Goal: Feedback & Contribution: Submit feedback/report problem

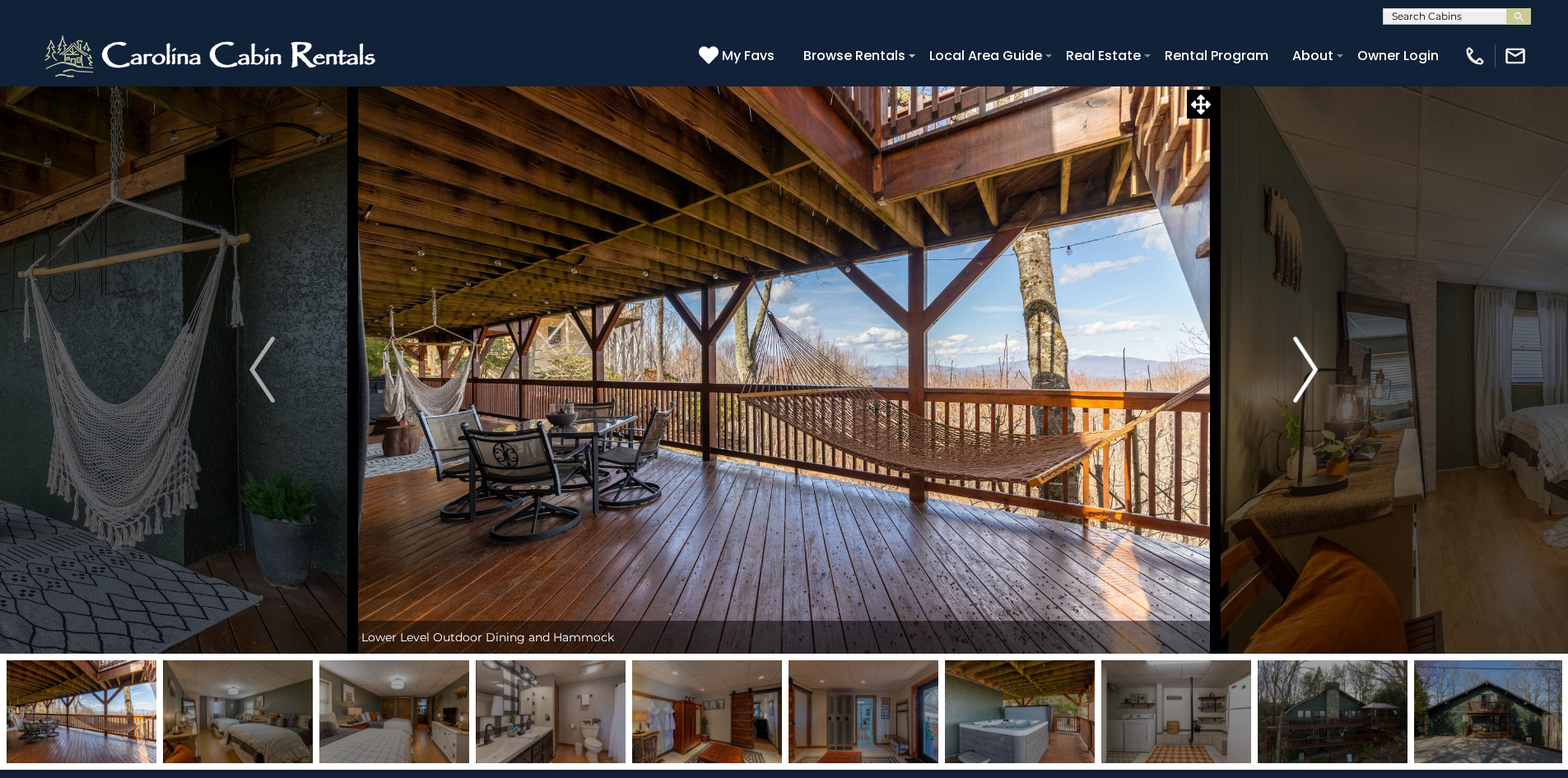
click at [1307, 364] on img "Next" at bounding box center [1305, 369] width 25 height 66
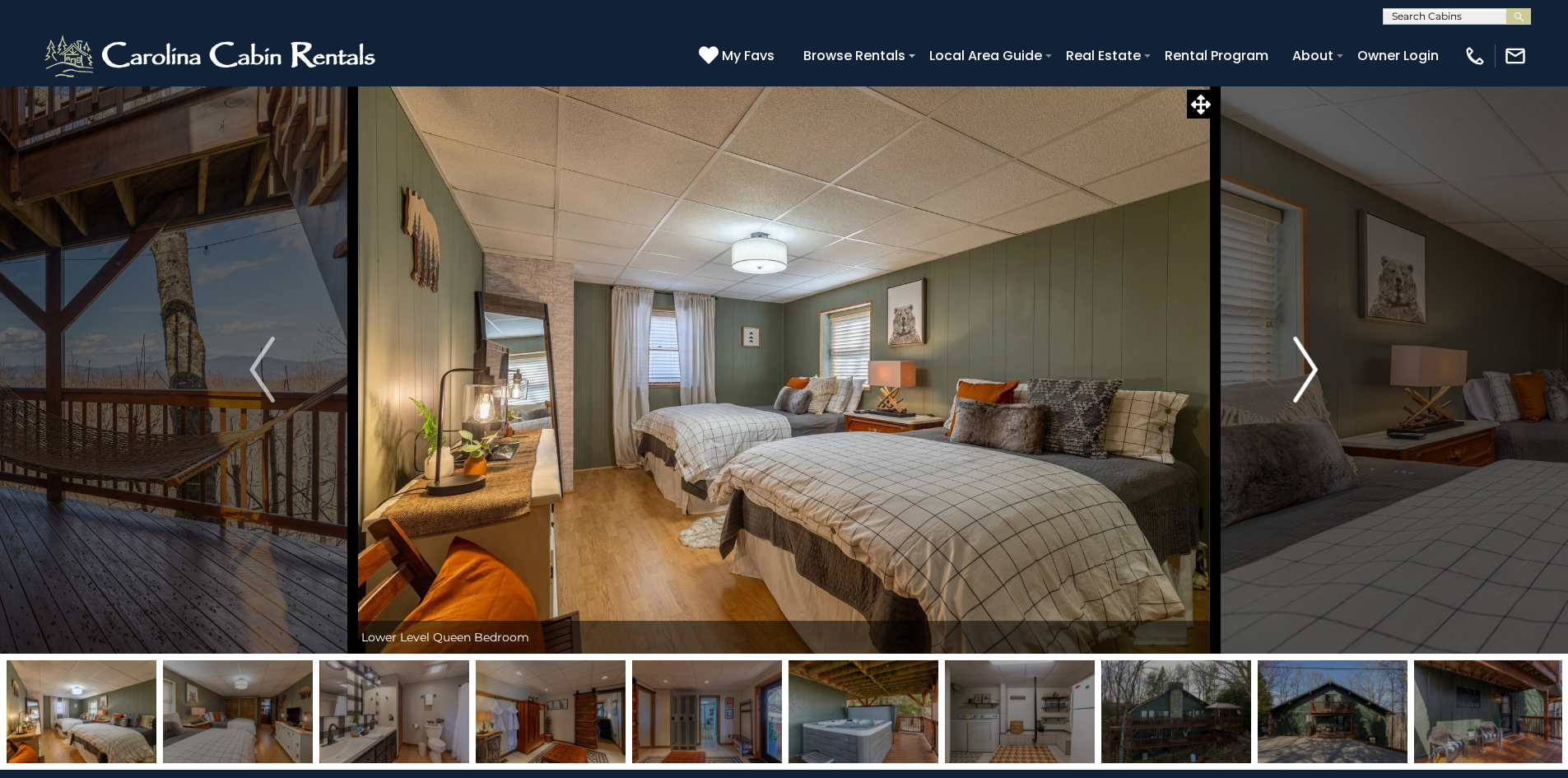
click at [1307, 364] on img "Next" at bounding box center [1305, 369] width 25 height 66
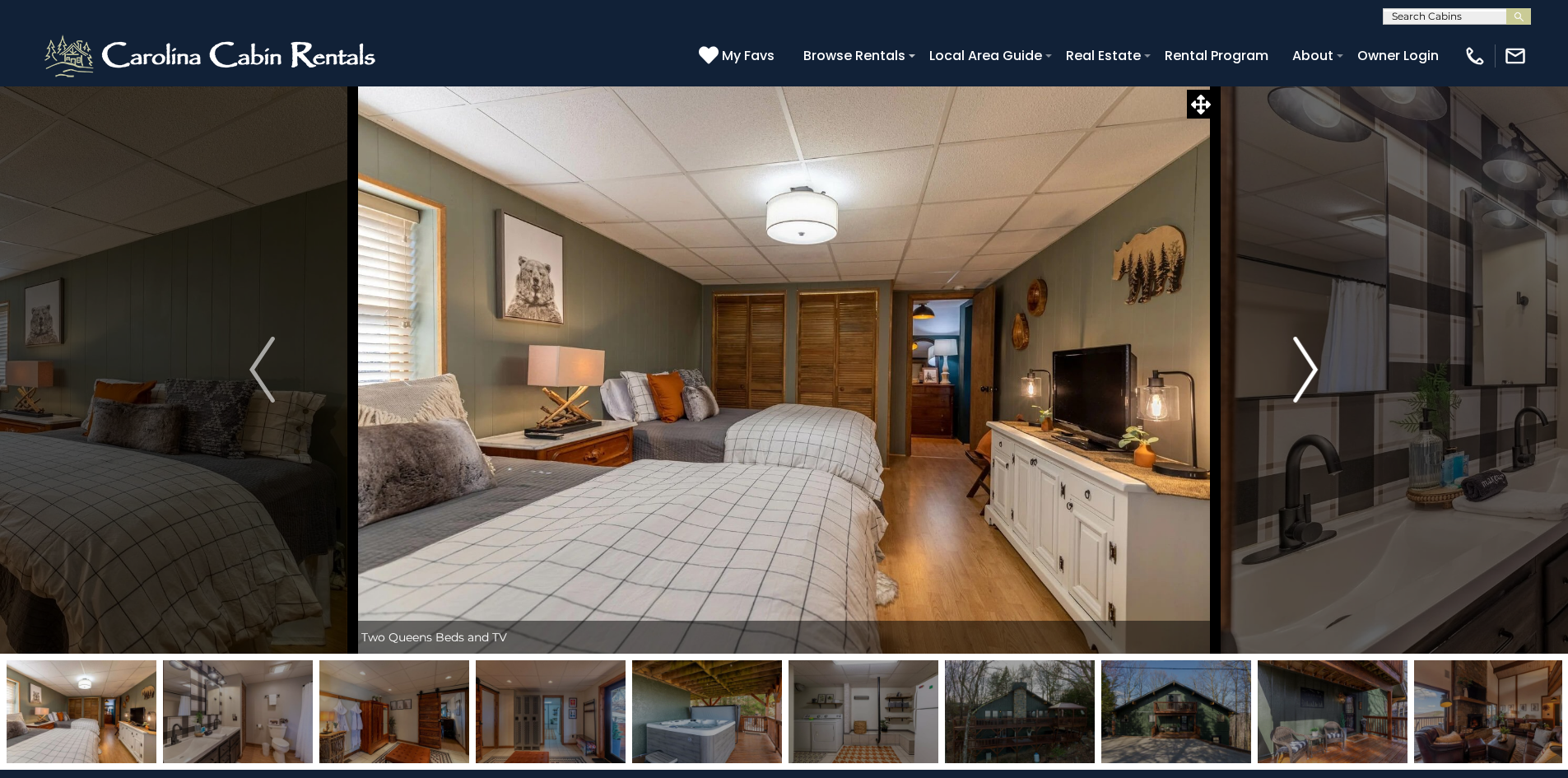
click at [1307, 364] on img "Next" at bounding box center [1305, 369] width 25 height 66
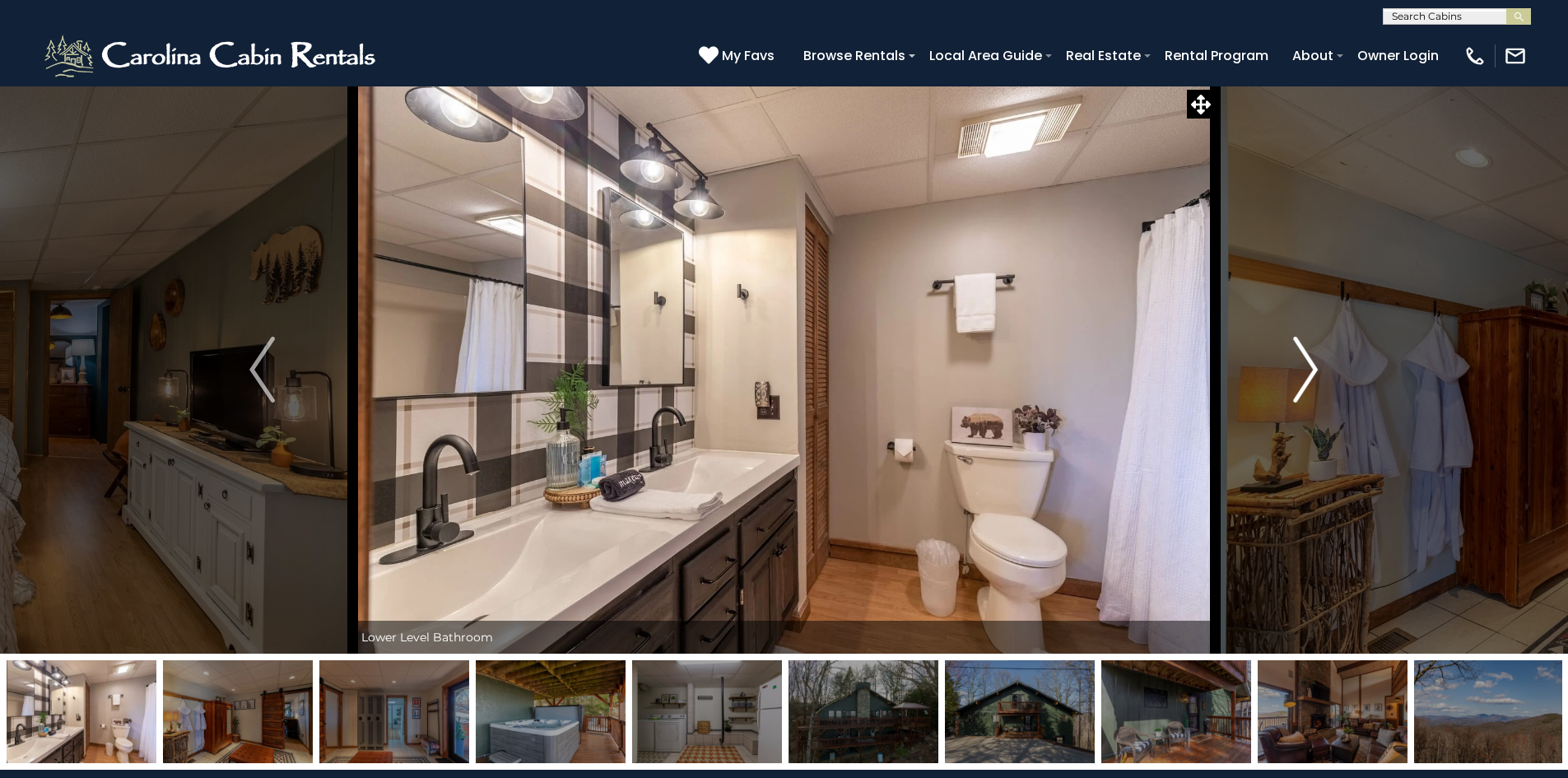
click at [1307, 364] on img "Next" at bounding box center [1305, 369] width 25 height 66
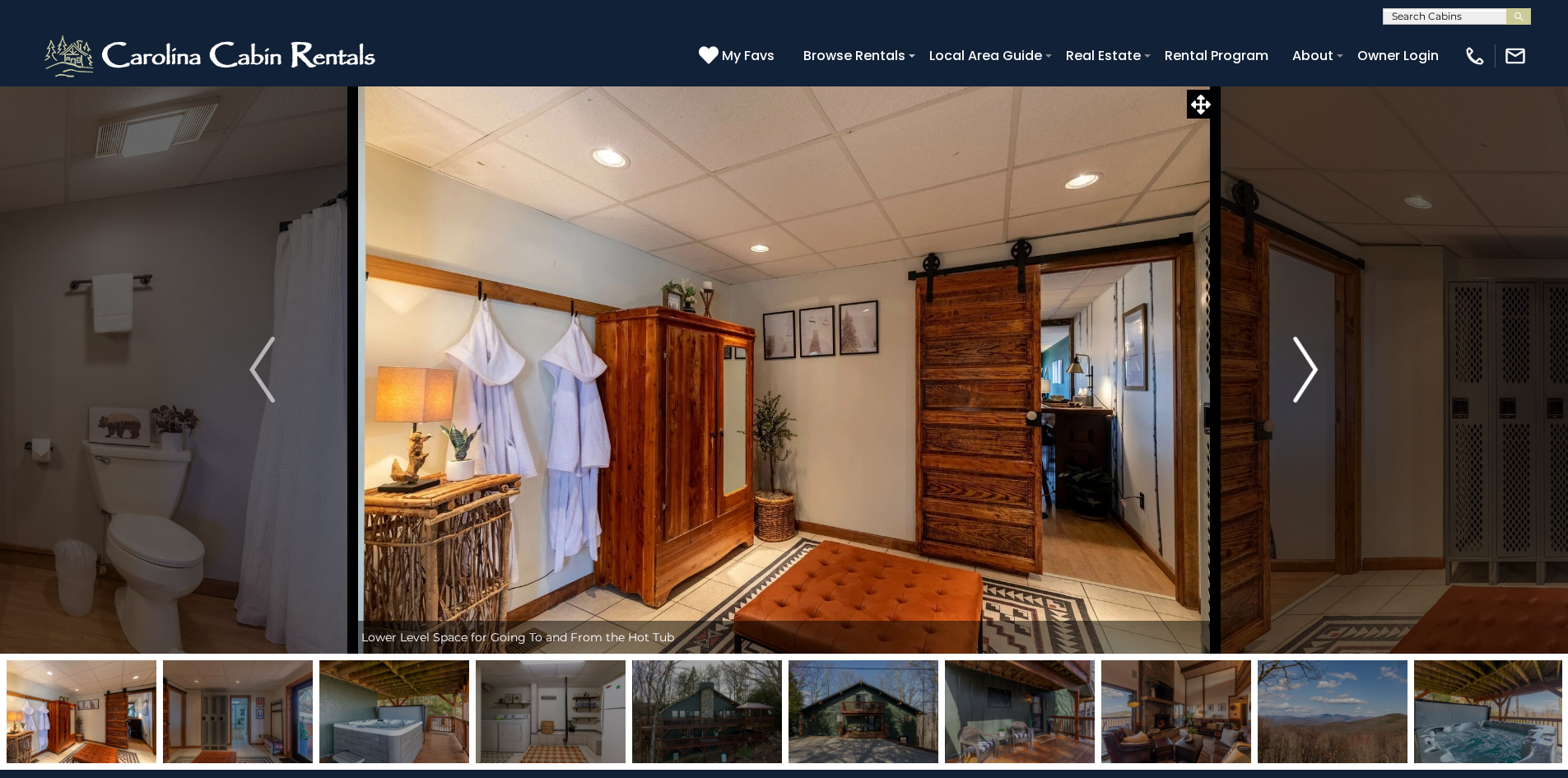
click at [1309, 370] on img "Next" at bounding box center [1305, 369] width 25 height 66
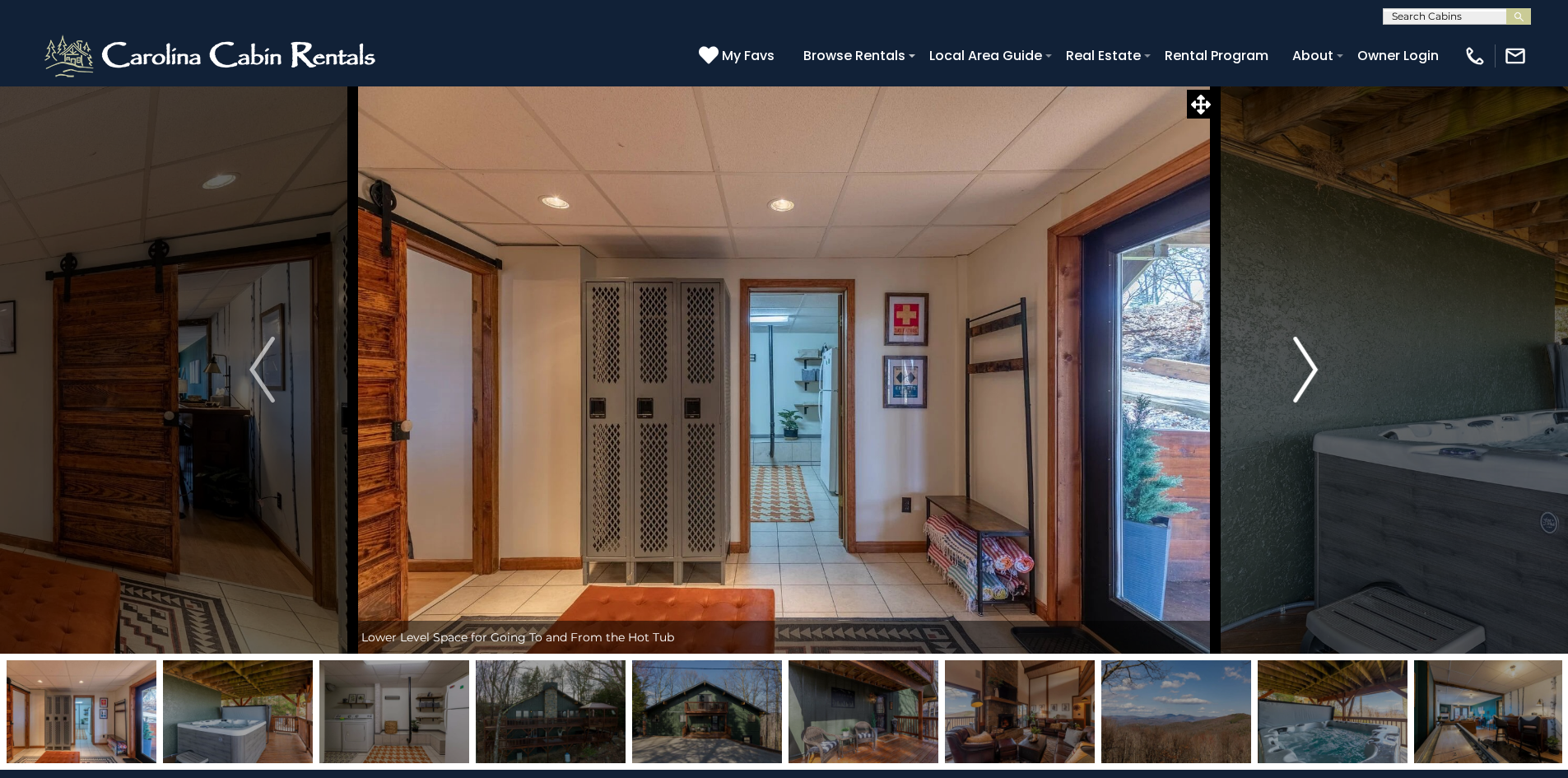
click at [1309, 370] on img "Next" at bounding box center [1305, 369] width 25 height 66
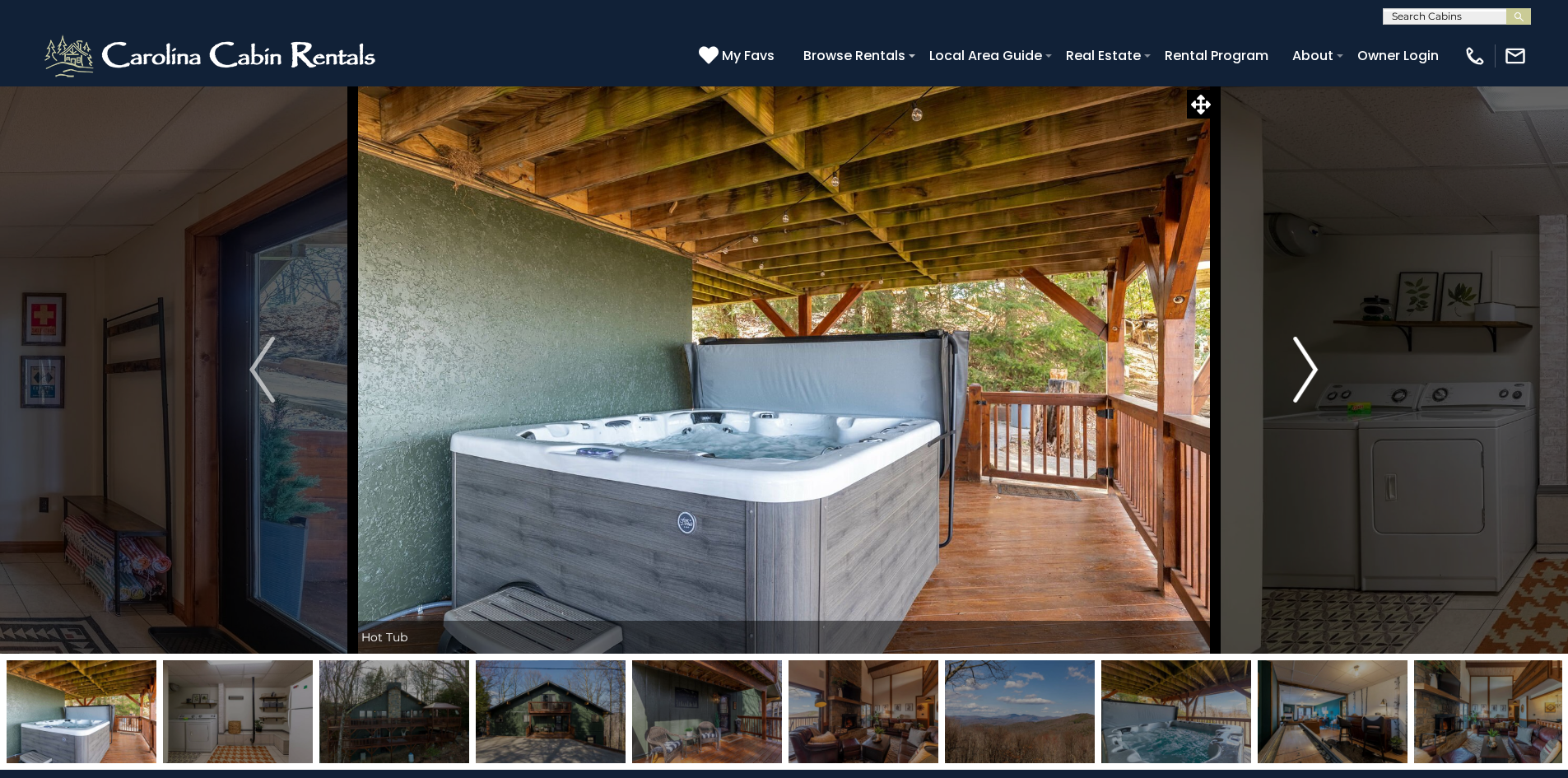
click at [1307, 386] on img "Next" at bounding box center [1305, 369] width 25 height 66
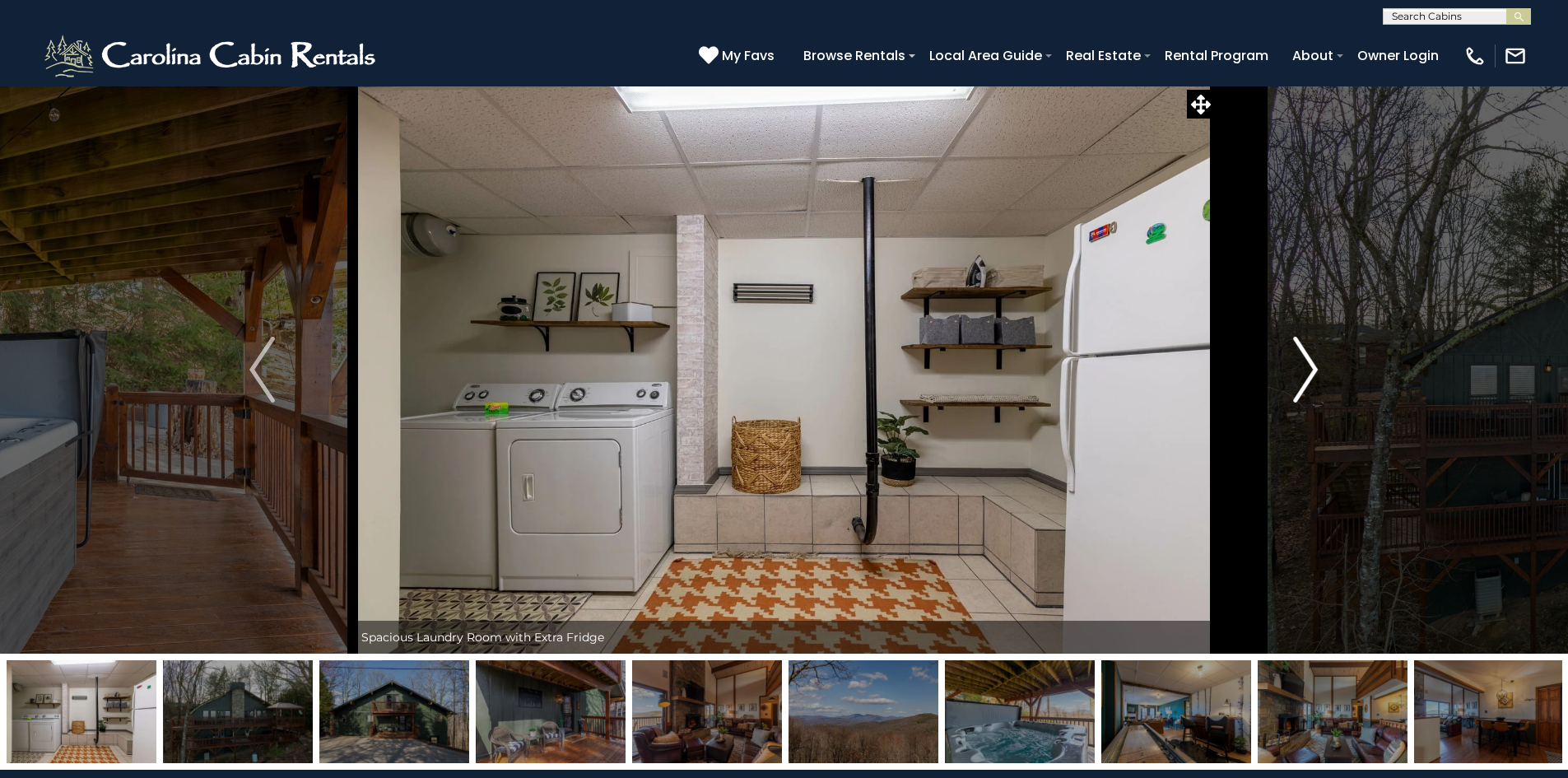
click at [1307, 386] on img "Next" at bounding box center [1305, 369] width 25 height 66
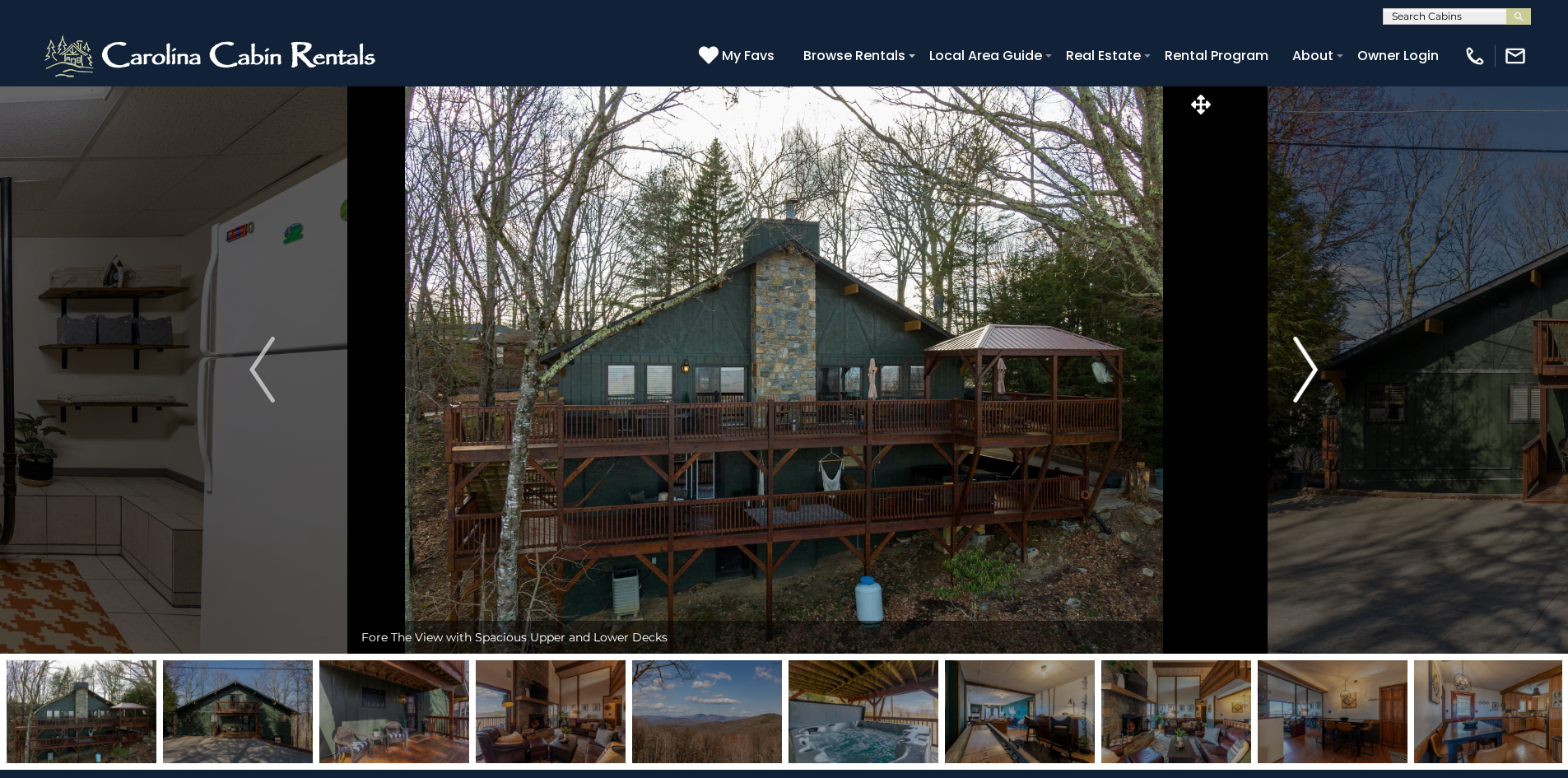
click at [1304, 384] on img "Next" at bounding box center [1305, 369] width 25 height 66
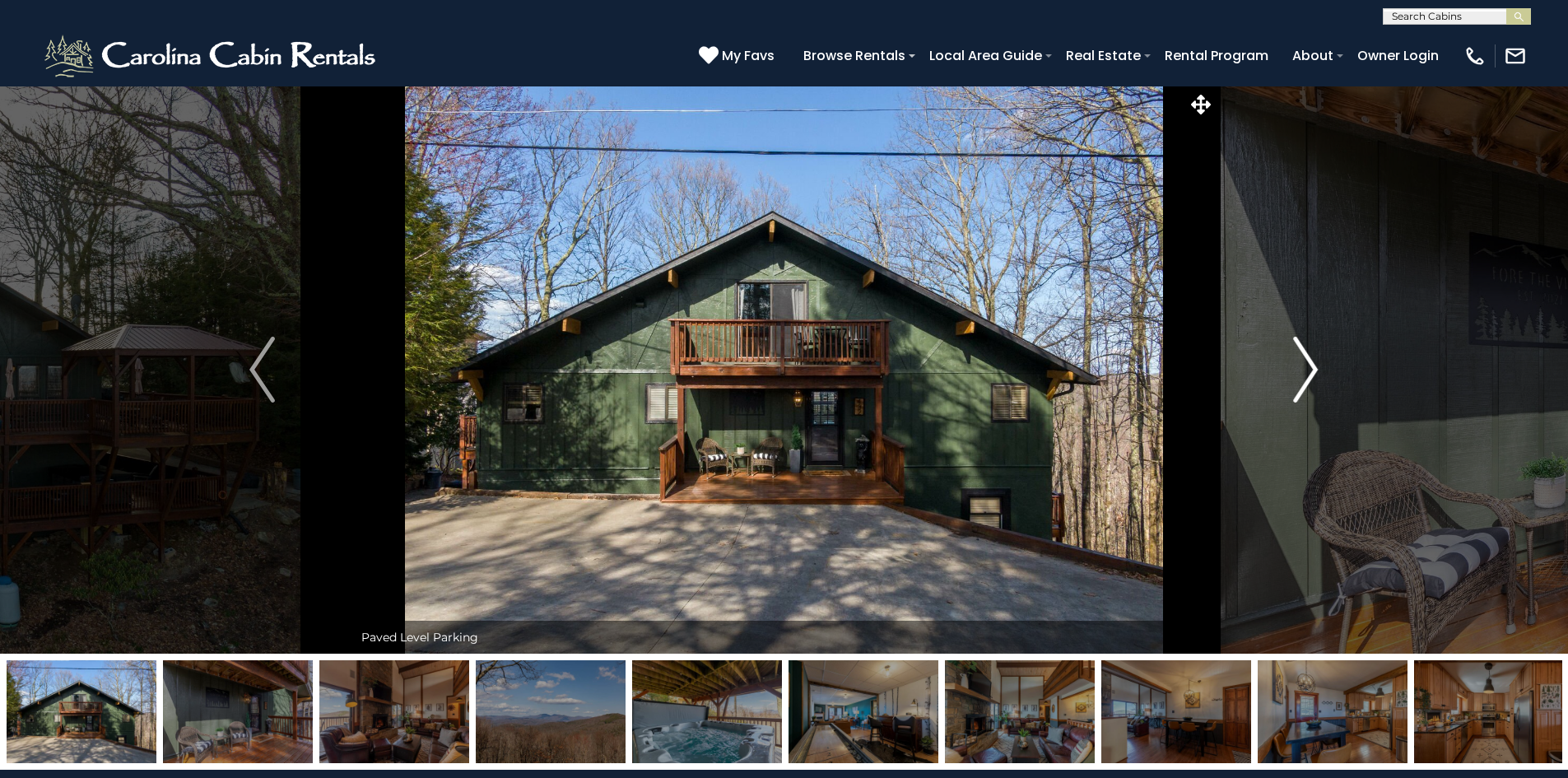
click at [1304, 383] on img "Next" at bounding box center [1305, 369] width 25 height 66
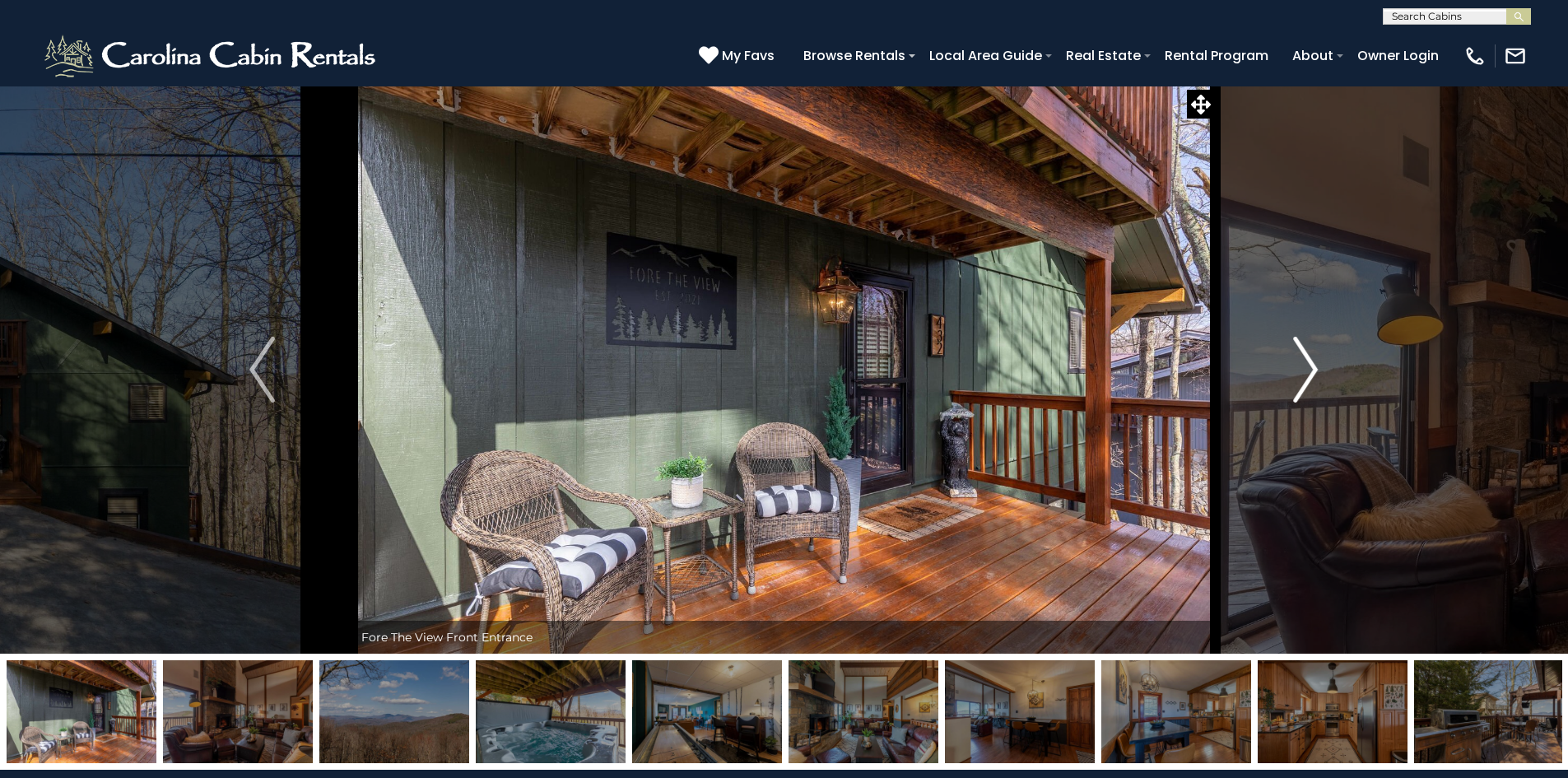
click at [1304, 383] on img "Next" at bounding box center [1305, 369] width 25 height 66
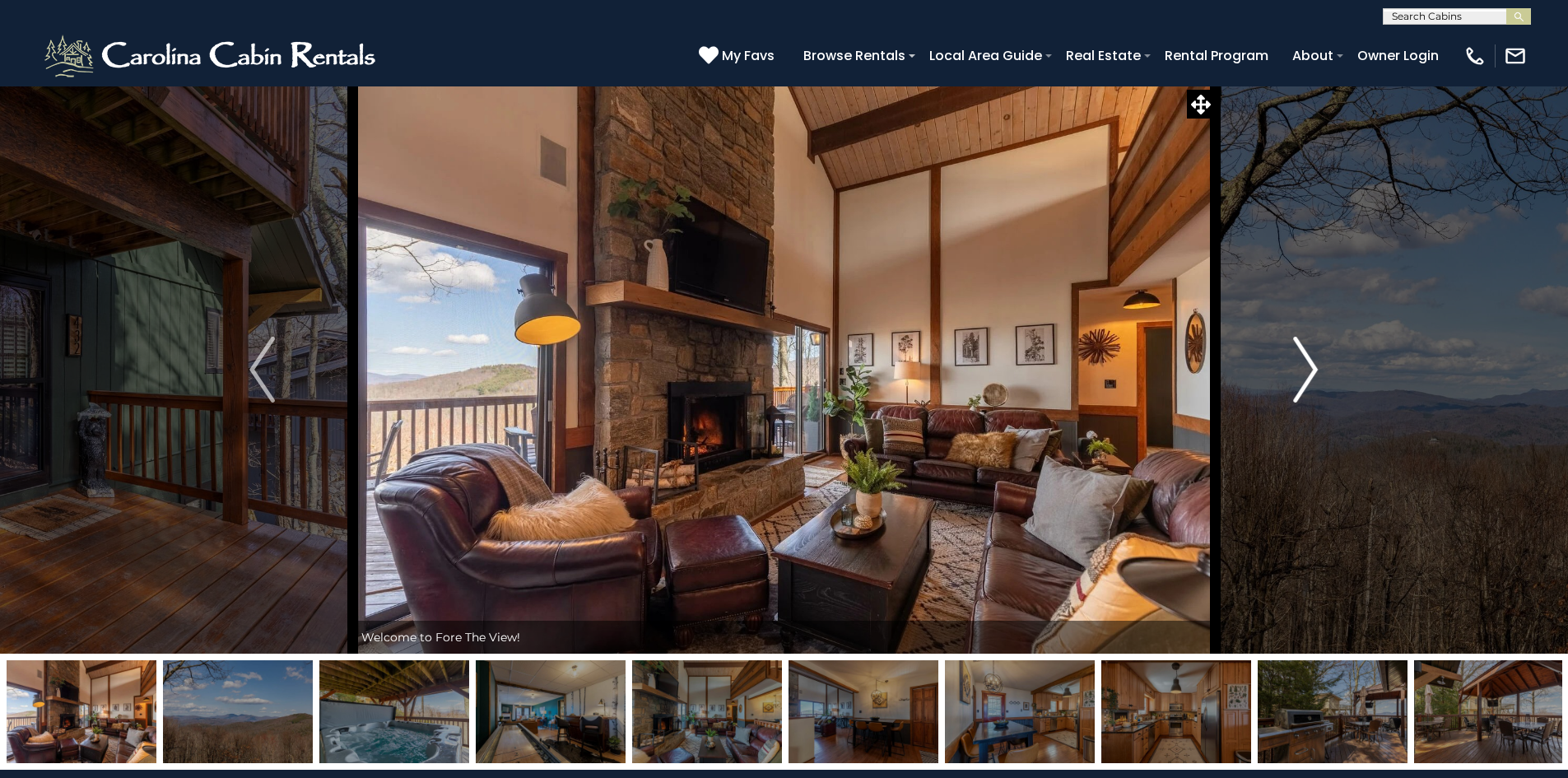
click at [1304, 383] on img "Next" at bounding box center [1305, 369] width 25 height 66
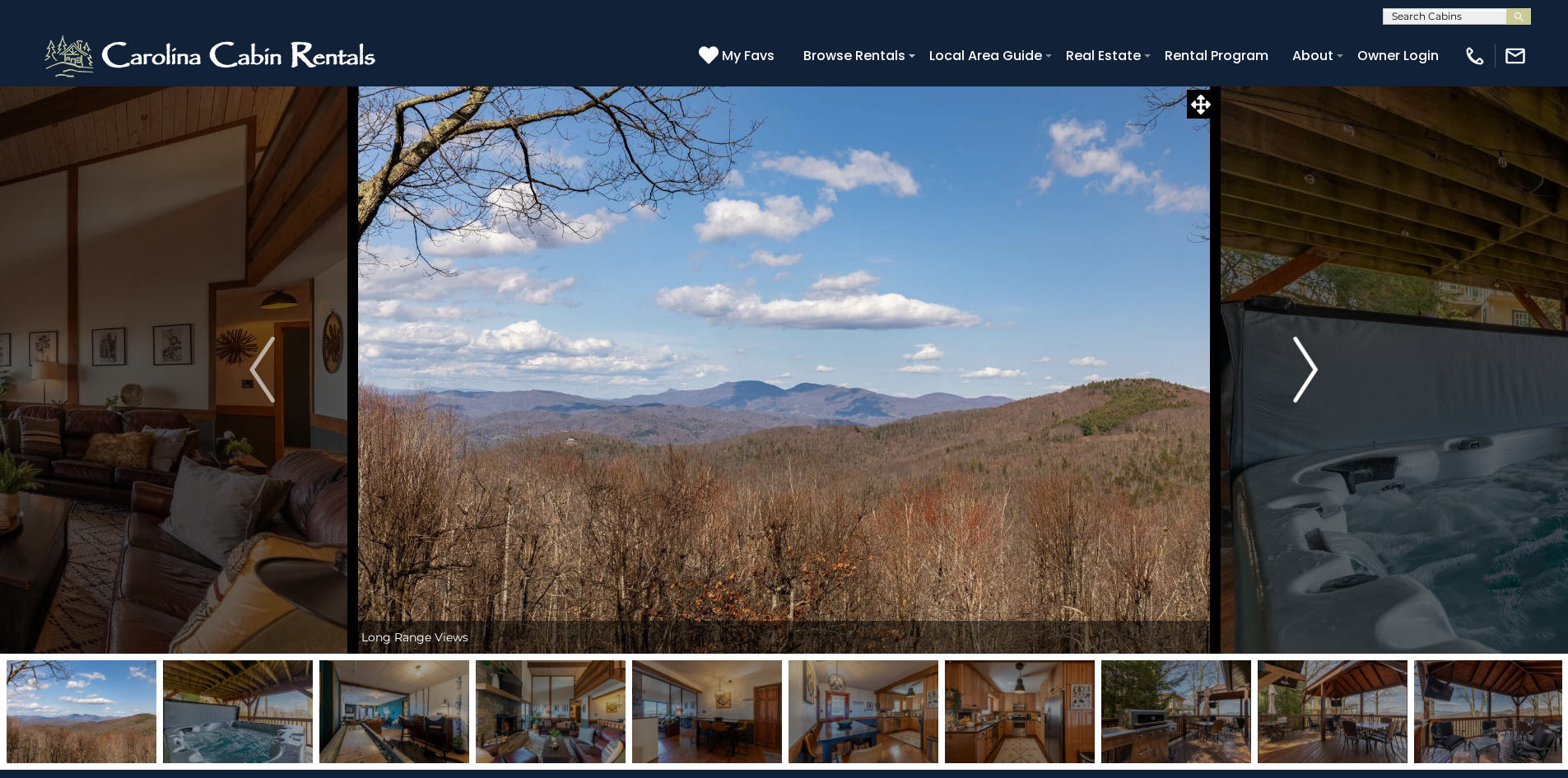
click at [1304, 383] on img "Next" at bounding box center [1305, 369] width 25 height 66
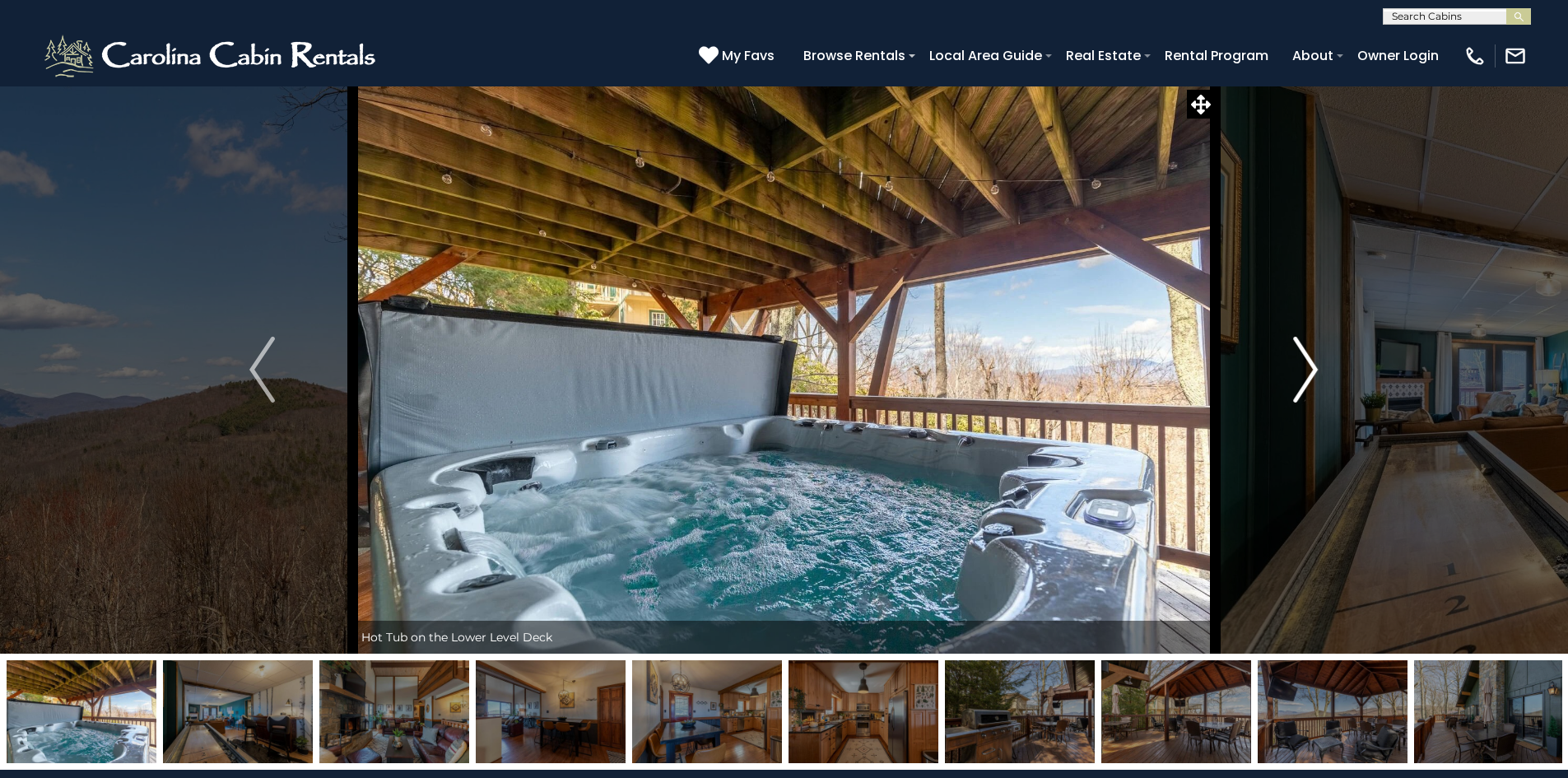
click at [1304, 383] on img "Next" at bounding box center [1305, 369] width 25 height 66
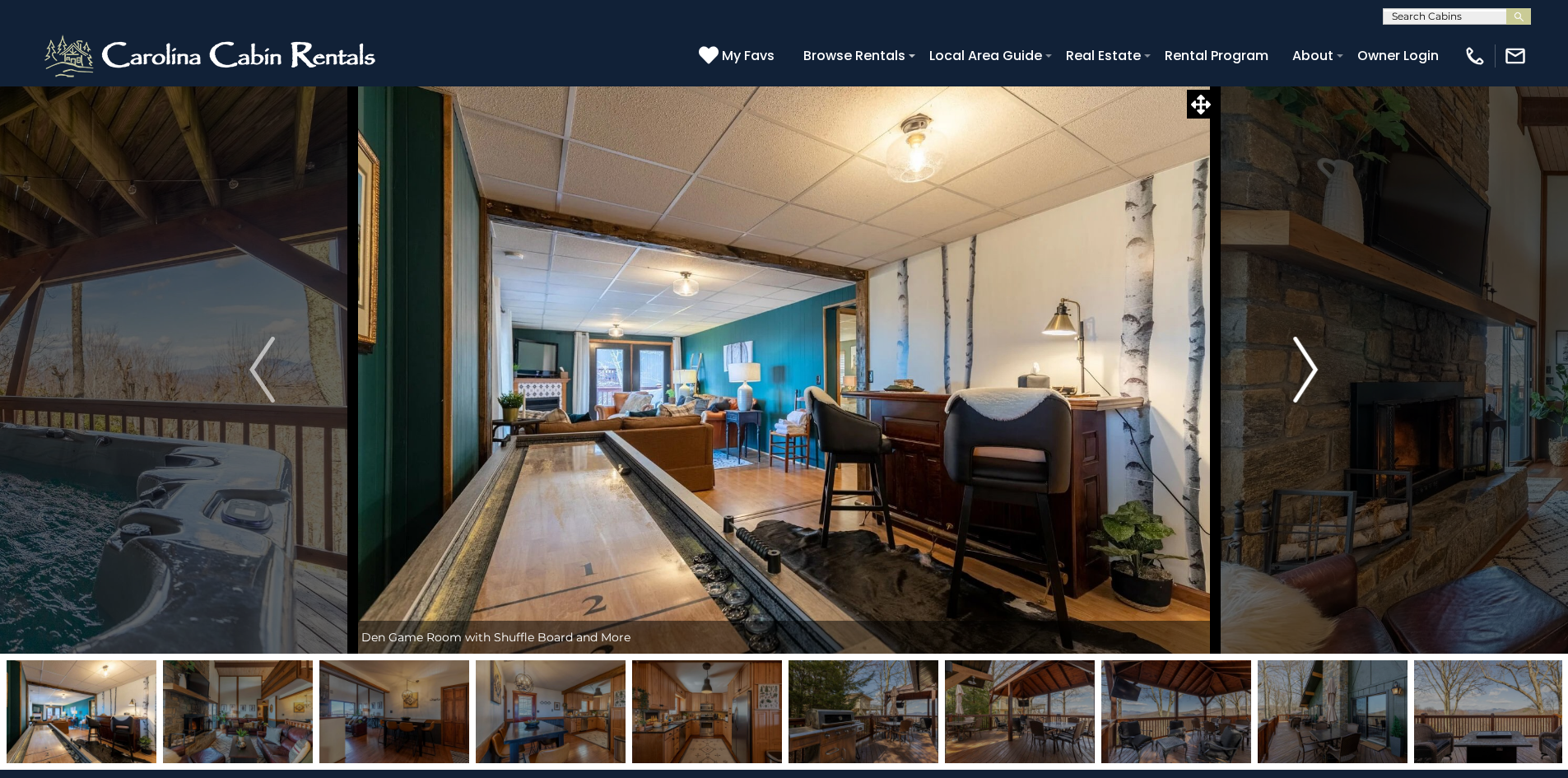
click at [1304, 383] on img "Next" at bounding box center [1305, 369] width 25 height 66
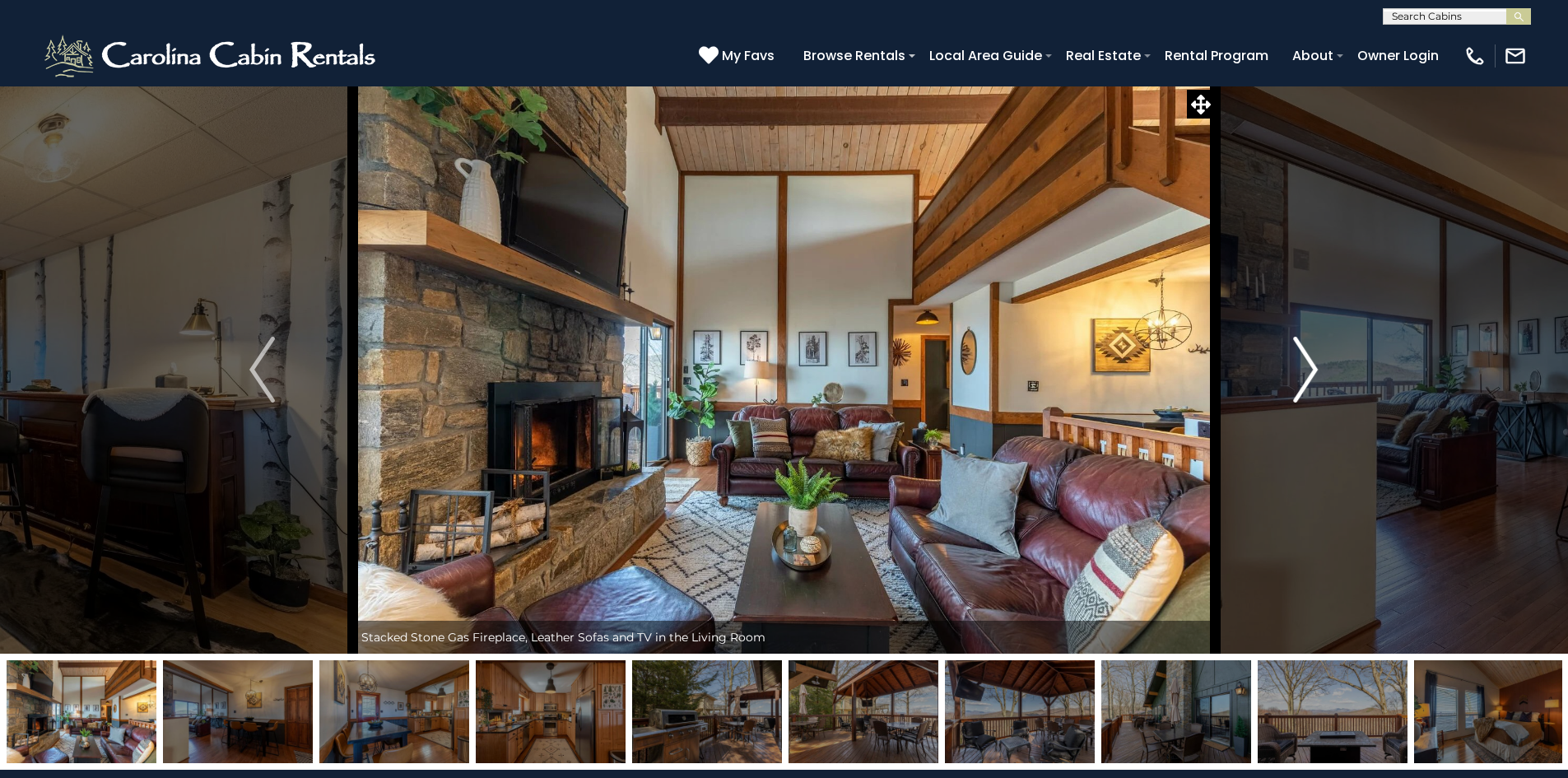
click at [1304, 383] on img "Next" at bounding box center [1305, 369] width 25 height 66
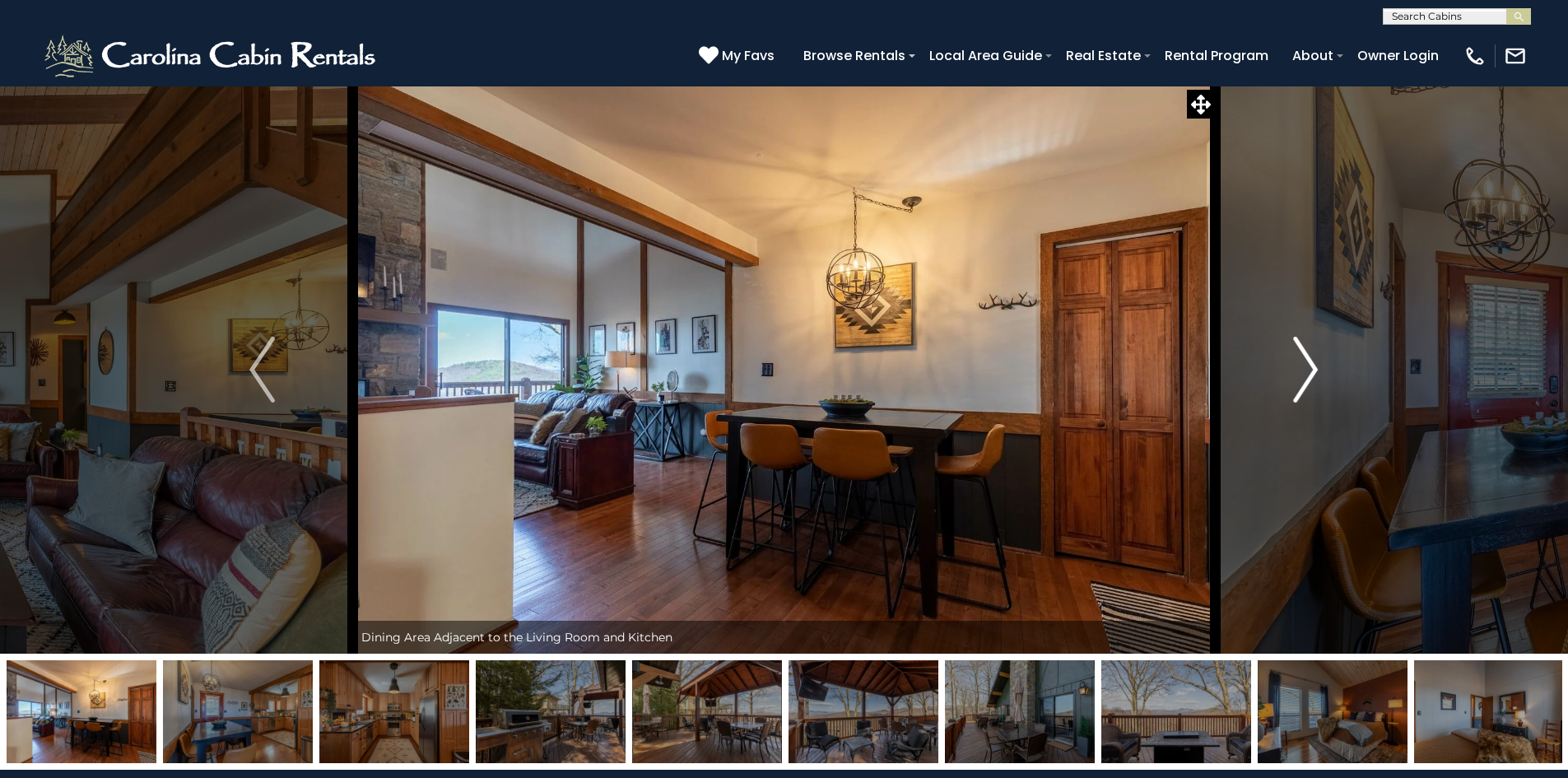
click at [1304, 383] on img "Next" at bounding box center [1305, 369] width 25 height 66
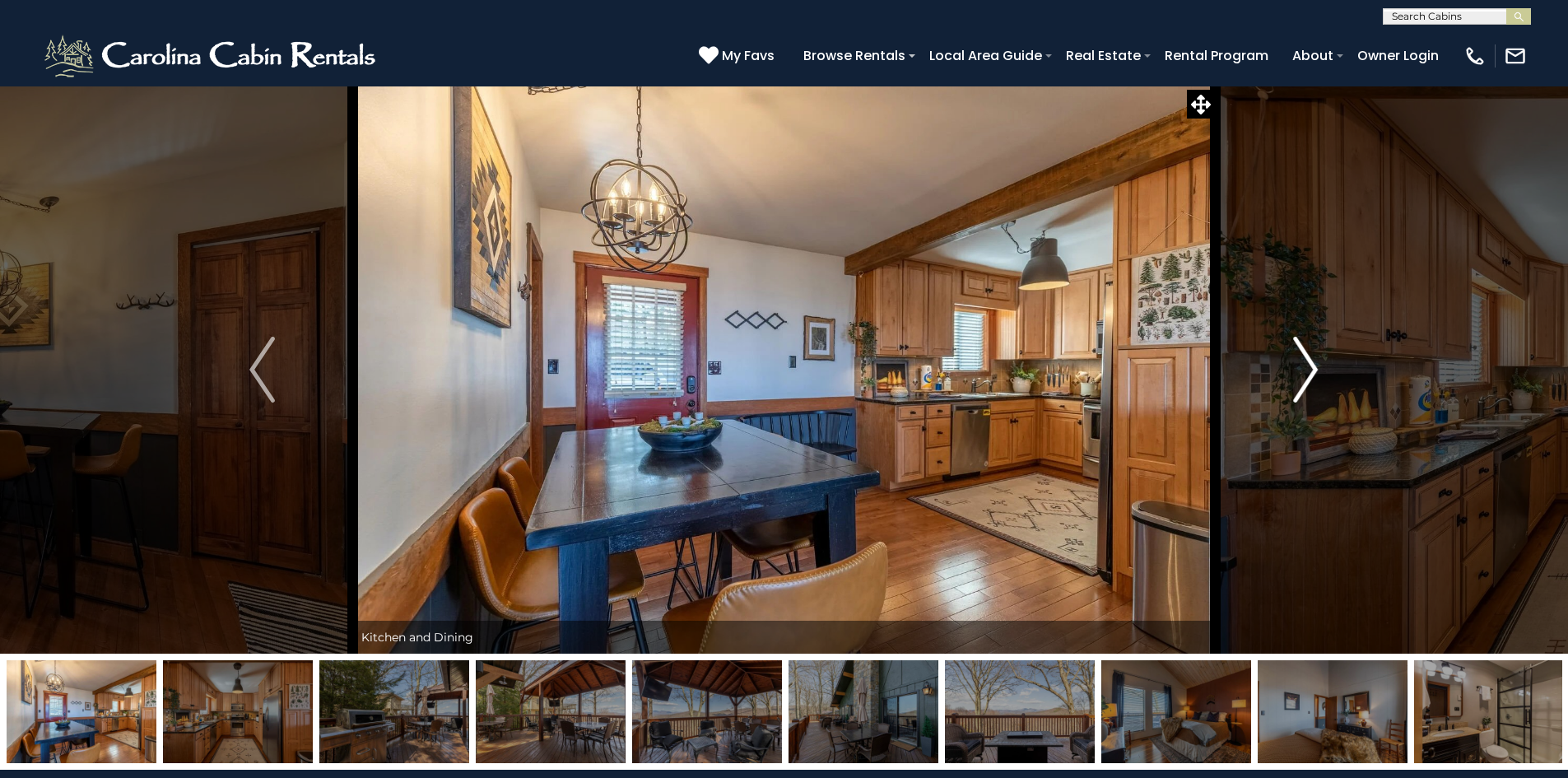
click at [1304, 383] on img "Next" at bounding box center [1305, 369] width 25 height 66
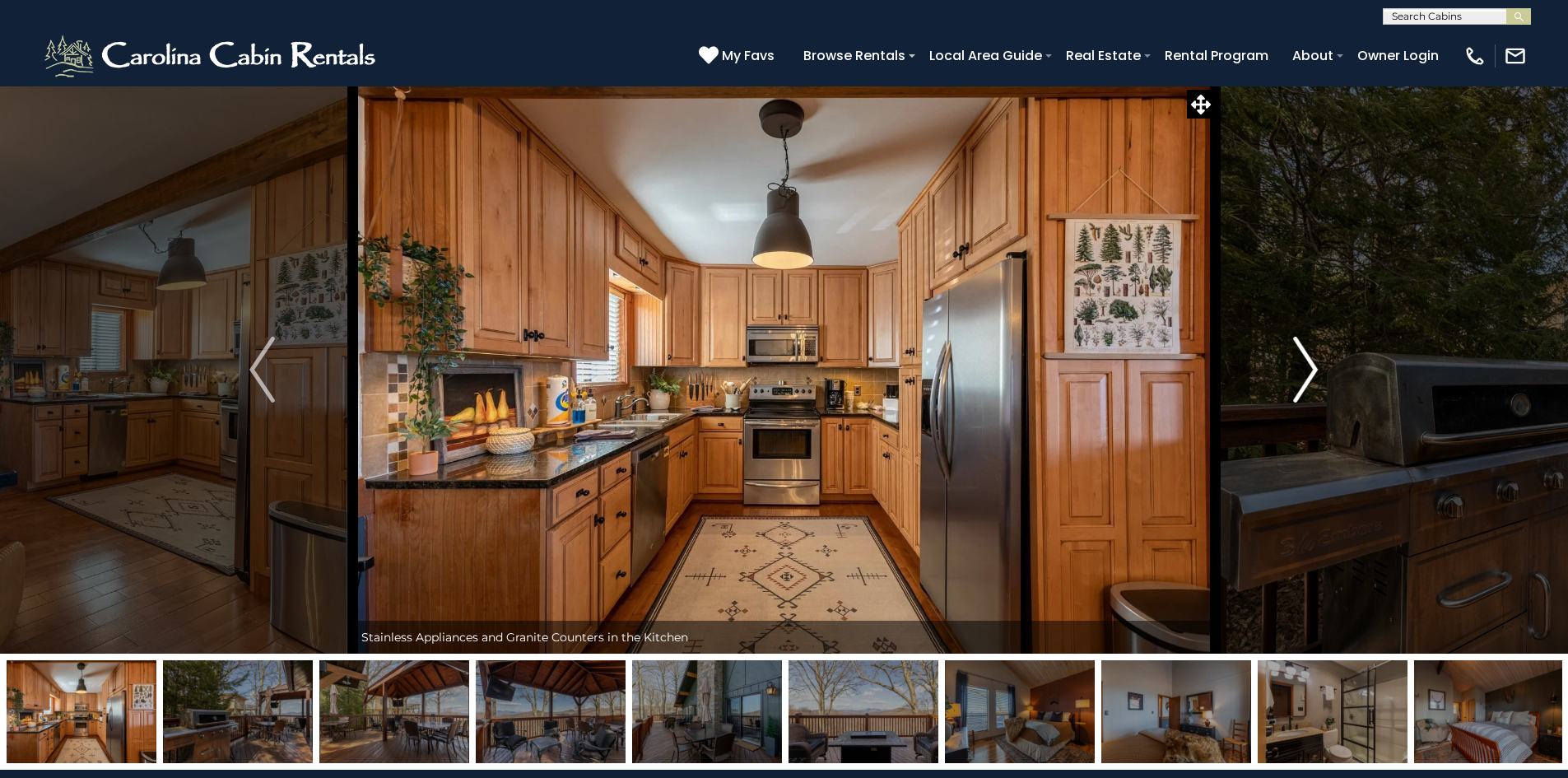
click at [1304, 383] on img "Next" at bounding box center [1305, 369] width 25 height 66
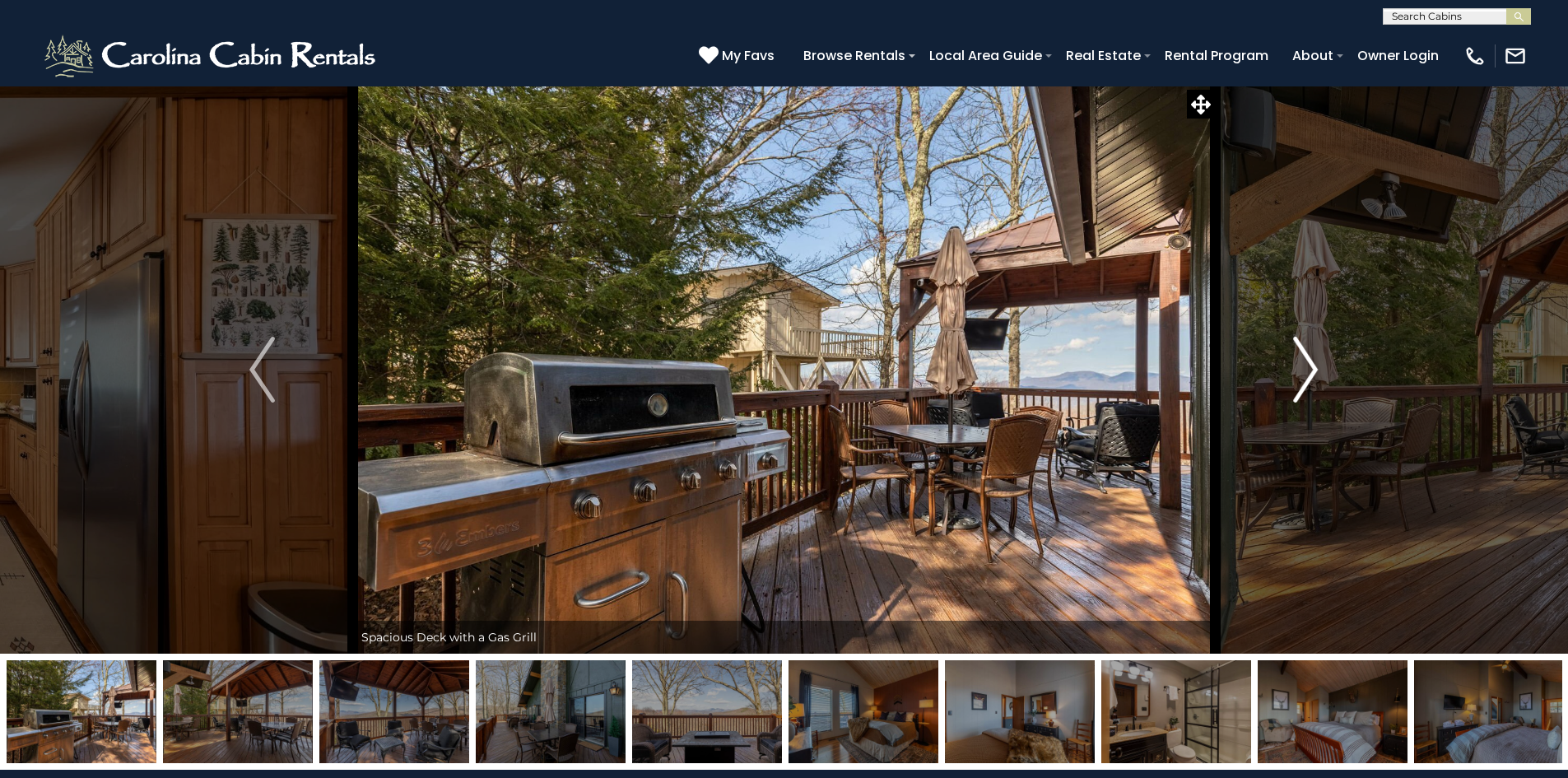
click at [1304, 383] on img "Next" at bounding box center [1305, 369] width 25 height 66
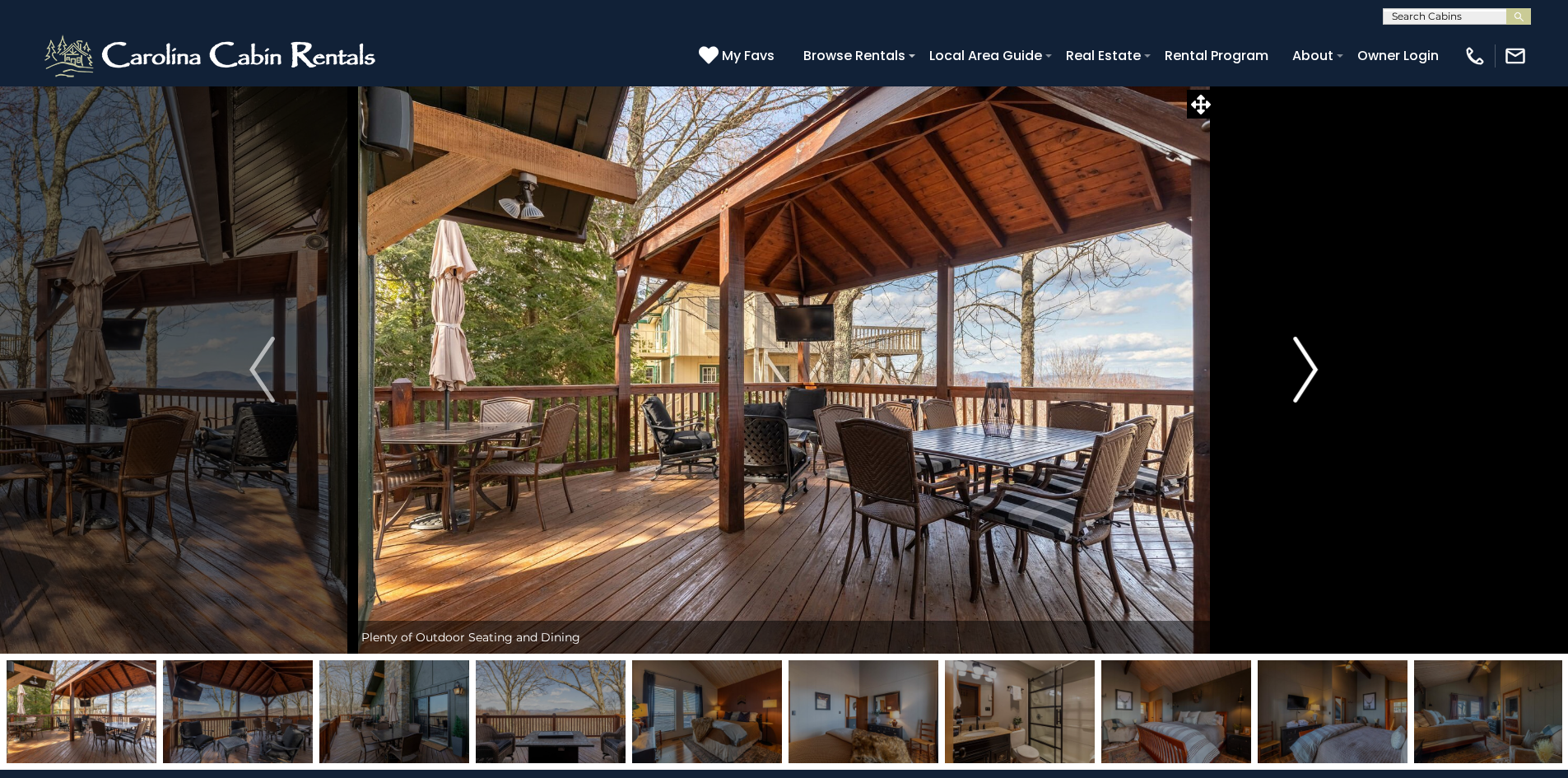
click at [1304, 383] on img "Next" at bounding box center [1305, 369] width 25 height 66
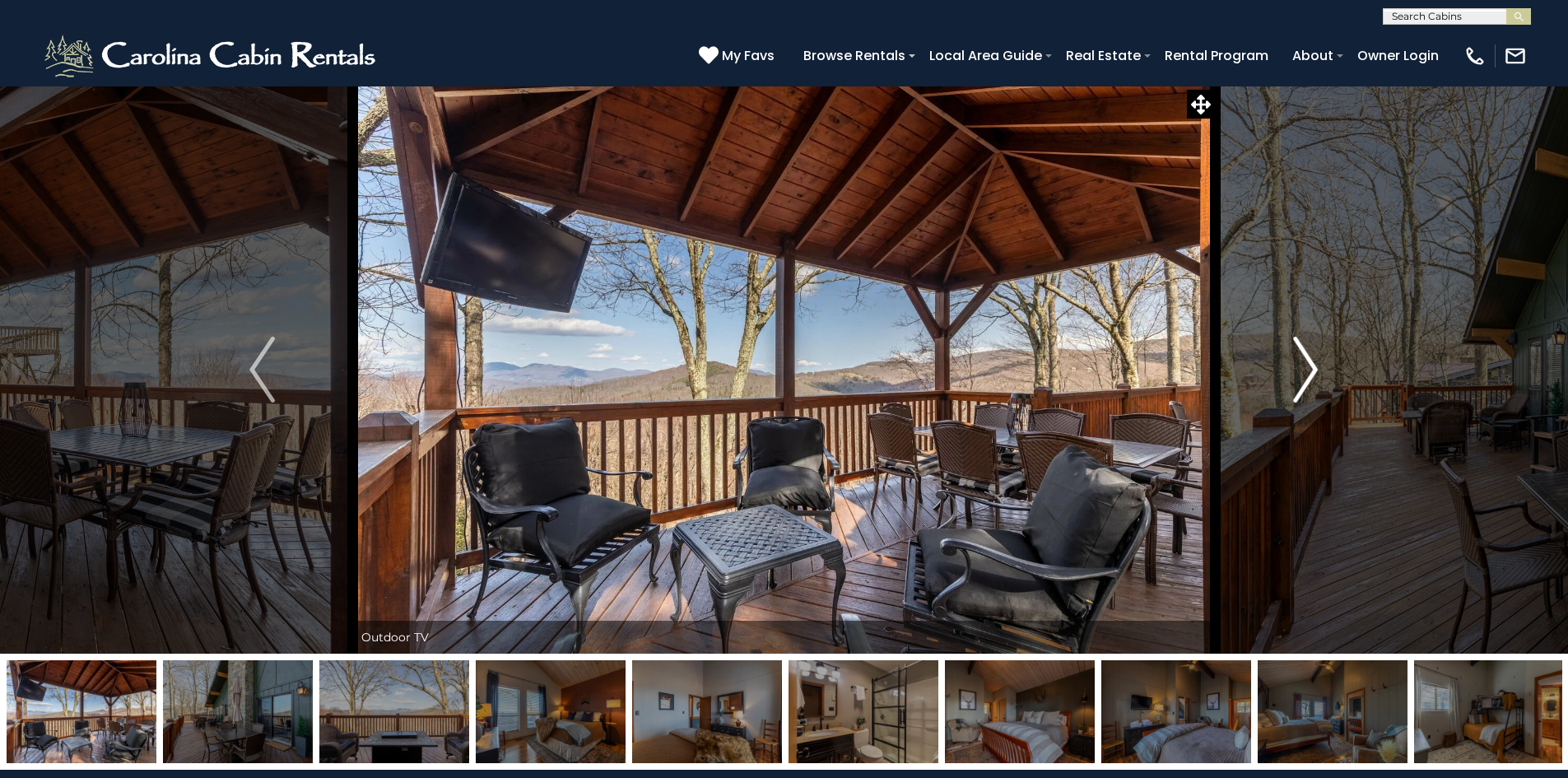
click at [1304, 383] on img "Next" at bounding box center [1305, 369] width 25 height 66
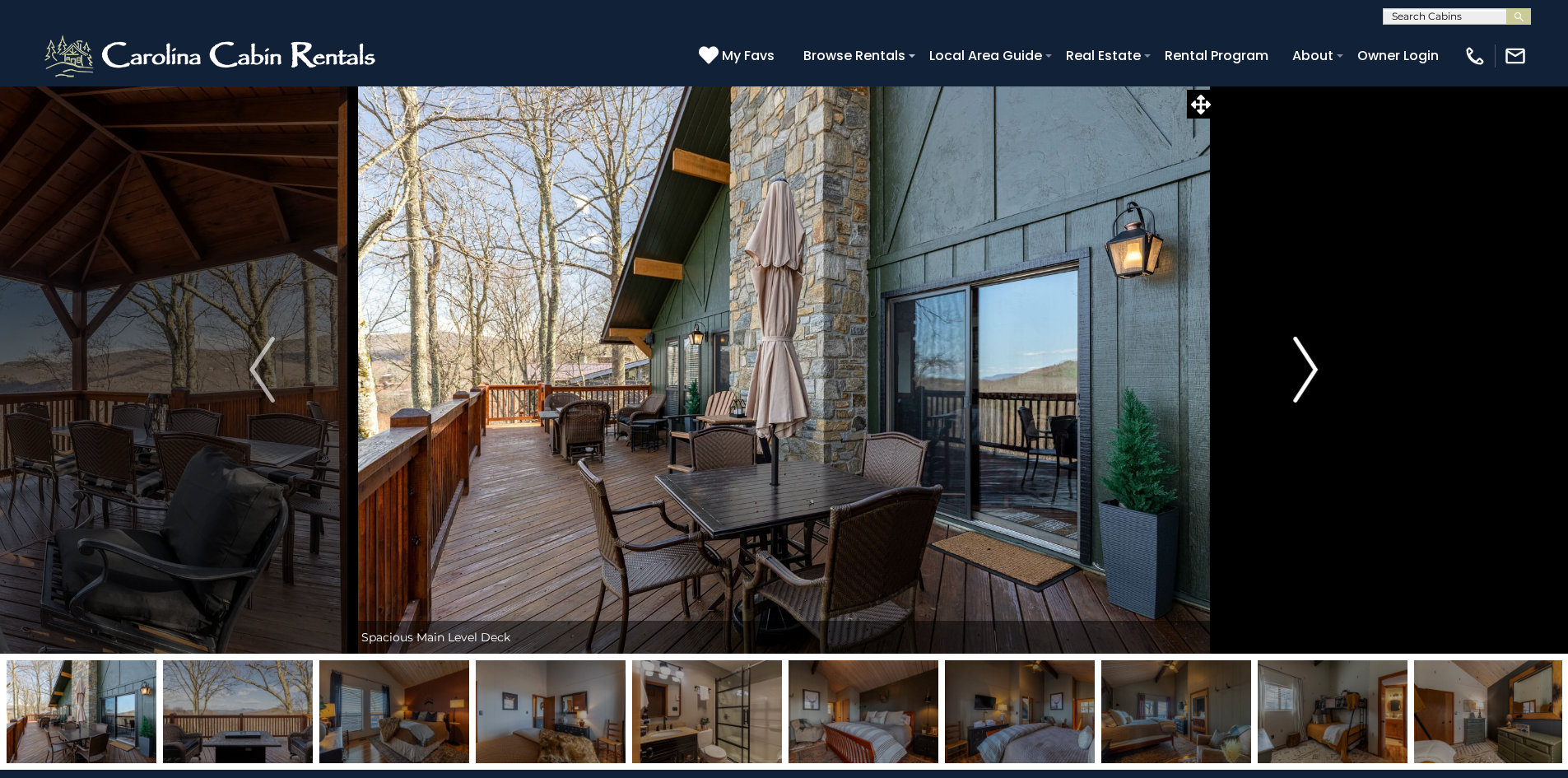
click at [1304, 383] on img "Next" at bounding box center [1305, 369] width 25 height 66
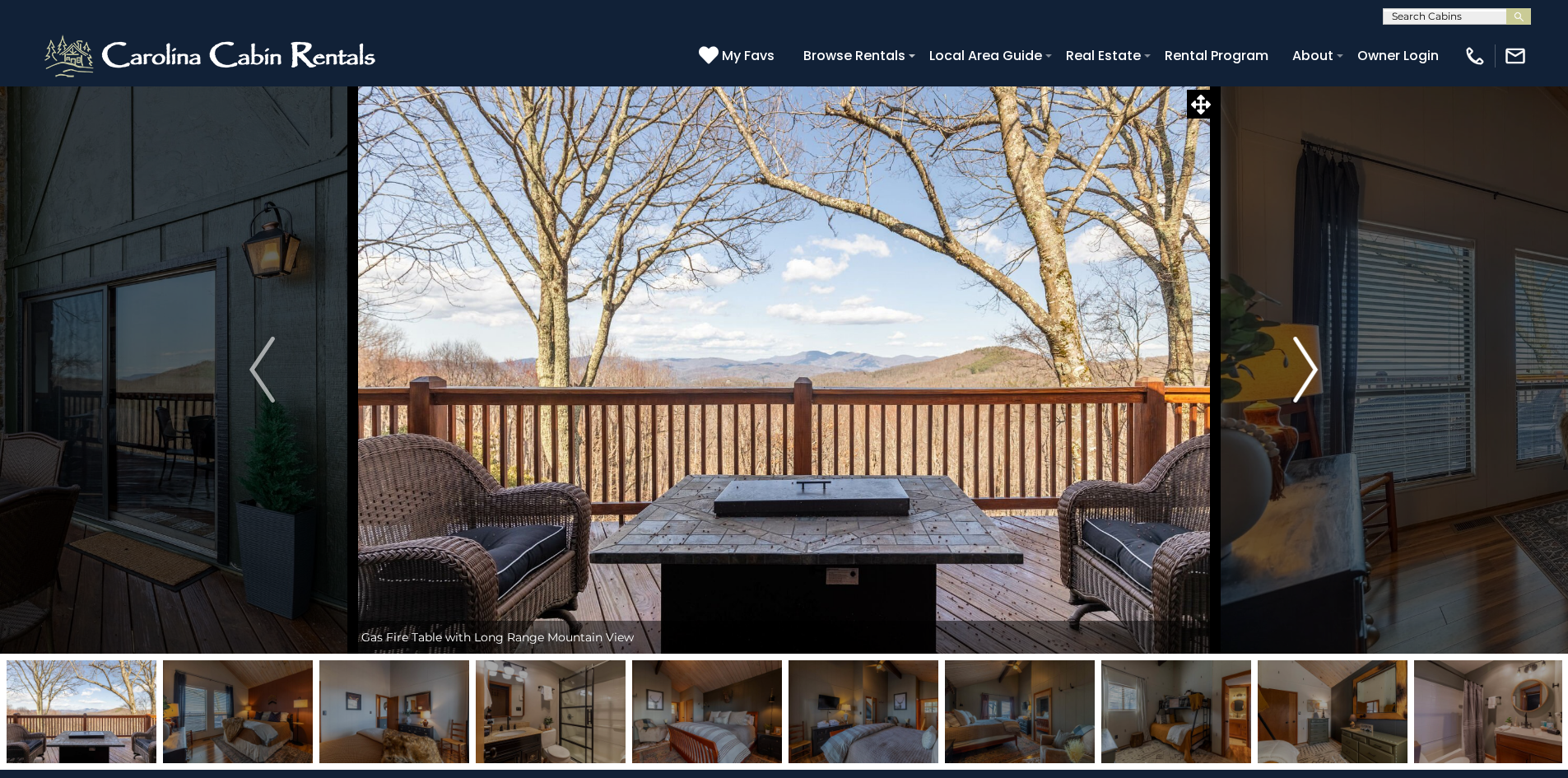
click at [1304, 383] on img "Next" at bounding box center [1305, 369] width 25 height 66
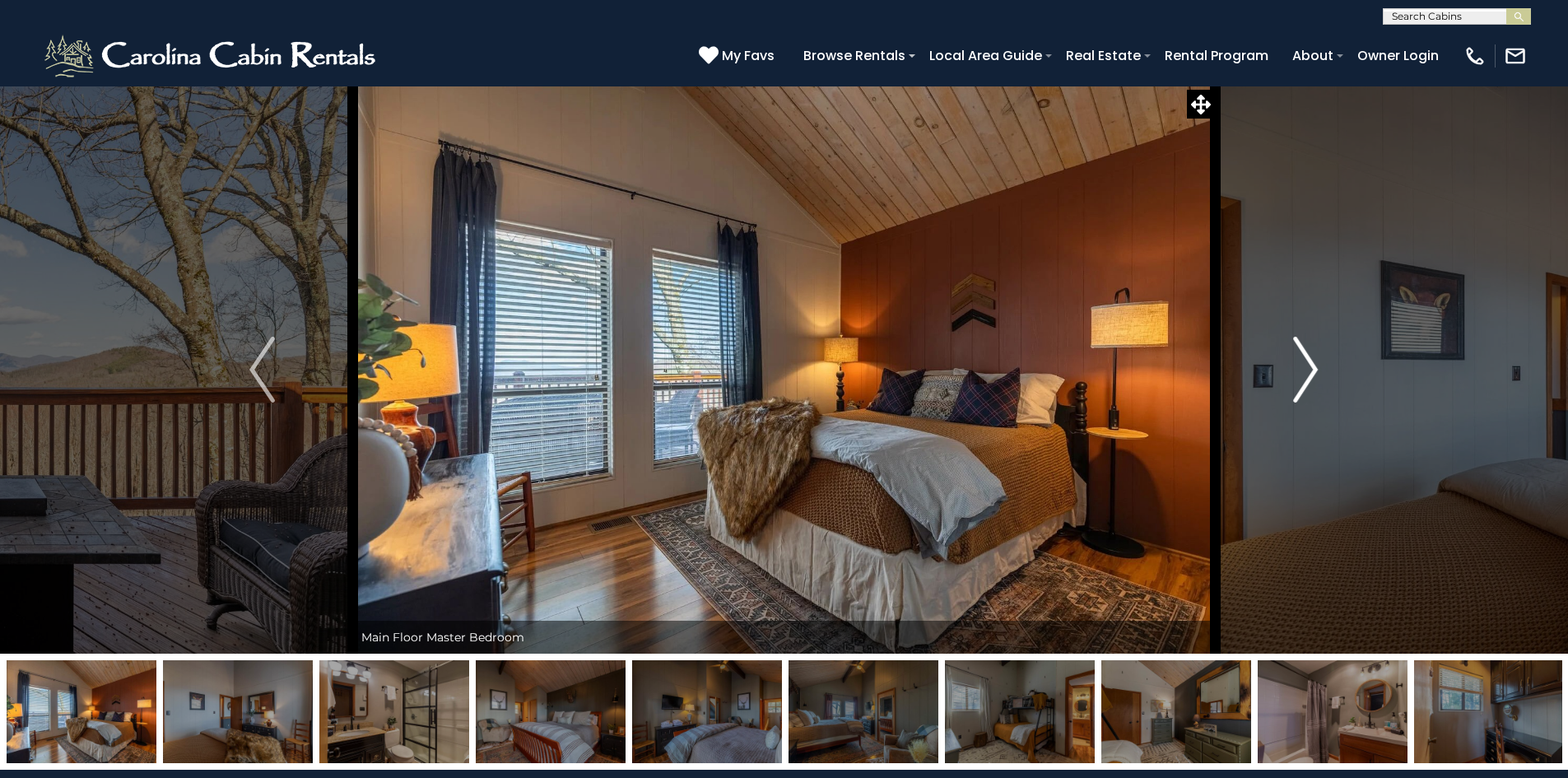
click at [1304, 383] on img "Next" at bounding box center [1305, 369] width 25 height 66
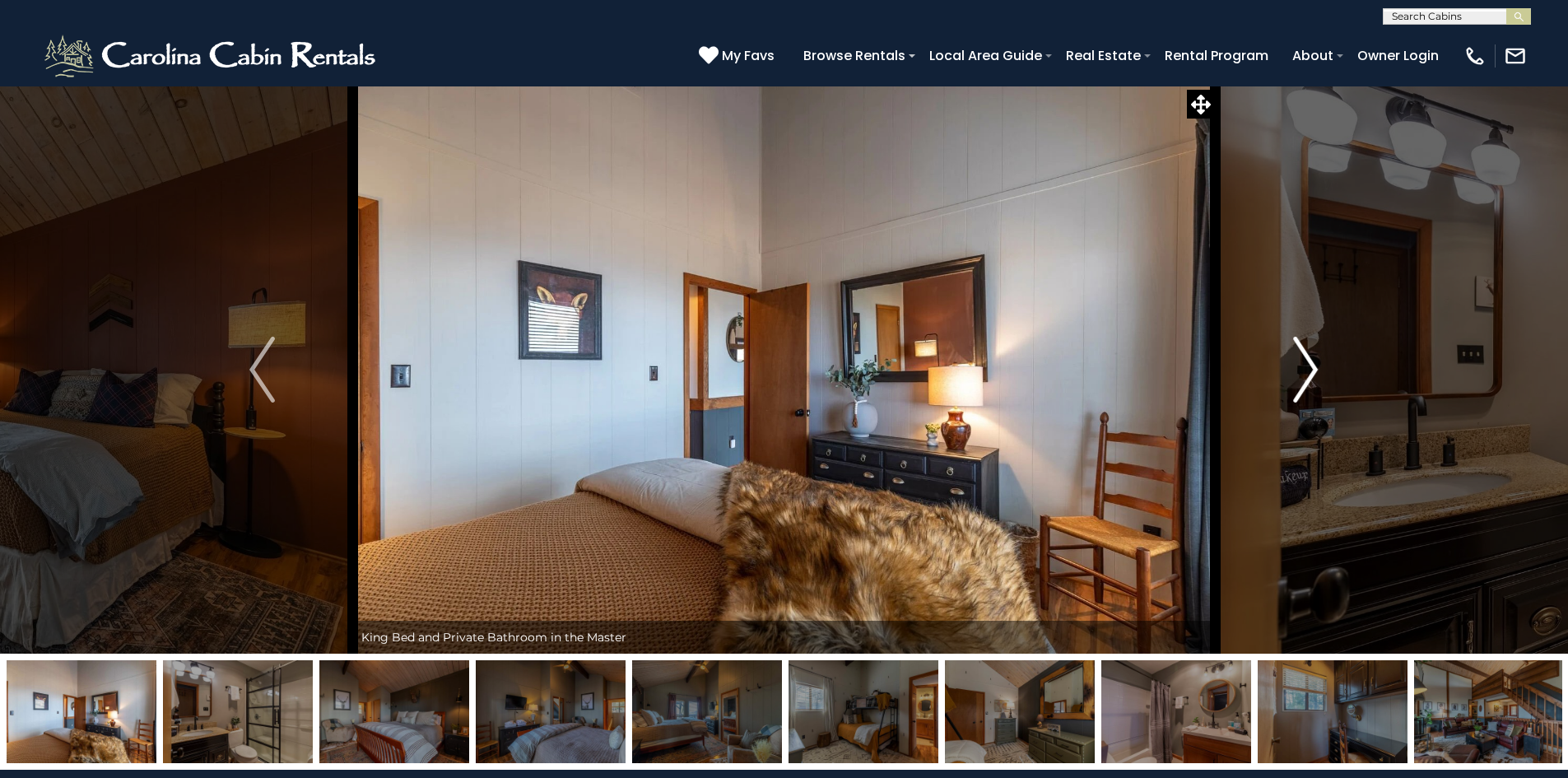
click at [1304, 383] on img "Next" at bounding box center [1305, 369] width 25 height 66
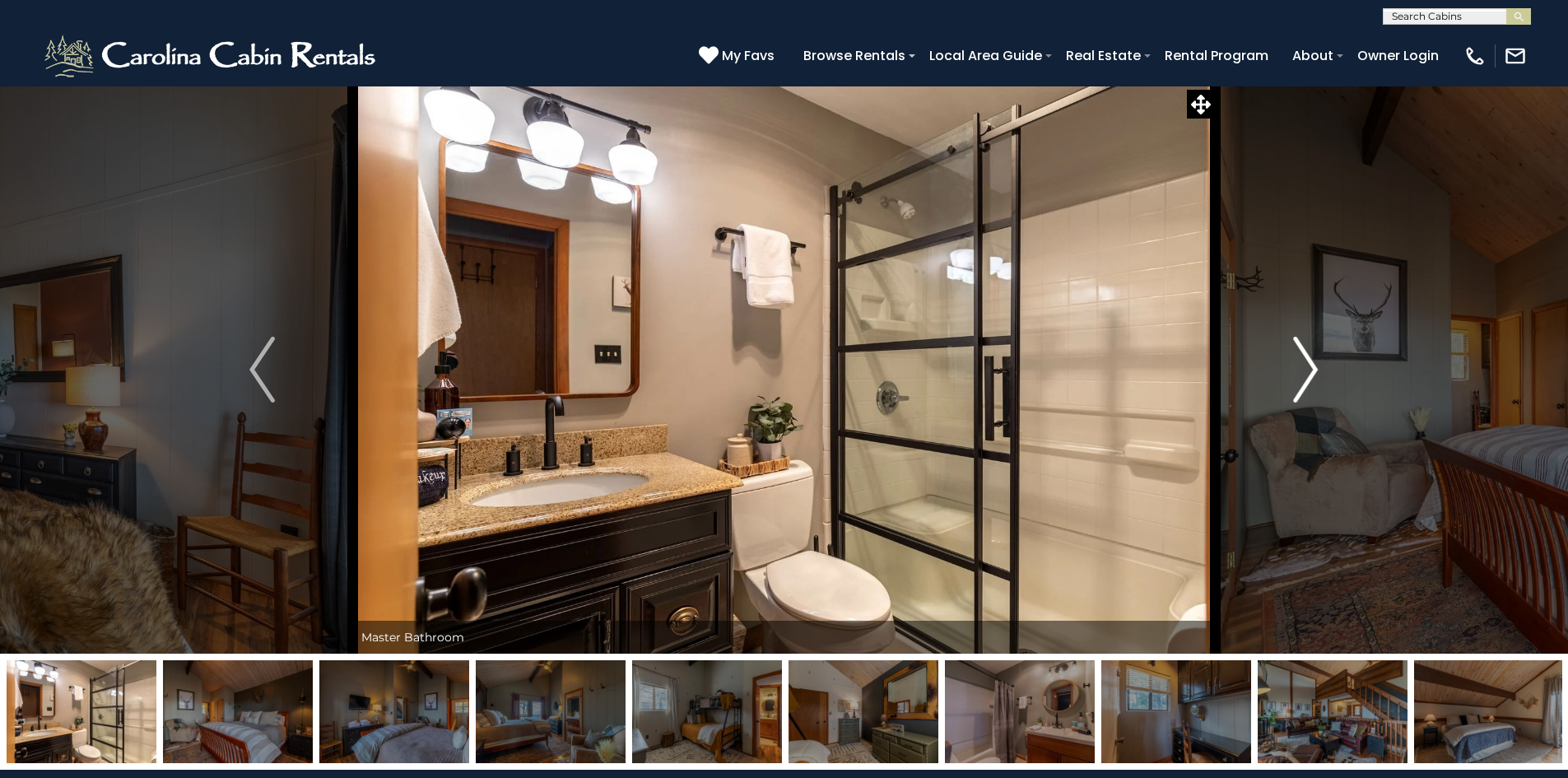
click at [1304, 383] on img "Next" at bounding box center [1305, 369] width 25 height 66
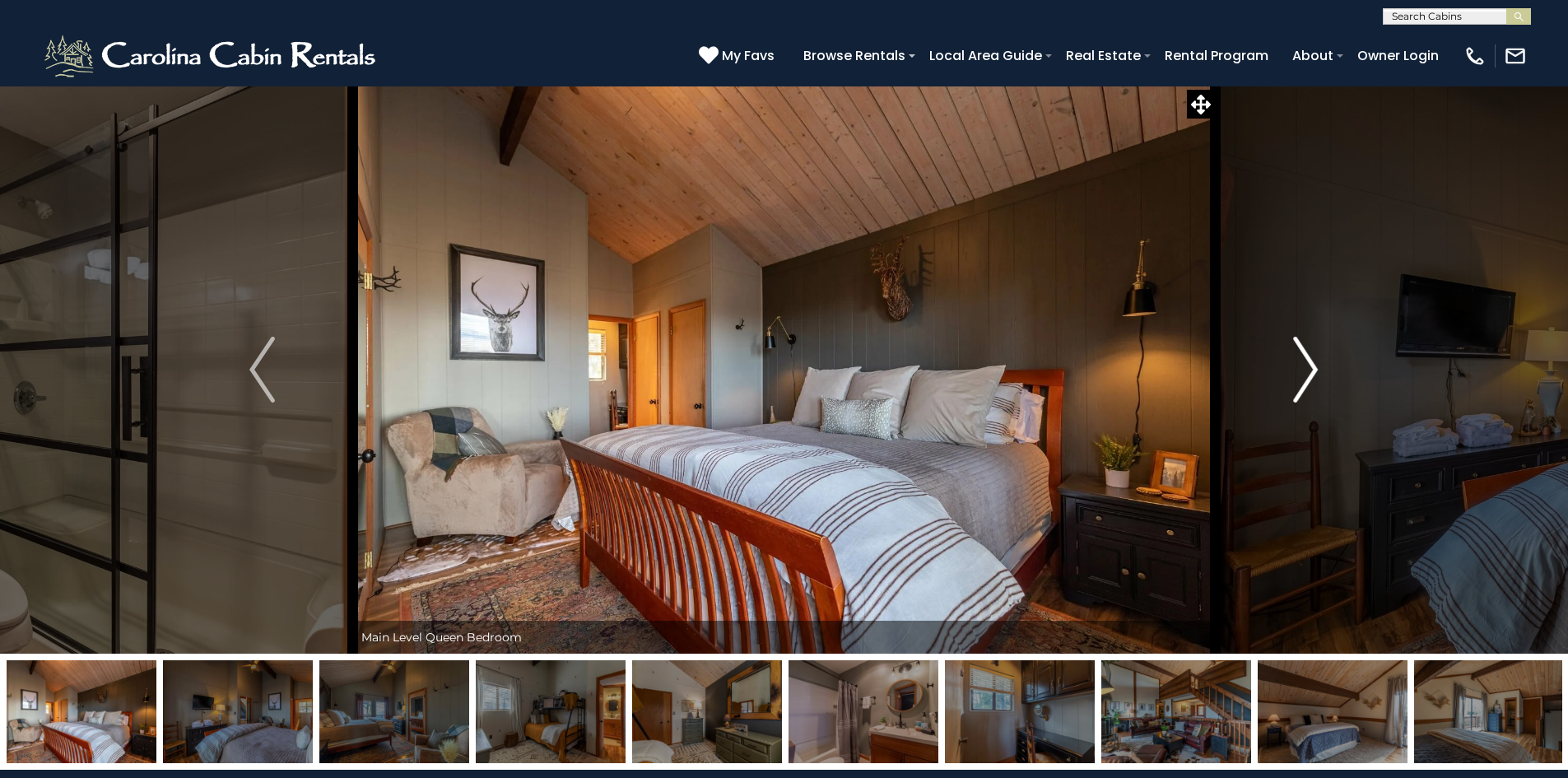
click at [1304, 383] on img "Next" at bounding box center [1305, 369] width 25 height 66
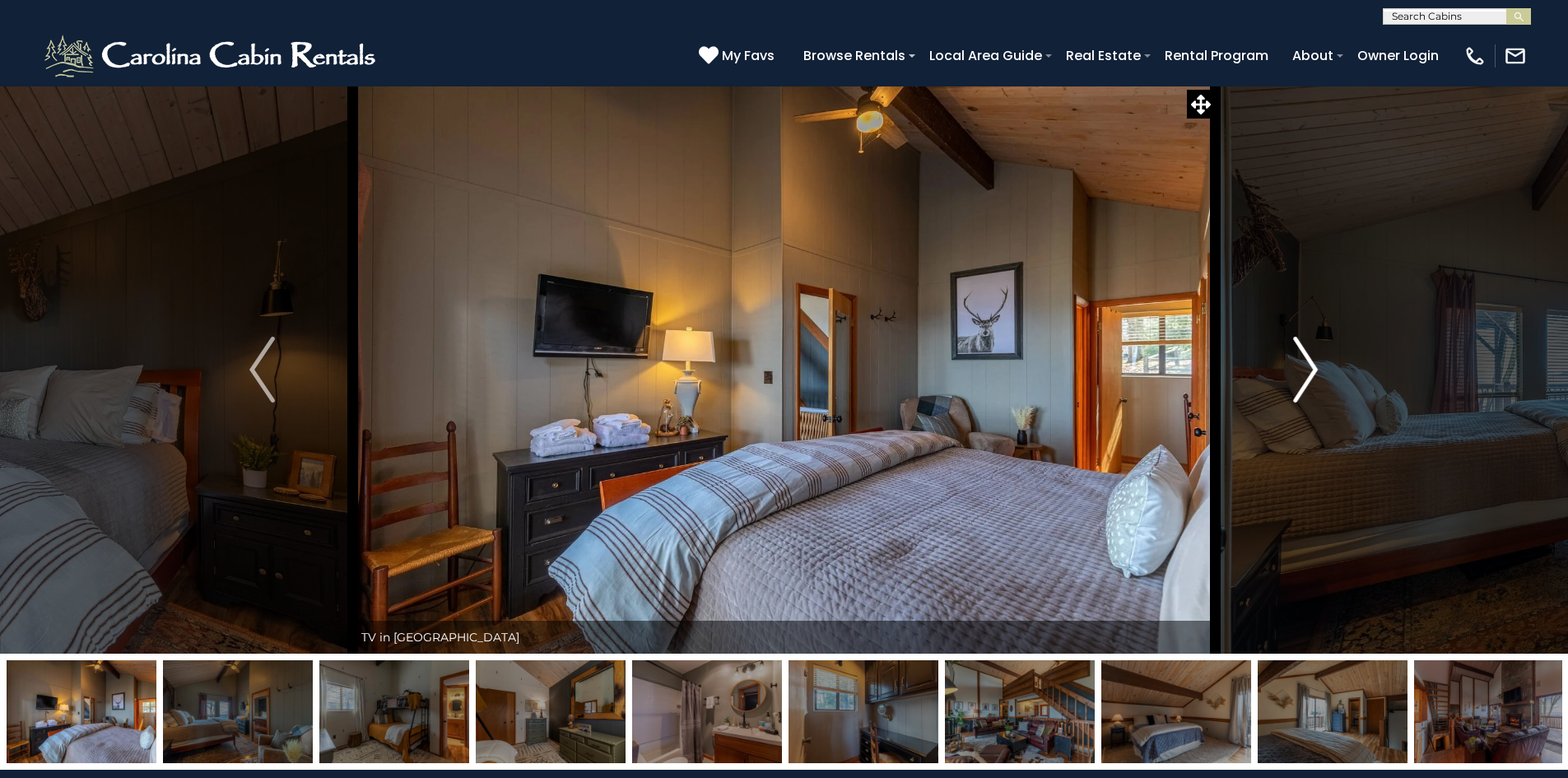
click at [1304, 383] on img "Next" at bounding box center [1305, 369] width 25 height 66
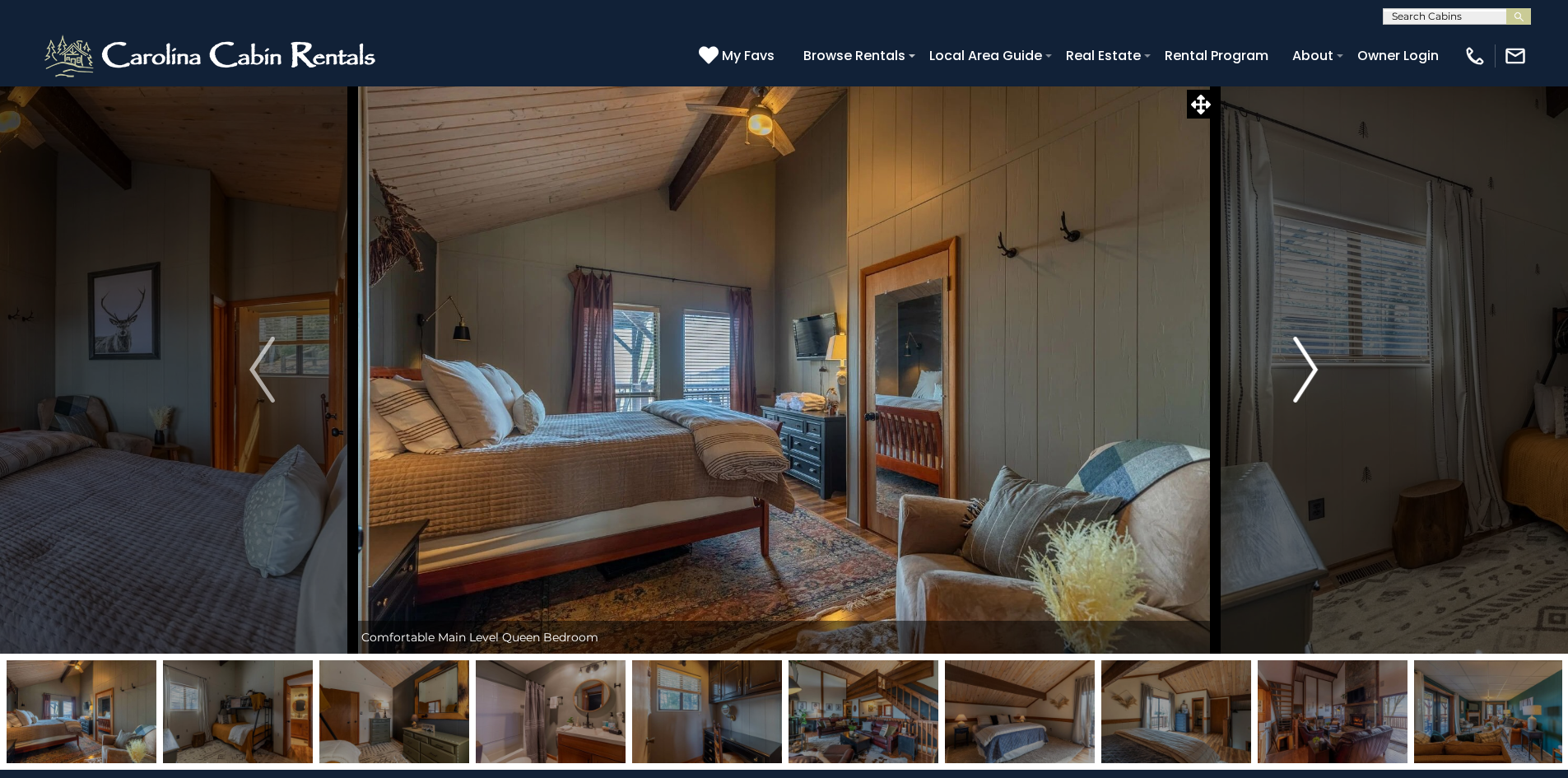
click at [1304, 383] on img "Next" at bounding box center [1305, 369] width 25 height 66
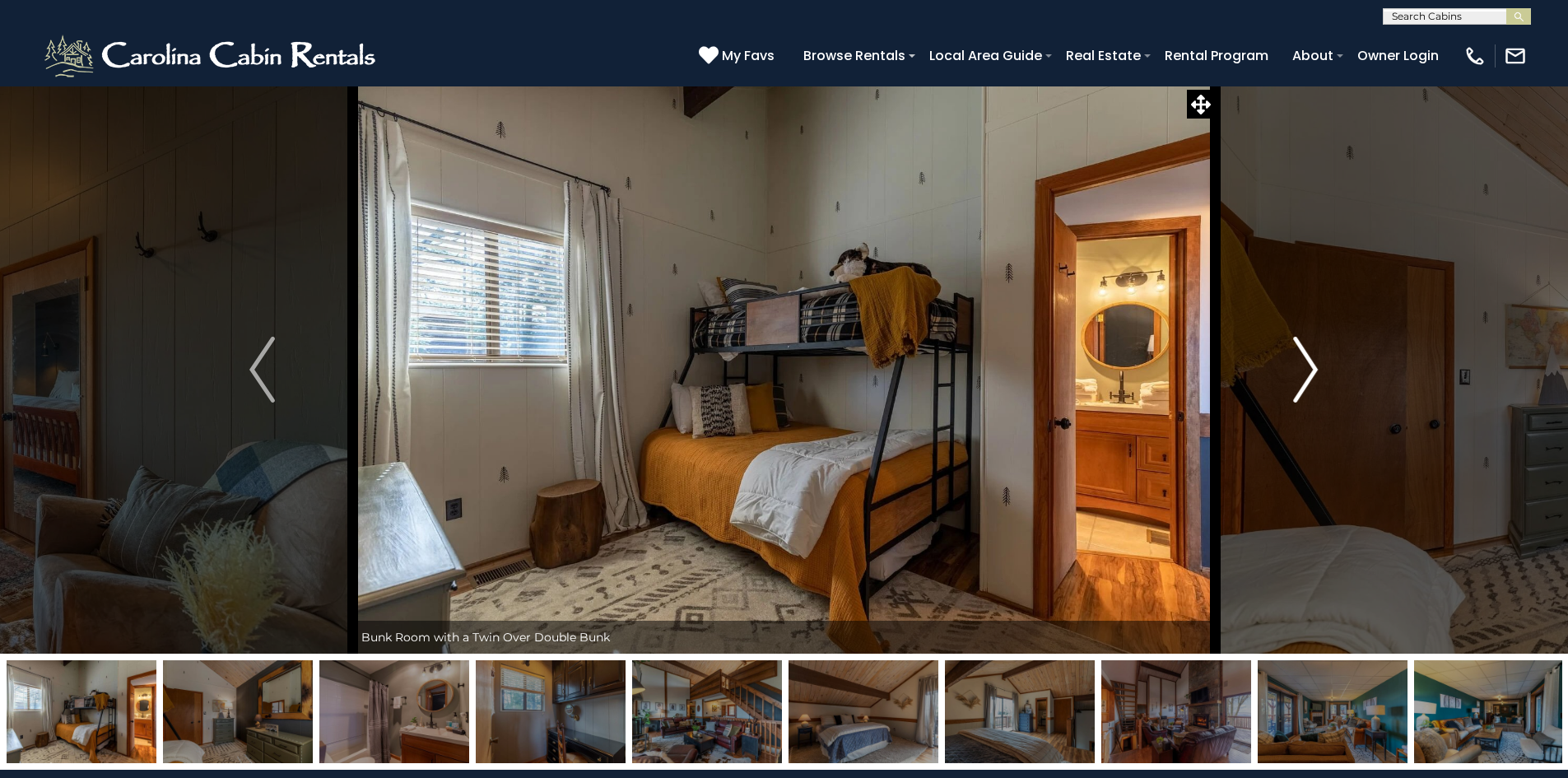
click at [1304, 383] on img "Next" at bounding box center [1305, 369] width 25 height 66
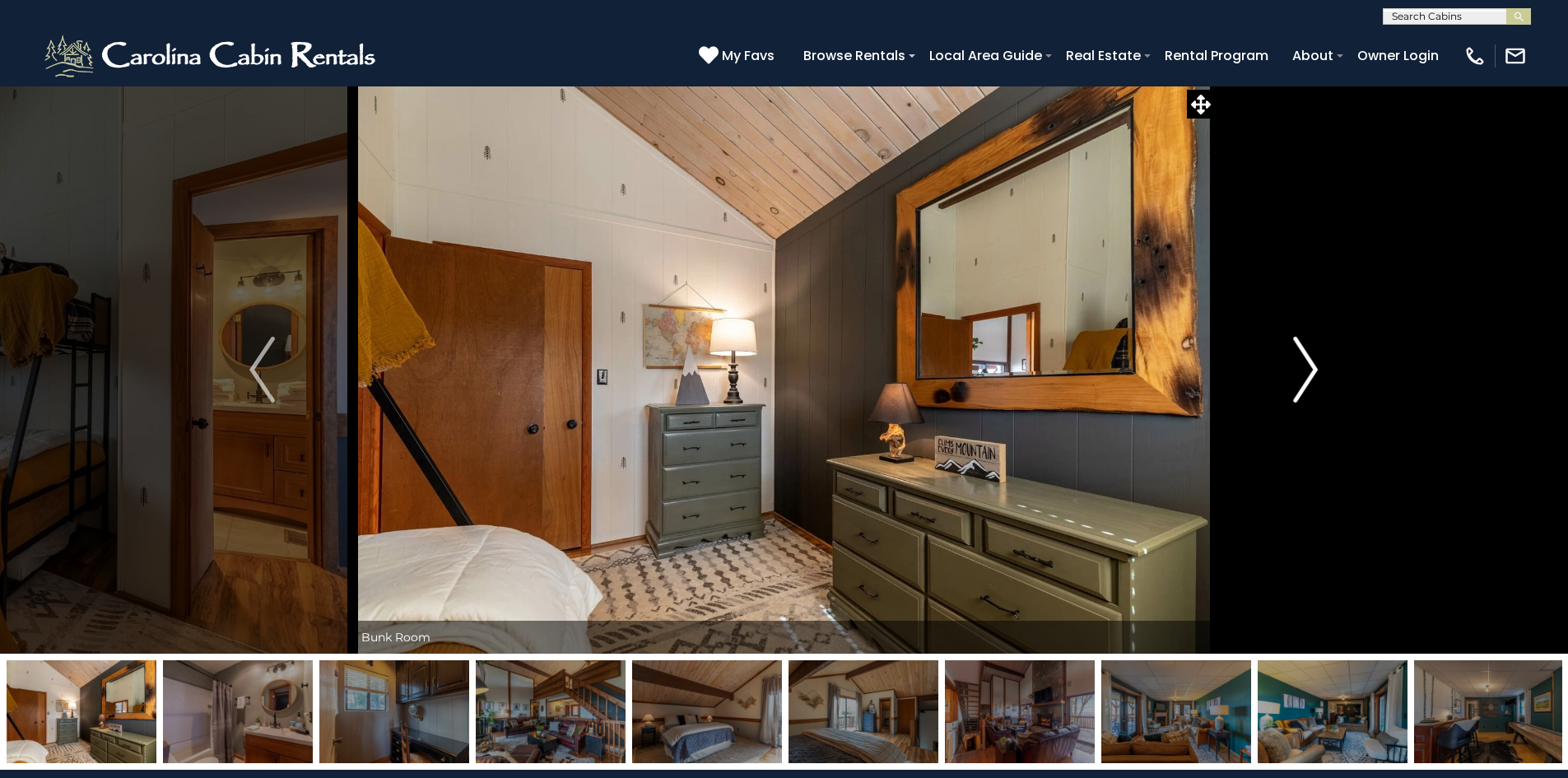
click at [1304, 383] on img "Next" at bounding box center [1305, 369] width 25 height 66
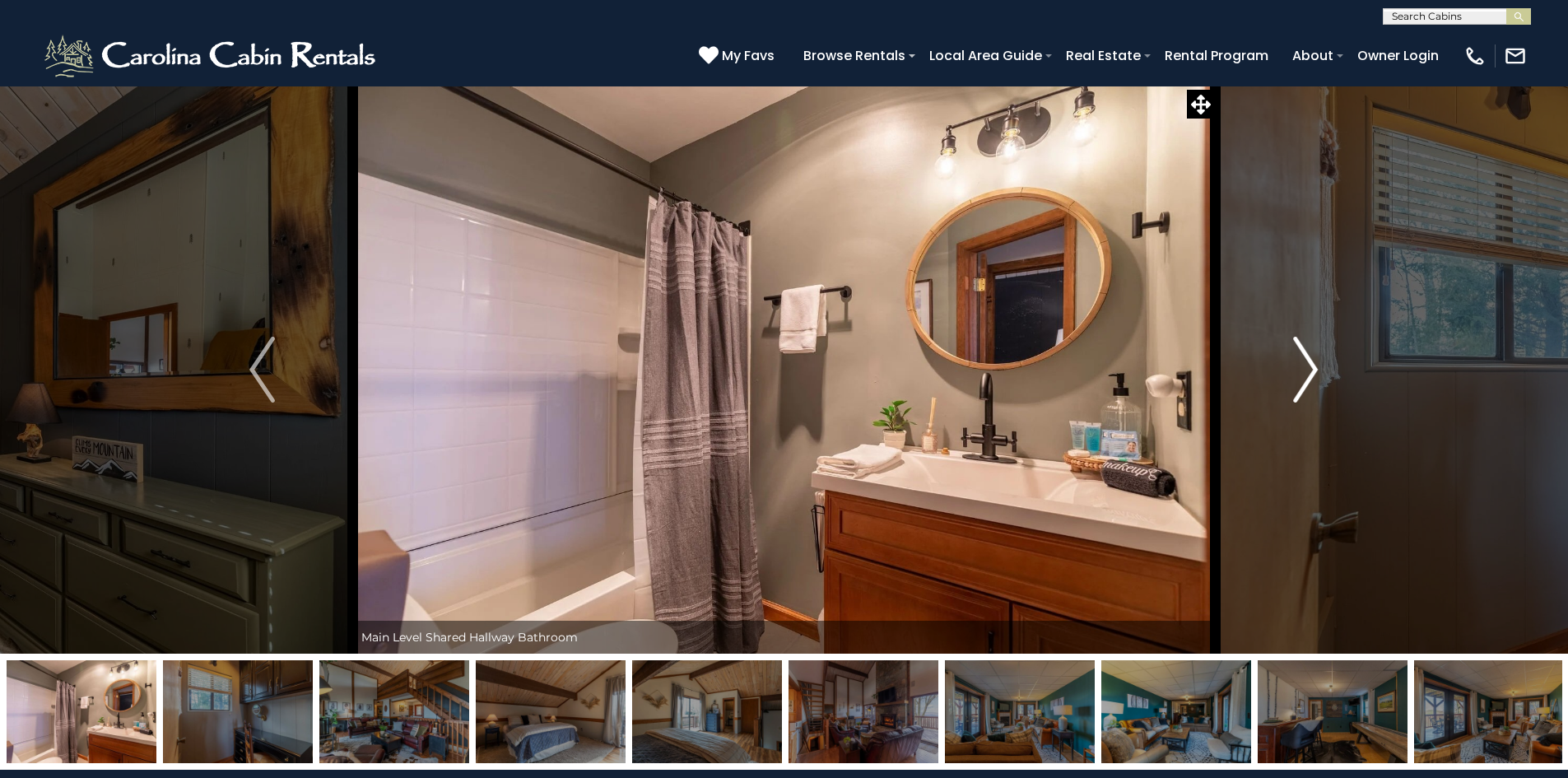
click at [1304, 383] on img "Next" at bounding box center [1305, 369] width 25 height 66
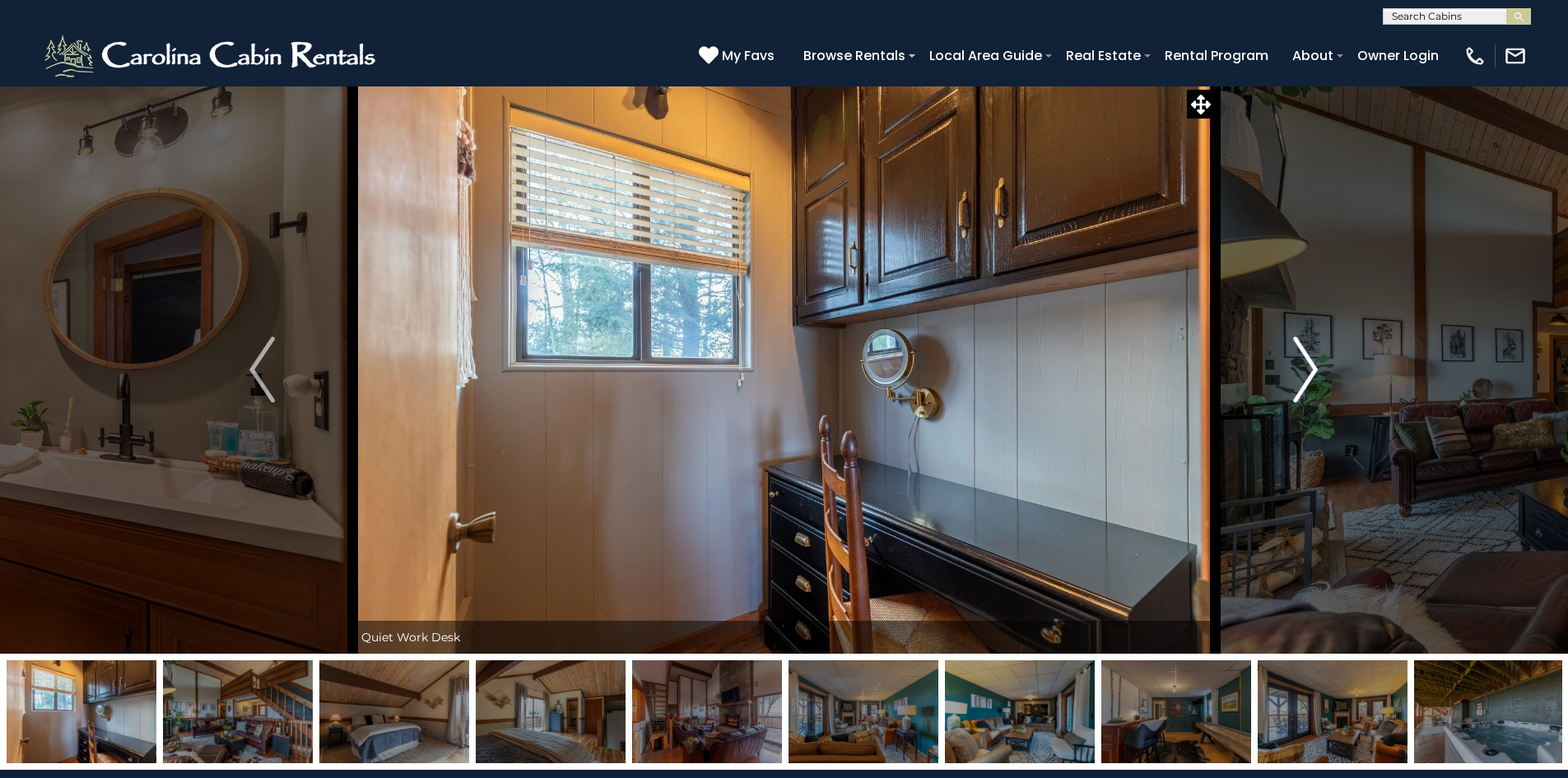
click at [1304, 383] on img "Next" at bounding box center [1305, 369] width 25 height 66
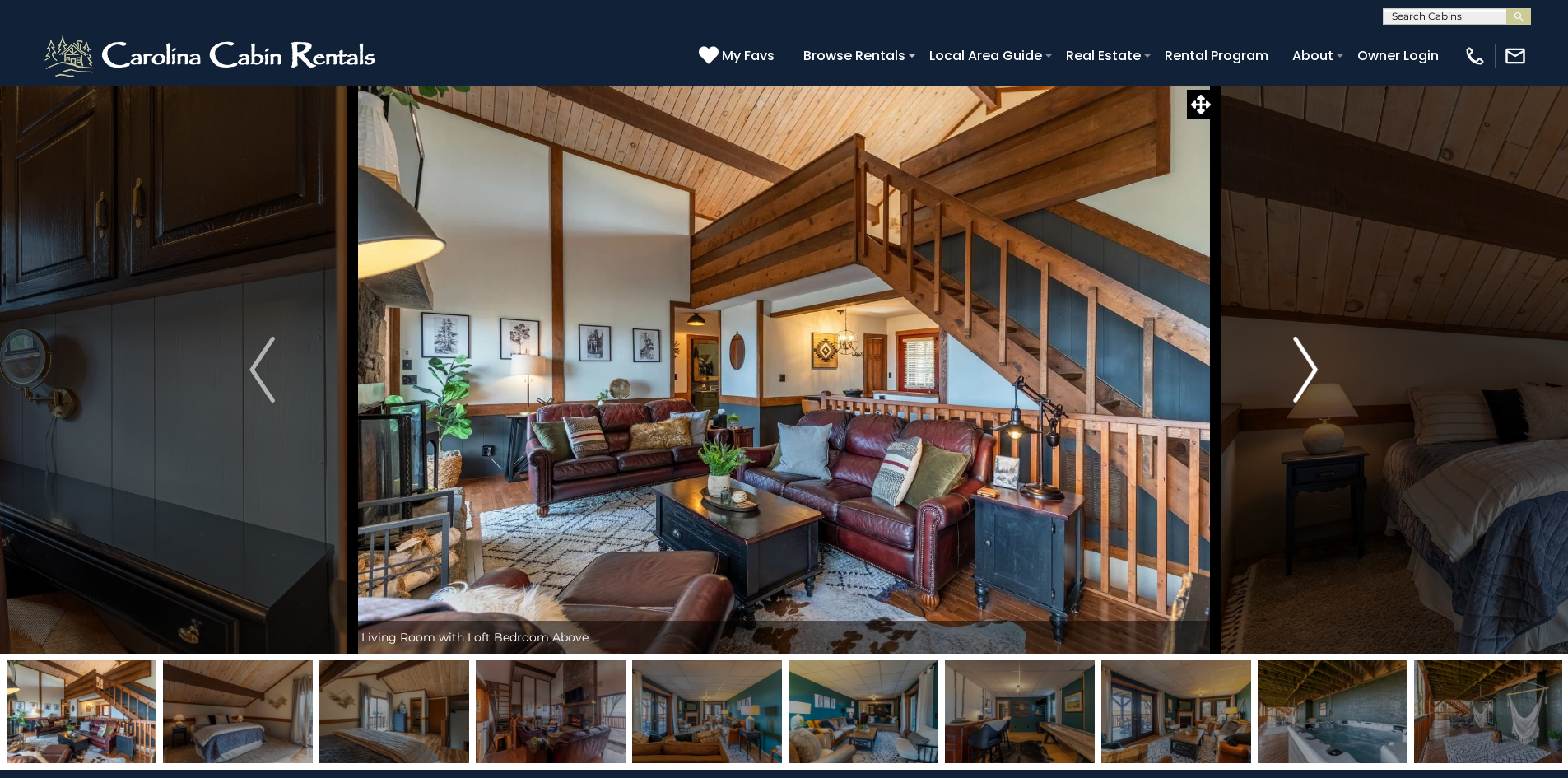
click at [1304, 383] on img "Next" at bounding box center [1305, 369] width 25 height 66
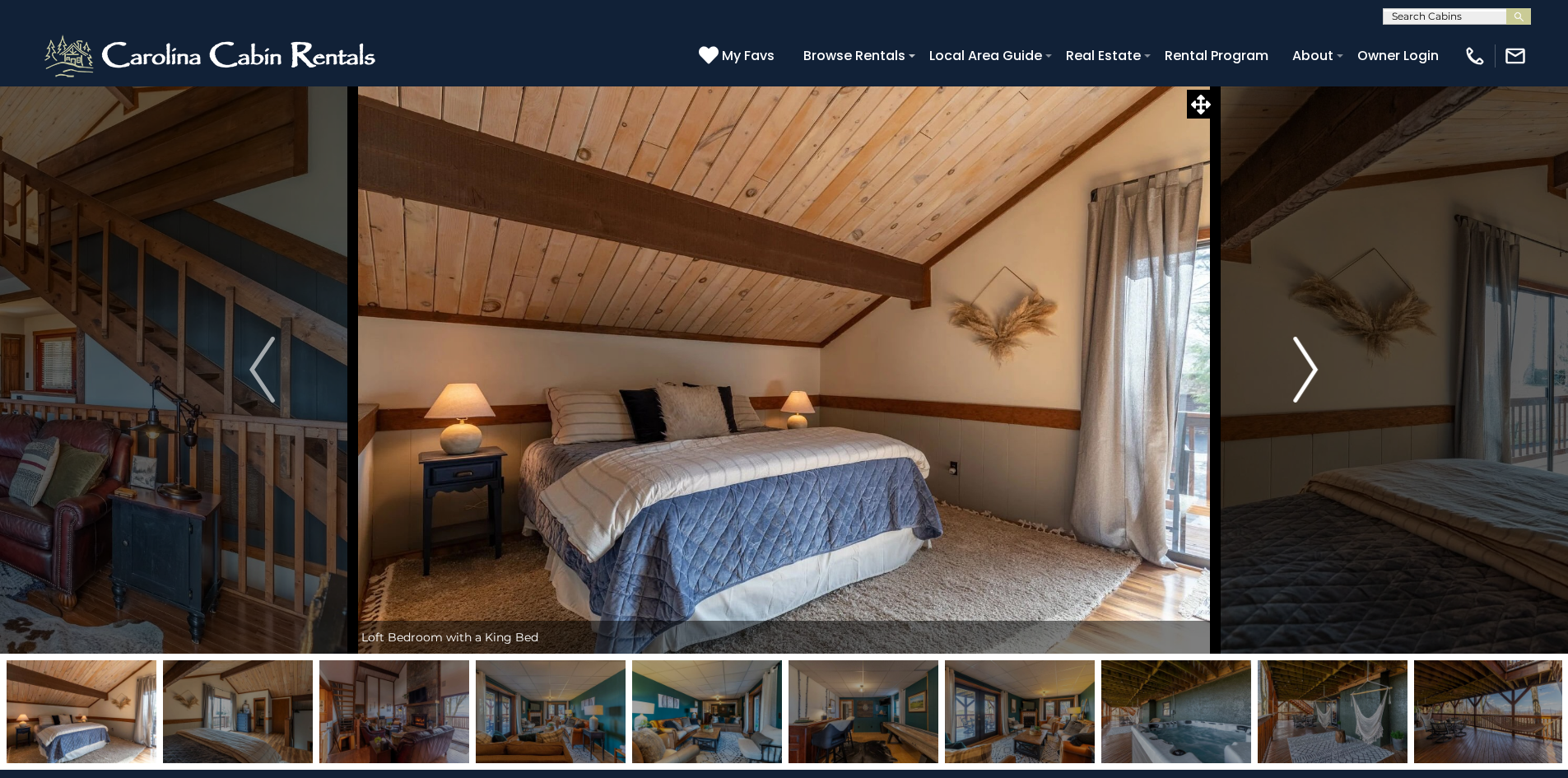
click at [1304, 383] on img "Next" at bounding box center [1305, 369] width 25 height 66
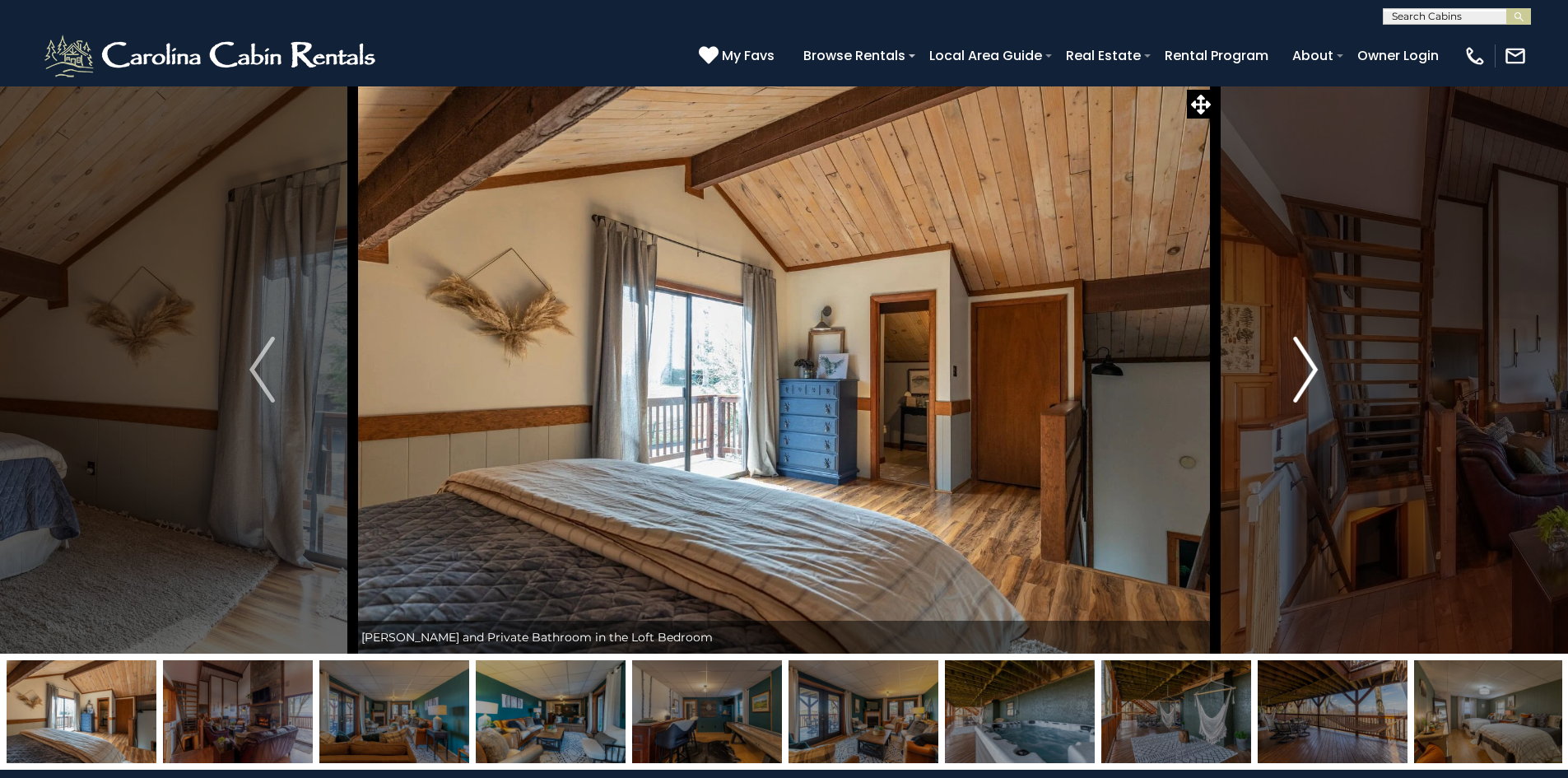
click at [1300, 369] on img "Next" at bounding box center [1305, 369] width 25 height 66
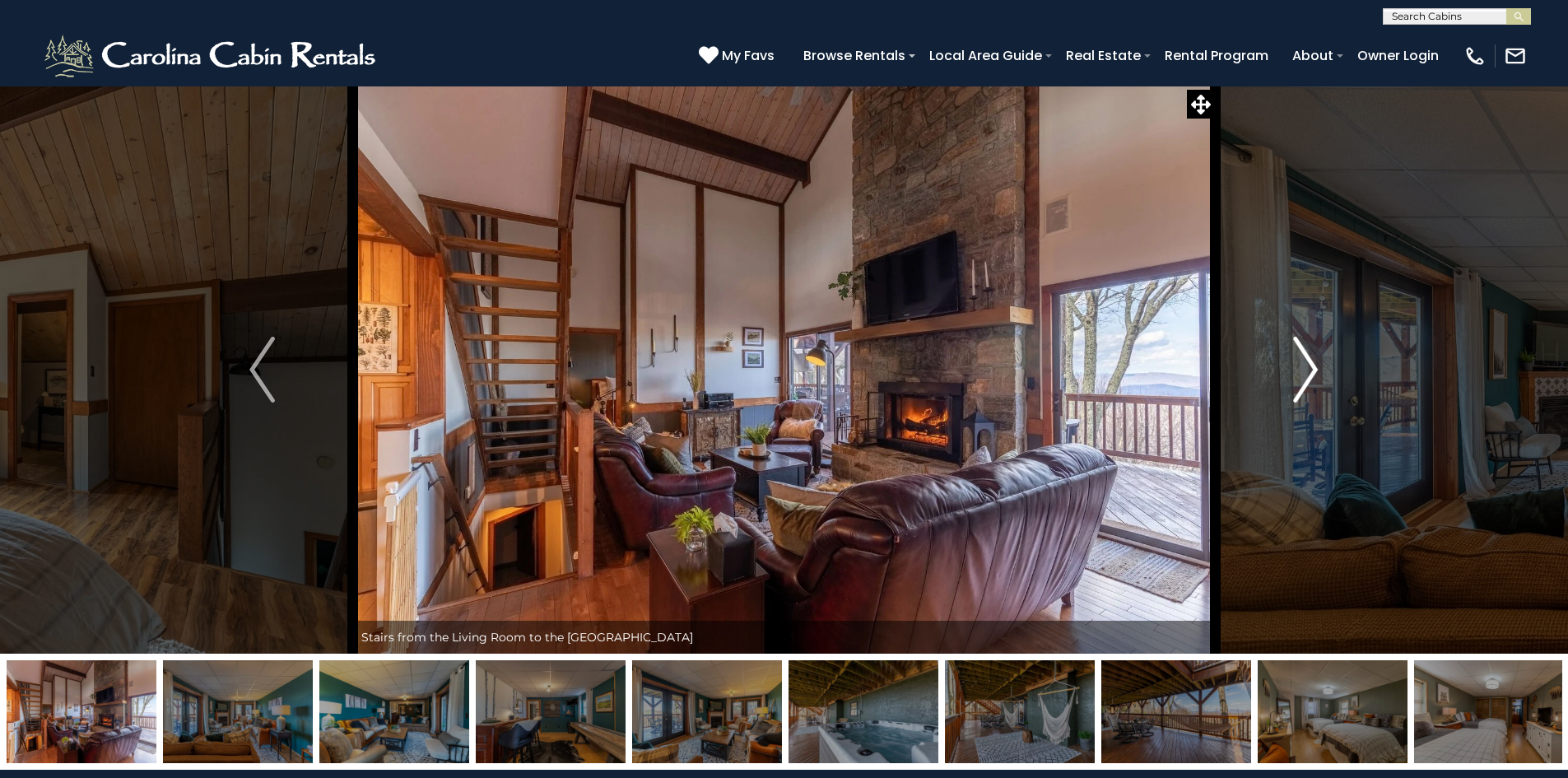
click at [1300, 369] on img "Next" at bounding box center [1305, 369] width 25 height 66
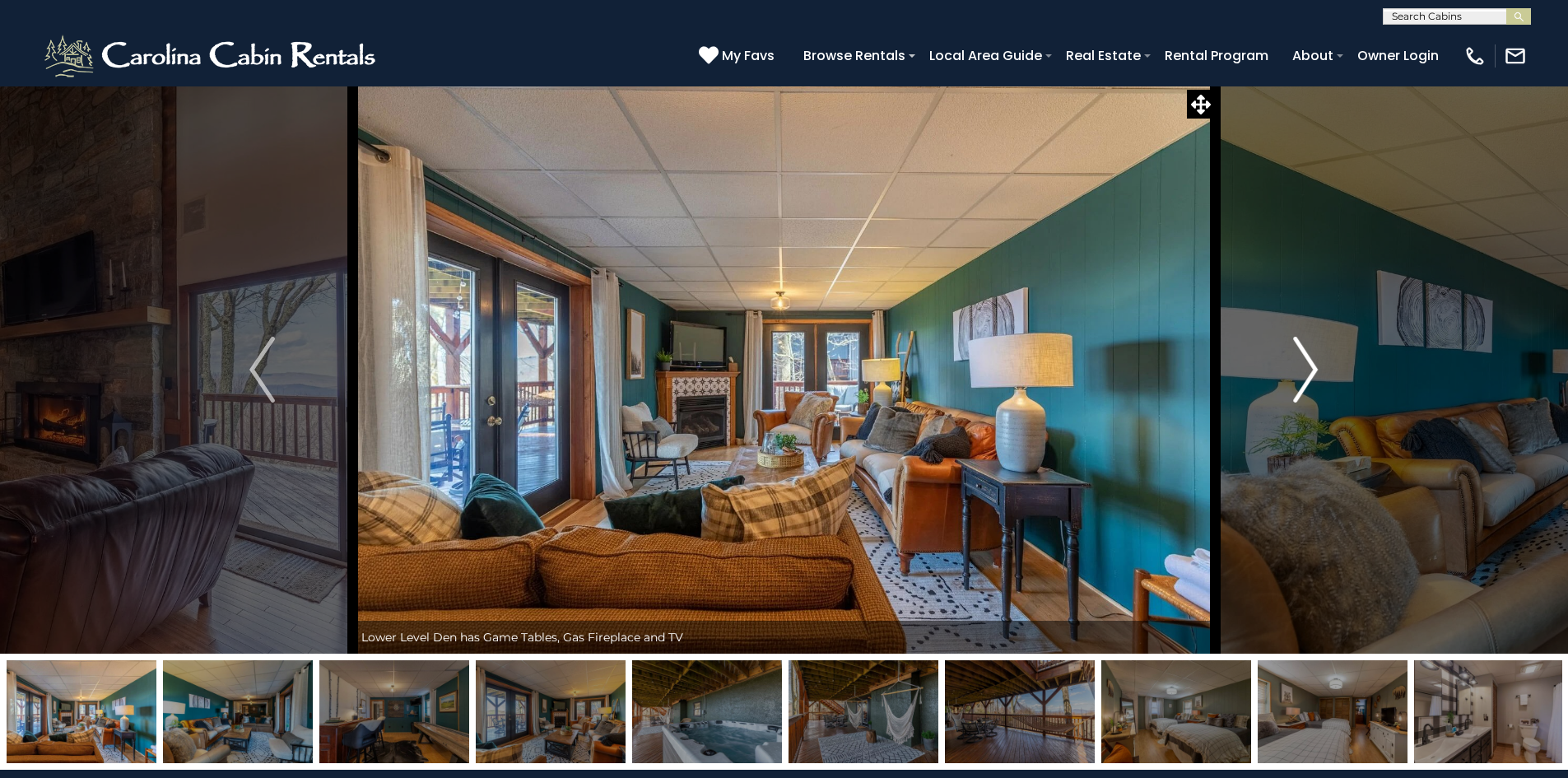
click at [1300, 369] on img "Next" at bounding box center [1305, 369] width 25 height 66
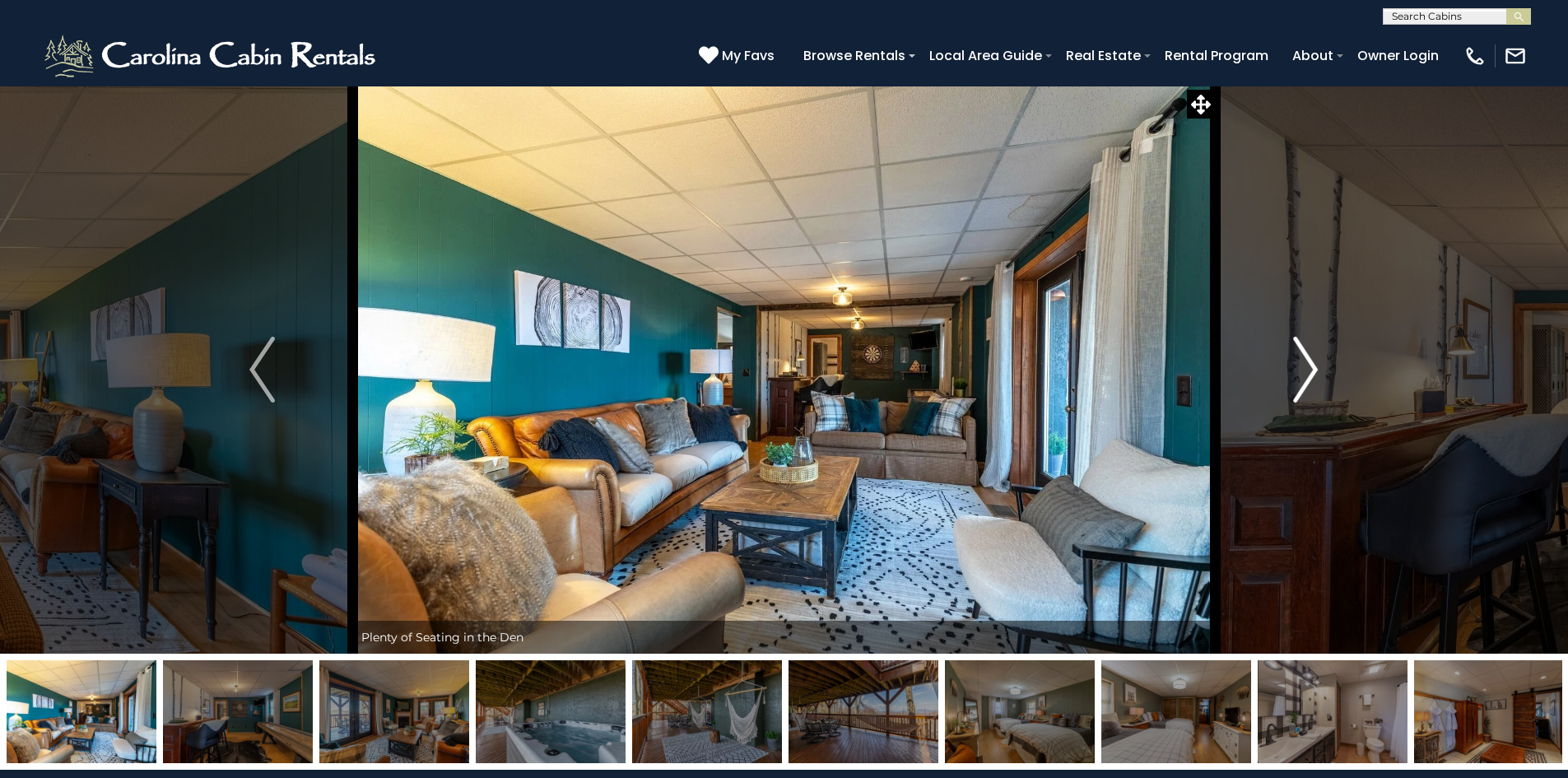
click at [1300, 369] on img "Next" at bounding box center [1305, 369] width 25 height 66
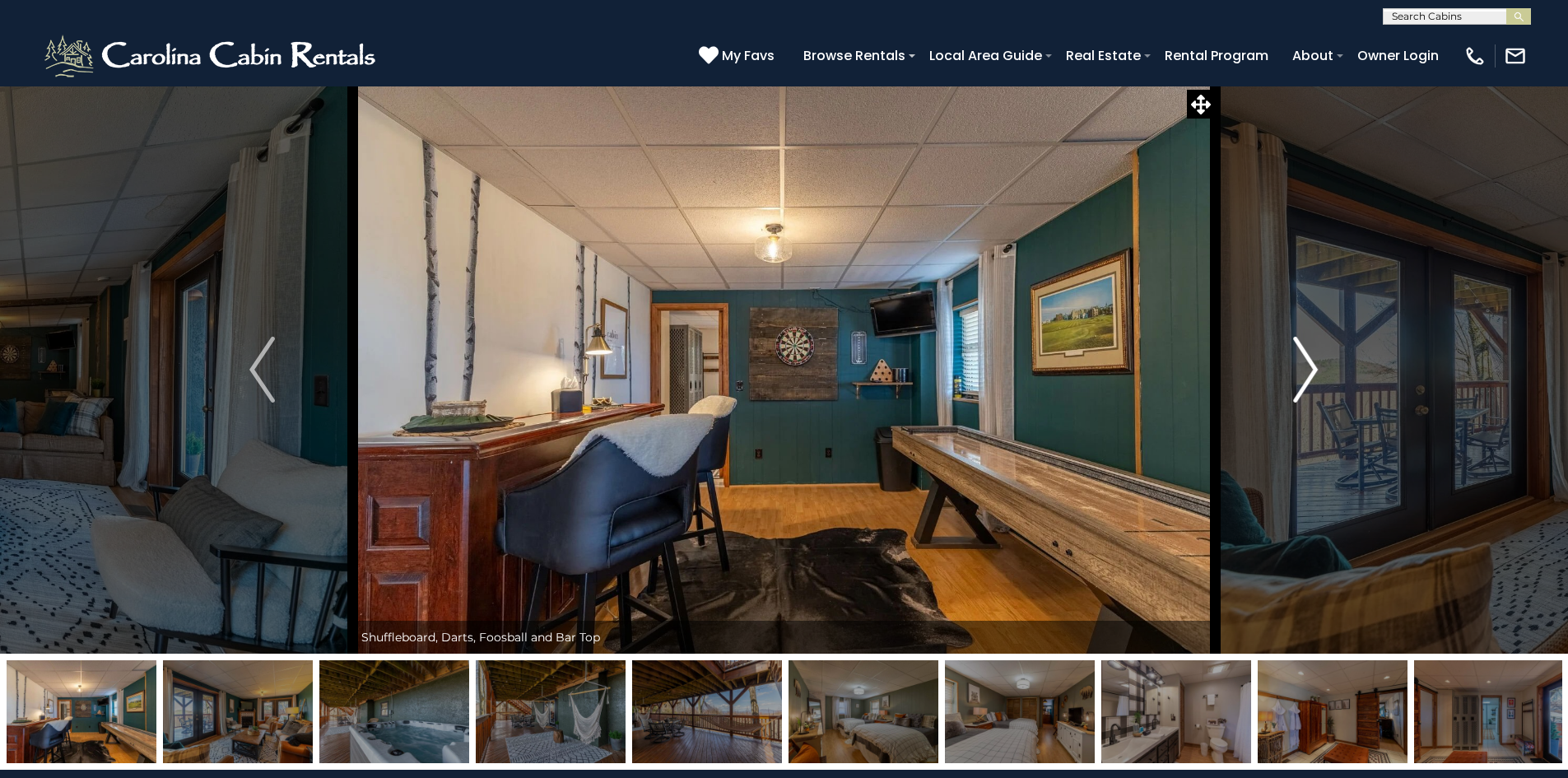
click at [1300, 369] on img "Next" at bounding box center [1305, 369] width 25 height 66
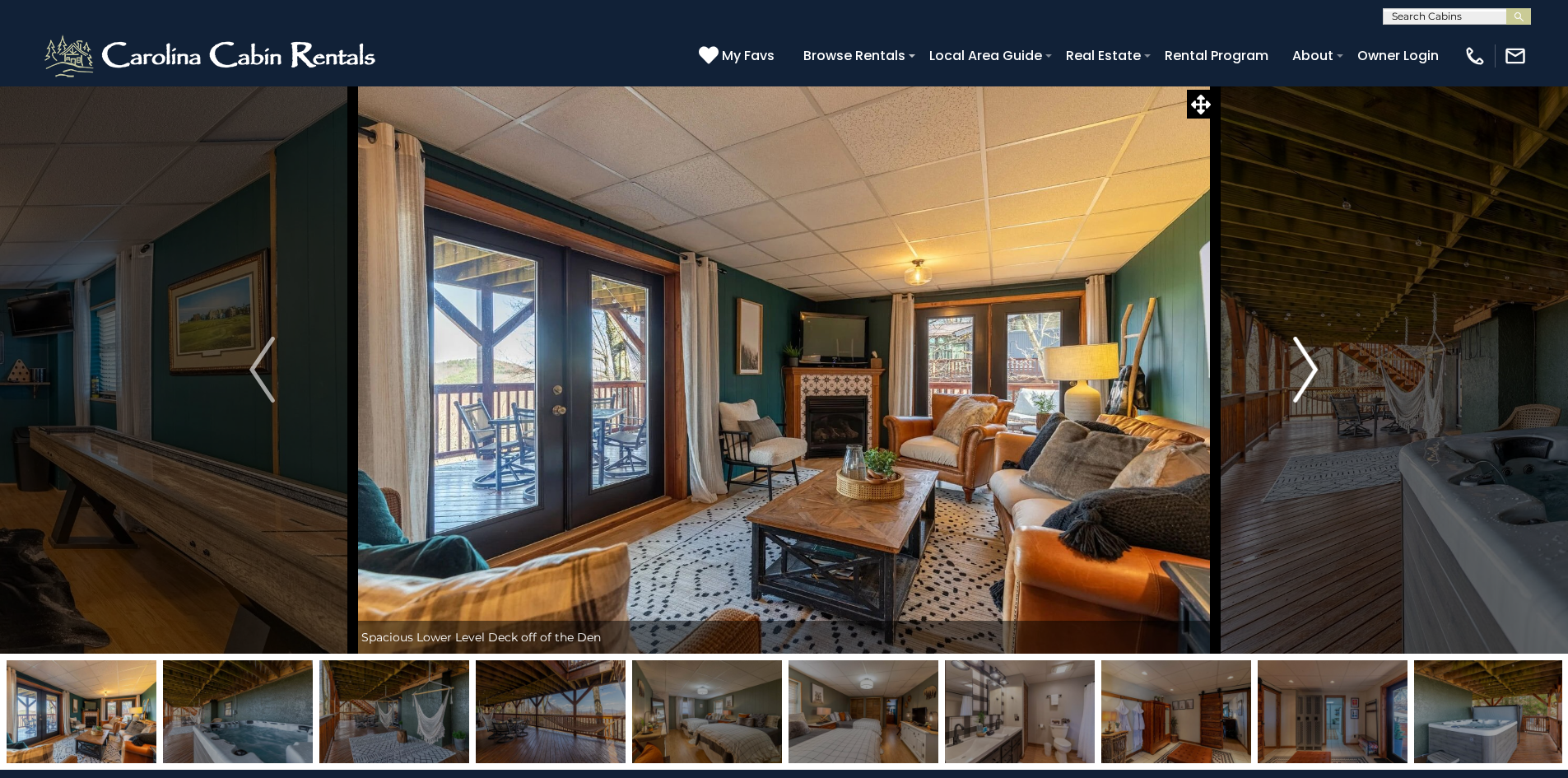
click at [1300, 369] on img "Next" at bounding box center [1305, 369] width 25 height 66
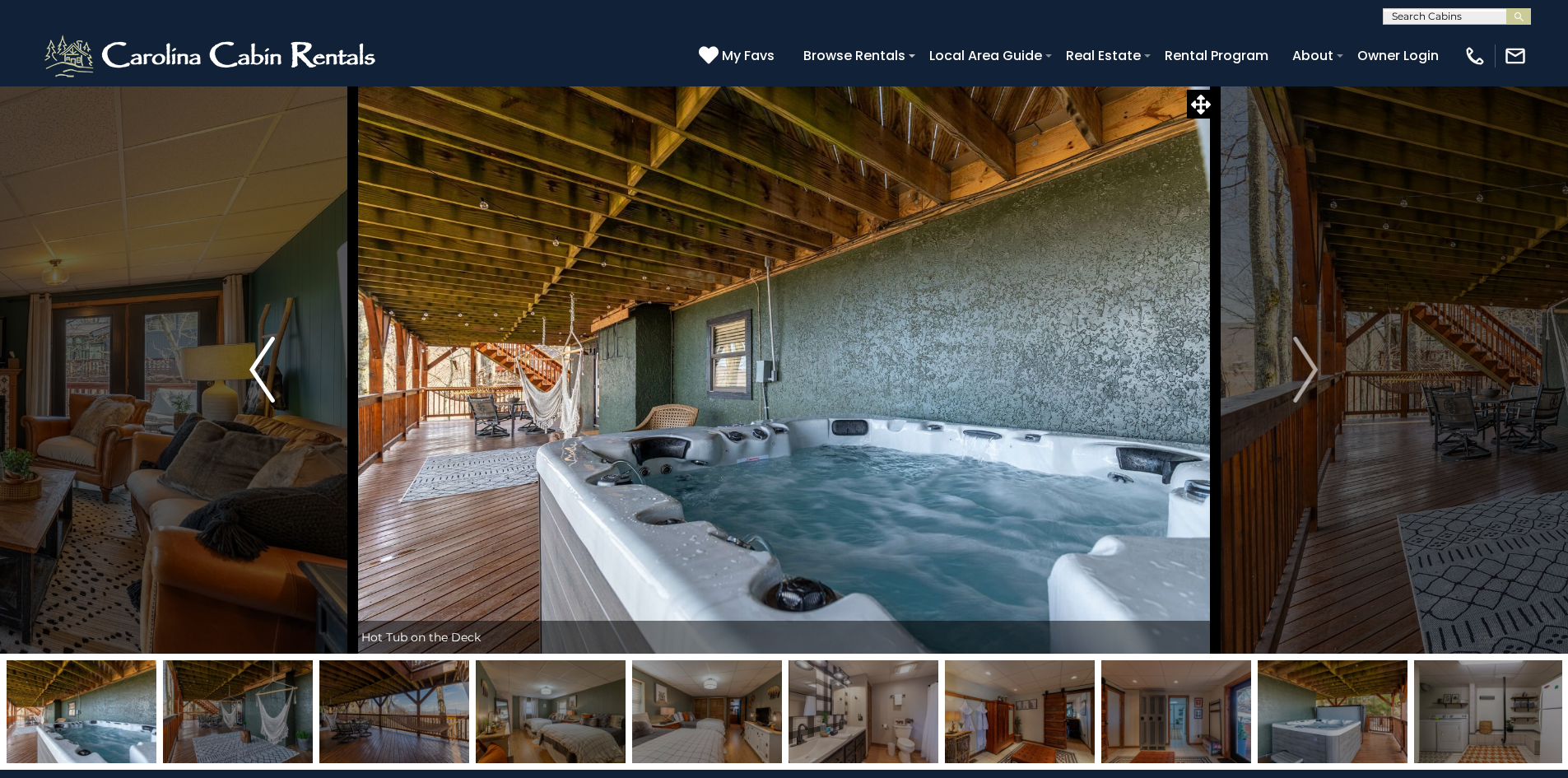
click at [283, 374] on button "Previous" at bounding box center [261, 369] width 181 height 568
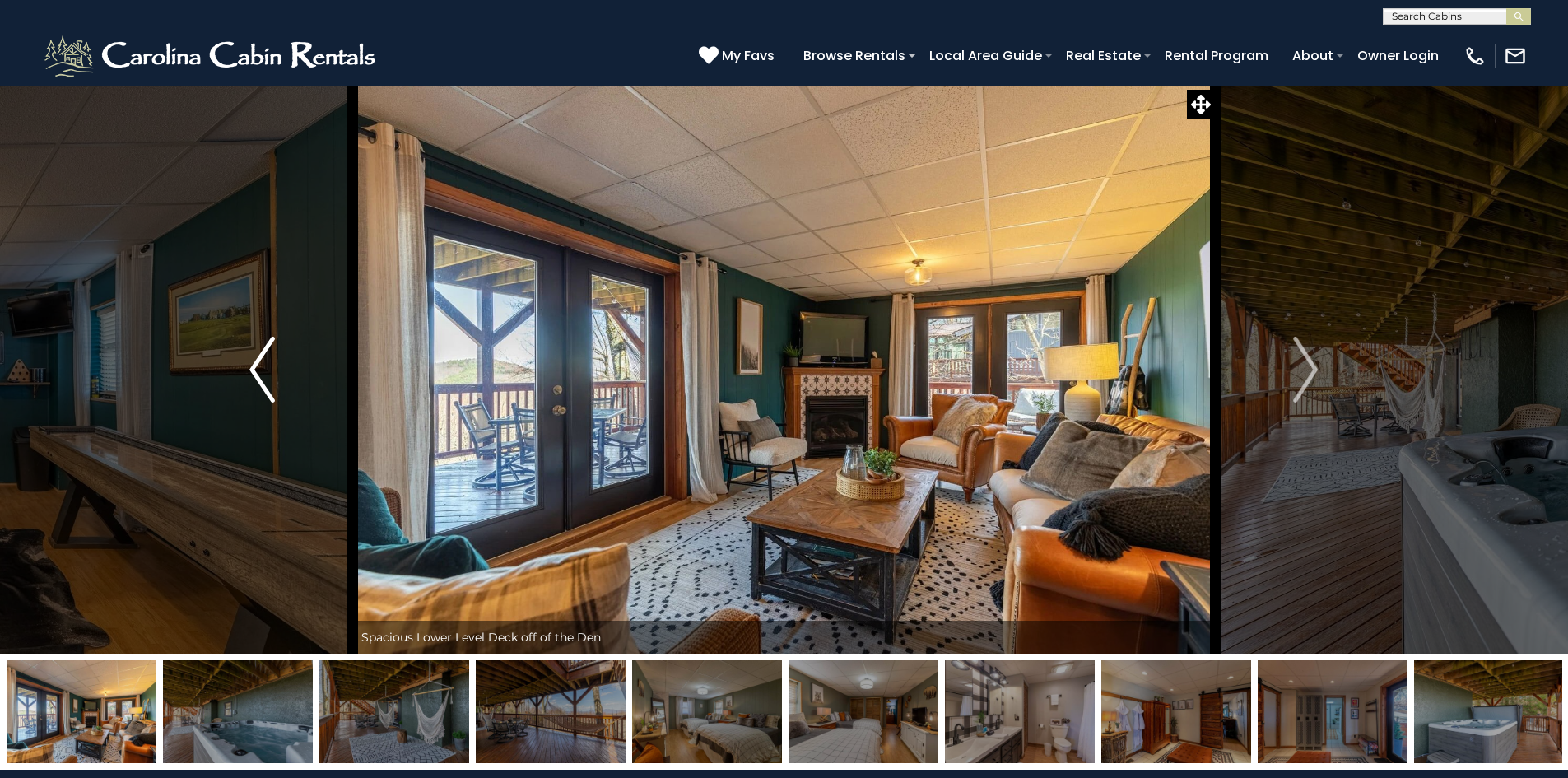
click at [283, 374] on button "Previous" at bounding box center [261, 369] width 181 height 568
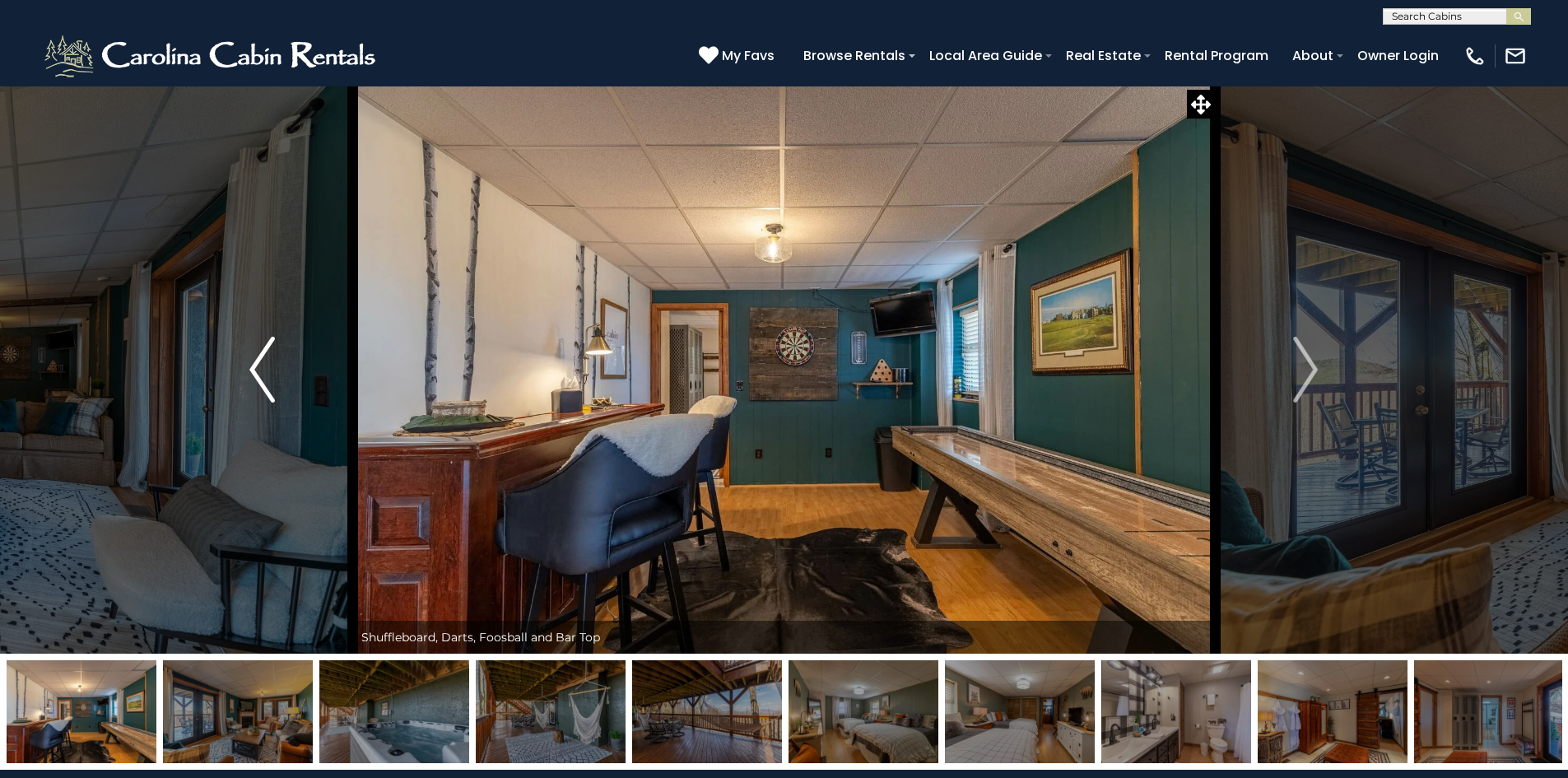
click at [283, 374] on button "Previous" at bounding box center [261, 369] width 181 height 568
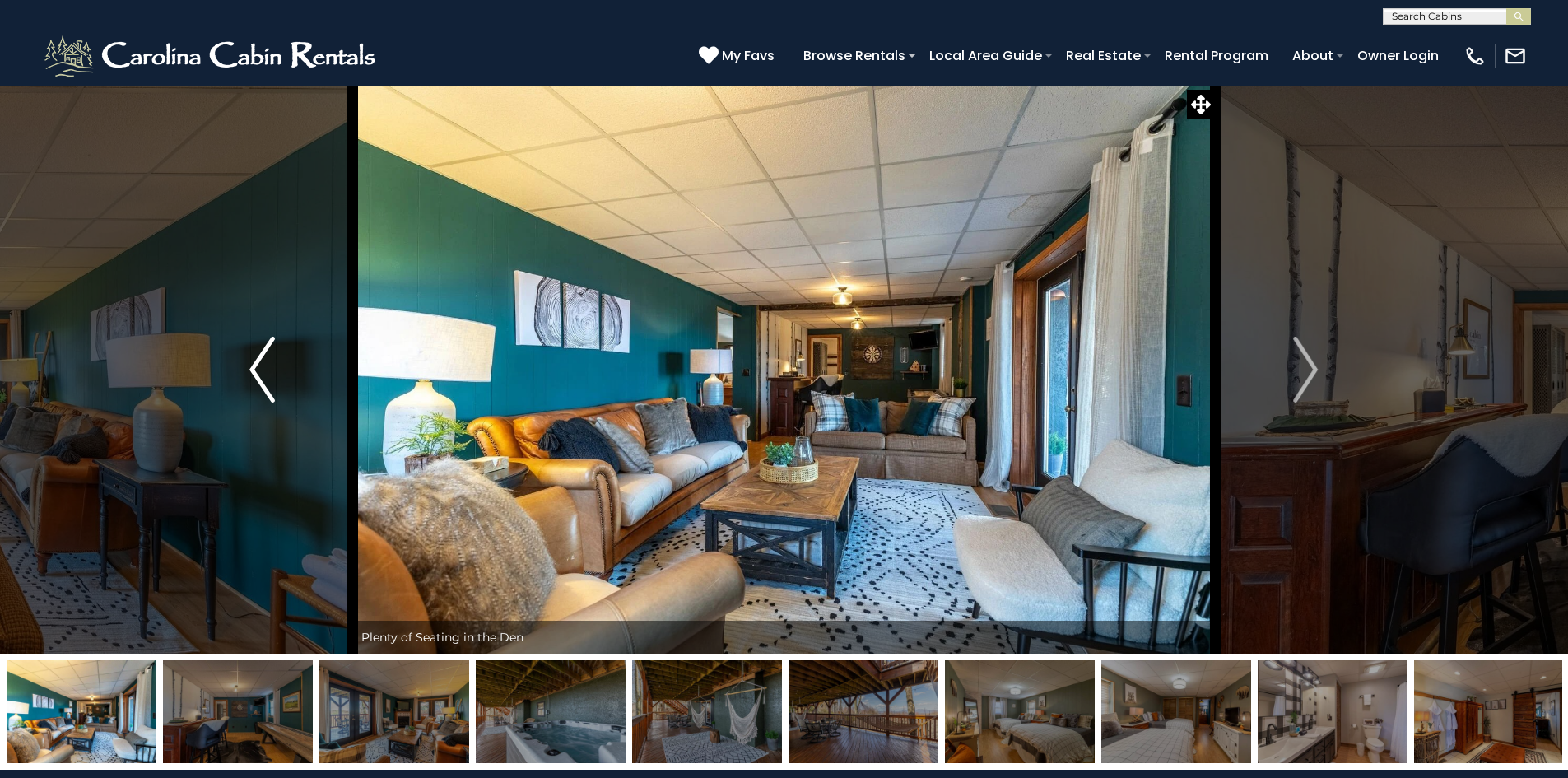
click at [283, 374] on button "Previous" at bounding box center [261, 369] width 181 height 568
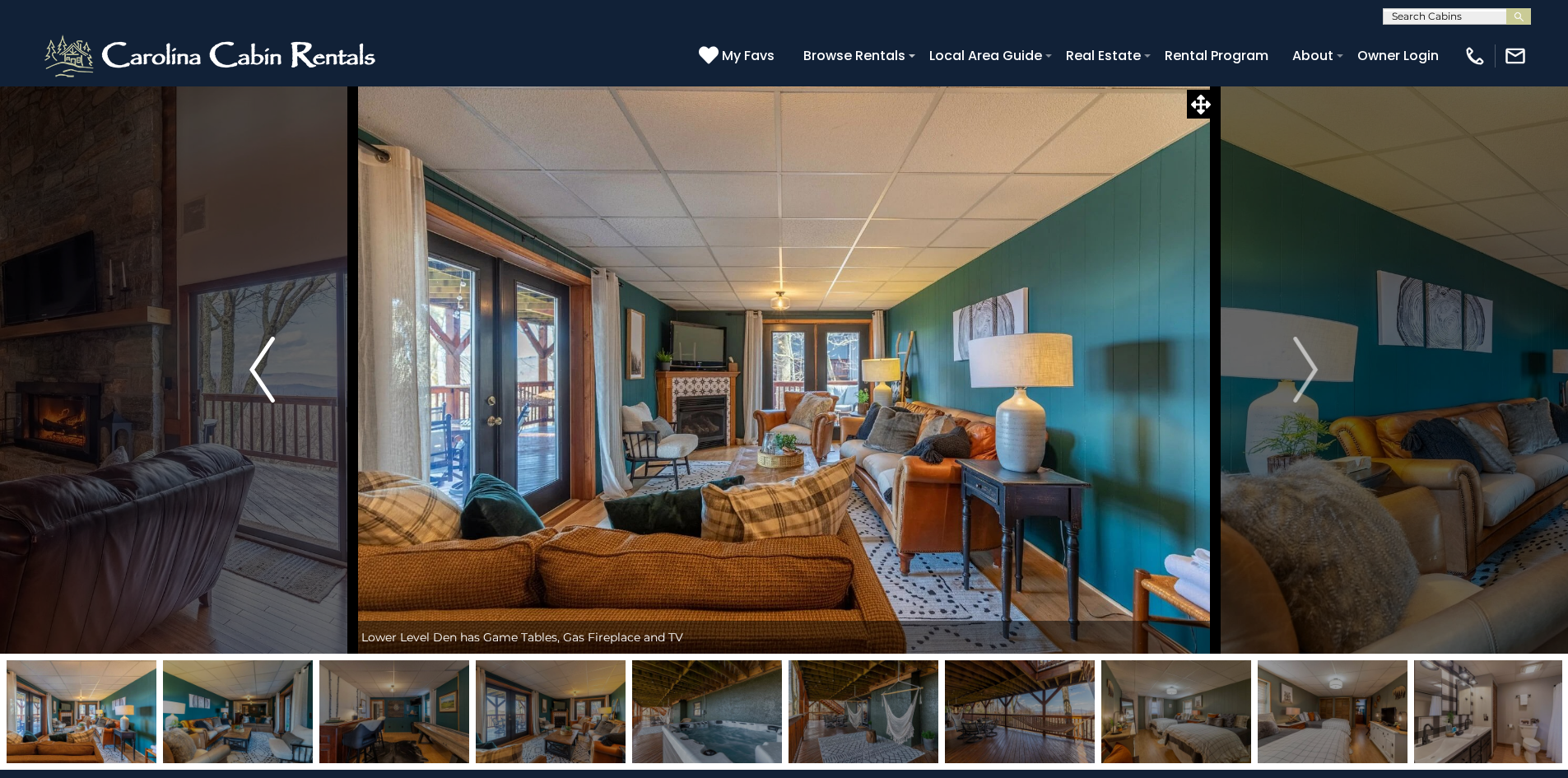
click at [283, 374] on button "Previous" at bounding box center [261, 369] width 181 height 568
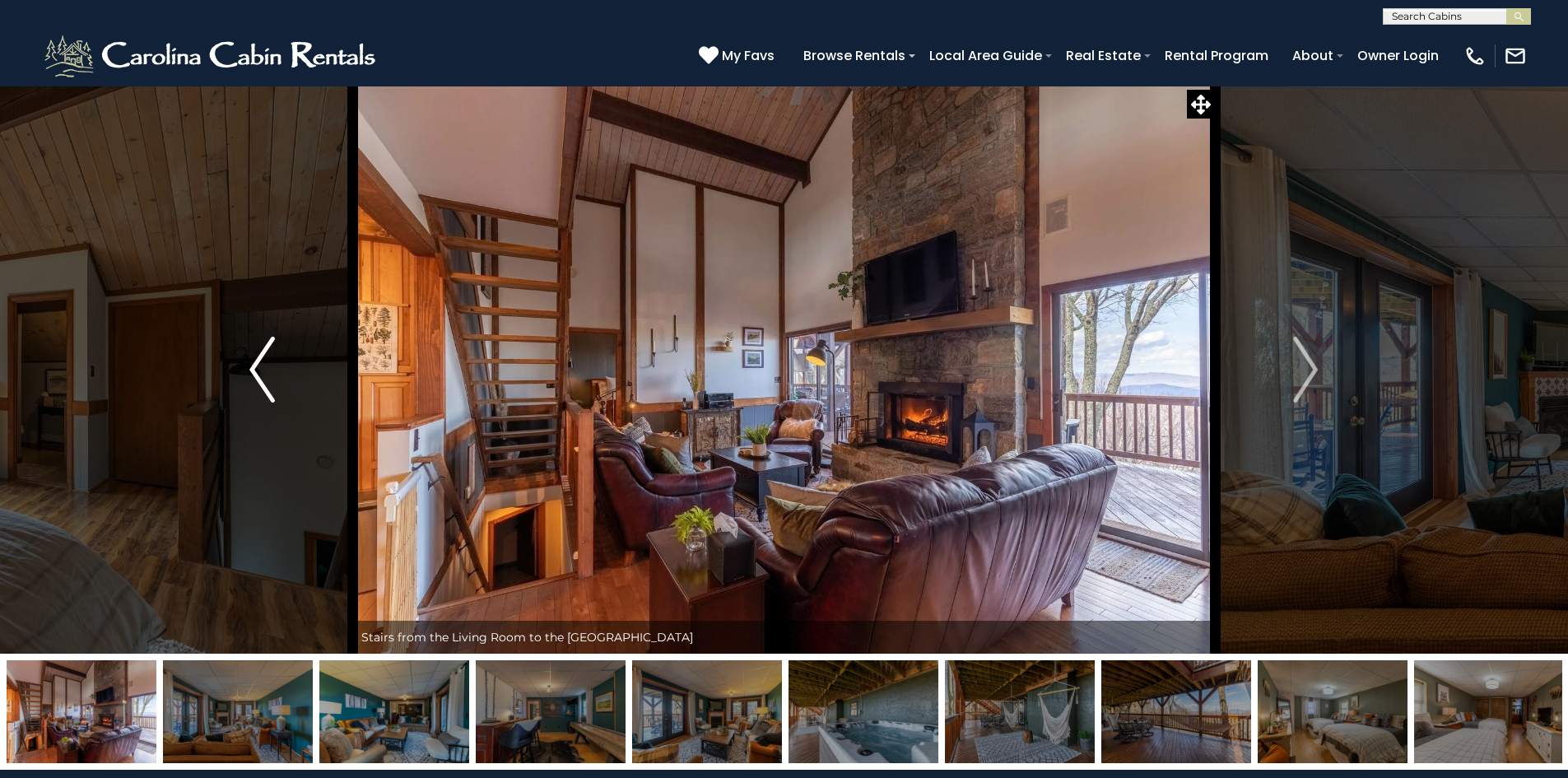
click at [283, 374] on button "Previous" at bounding box center [261, 369] width 181 height 568
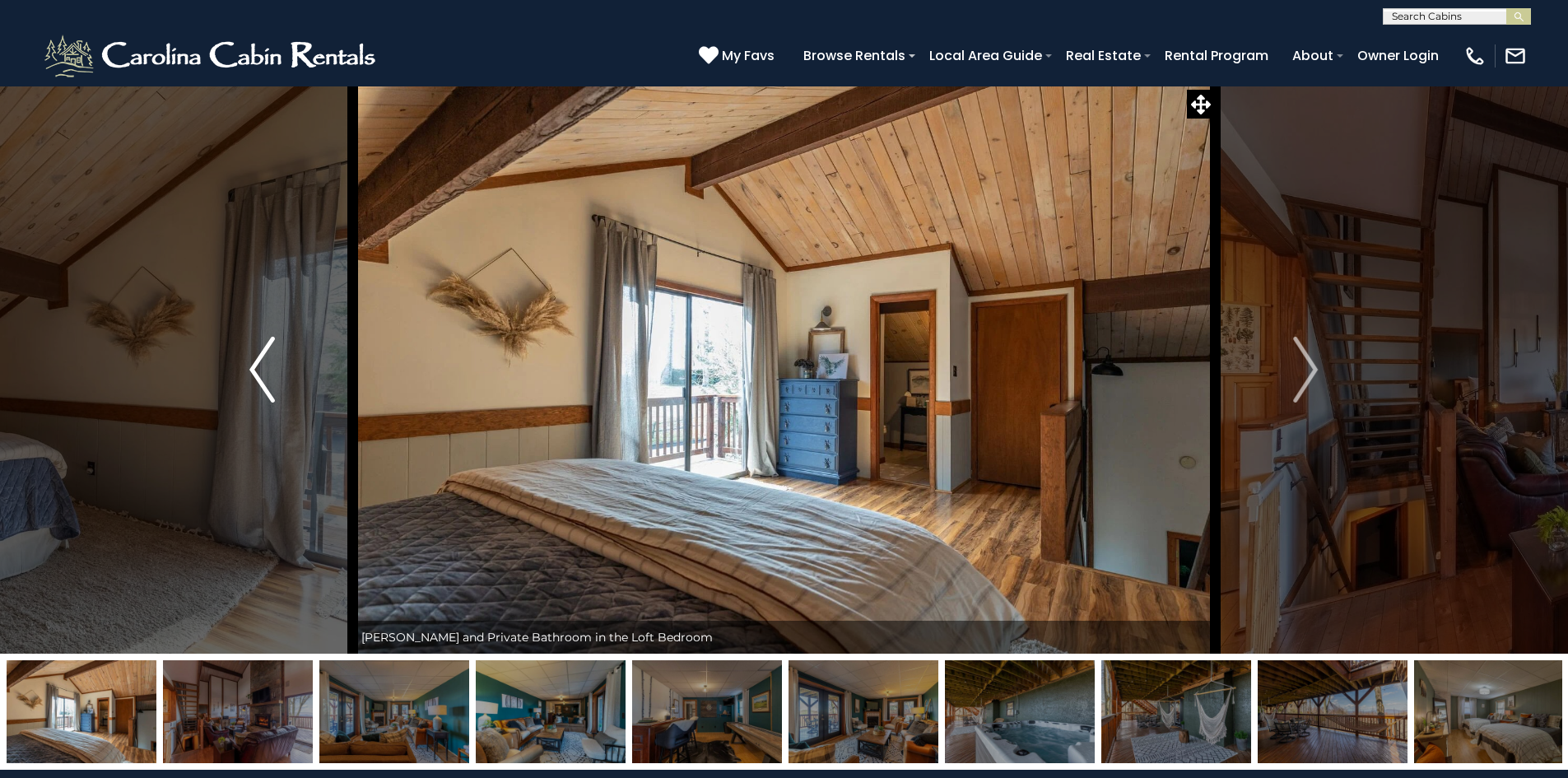
click at [283, 374] on button "Previous" at bounding box center [261, 369] width 181 height 568
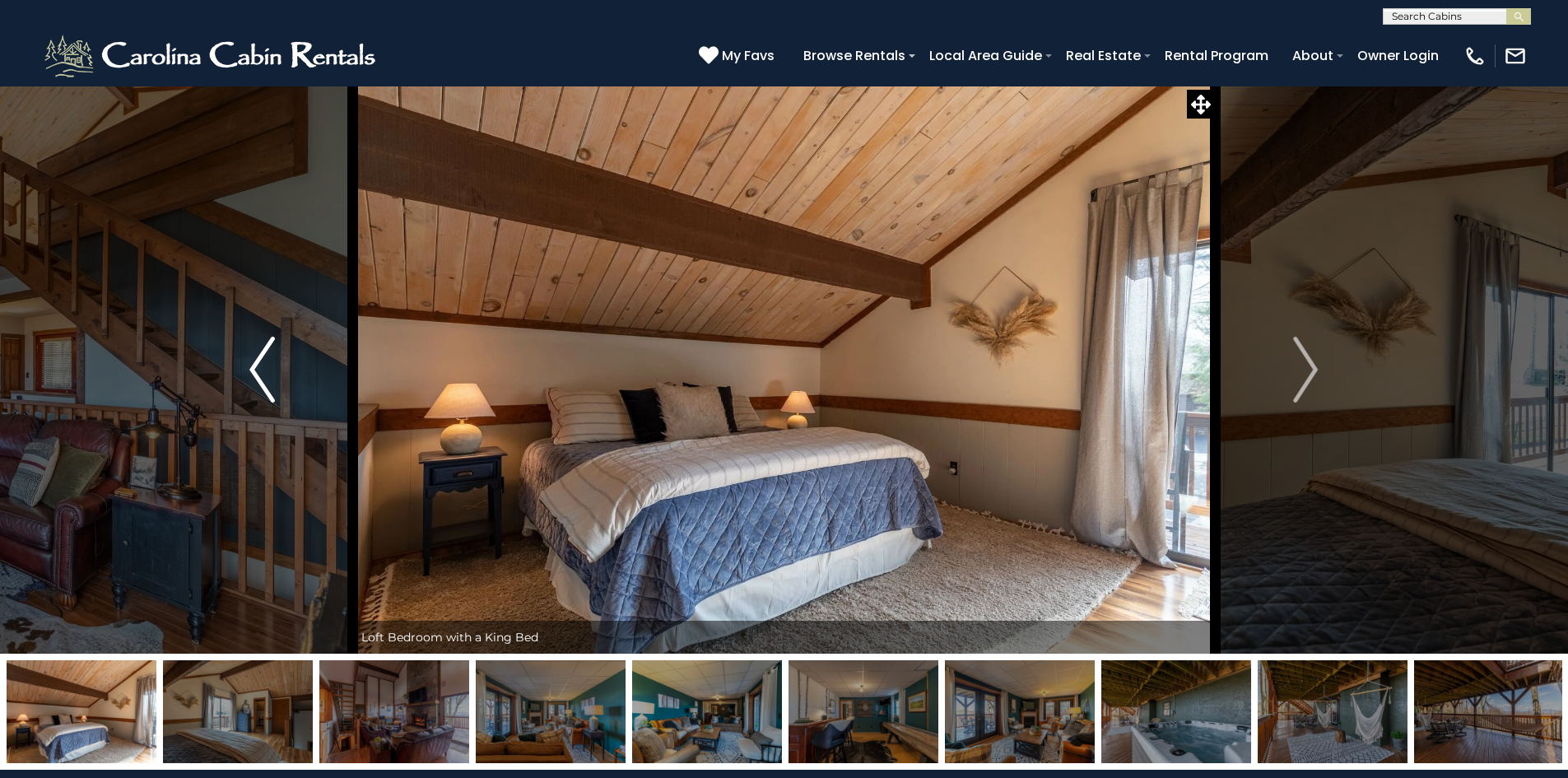
click at [283, 374] on button "Previous" at bounding box center [261, 369] width 181 height 568
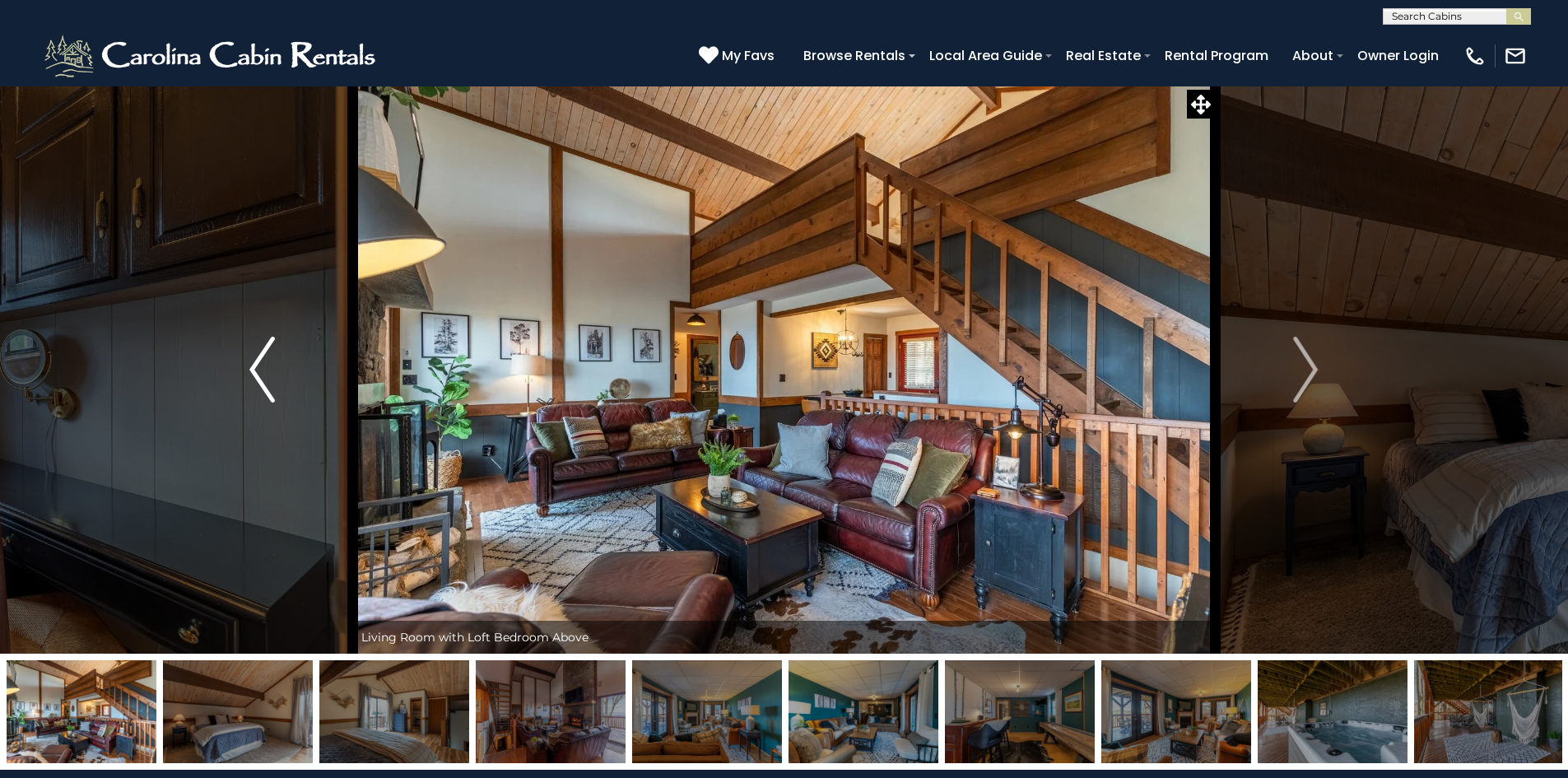
click at [283, 374] on button "Previous" at bounding box center [261, 369] width 181 height 568
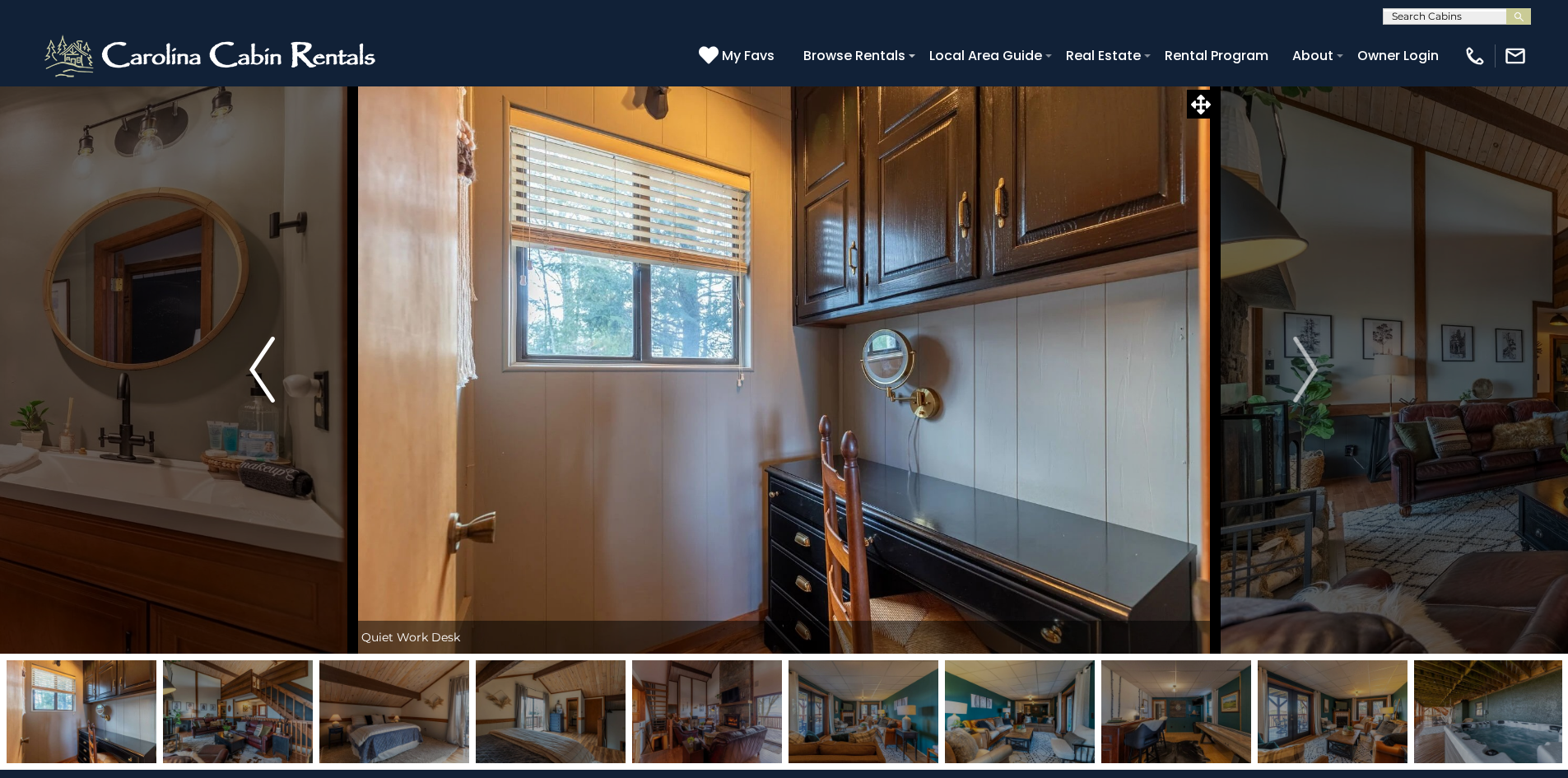
click at [283, 374] on button "Previous" at bounding box center [261, 369] width 181 height 568
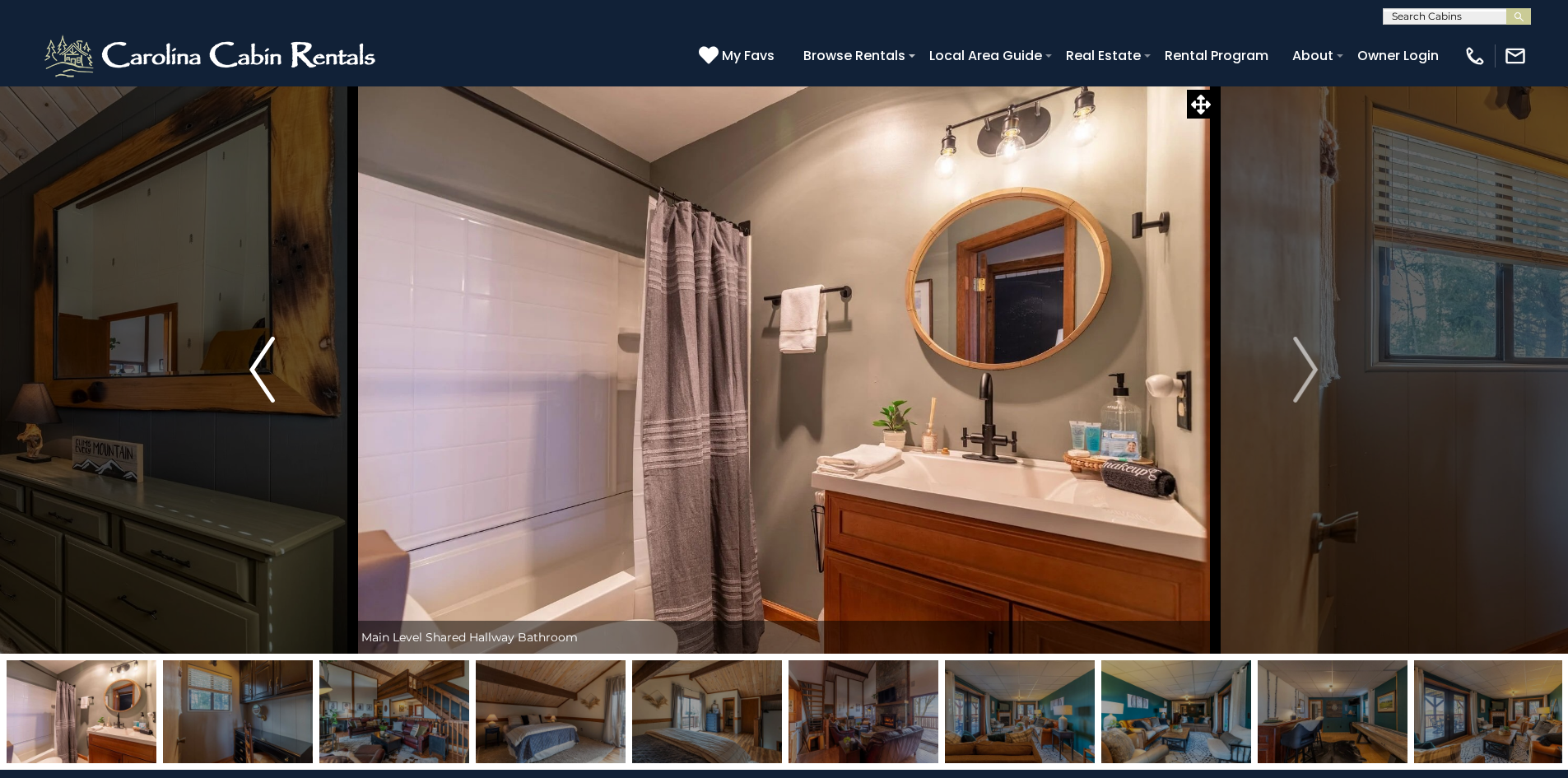
click at [283, 374] on button "Previous" at bounding box center [261, 369] width 181 height 568
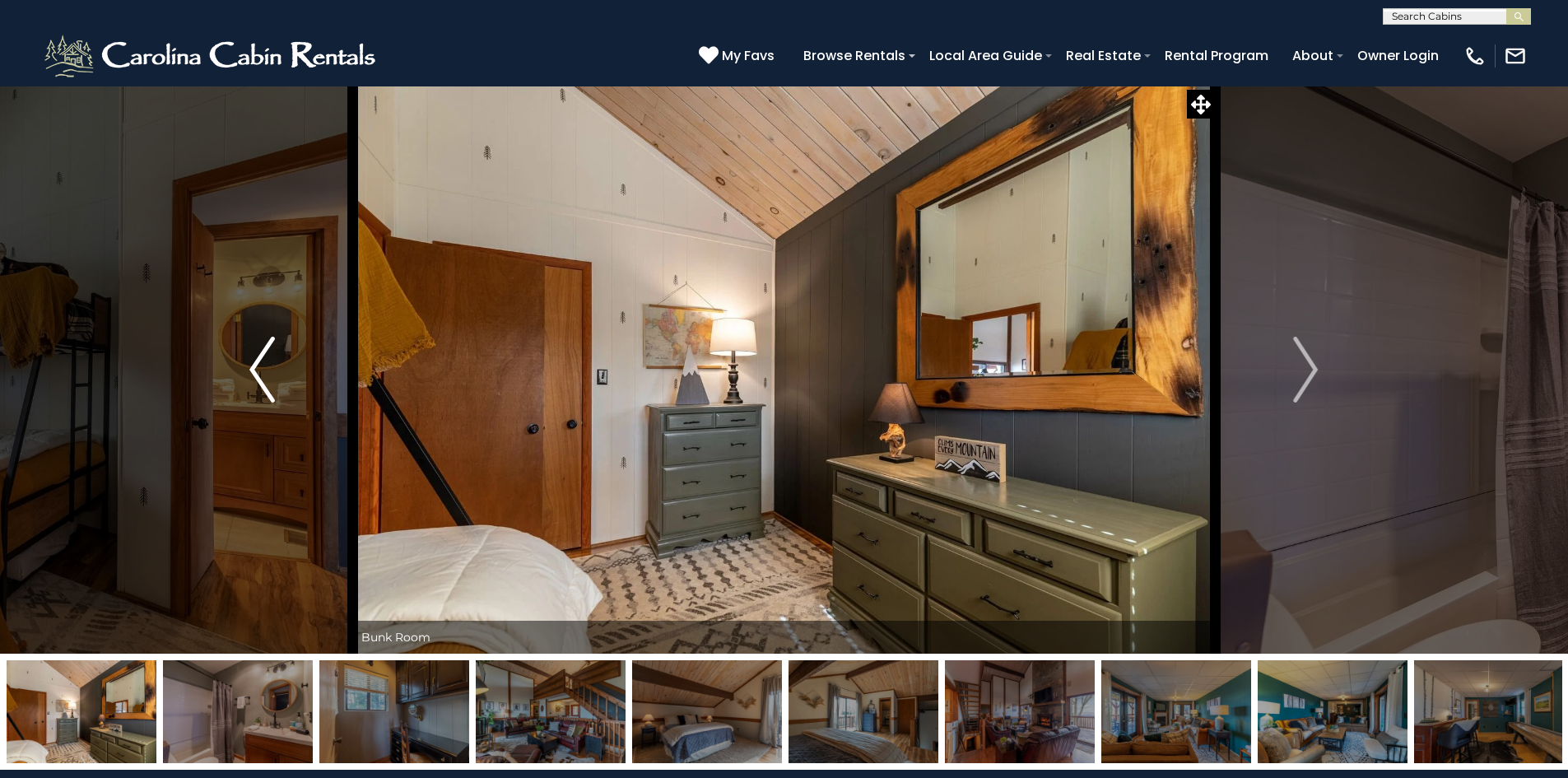
click at [283, 374] on button "Previous" at bounding box center [261, 369] width 181 height 568
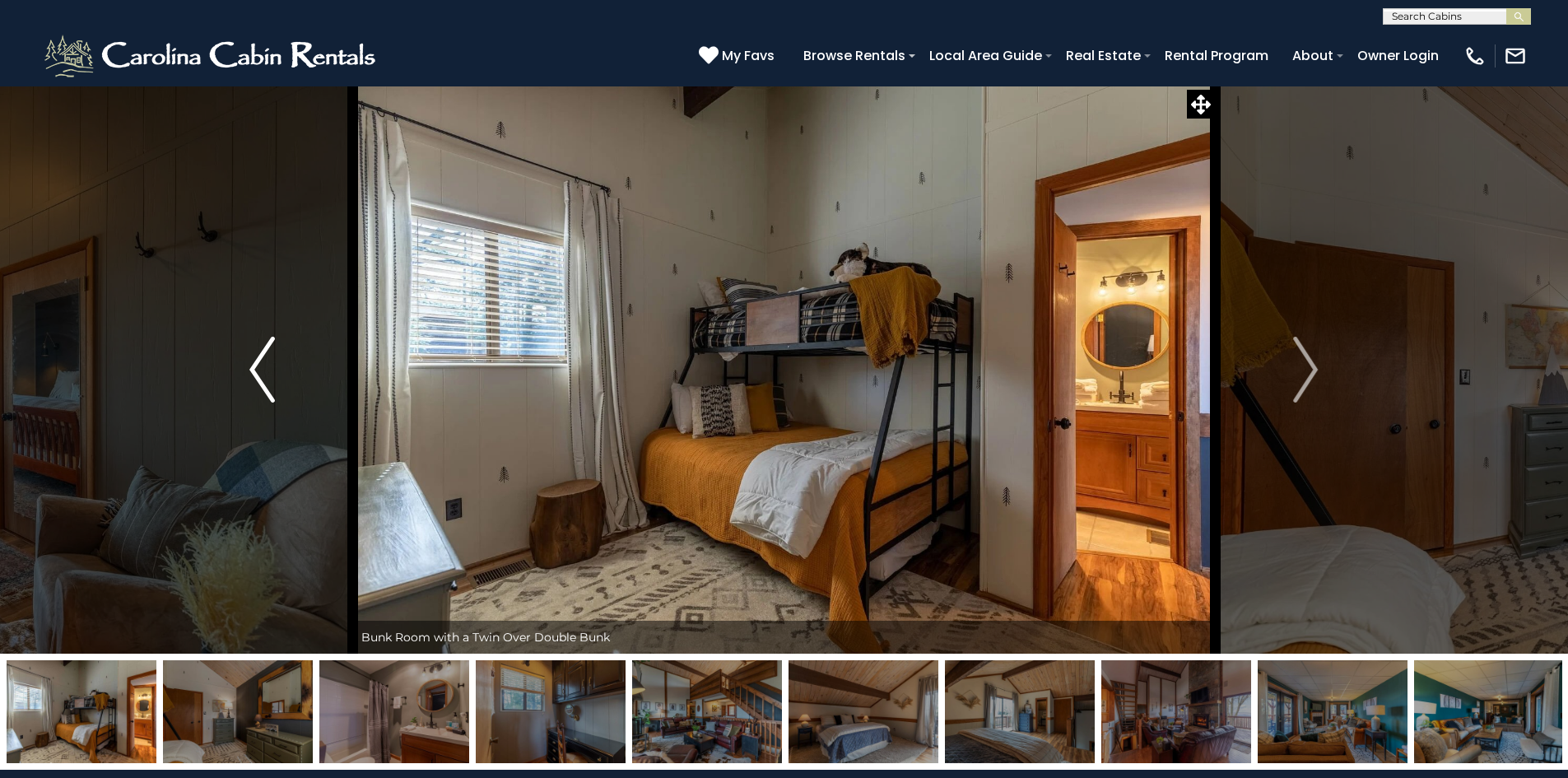
click at [283, 374] on button "Previous" at bounding box center [261, 369] width 181 height 568
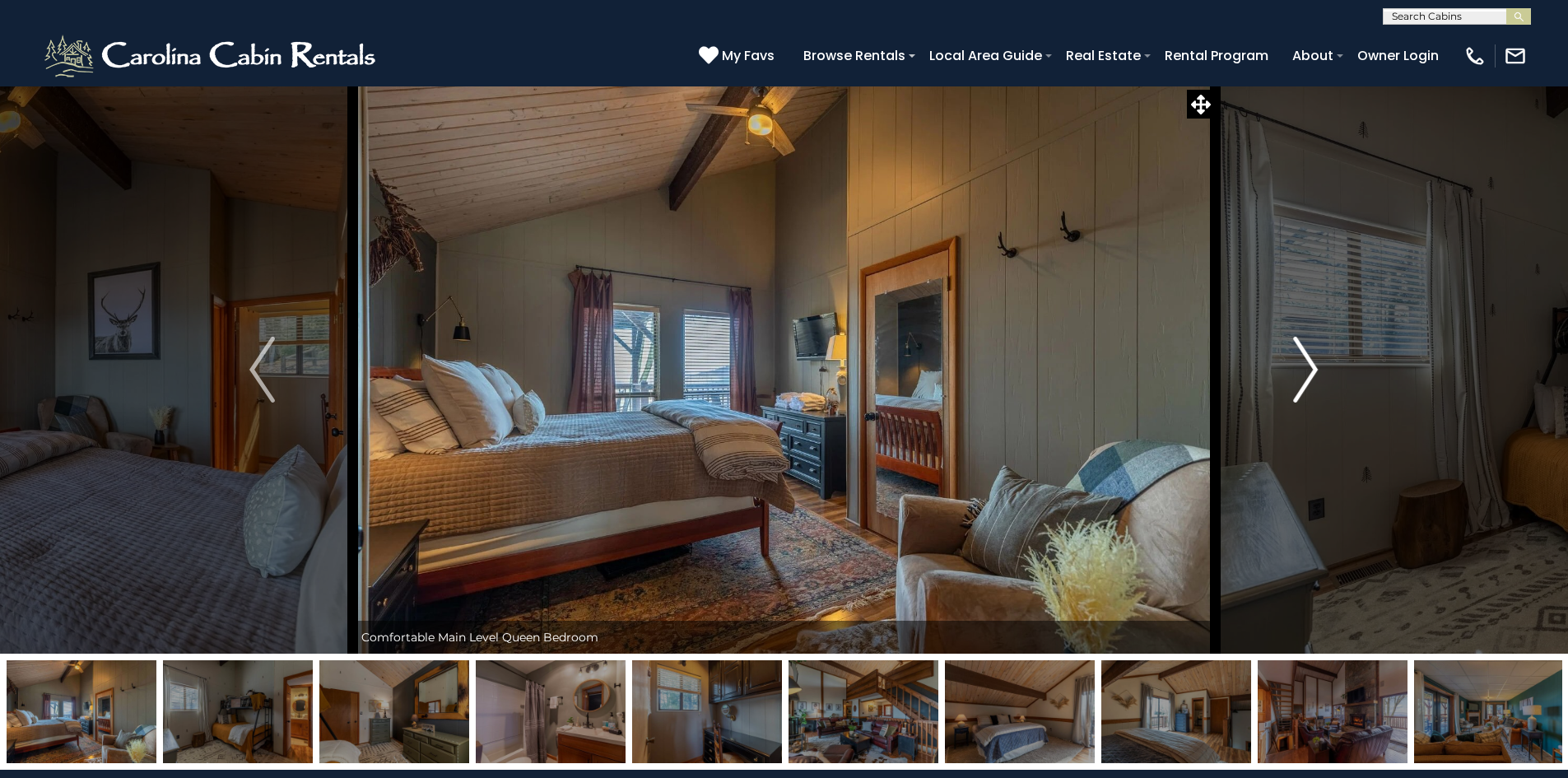
click at [1282, 368] on button "Next" at bounding box center [1305, 369] width 181 height 568
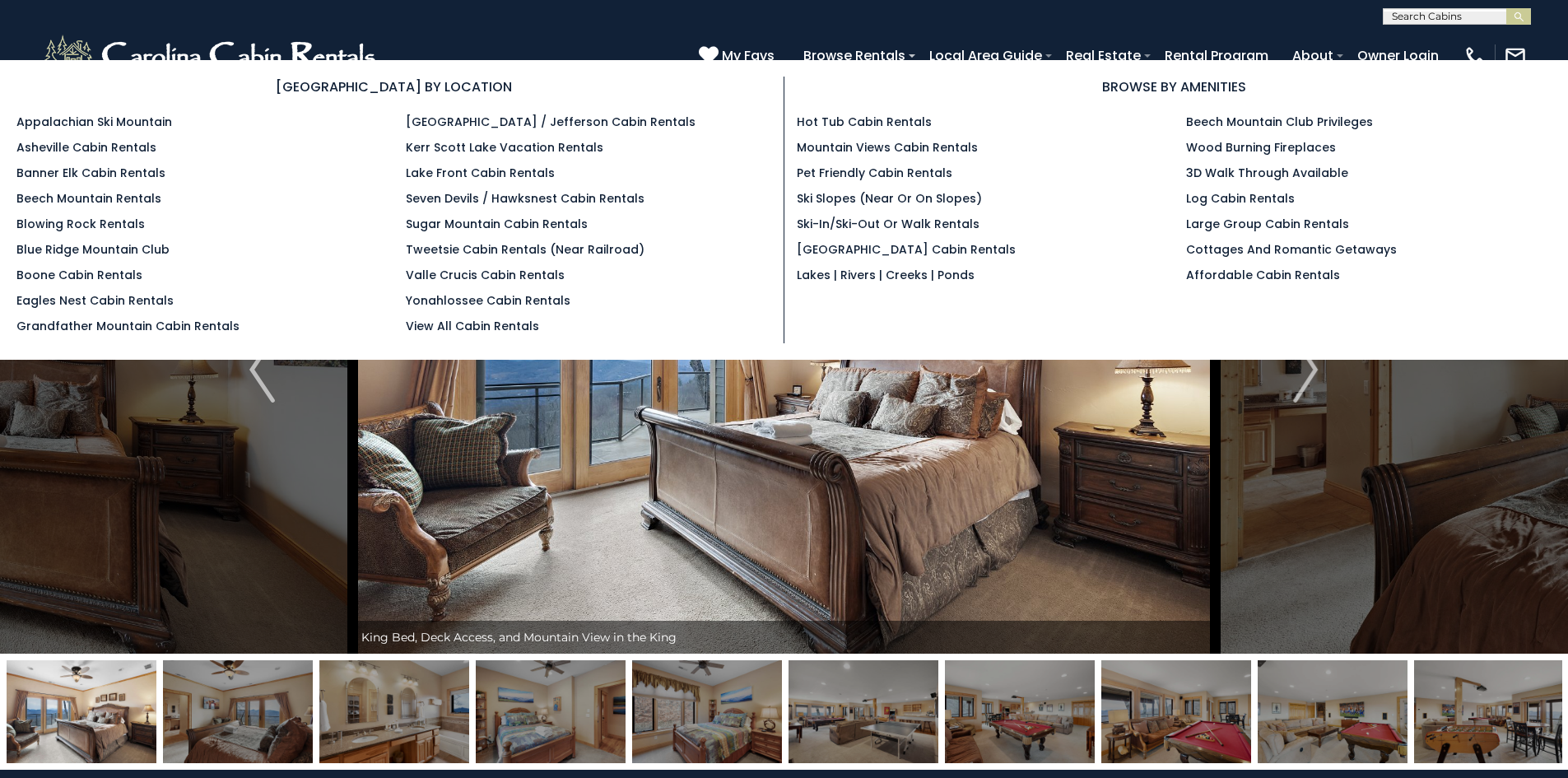
select select "*"
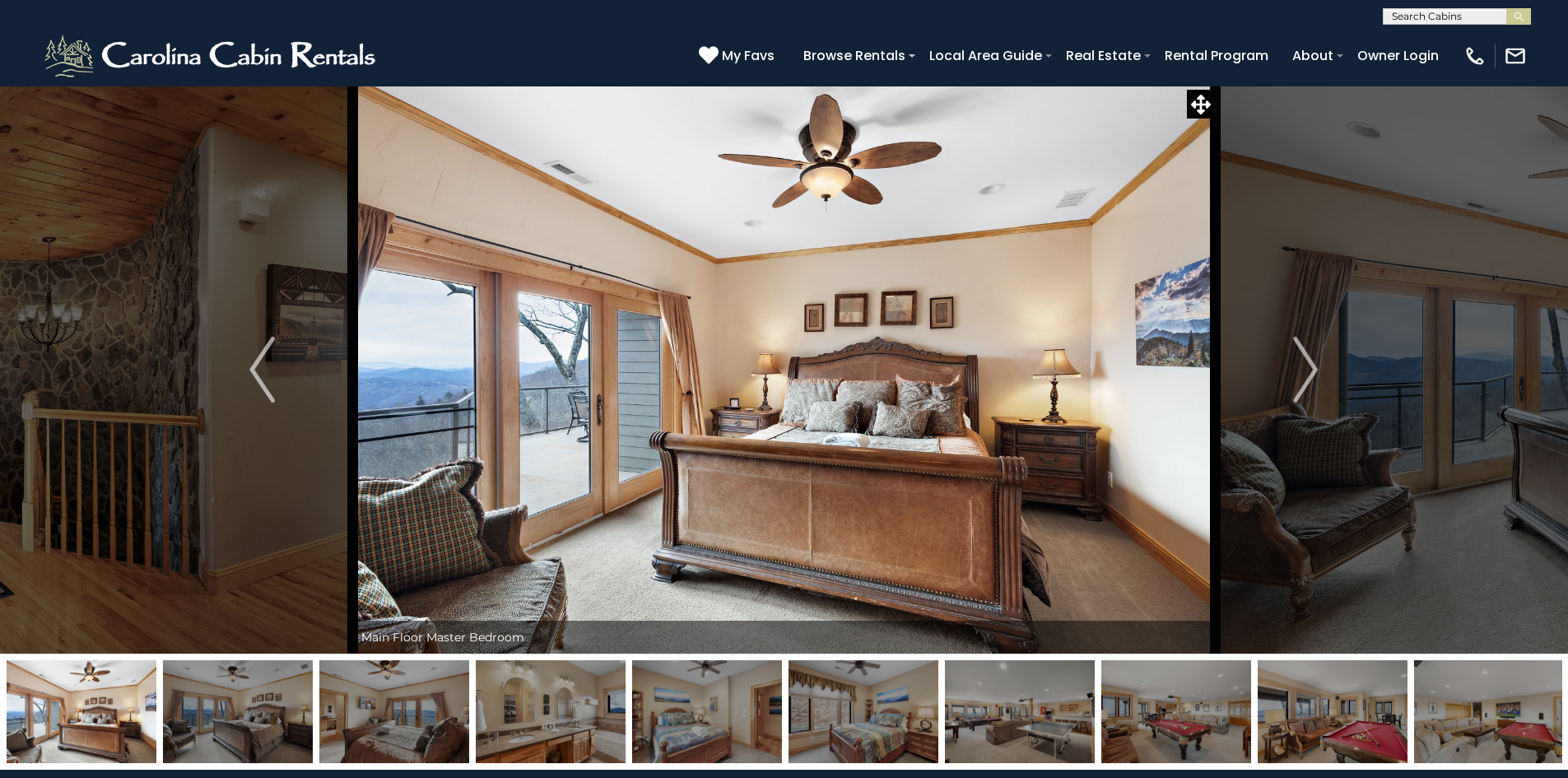
drag, startPoint x: 79, startPoint y: 694, endPoint x: 1579, endPoint y: 652, distance: 1500.6
drag, startPoint x: 103, startPoint y: 692, endPoint x: 907, endPoint y: 681, distance: 804.1
drag, startPoint x: 0, startPoint y: 707, endPoint x: 383, endPoint y: 757, distance: 386.2
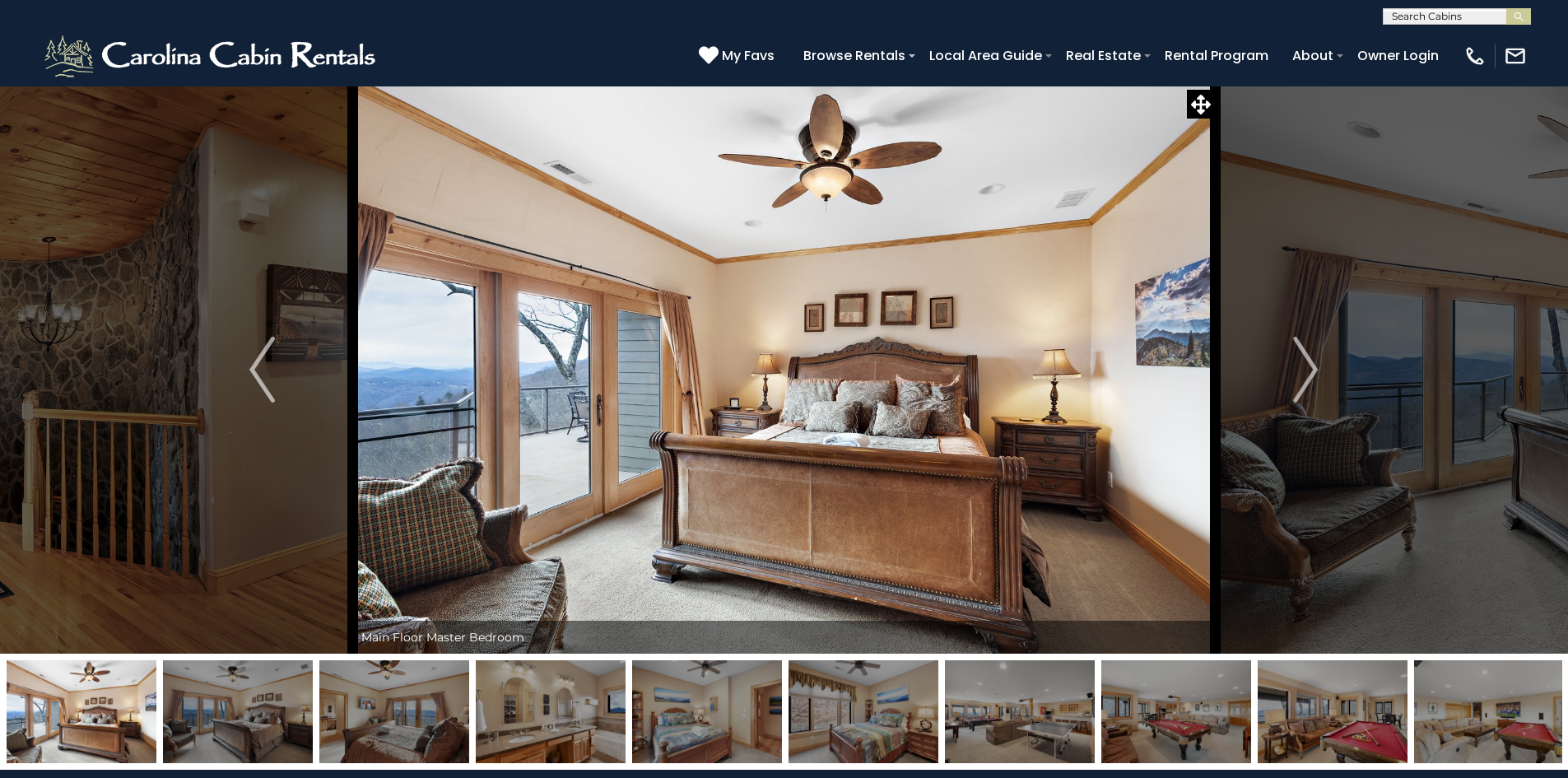
click at [383, 757] on div at bounding box center [784, 712] width 1568 height 116
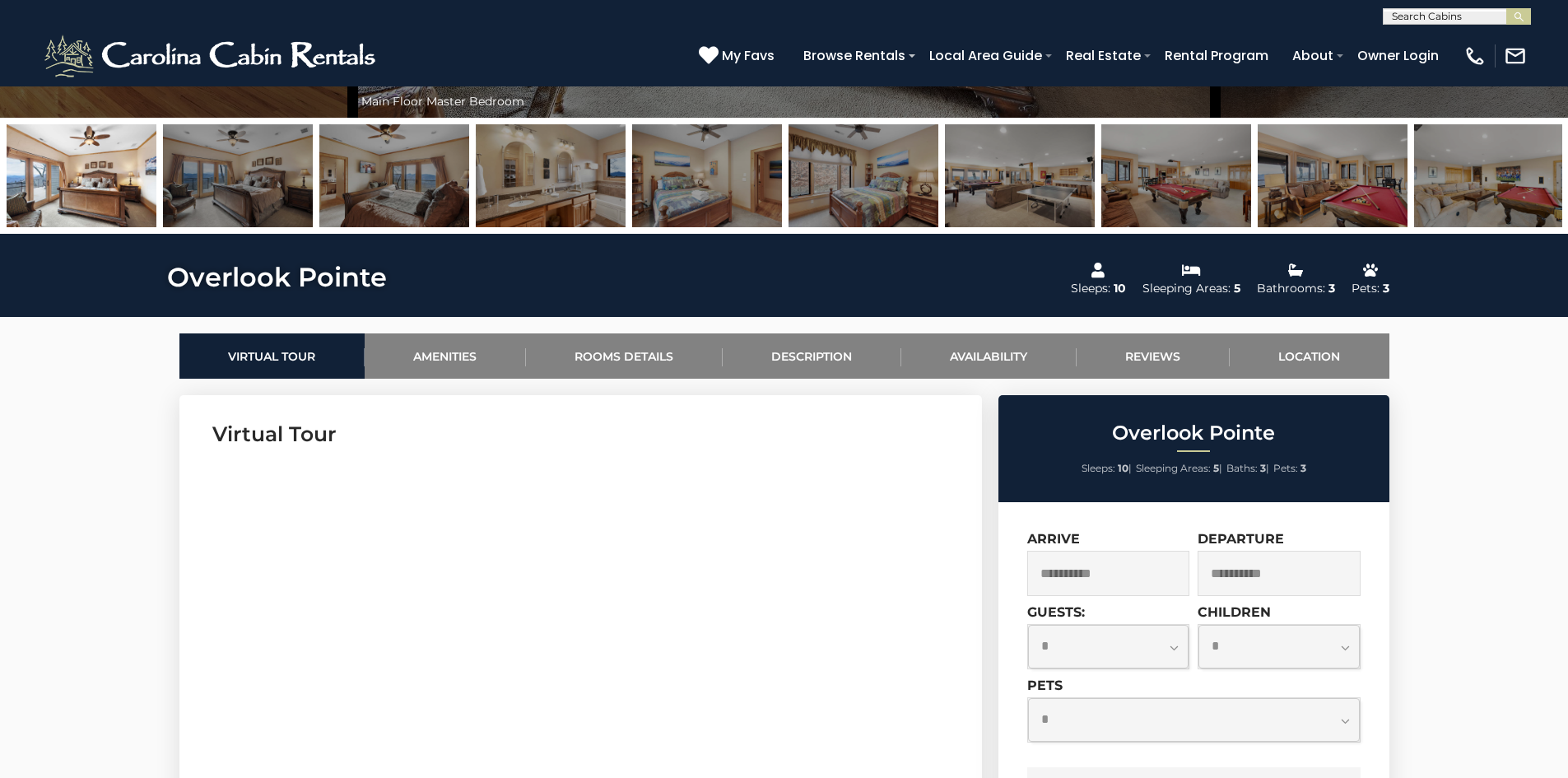
scroll to position [530, 0]
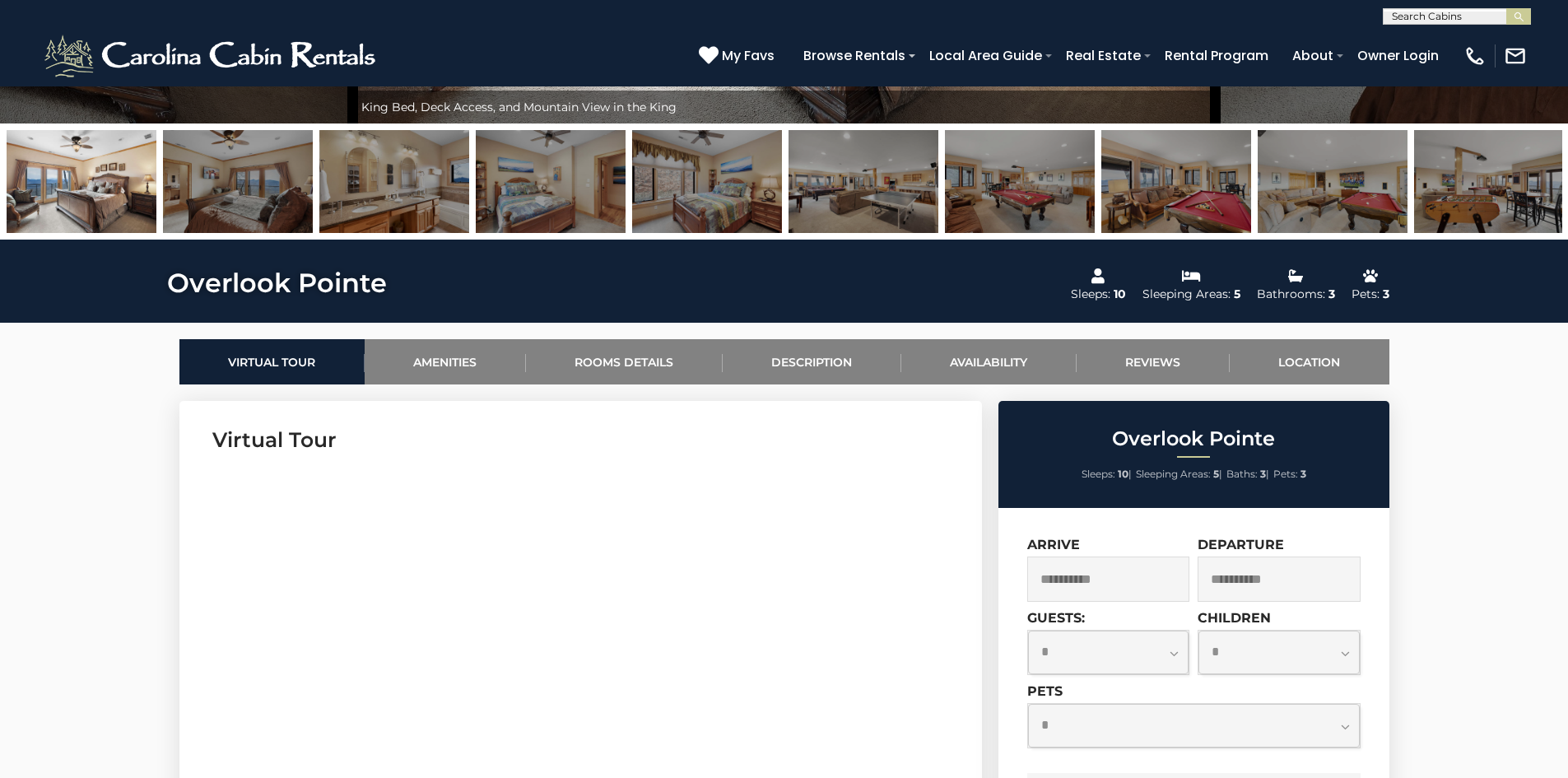
drag, startPoint x: 1529, startPoint y: 205, endPoint x: 700, endPoint y: 237, distance: 829.6
click at [700, 237] on div at bounding box center [784, 182] width 1568 height 116
click at [79, 209] on img at bounding box center [82, 182] width 150 height 103
click at [34, 185] on img at bounding box center [82, 182] width 150 height 103
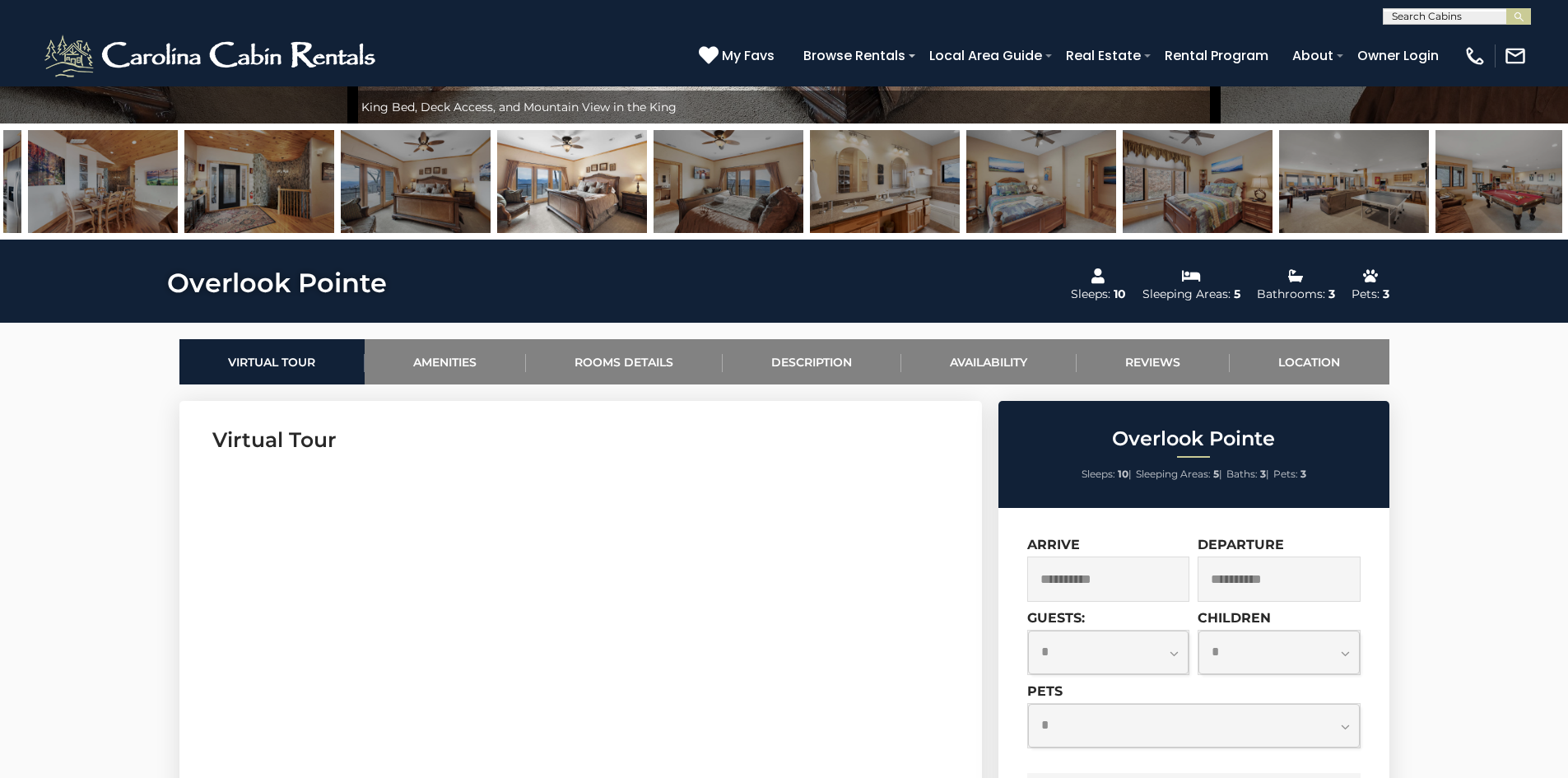
drag, startPoint x: 59, startPoint y: 185, endPoint x: 555, endPoint y: 197, distance: 496.1
click at [555, 197] on img at bounding box center [572, 182] width 150 height 103
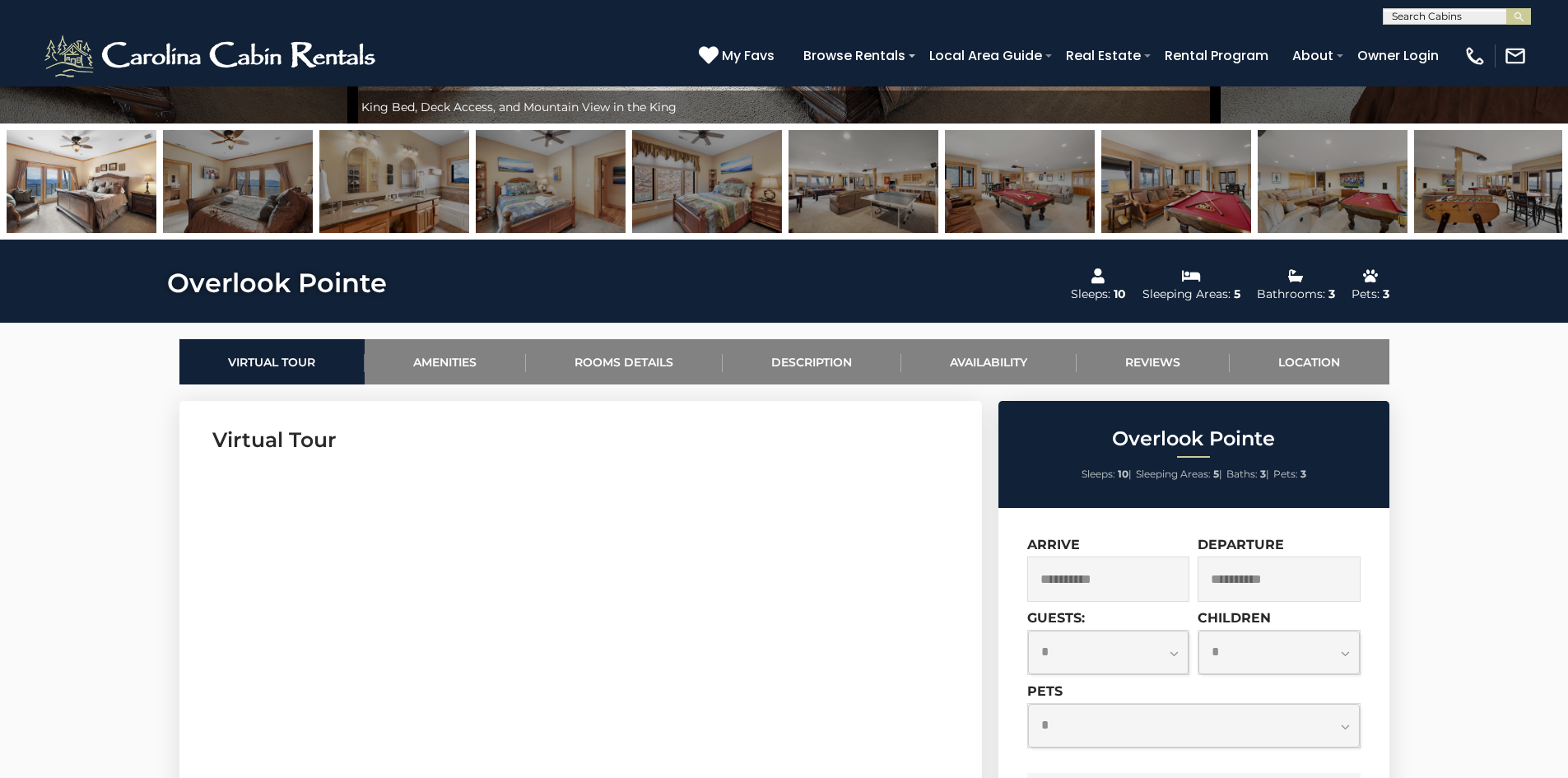
click at [89, 183] on img at bounding box center [82, 182] width 150 height 103
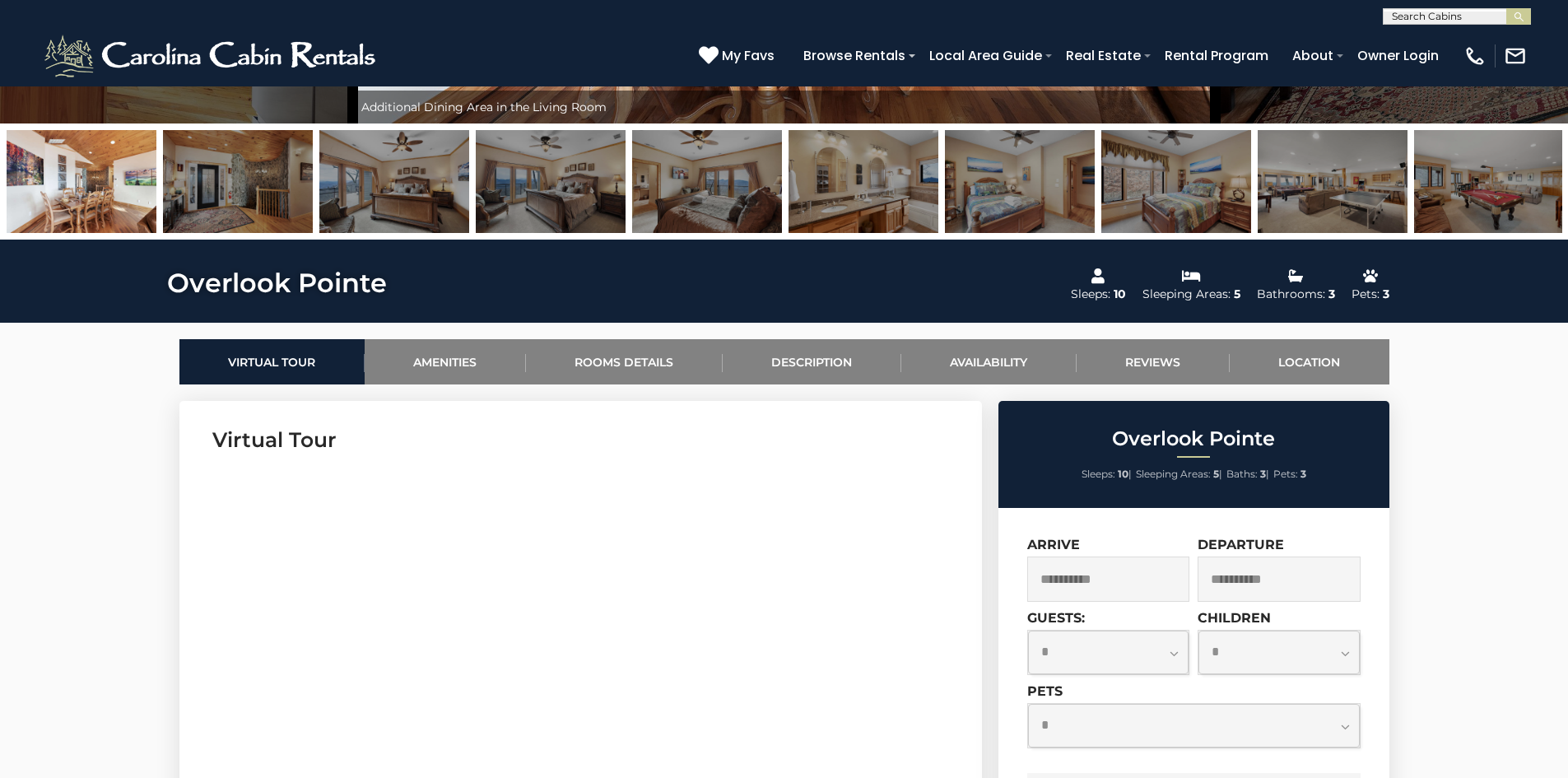
click at [104, 167] on img at bounding box center [82, 182] width 150 height 103
click at [101, 208] on img at bounding box center [82, 182] width 150 height 103
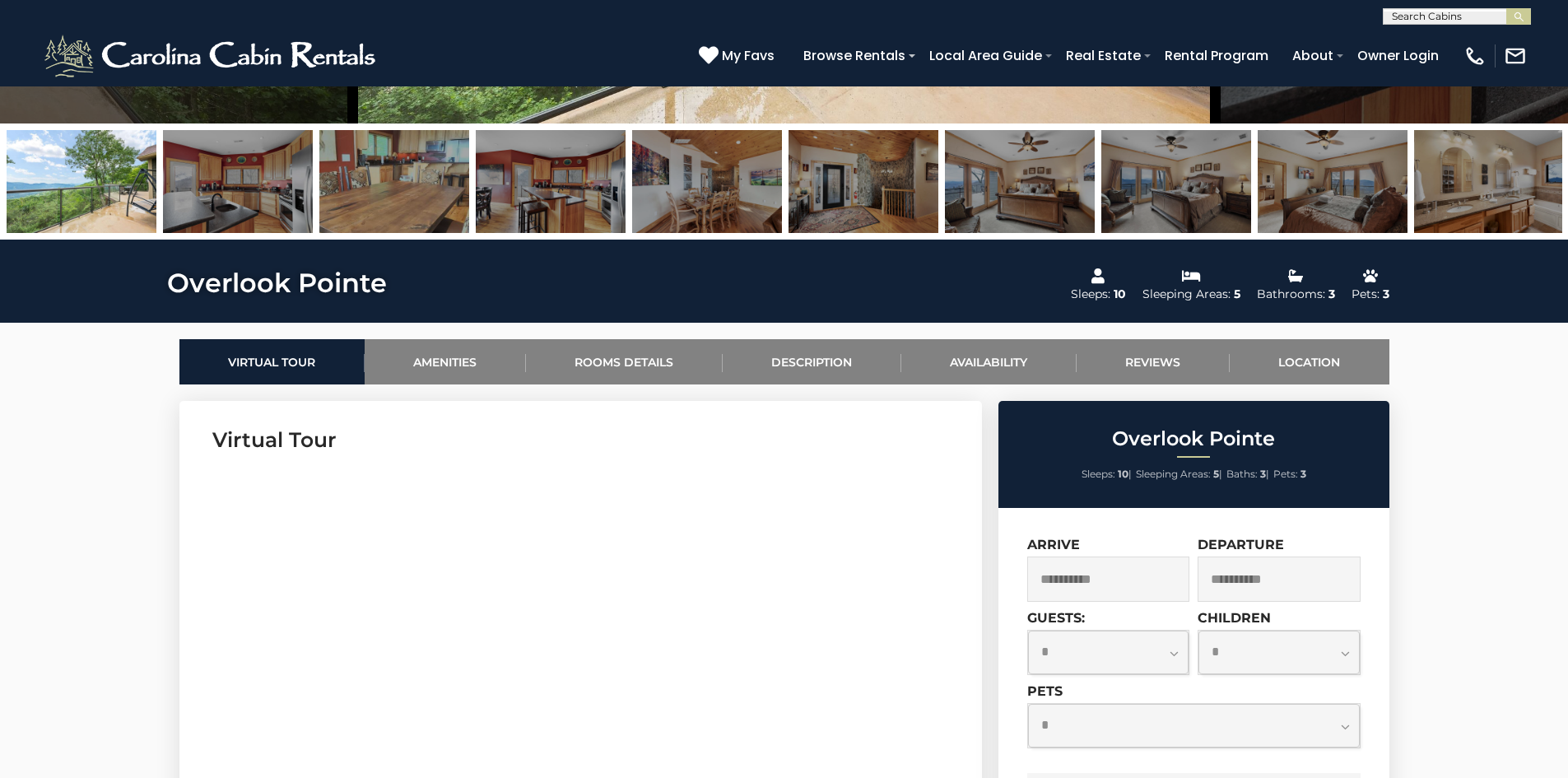
click at [43, 194] on img at bounding box center [82, 182] width 150 height 103
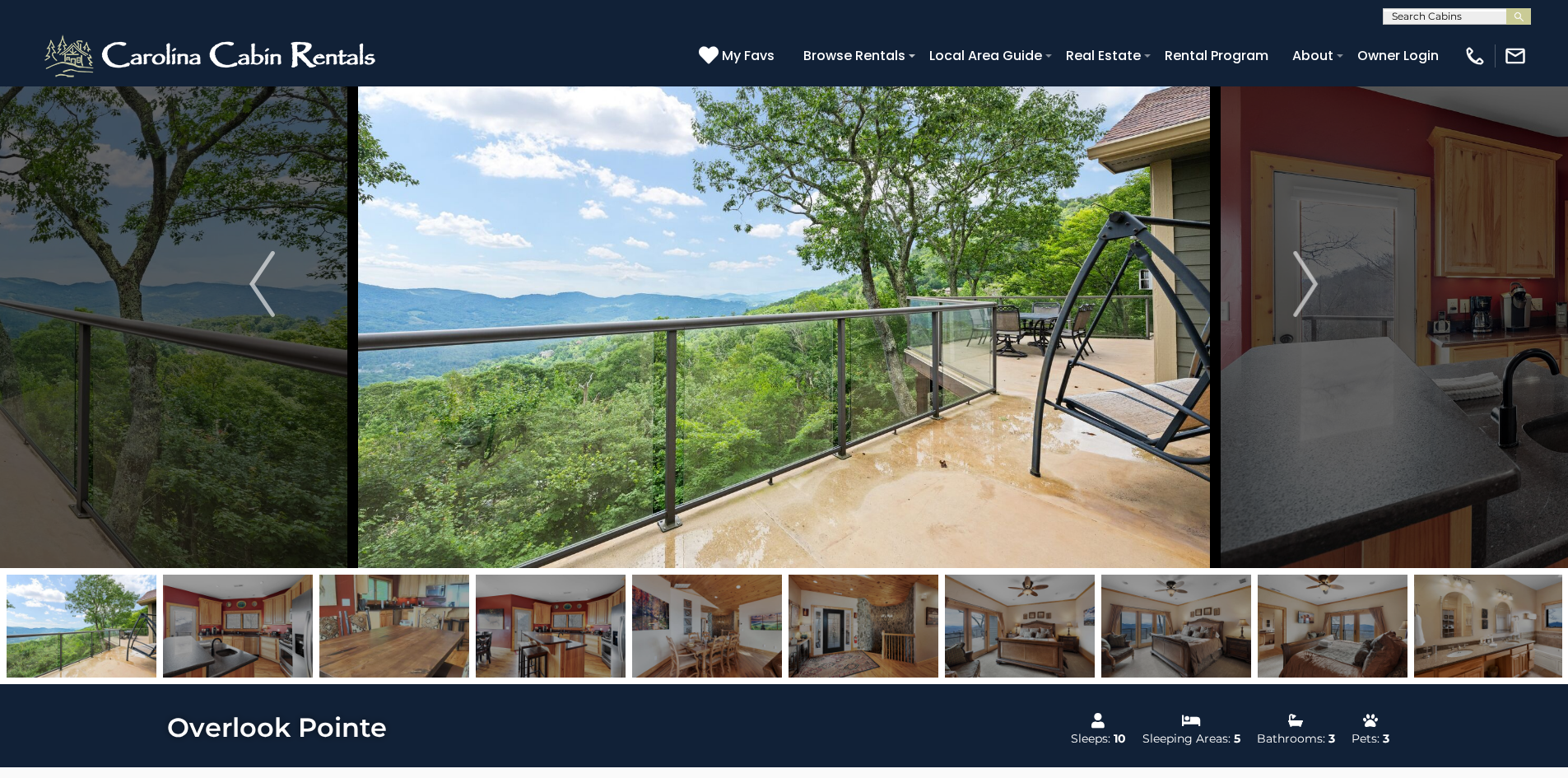
scroll to position [0, 0]
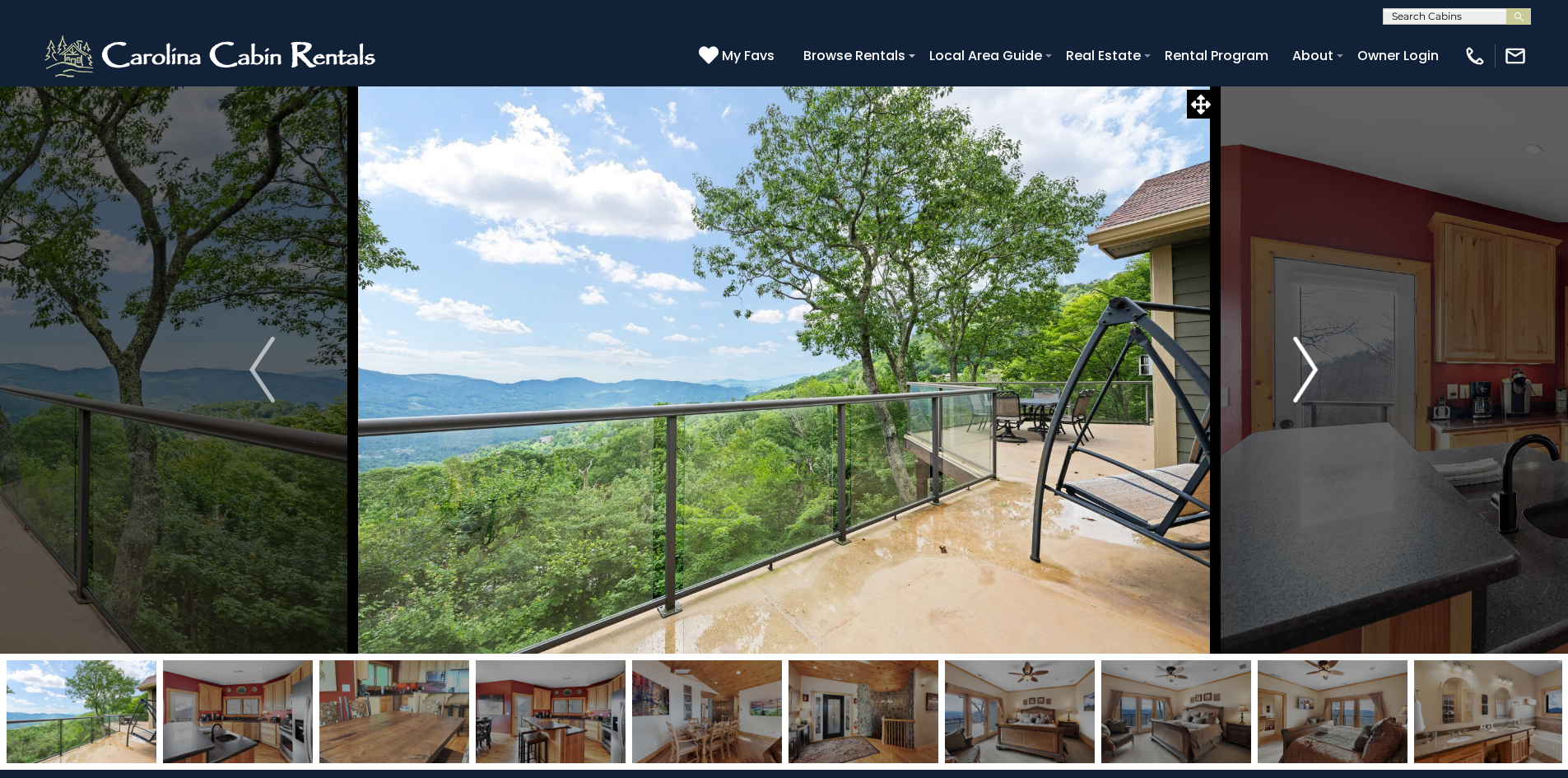
click at [1295, 383] on img "Next" at bounding box center [1305, 369] width 25 height 66
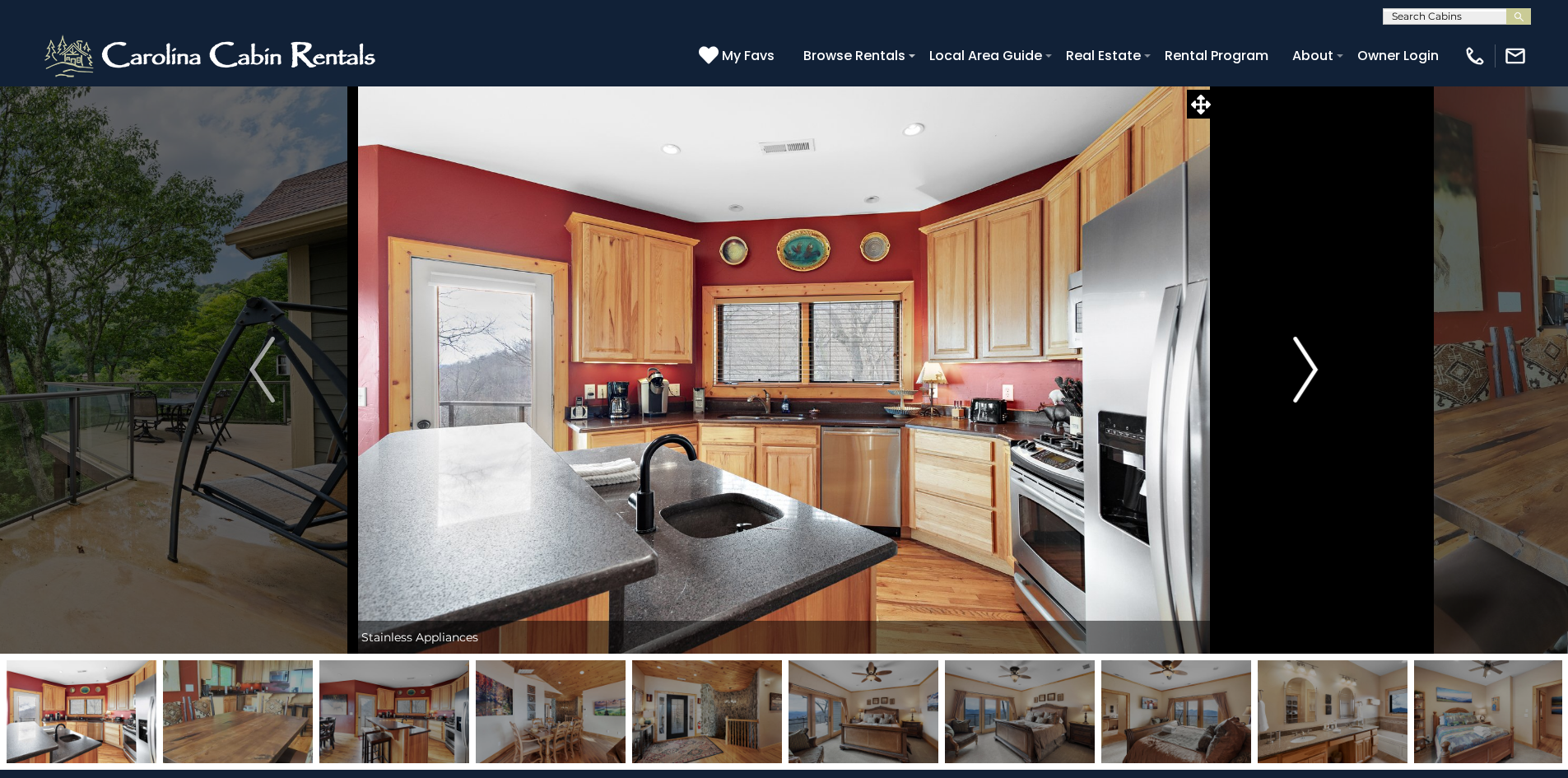
click at [1295, 383] on img "Next" at bounding box center [1305, 369] width 25 height 66
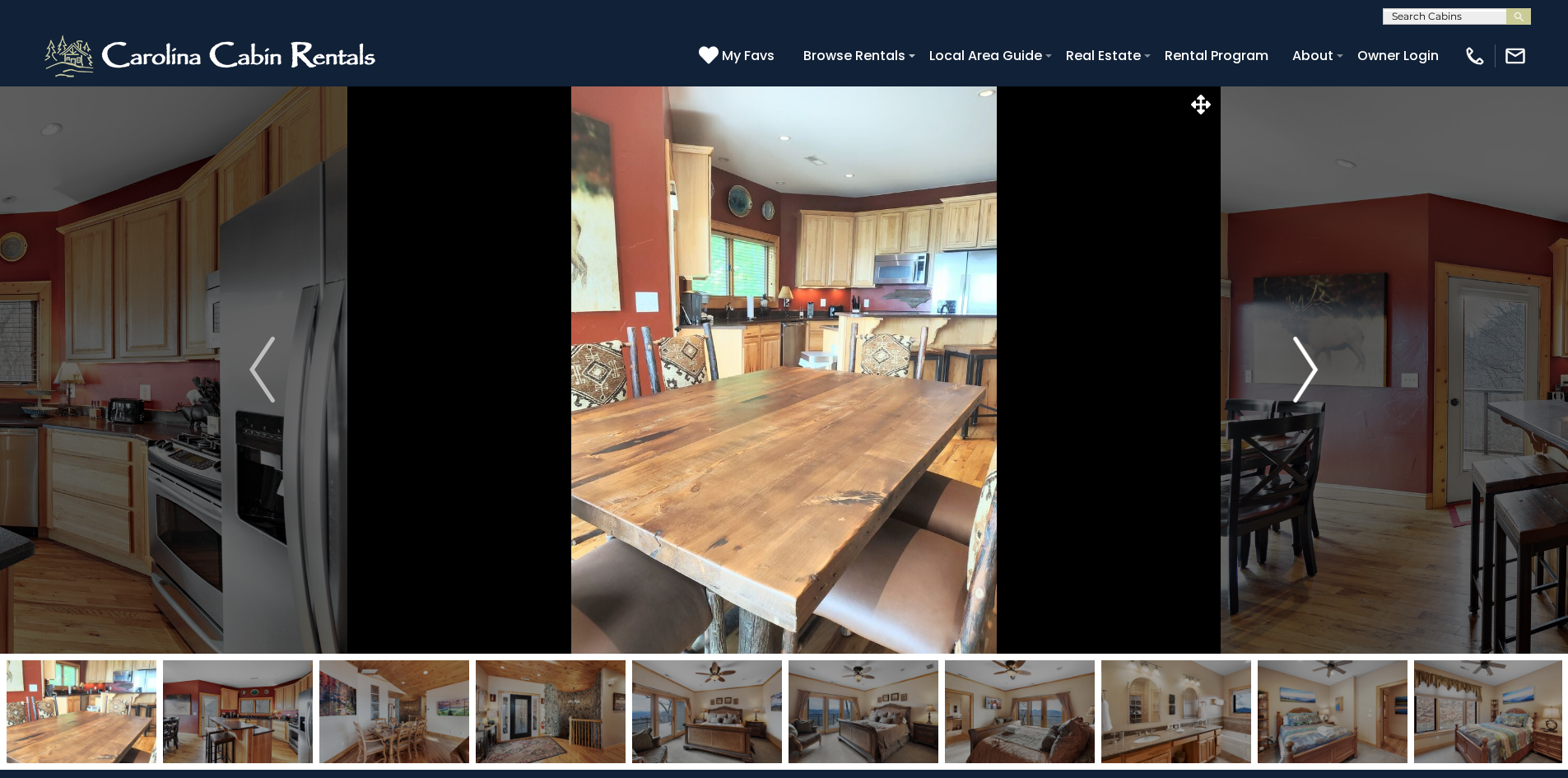
click at [1295, 383] on img "Next" at bounding box center [1305, 369] width 25 height 66
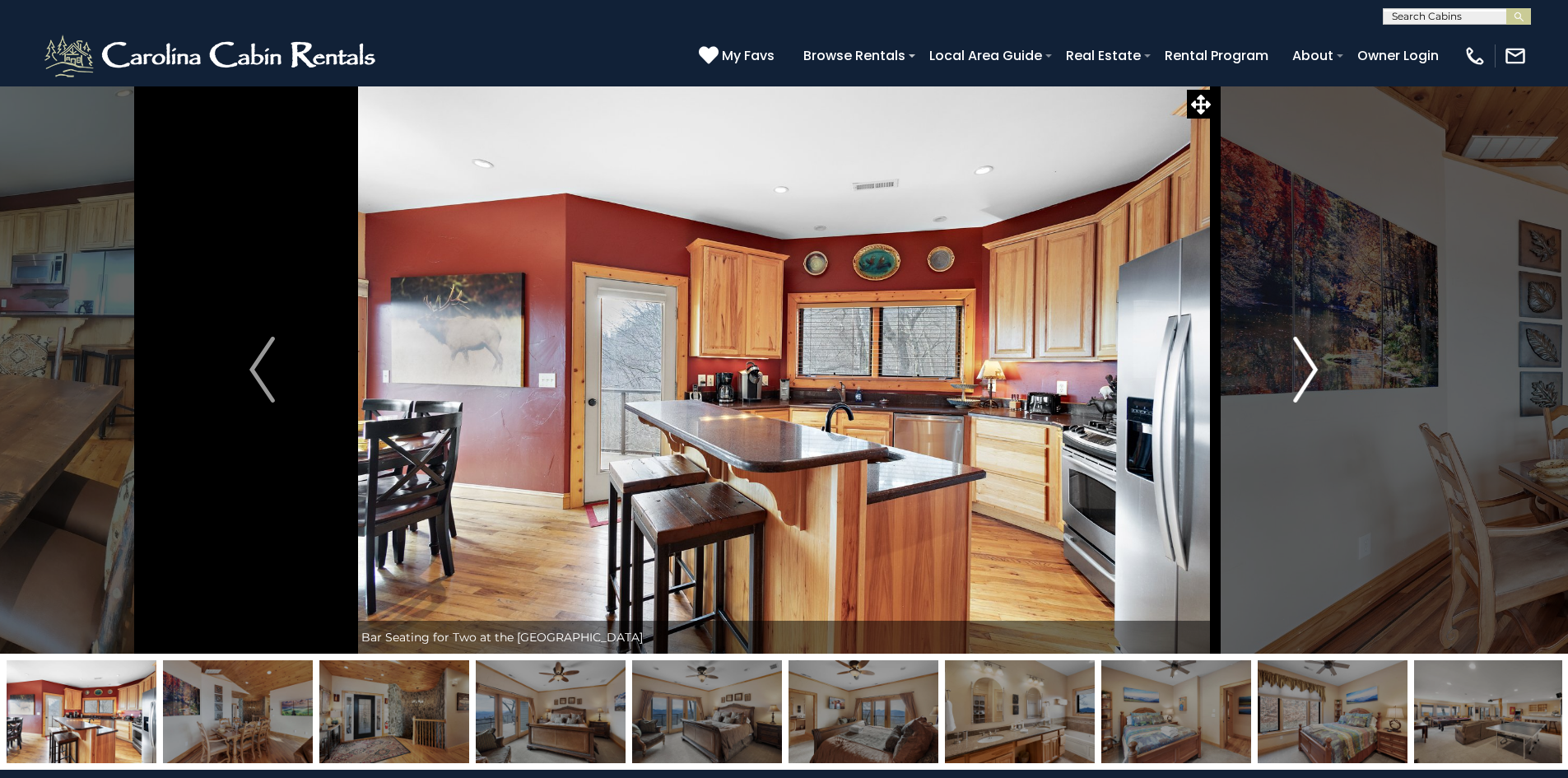
click at [1295, 383] on img "Next" at bounding box center [1305, 369] width 25 height 66
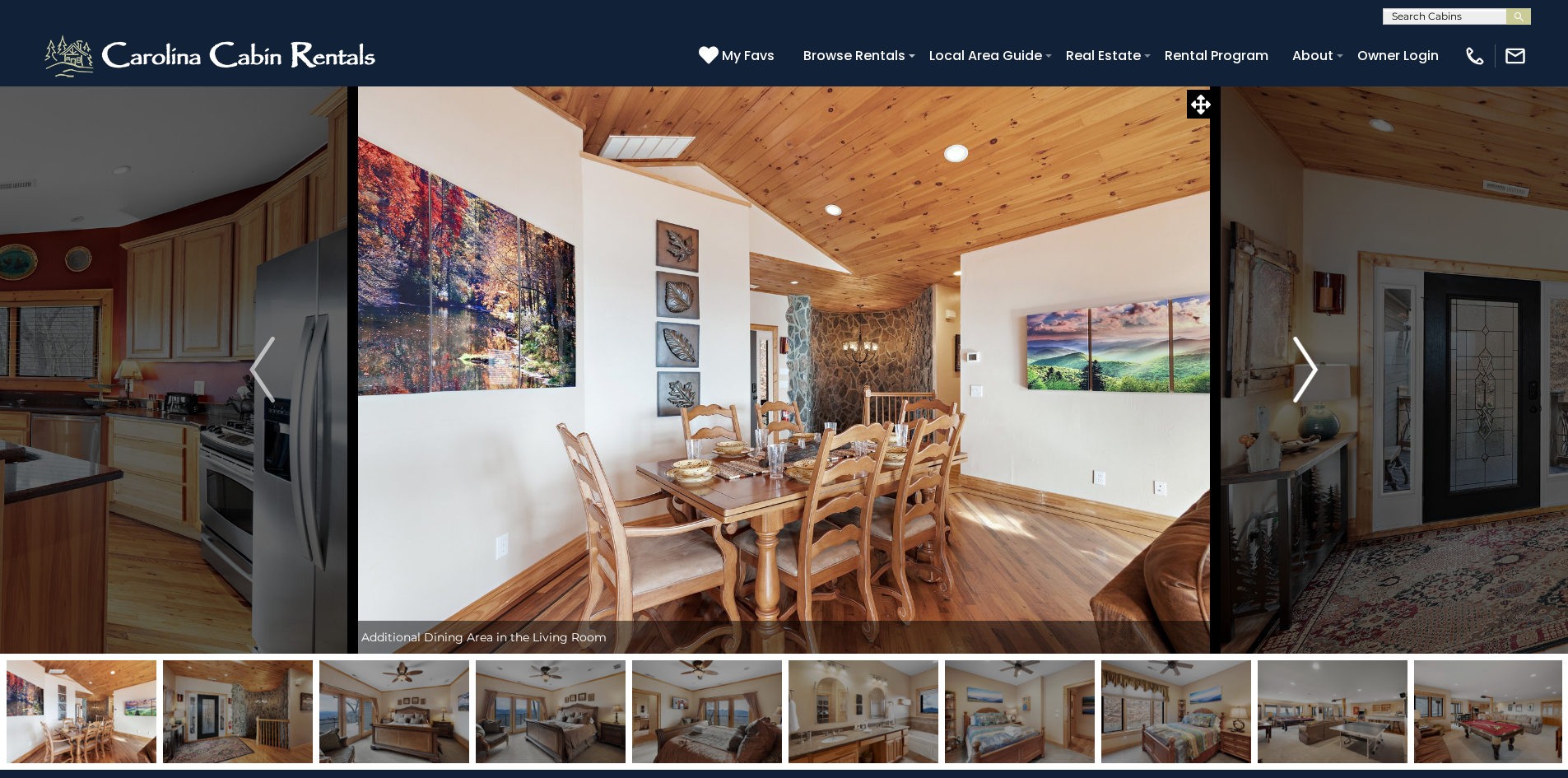
click at [1295, 383] on img "Next" at bounding box center [1305, 369] width 25 height 66
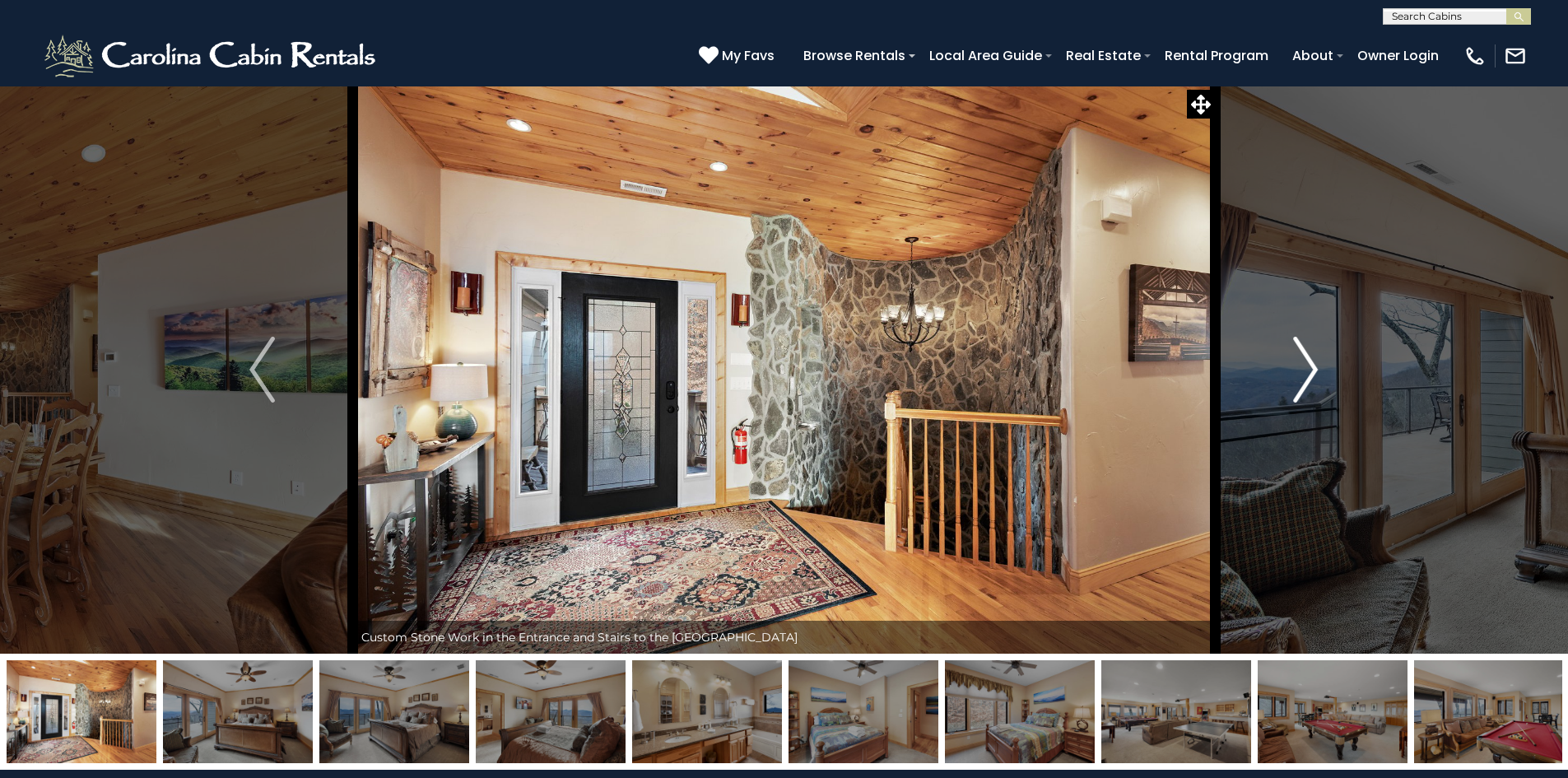
click at [1295, 383] on img "Next" at bounding box center [1305, 369] width 25 height 66
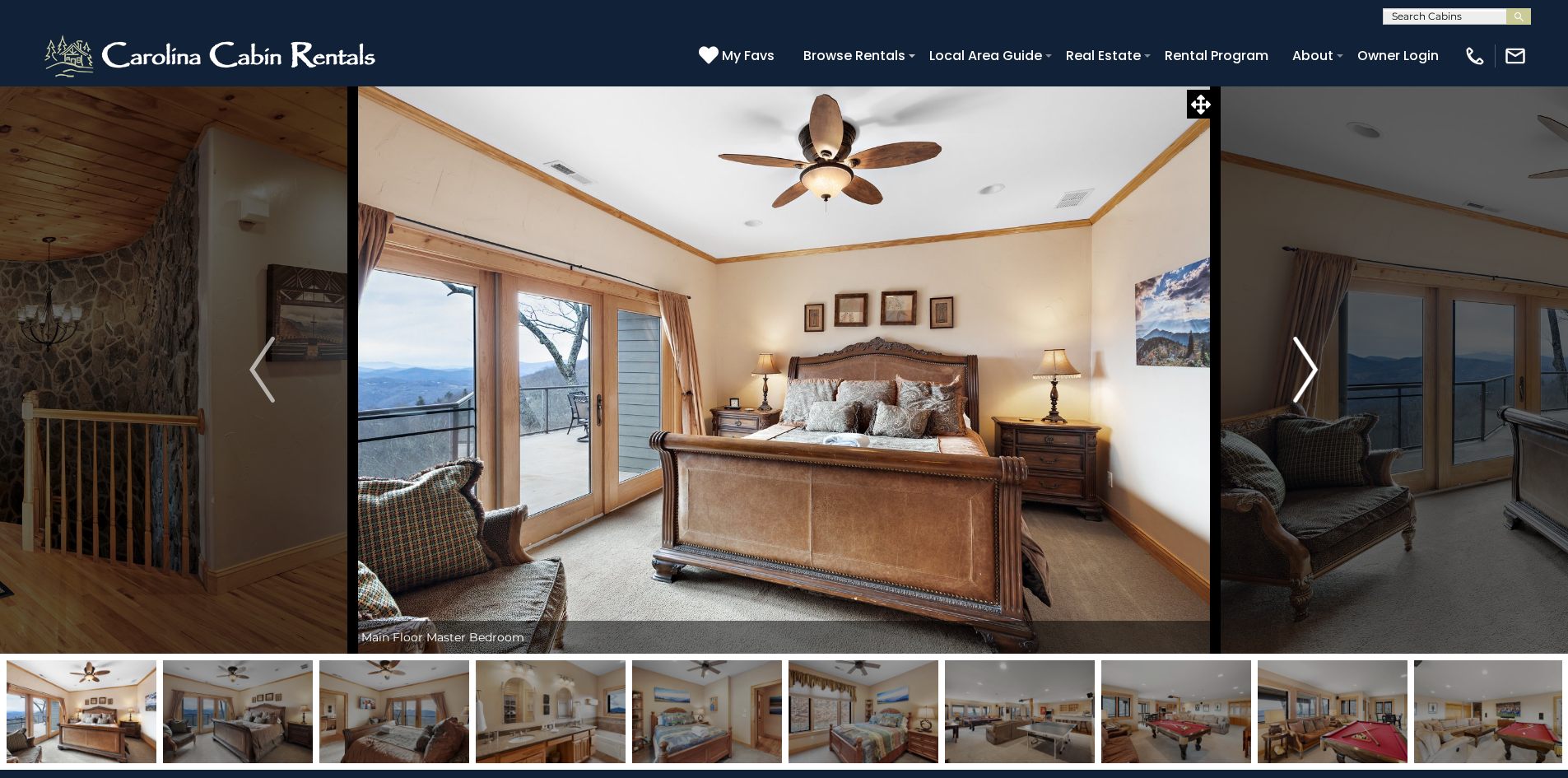
click at [1294, 384] on img "Next" at bounding box center [1305, 369] width 25 height 66
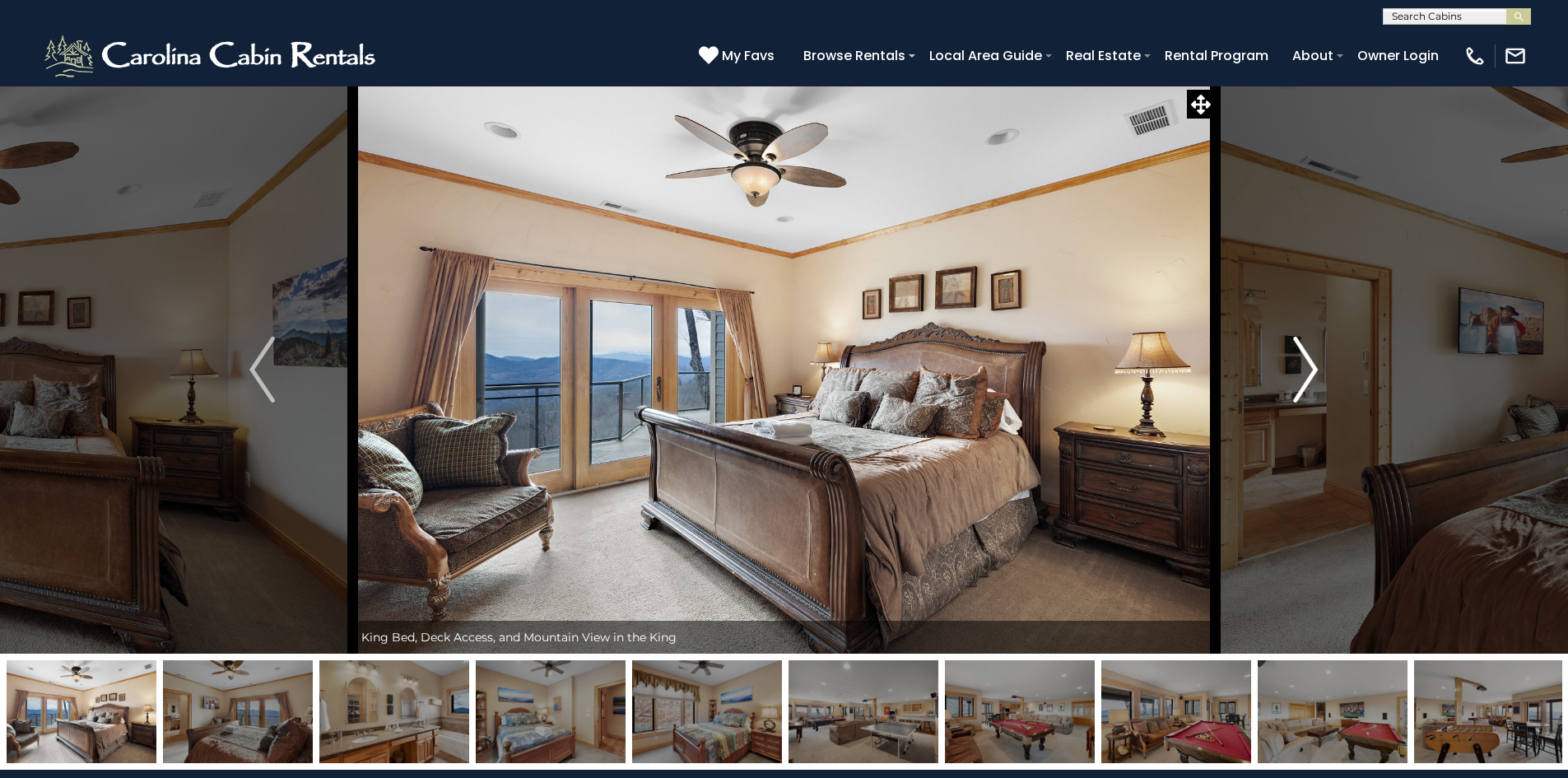
click at [1294, 384] on img "Next" at bounding box center [1305, 369] width 25 height 66
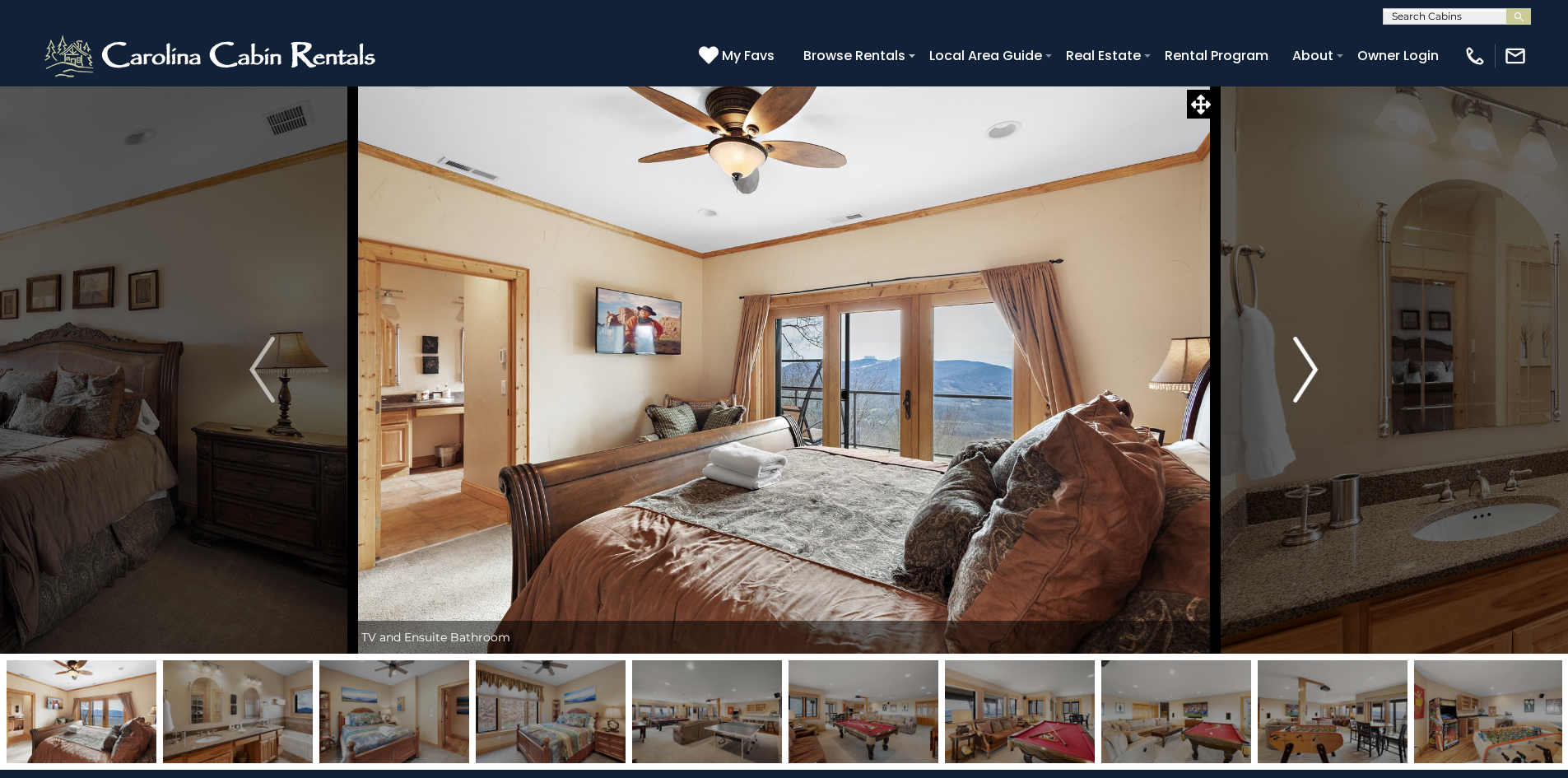
click at [1307, 369] on img "Next" at bounding box center [1305, 369] width 25 height 66
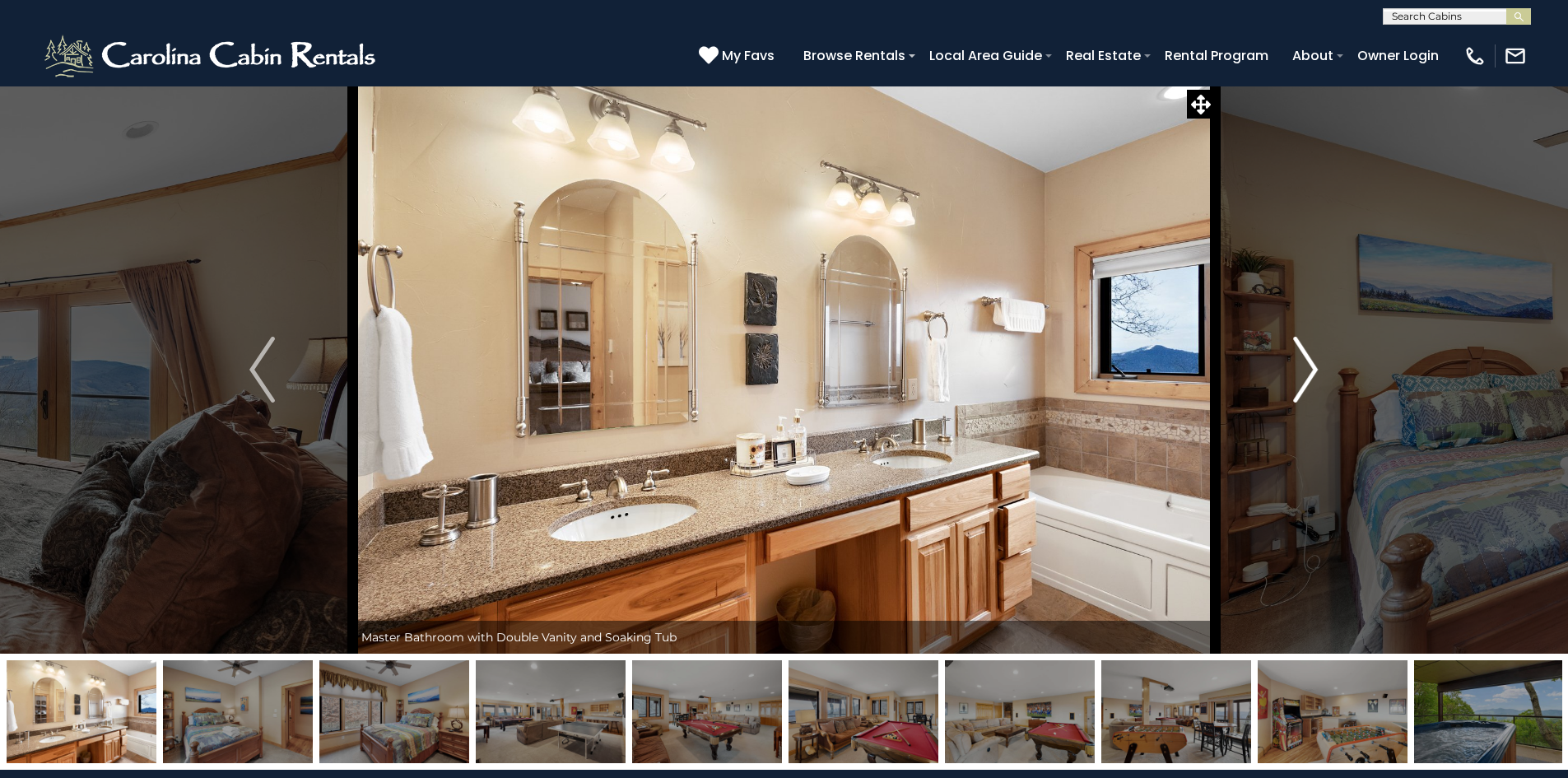
click at [1307, 369] on img "Next" at bounding box center [1305, 369] width 25 height 66
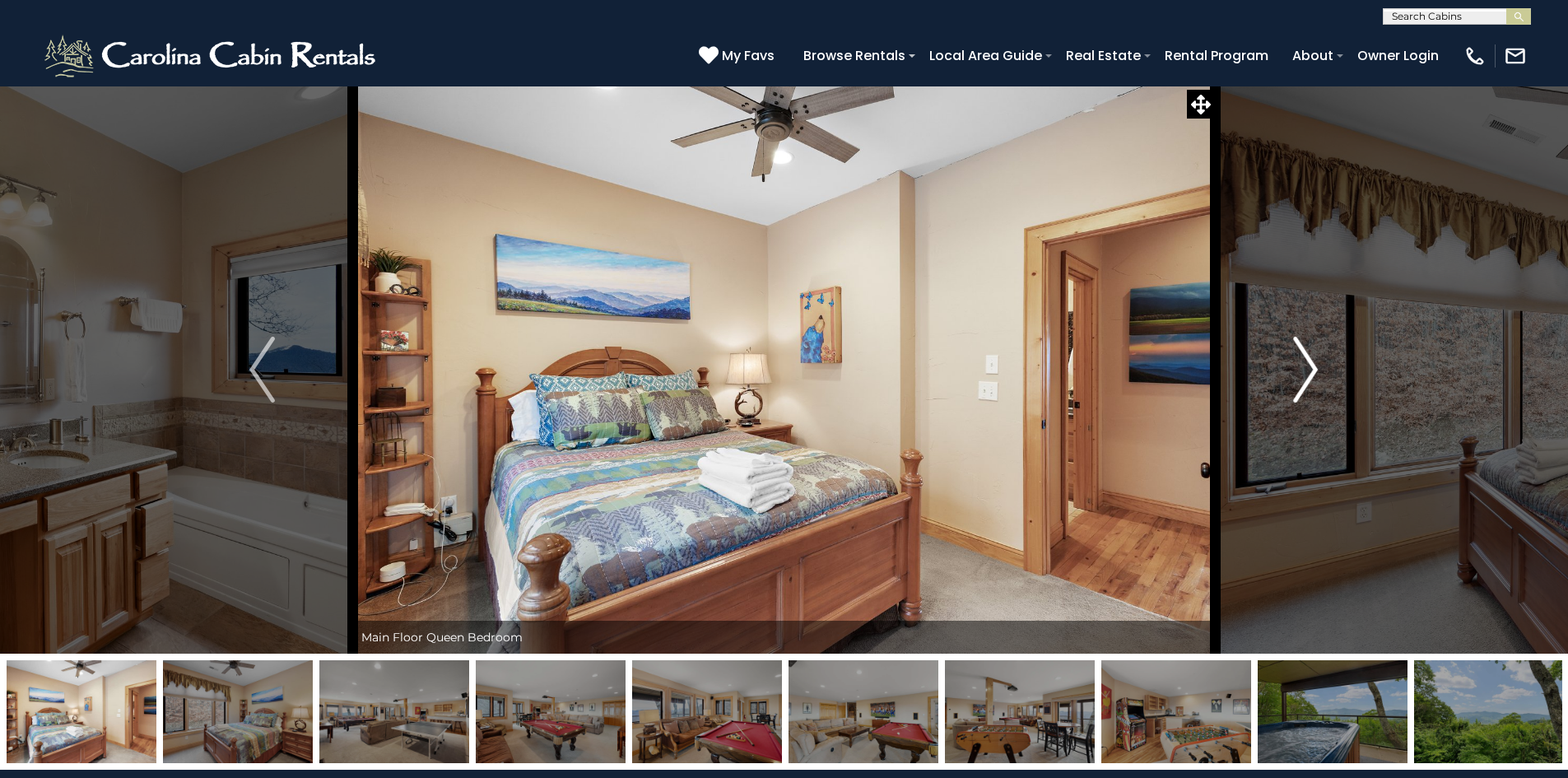
click at [1307, 369] on img "Next" at bounding box center [1305, 369] width 25 height 66
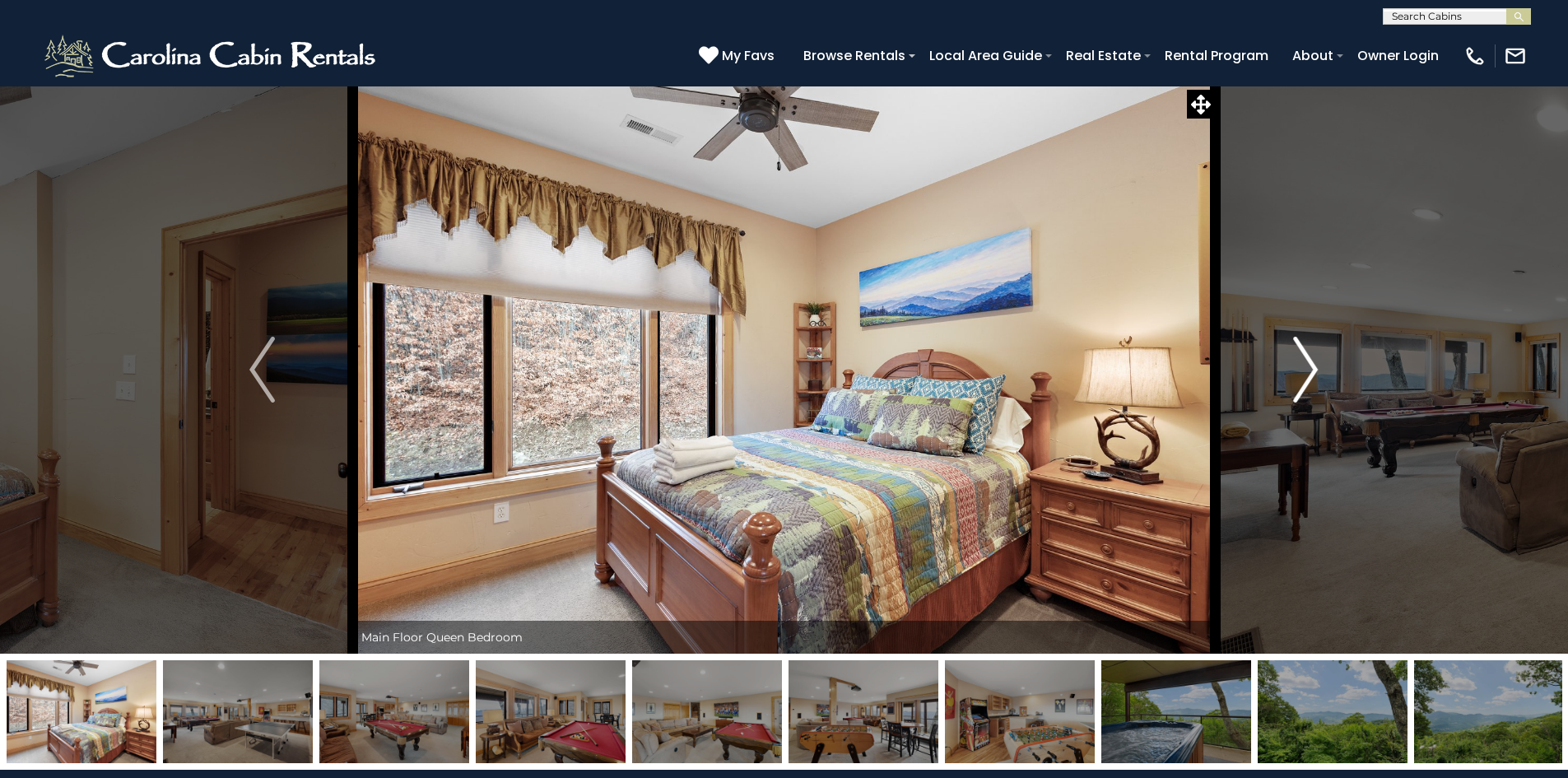
click at [1307, 369] on img "Next" at bounding box center [1305, 369] width 25 height 66
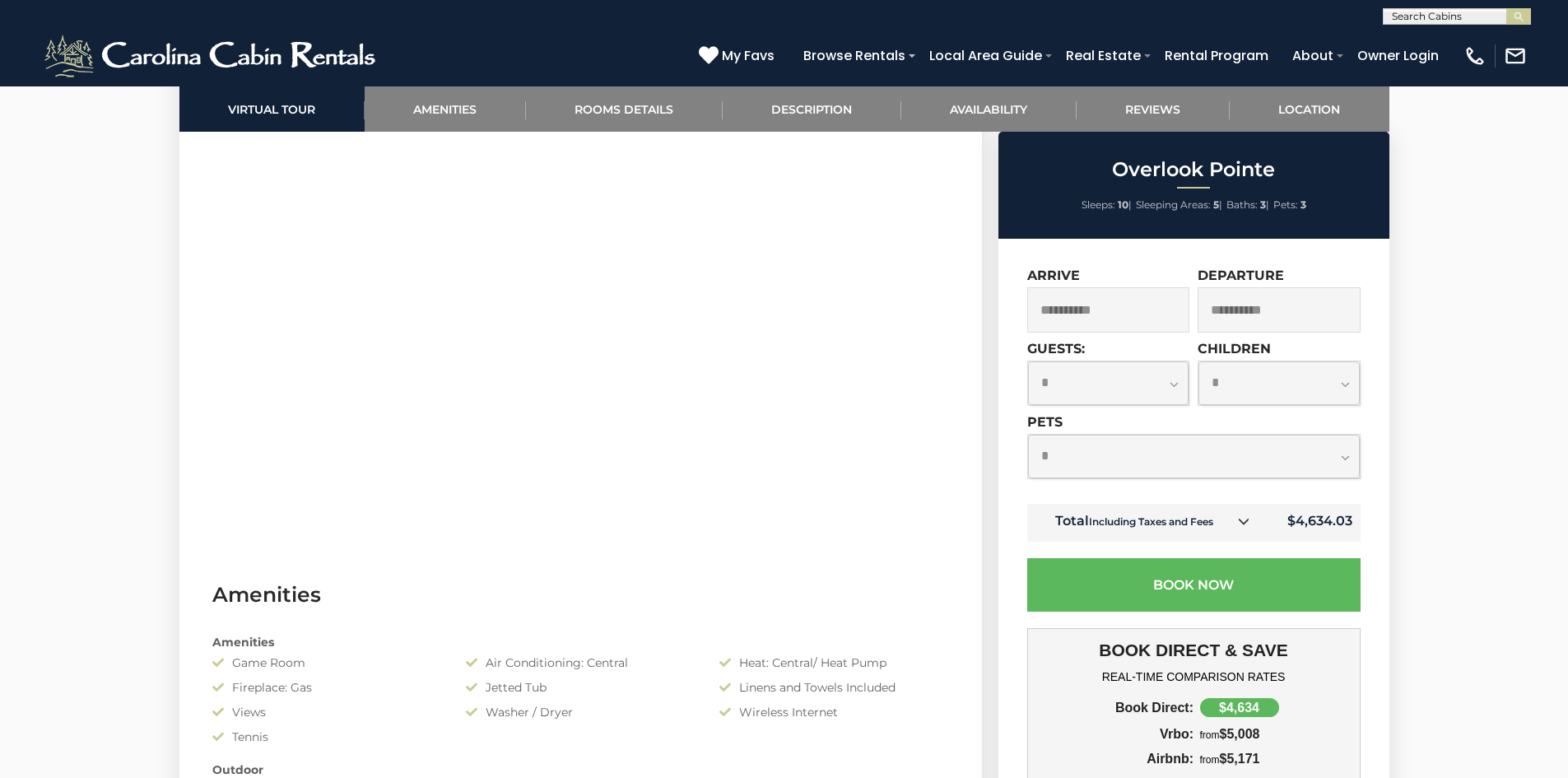
scroll to position [833, 0]
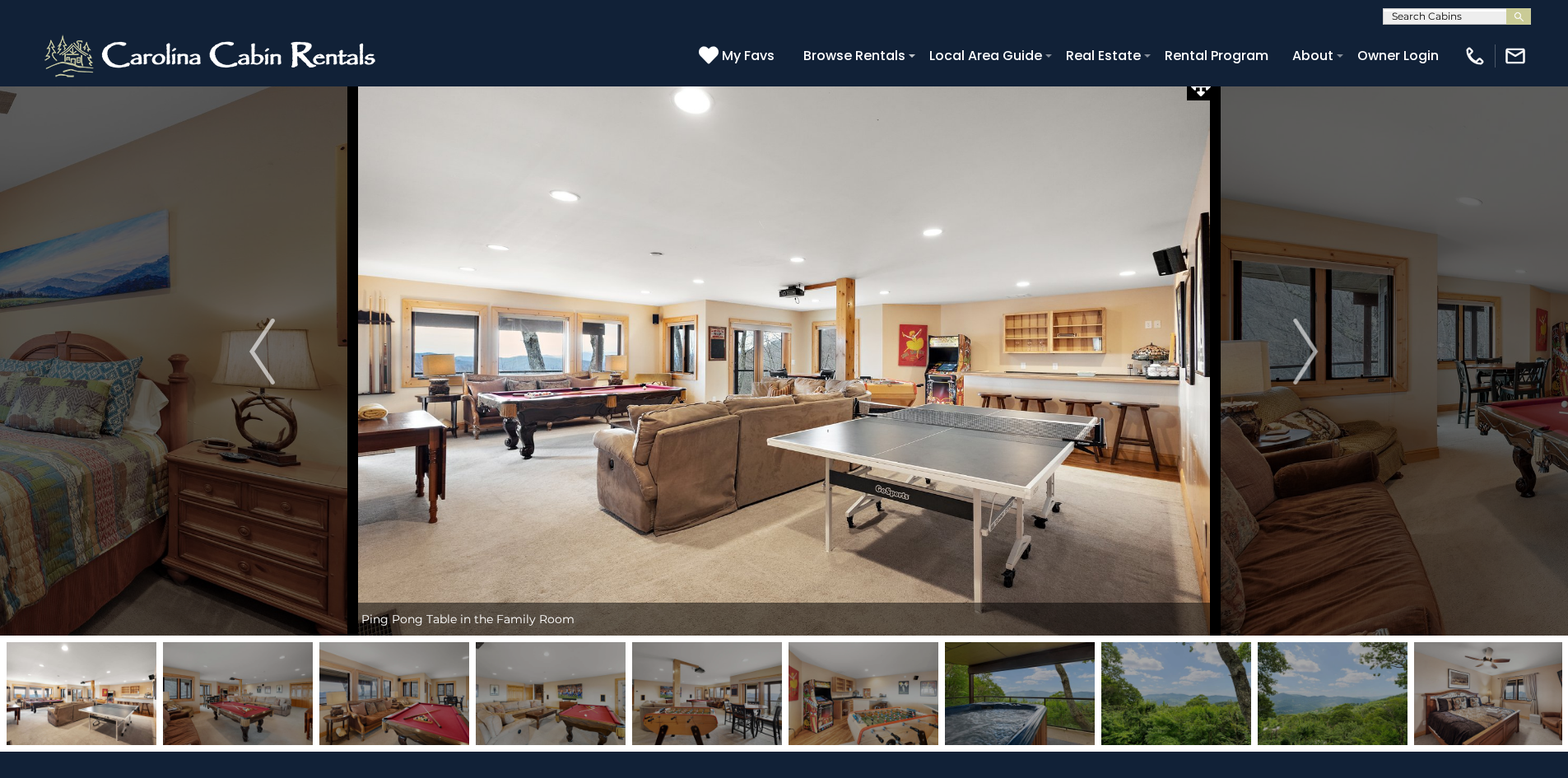
scroll to position [0, 0]
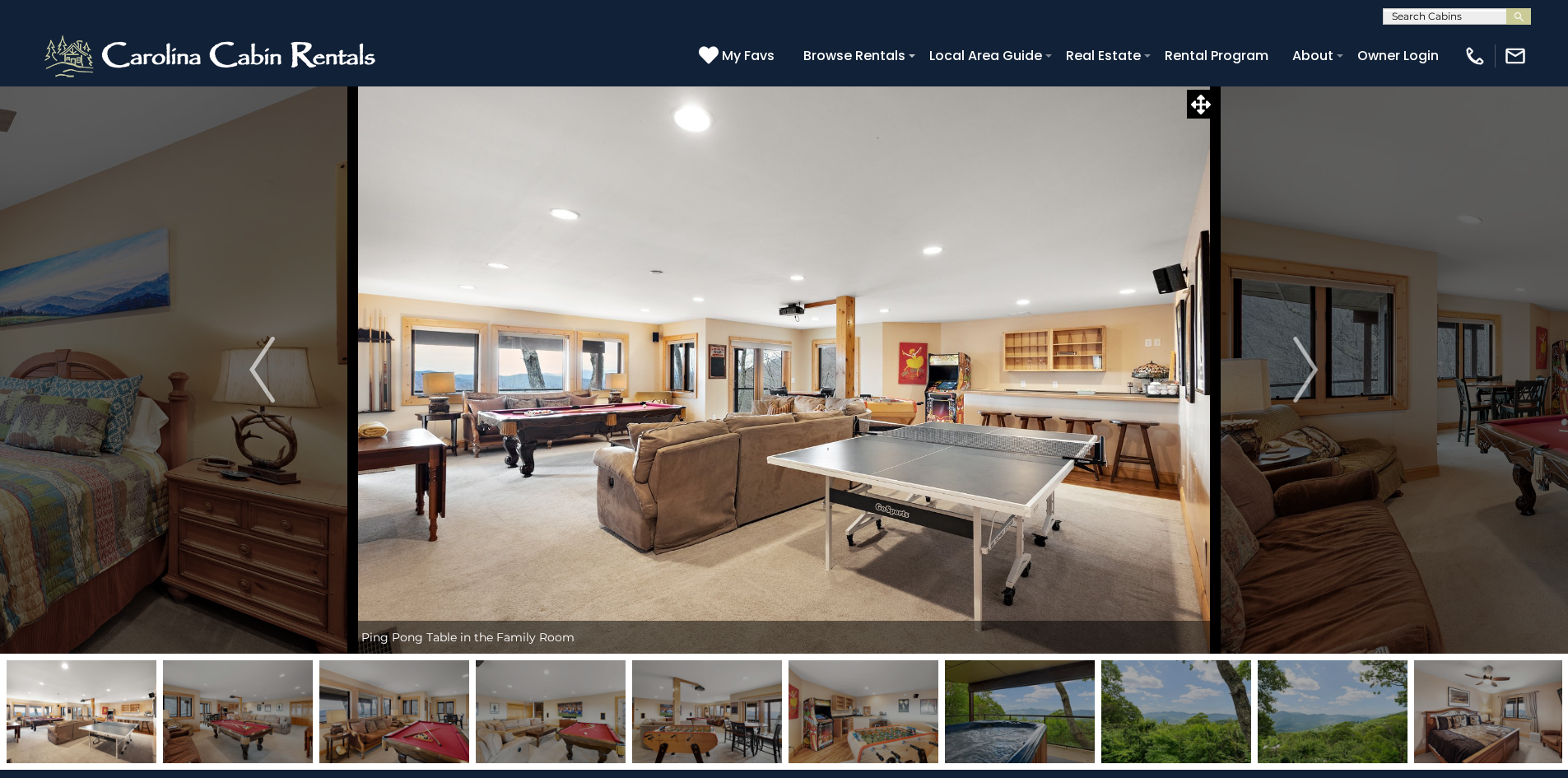
click at [1073, 684] on img at bounding box center [1019, 712] width 150 height 103
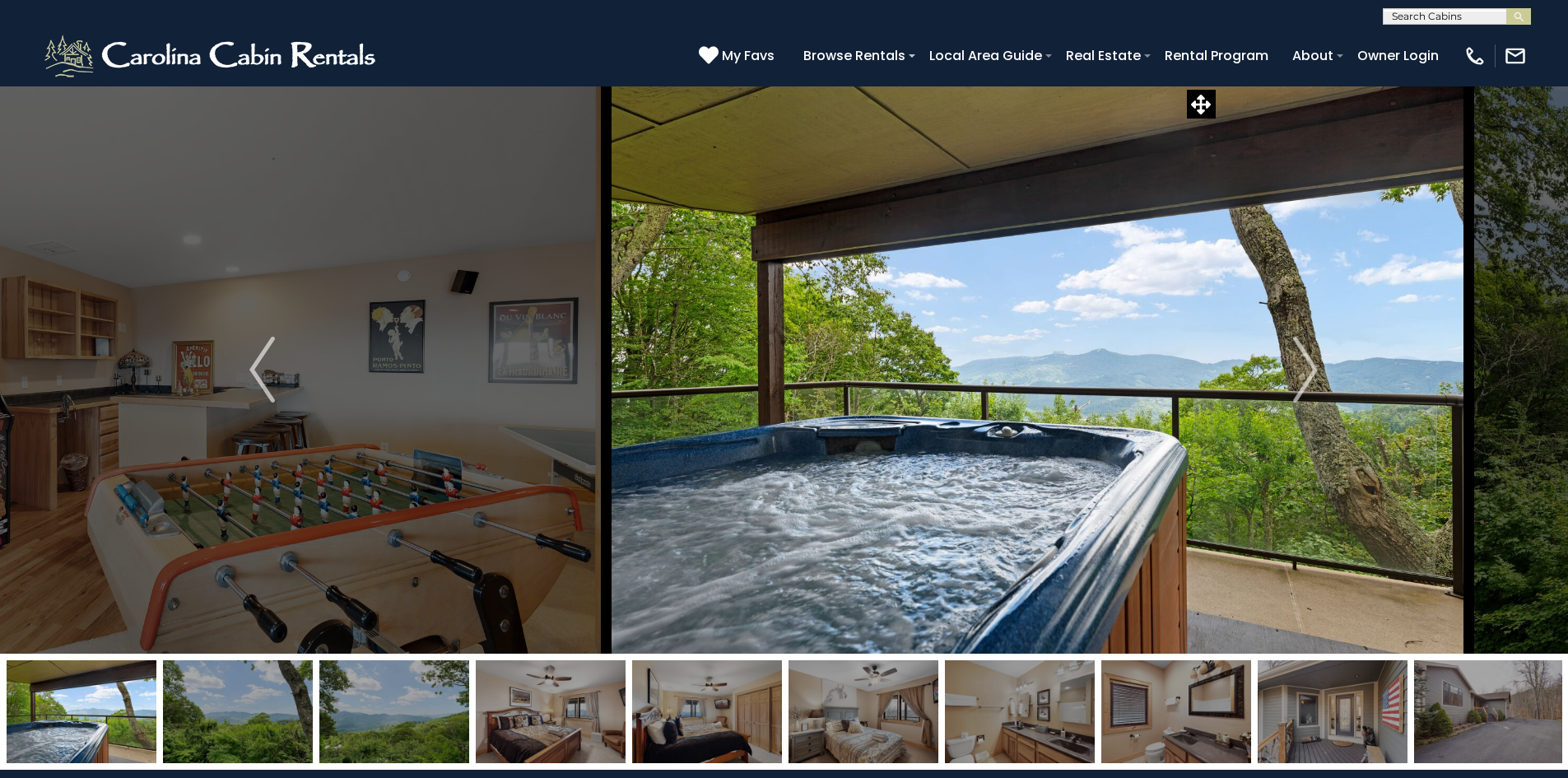
drag, startPoint x: 887, startPoint y: 557, endPoint x: 1186, endPoint y: 511, distance: 302.5
click at [1186, 511] on img at bounding box center [1037, 369] width 863 height 568
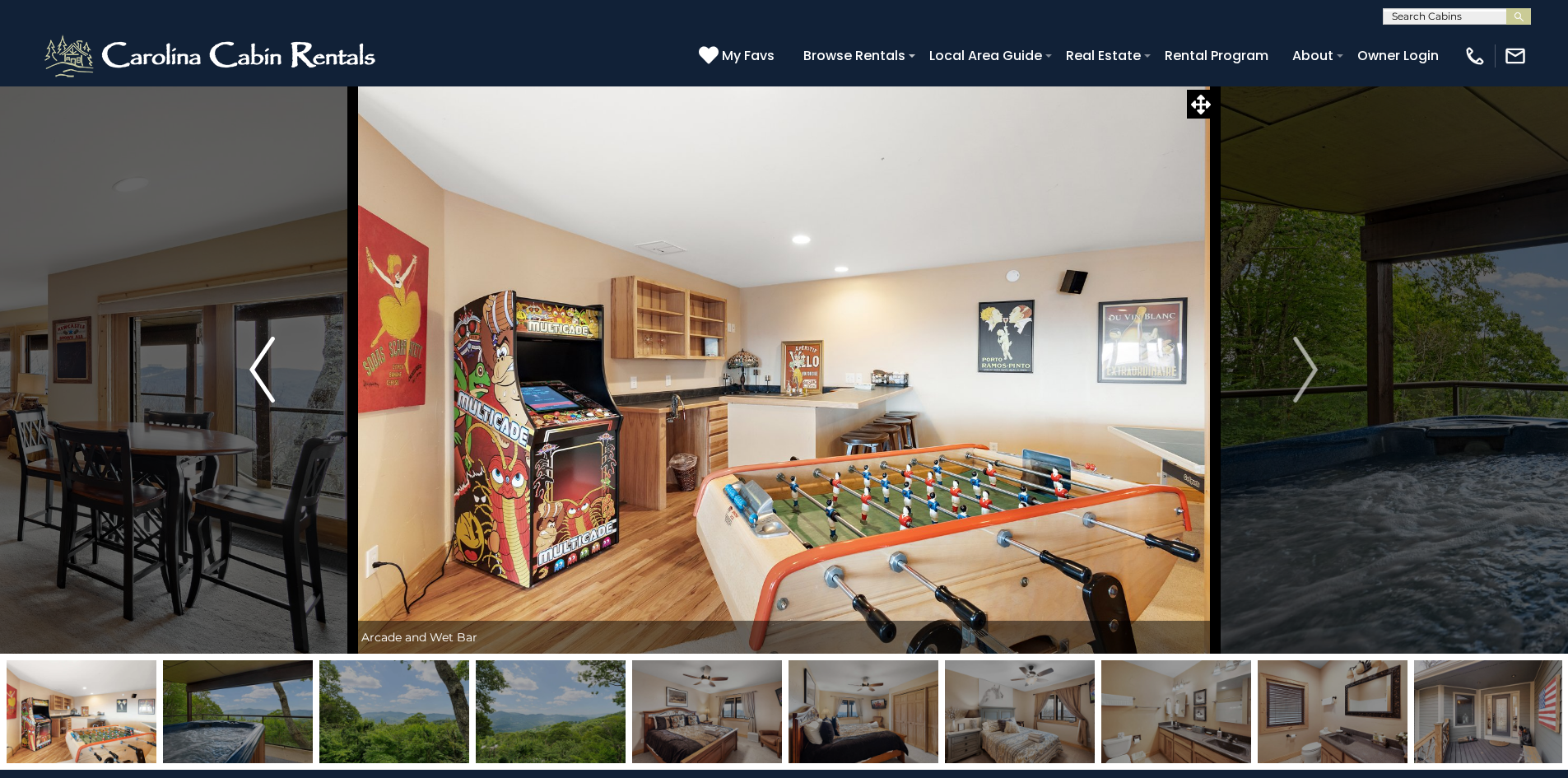
click at [239, 403] on button "Previous" at bounding box center [261, 369] width 181 height 568
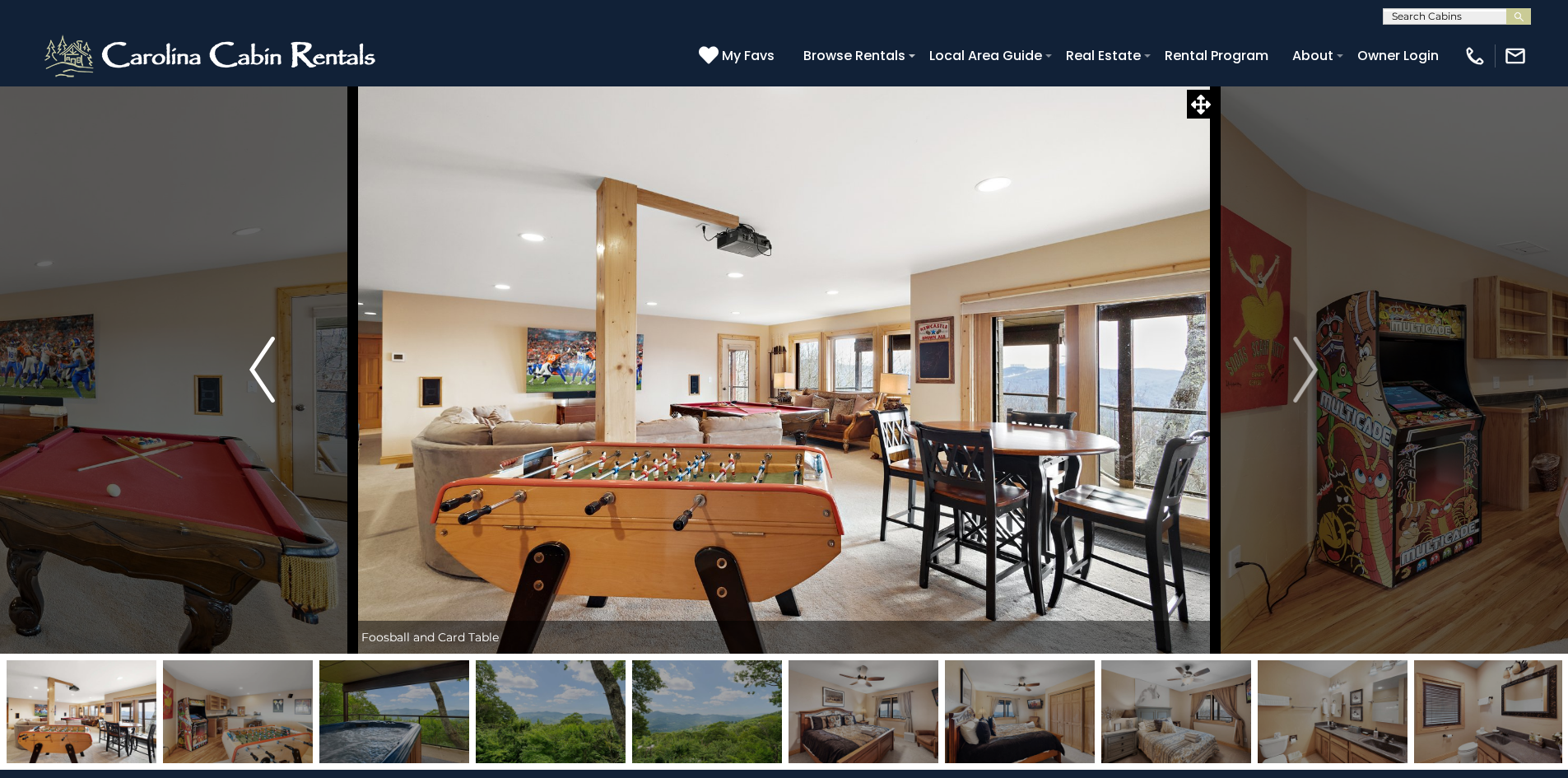
click at [296, 381] on button "Previous" at bounding box center [261, 369] width 181 height 568
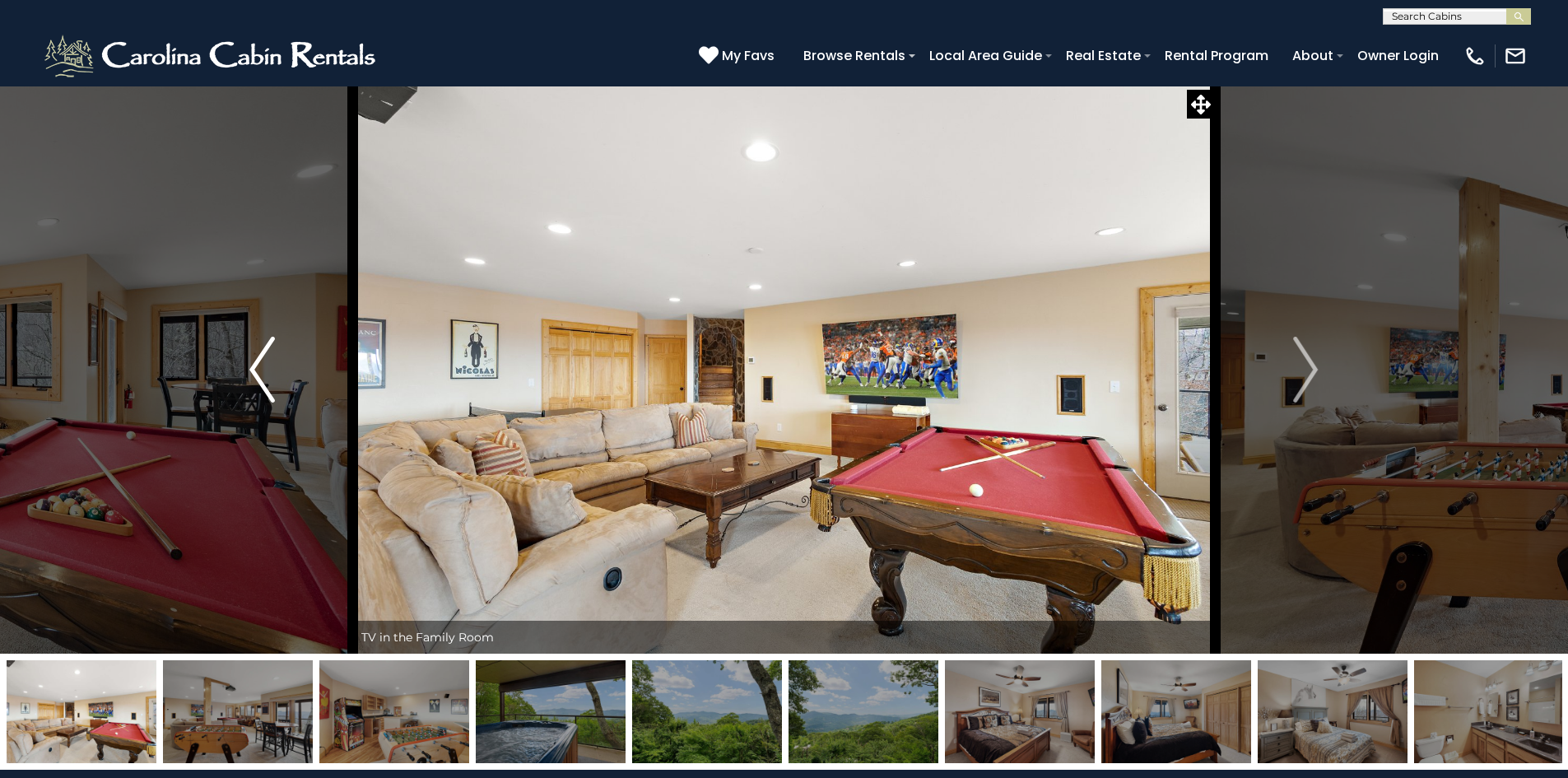
click at [296, 381] on button "Previous" at bounding box center [261, 369] width 181 height 568
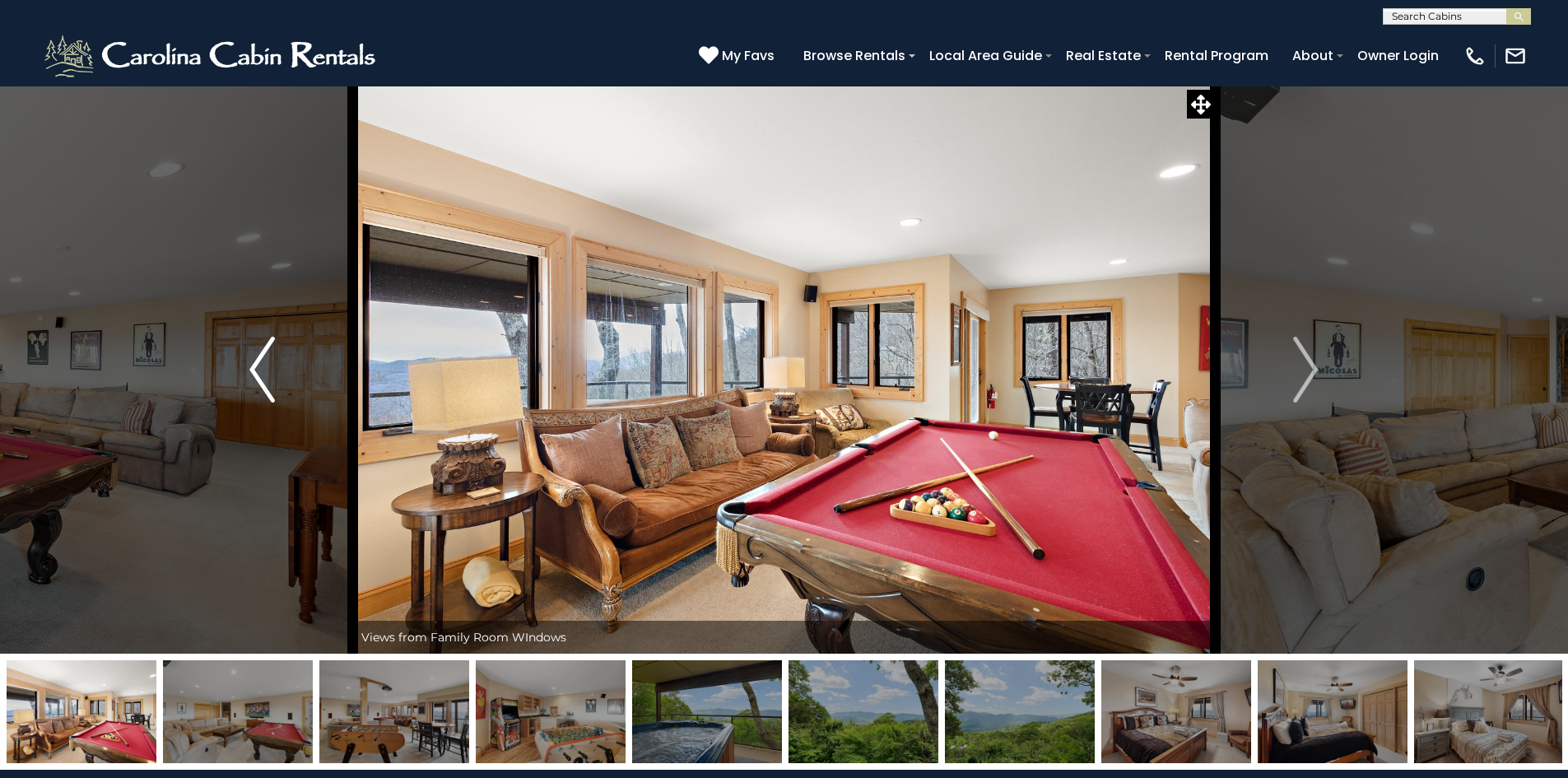
click at [296, 381] on button "Previous" at bounding box center [261, 369] width 181 height 568
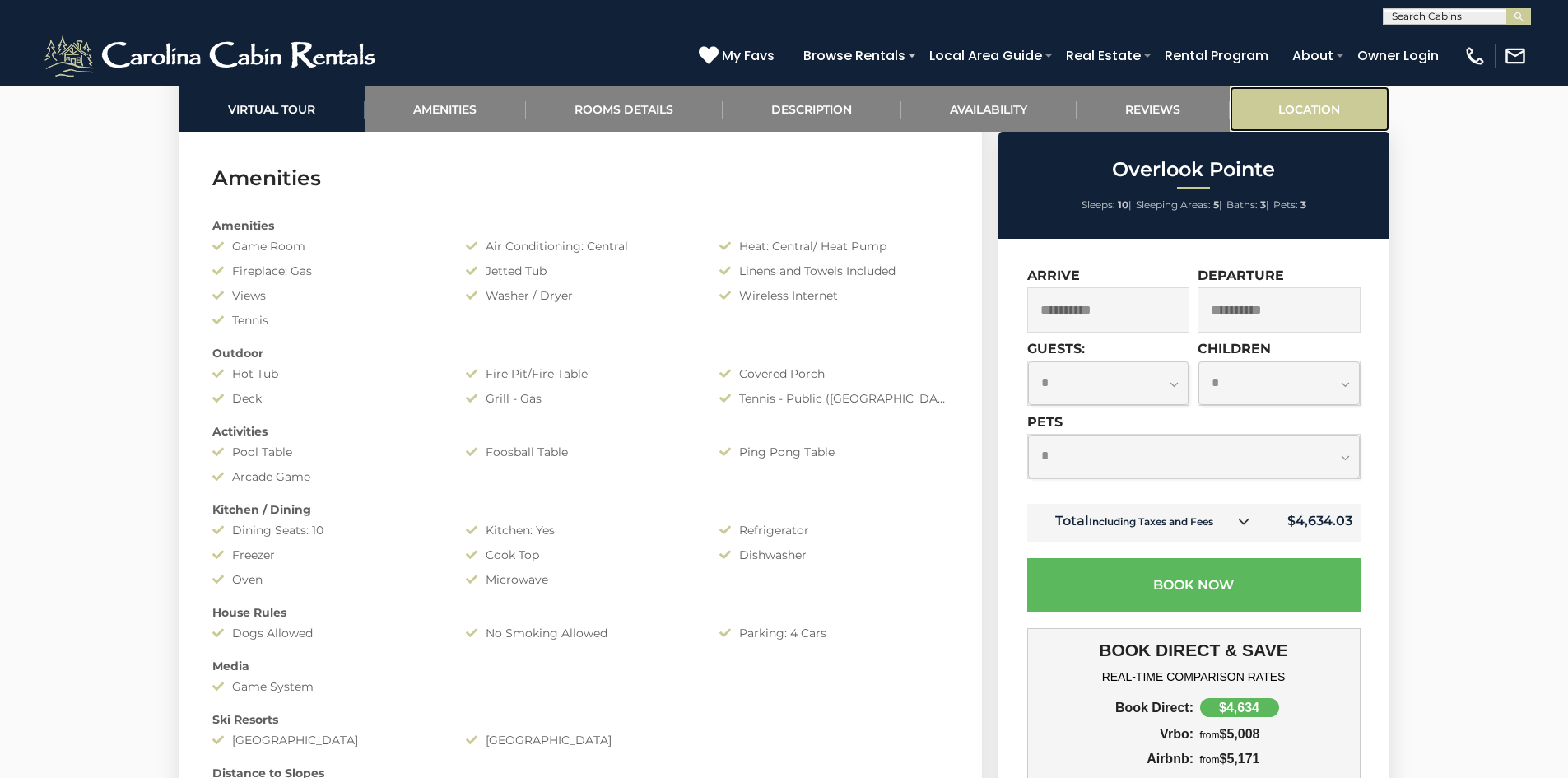
click at [1288, 108] on link "Location" at bounding box center [1309, 108] width 159 height 45
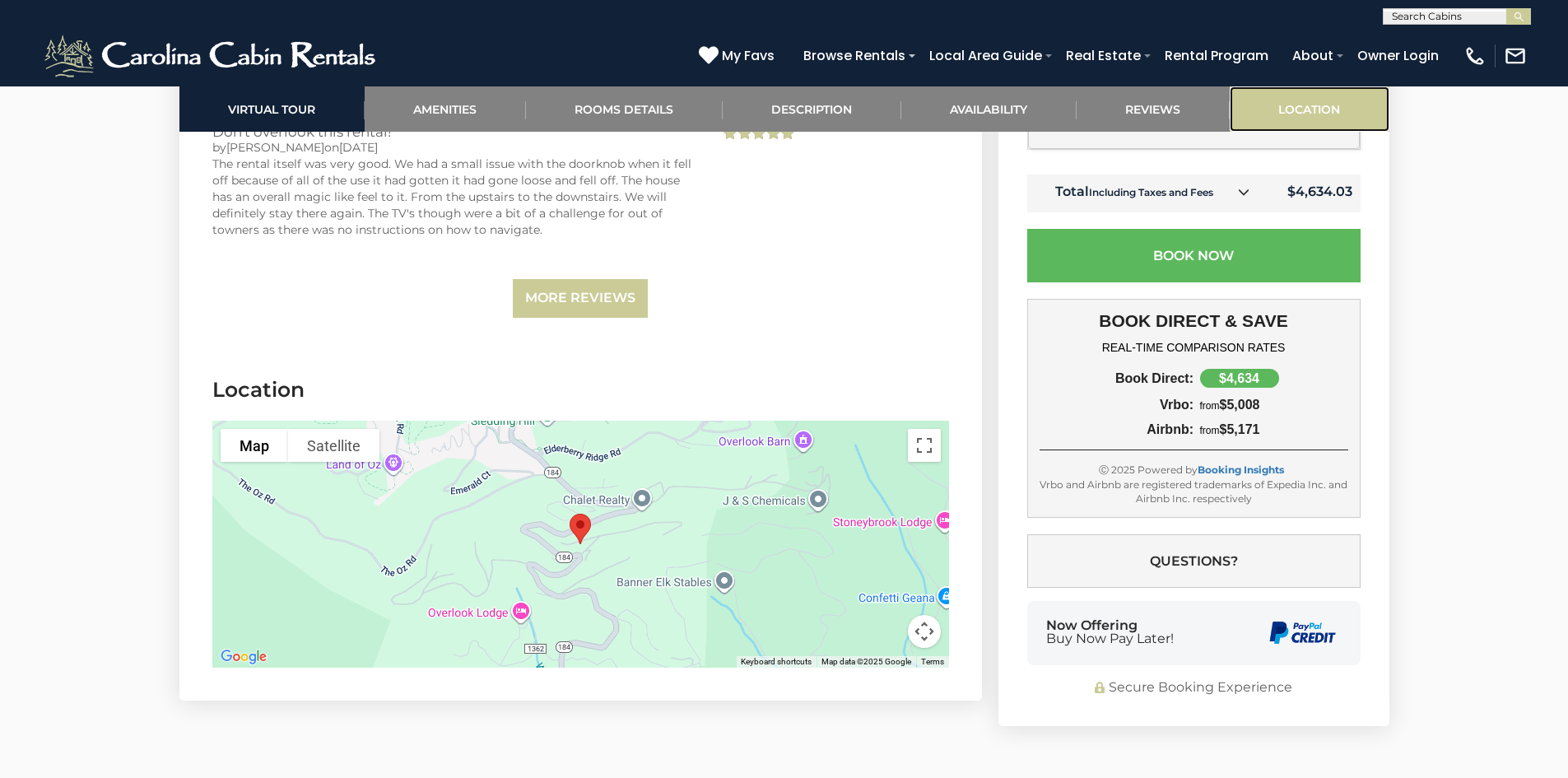
scroll to position [4259, 0]
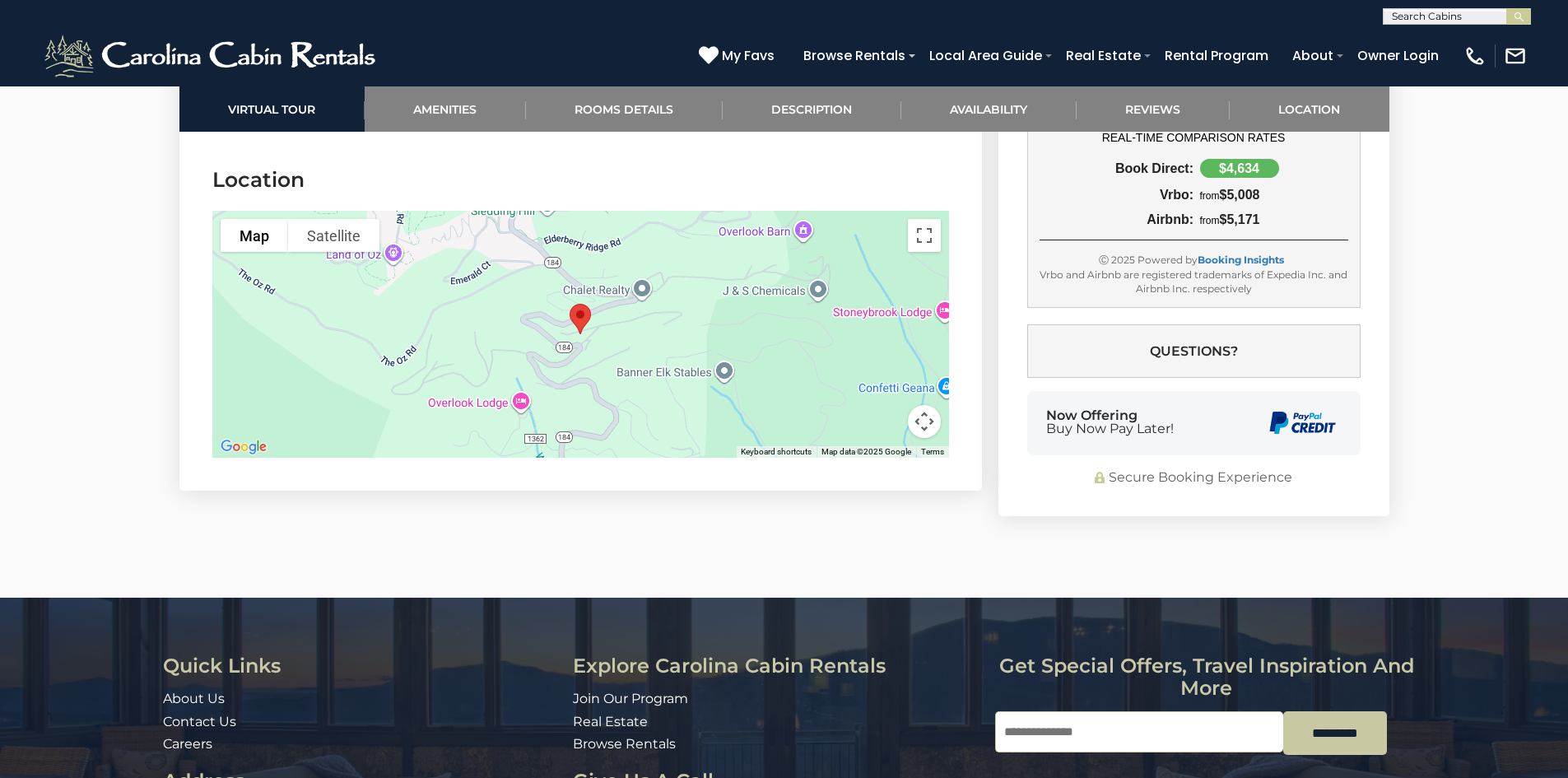
click at [577, 304] on img "Overlook Pointe" at bounding box center [580, 319] width 35 height 43
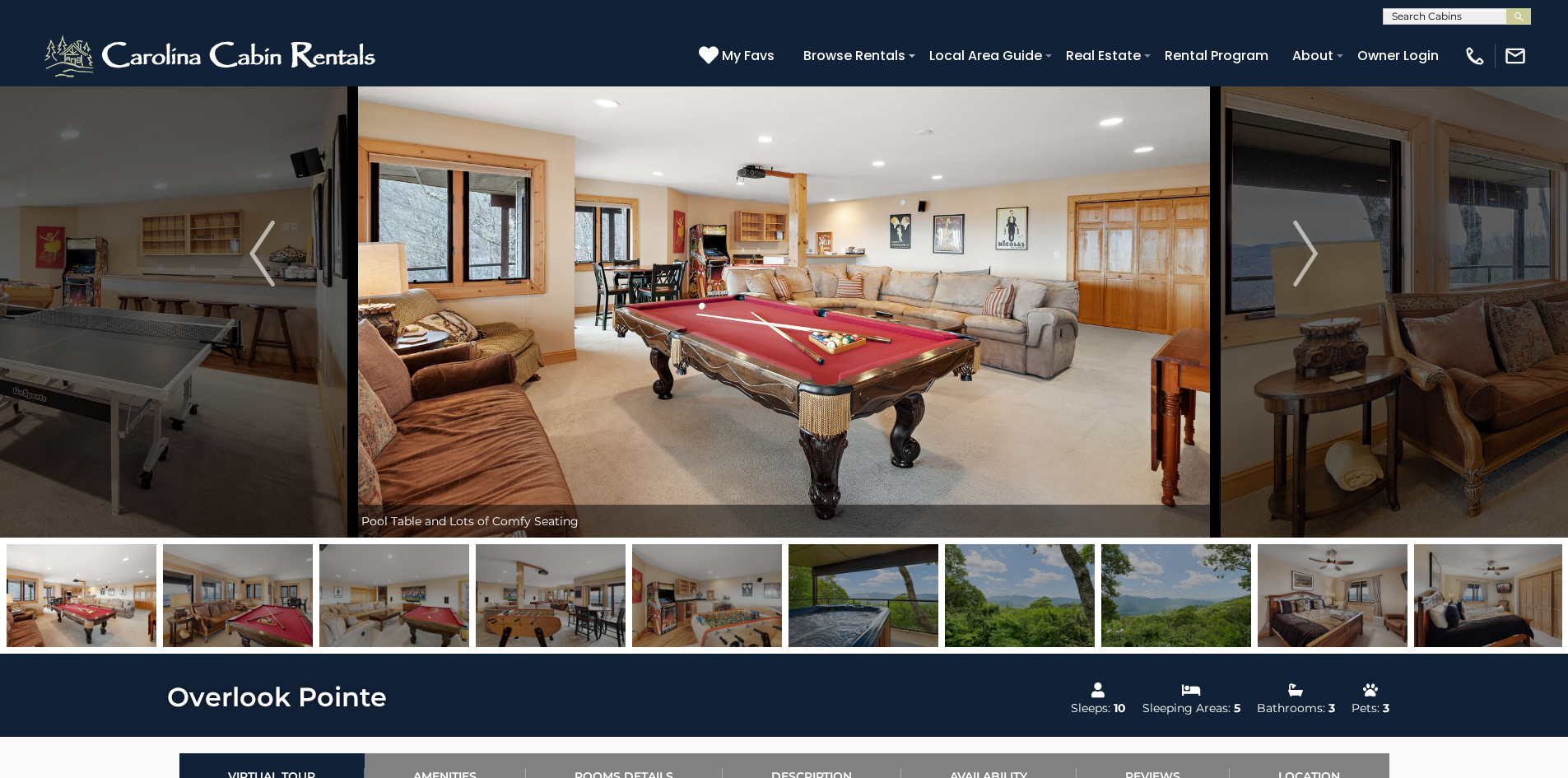
scroll to position [105, 0]
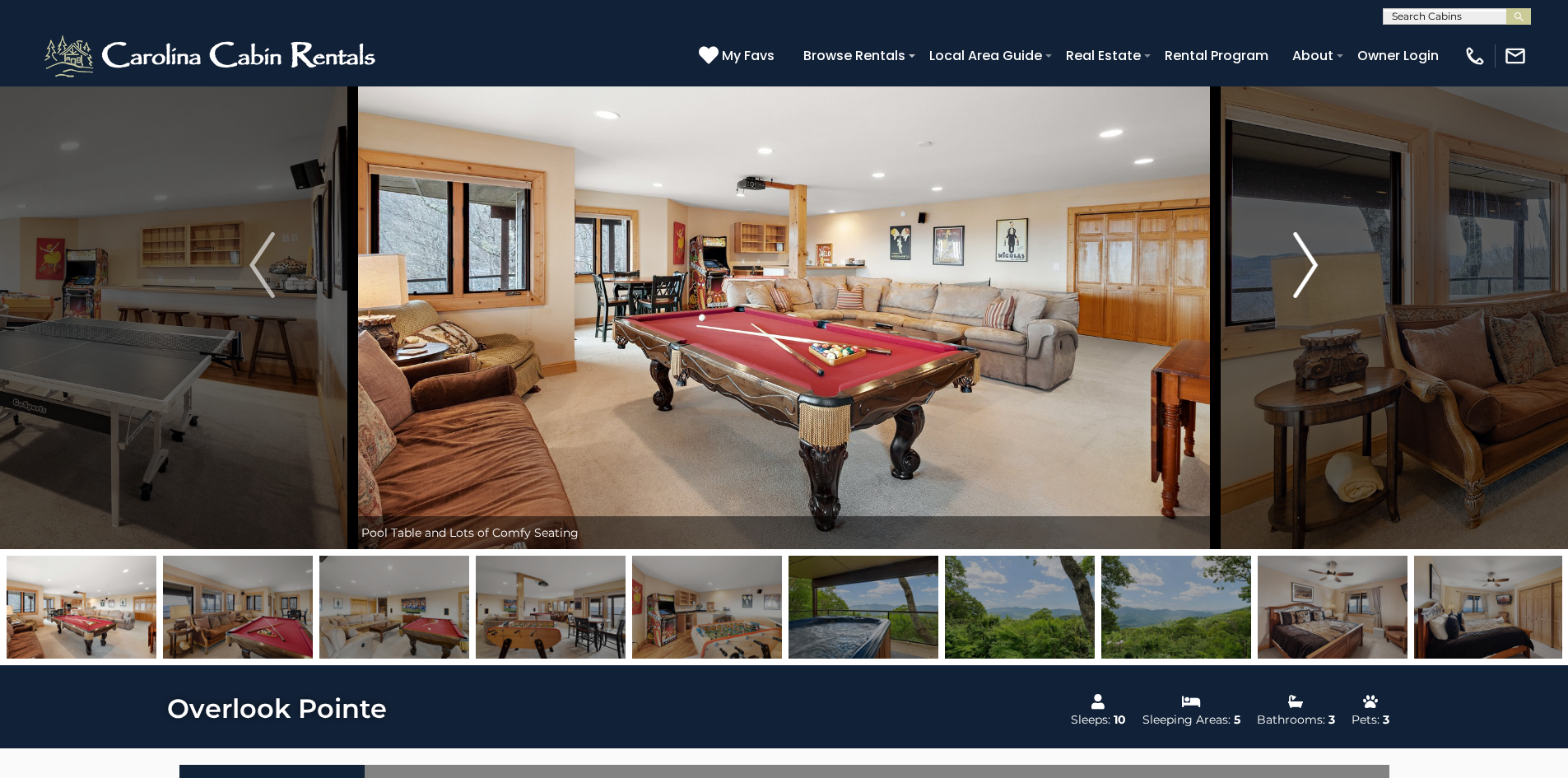
click at [1296, 276] on img "Next" at bounding box center [1305, 265] width 25 height 66
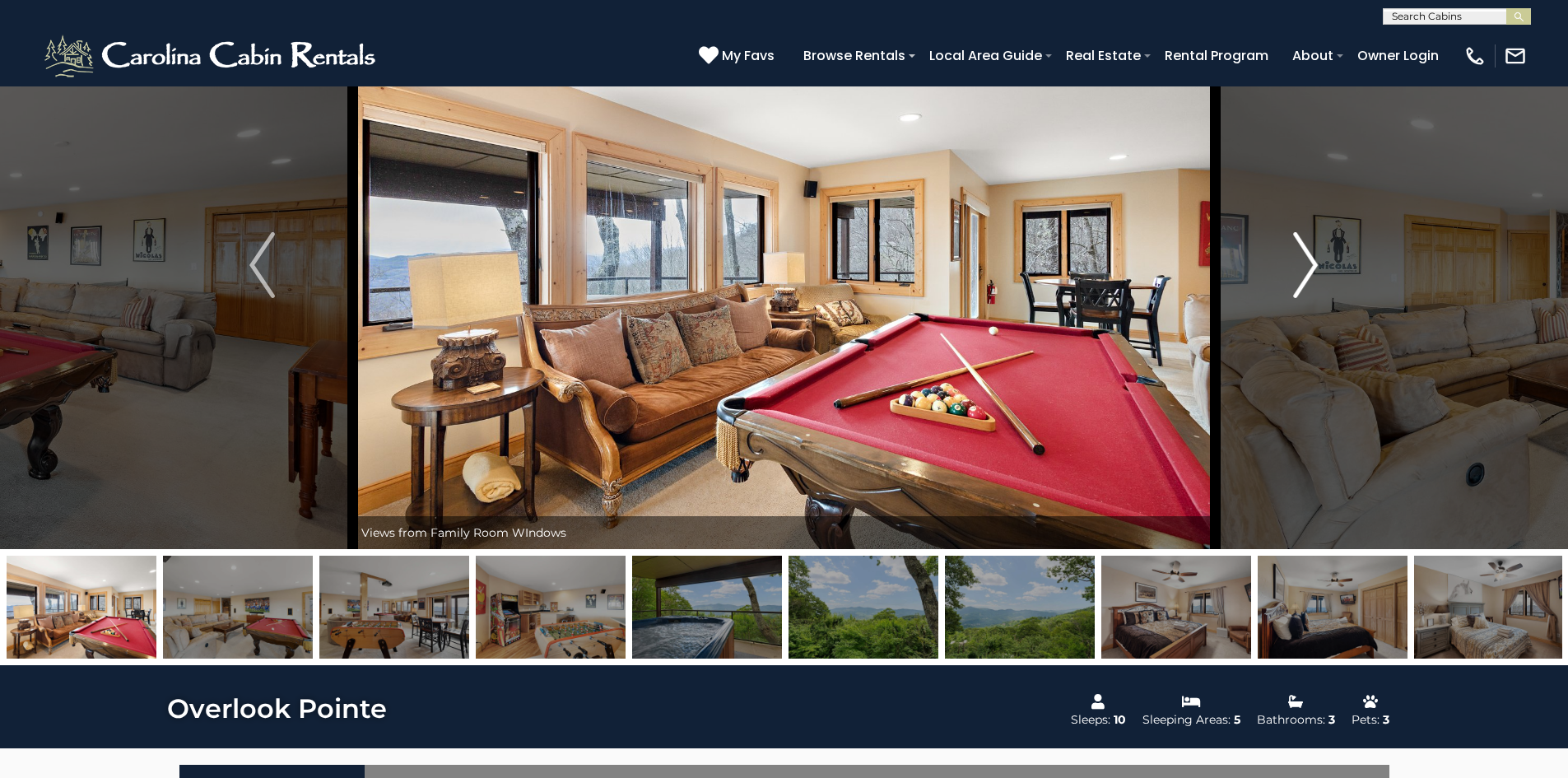
click at [1296, 276] on img "Next" at bounding box center [1305, 265] width 25 height 66
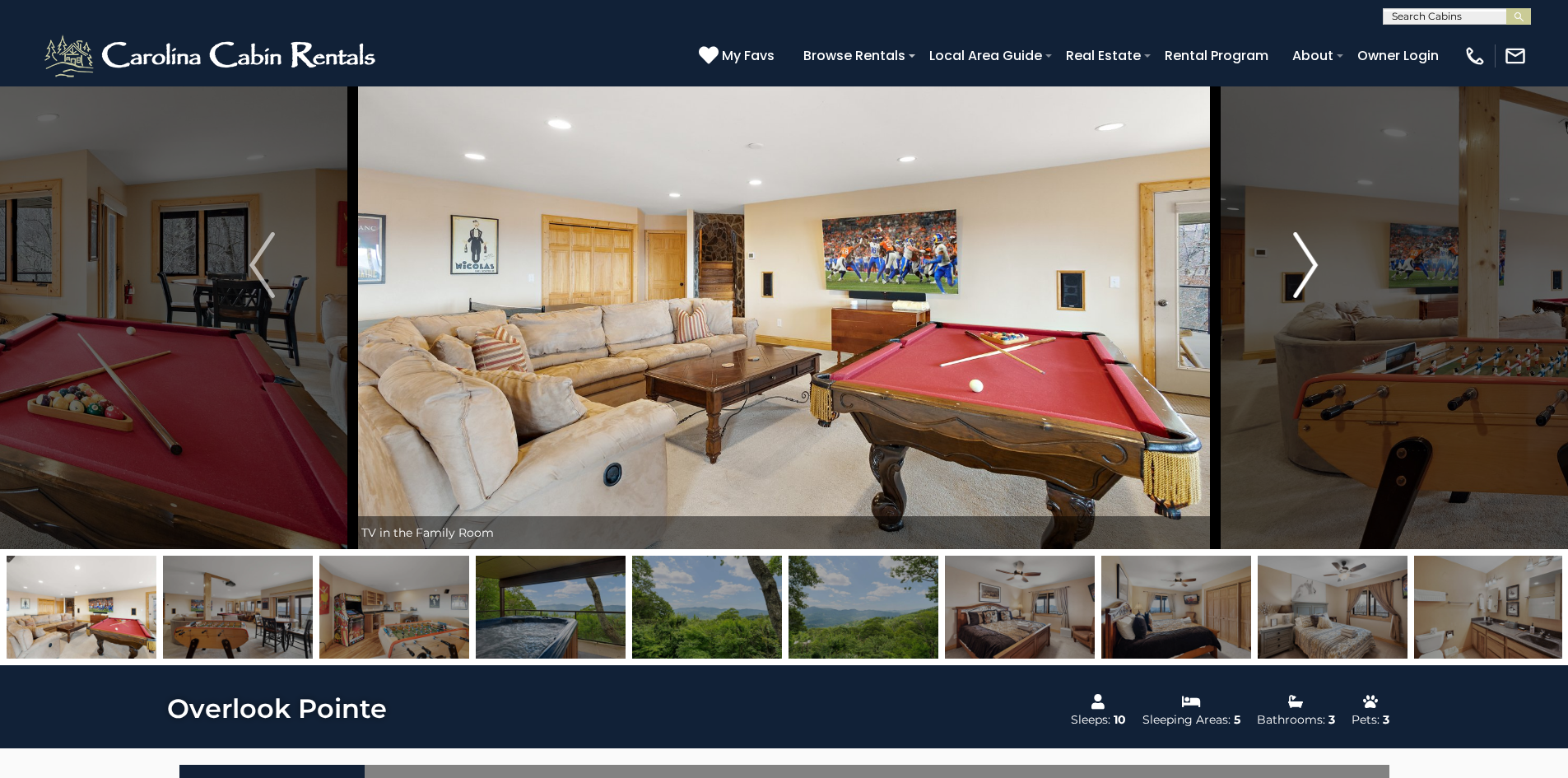
click at [1296, 276] on img "Next" at bounding box center [1305, 265] width 25 height 66
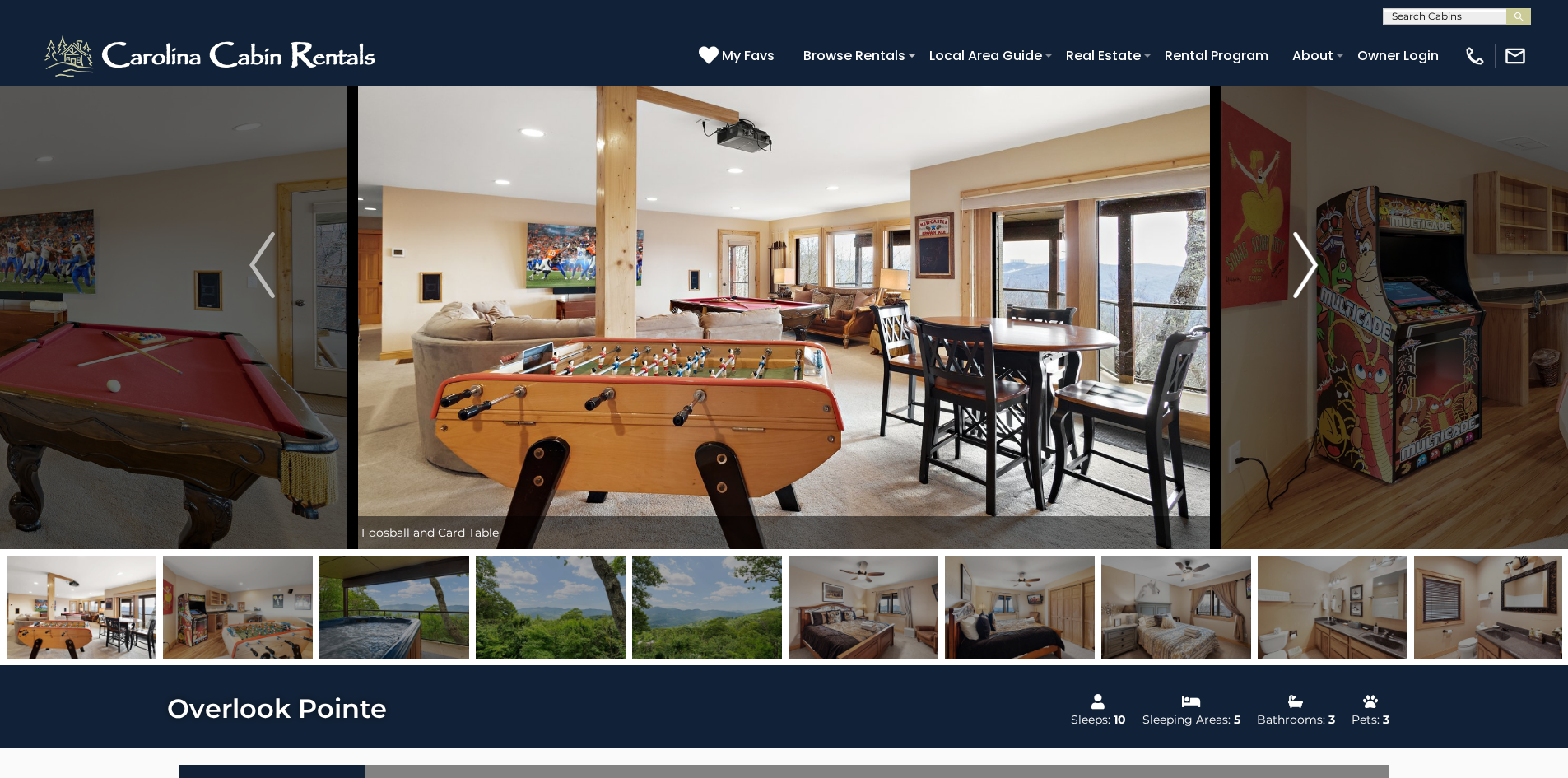
click at [1296, 276] on img "Next" at bounding box center [1305, 265] width 25 height 66
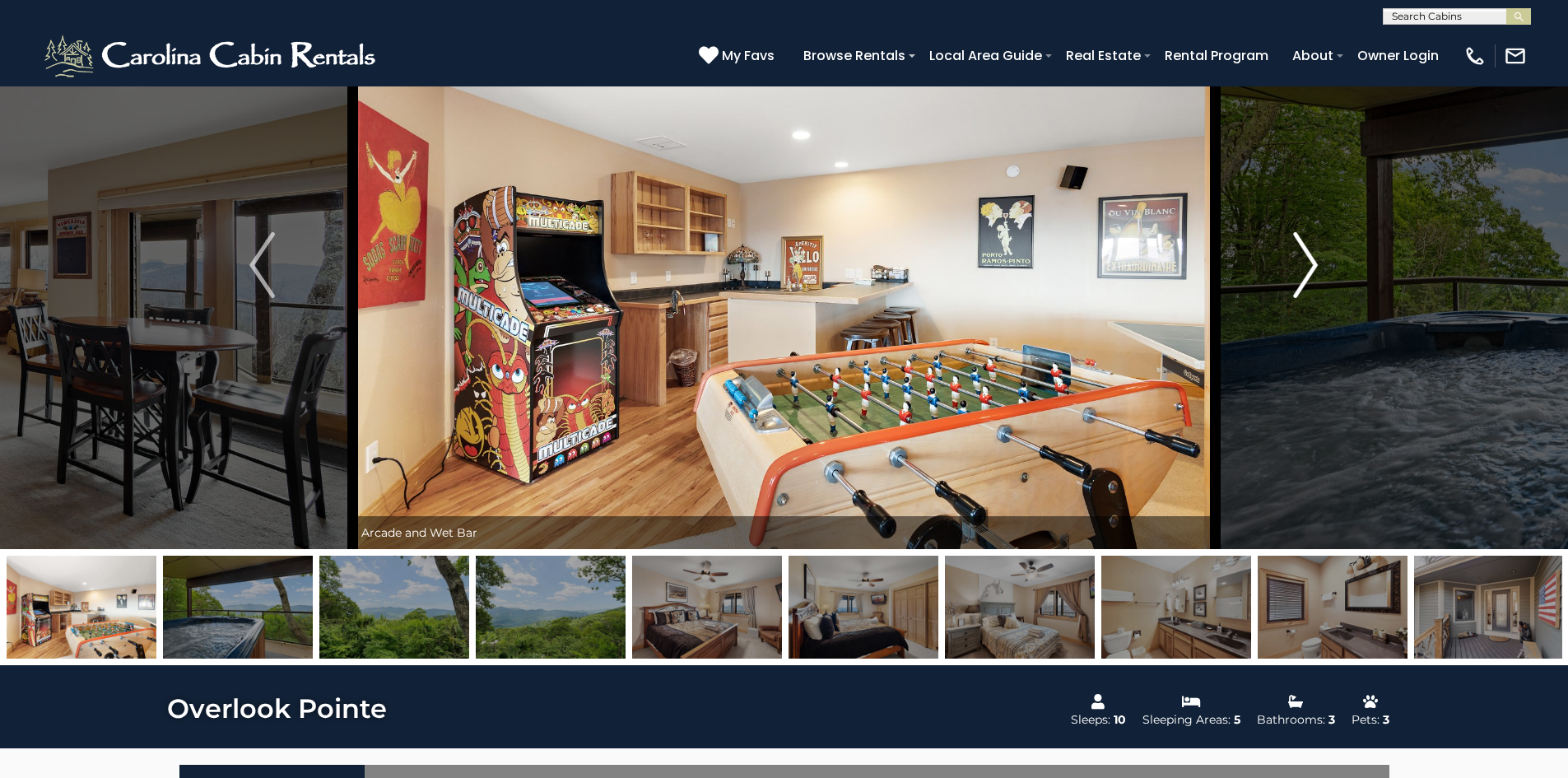
click at [1296, 276] on img "Next" at bounding box center [1305, 265] width 25 height 66
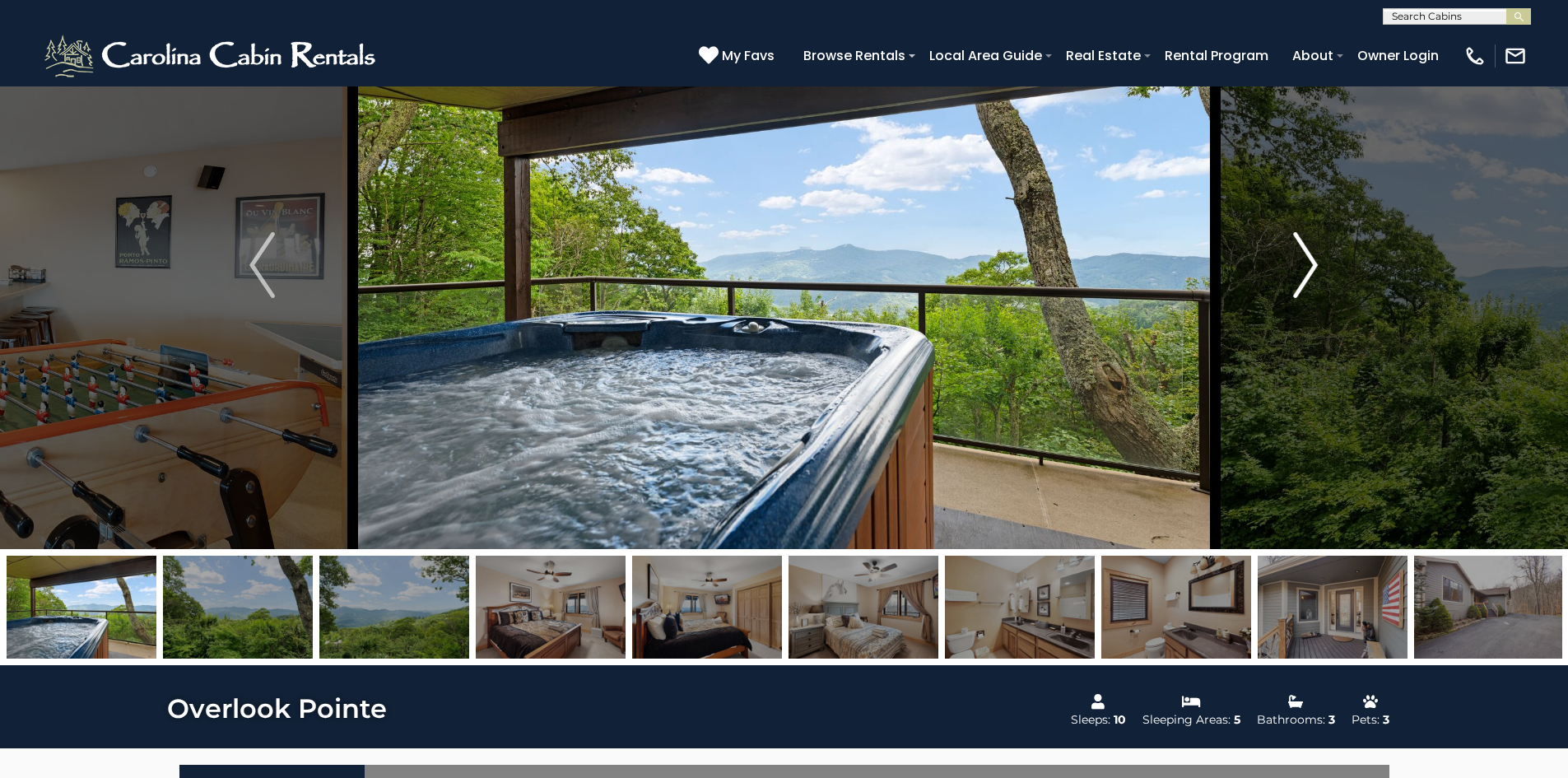
click at [1296, 276] on img "Next" at bounding box center [1305, 265] width 25 height 66
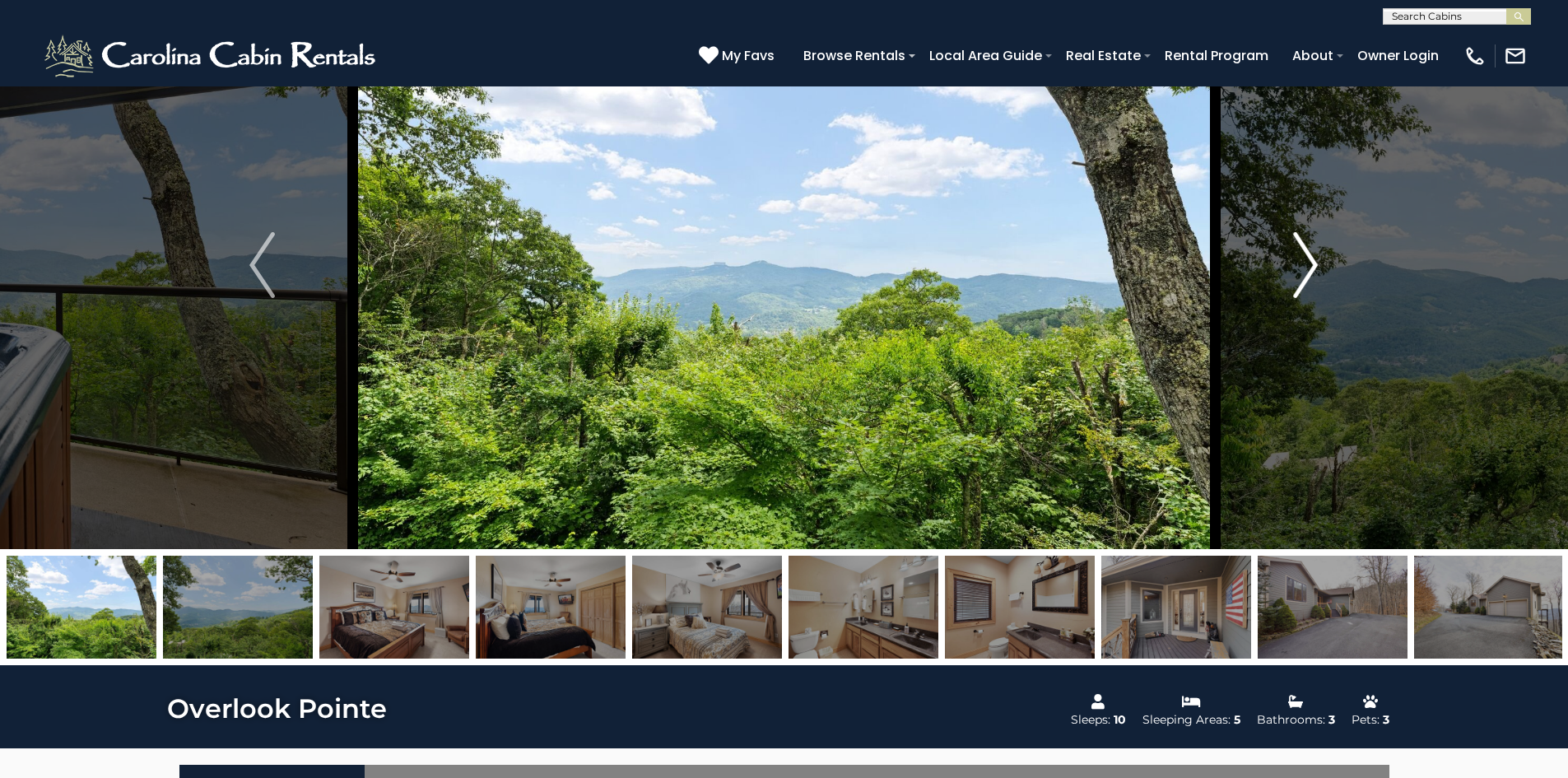
click at [1296, 276] on img "Next" at bounding box center [1305, 265] width 25 height 66
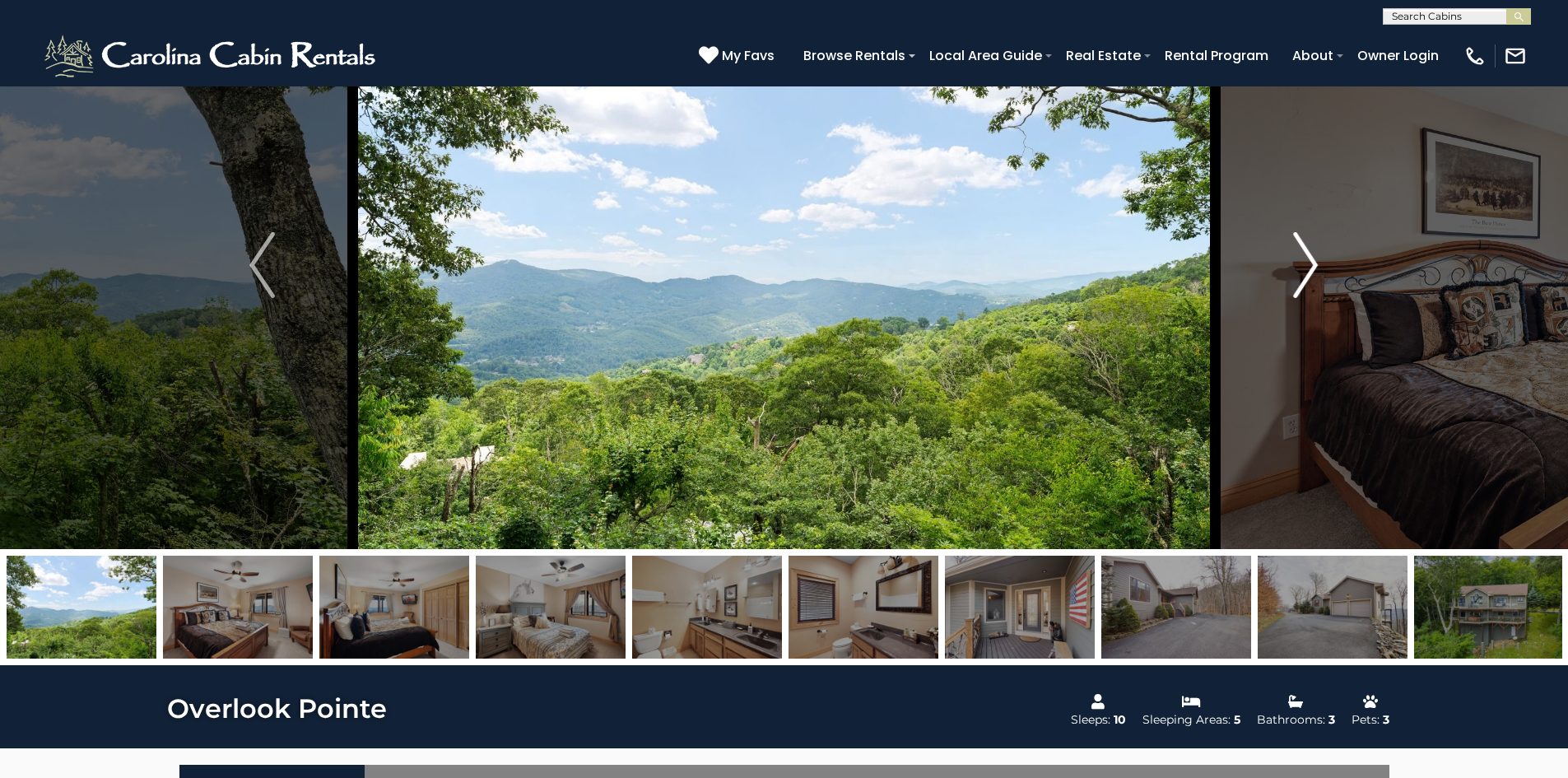
click at [1296, 276] on img "Next" at bounding box center [1305, 265] width 25 height 66
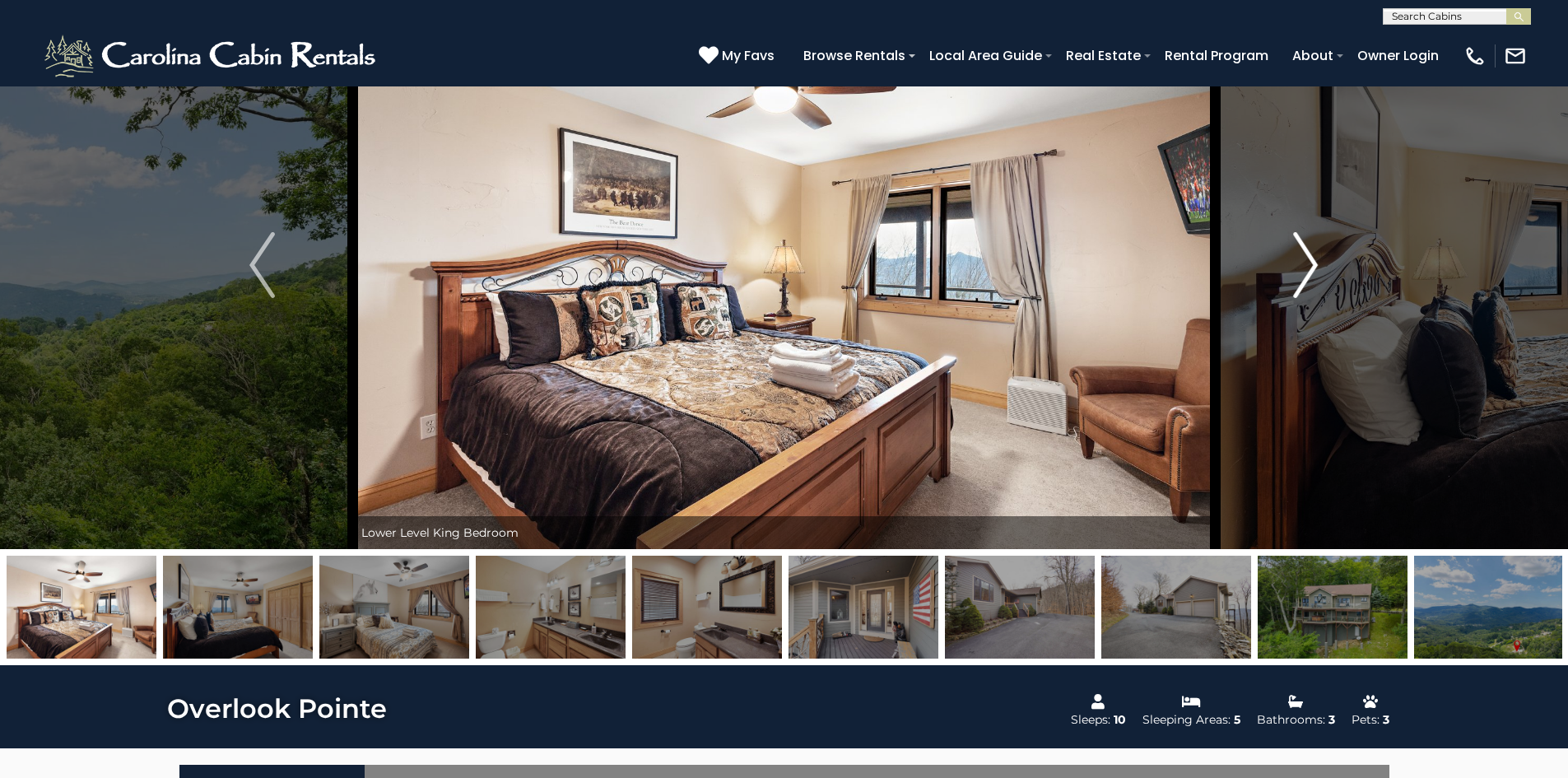
click at [1296, 276] on img "Next" at bounding box center [1305, 265] width 25 height 66
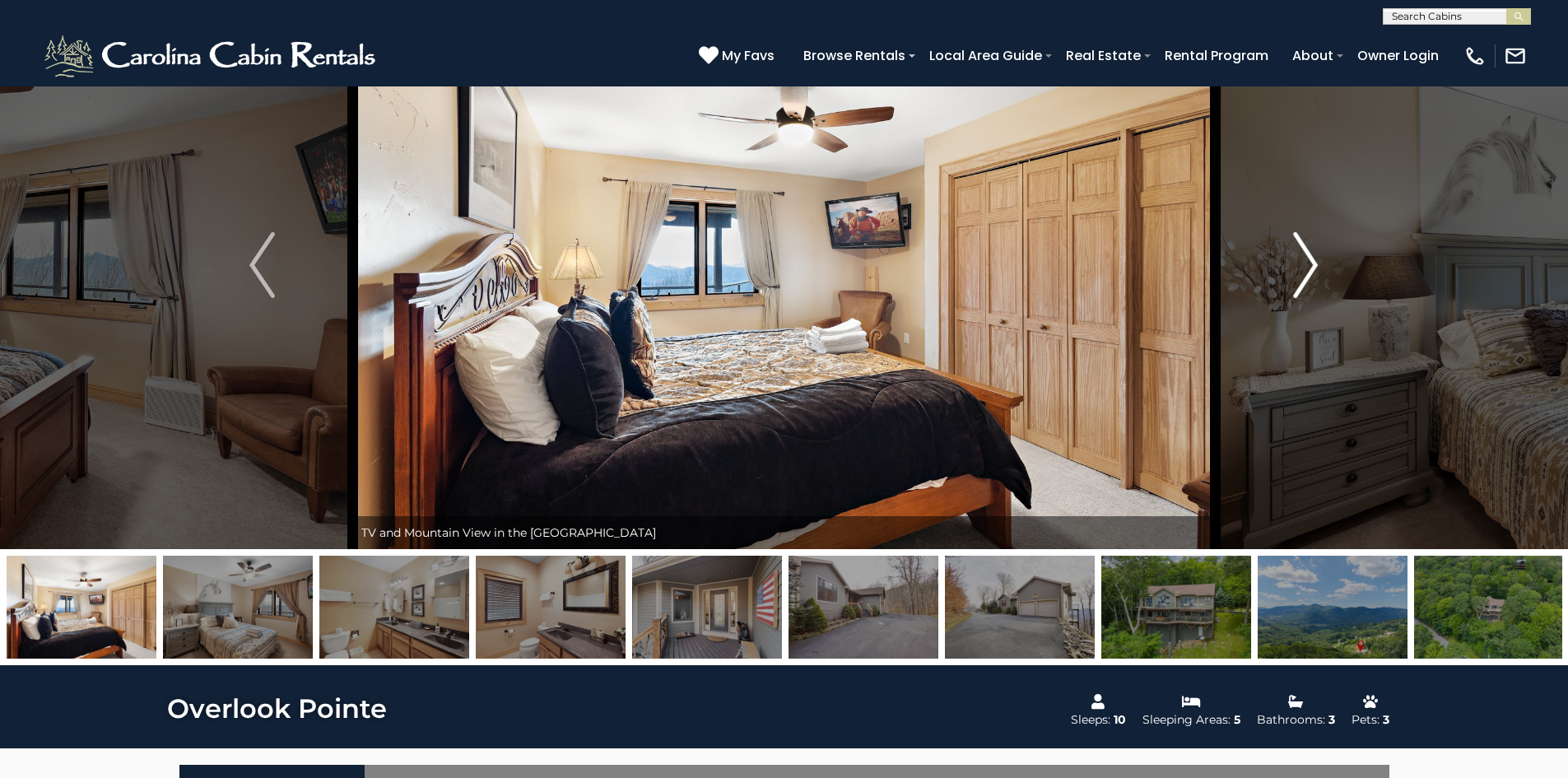
click at [1296, 276] on img "Next" at bounding box center [1305, 265] width 25 height 66
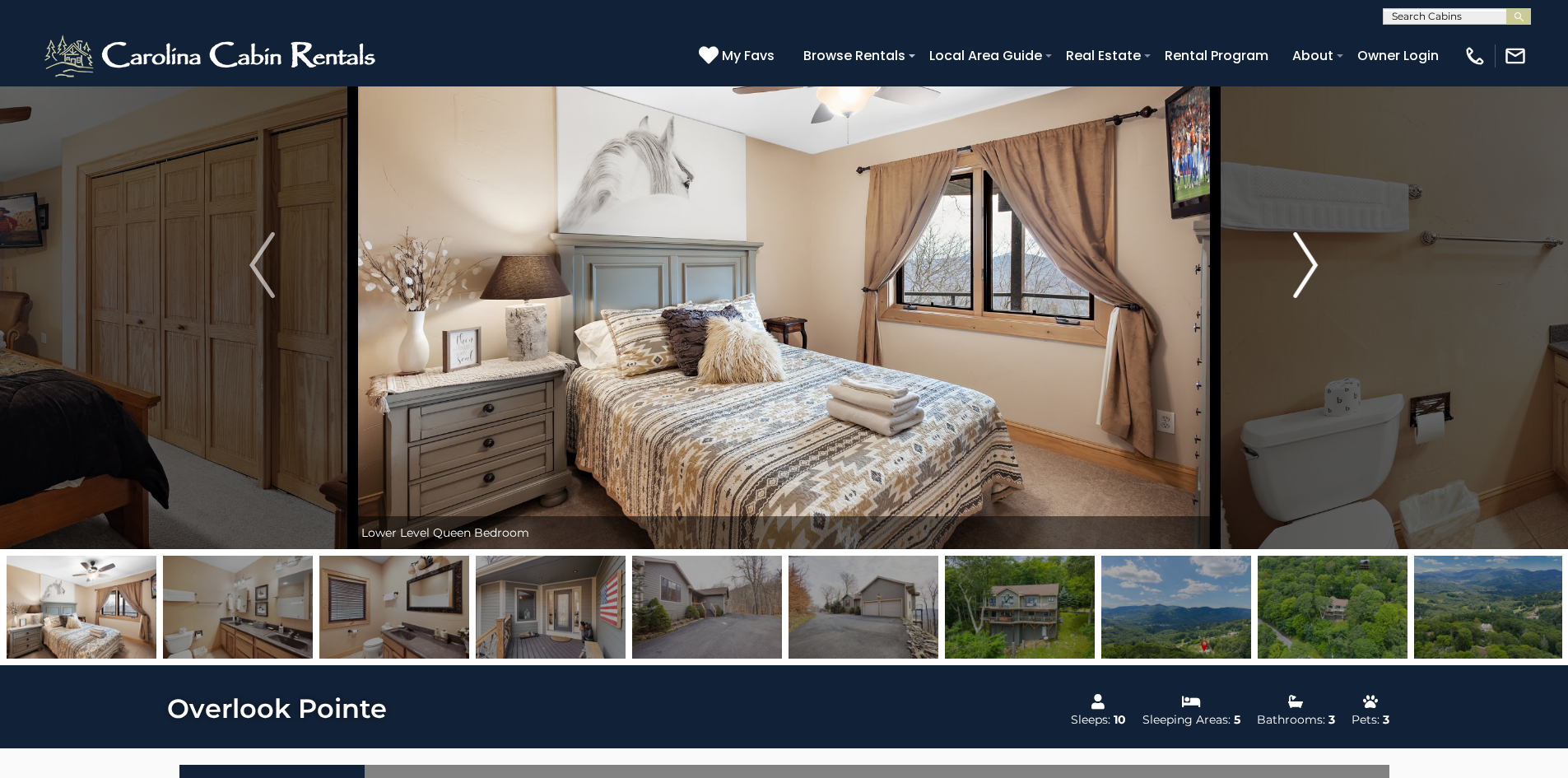
click at [1296, 276] on img "Next" at bounding box center [1305, 265] width 25 height 66
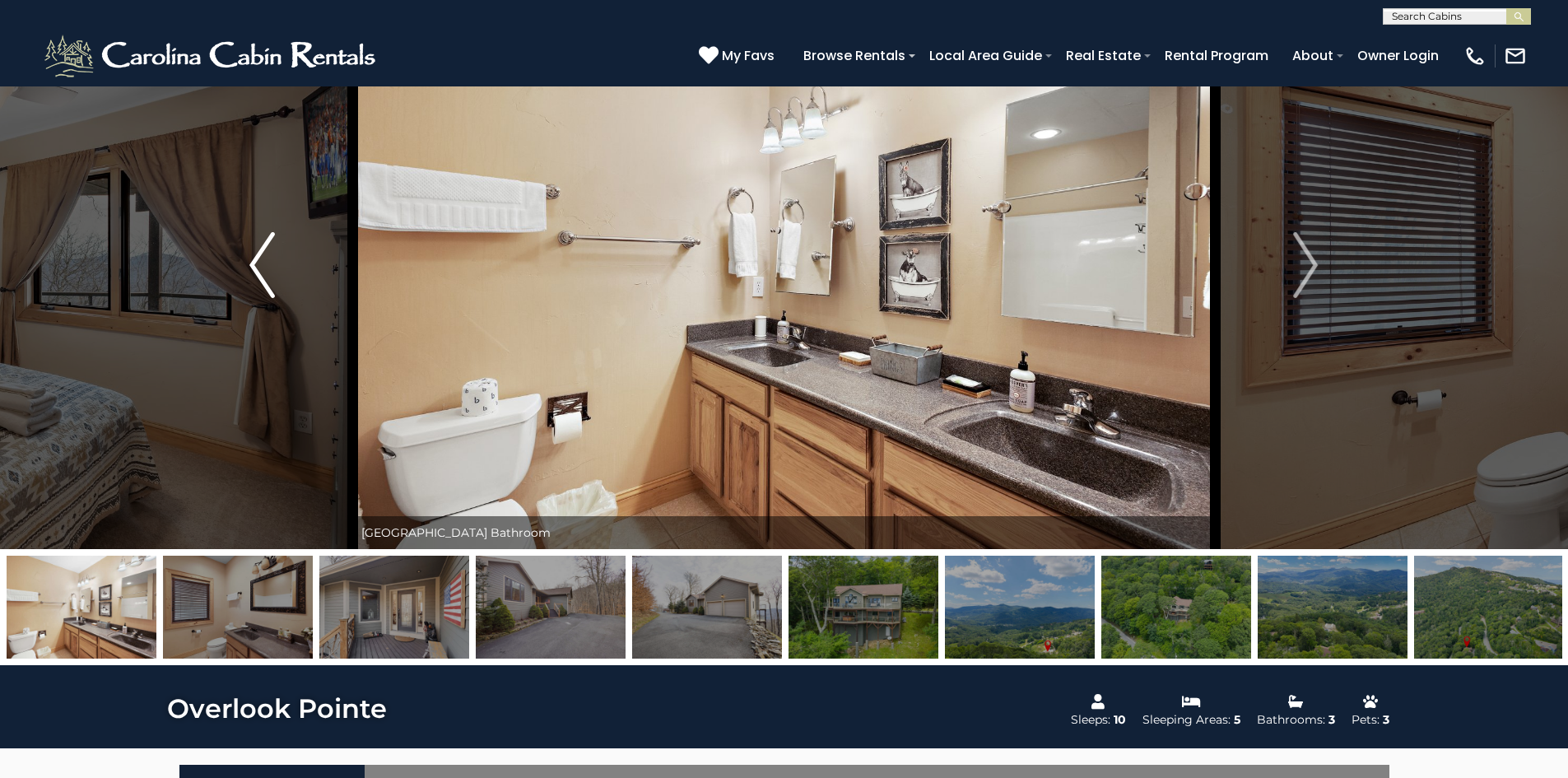
click at [250, 266] on img "Previous" at bounding box center [261, 265] width 25 height 66
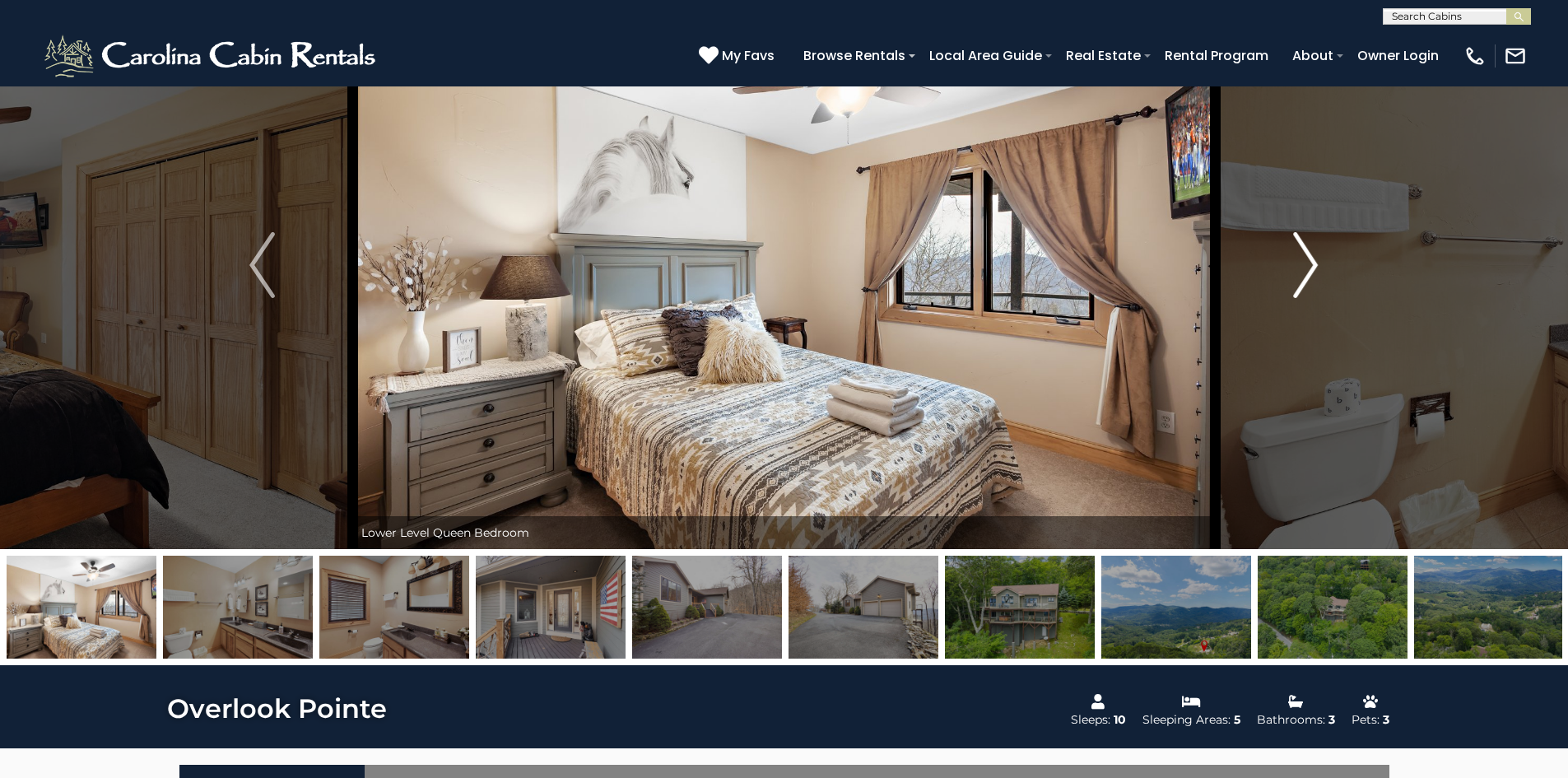
click at [1320, 274] on button "Next" at bounding box center [1305, 265] width 181 height 568
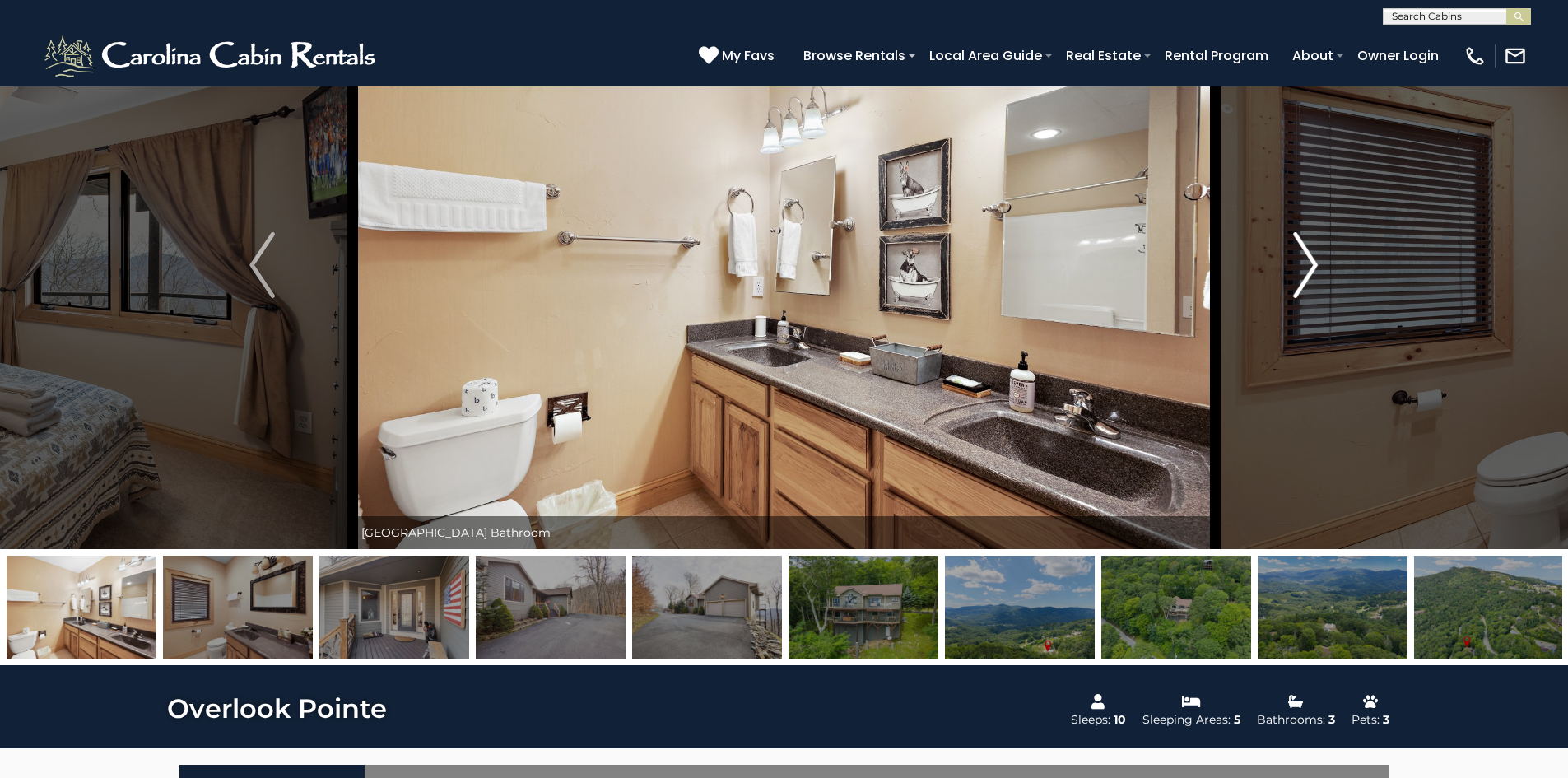
click at [1320, 274] on button "Next" at bounding box center [1305, 265] width 181 height 568
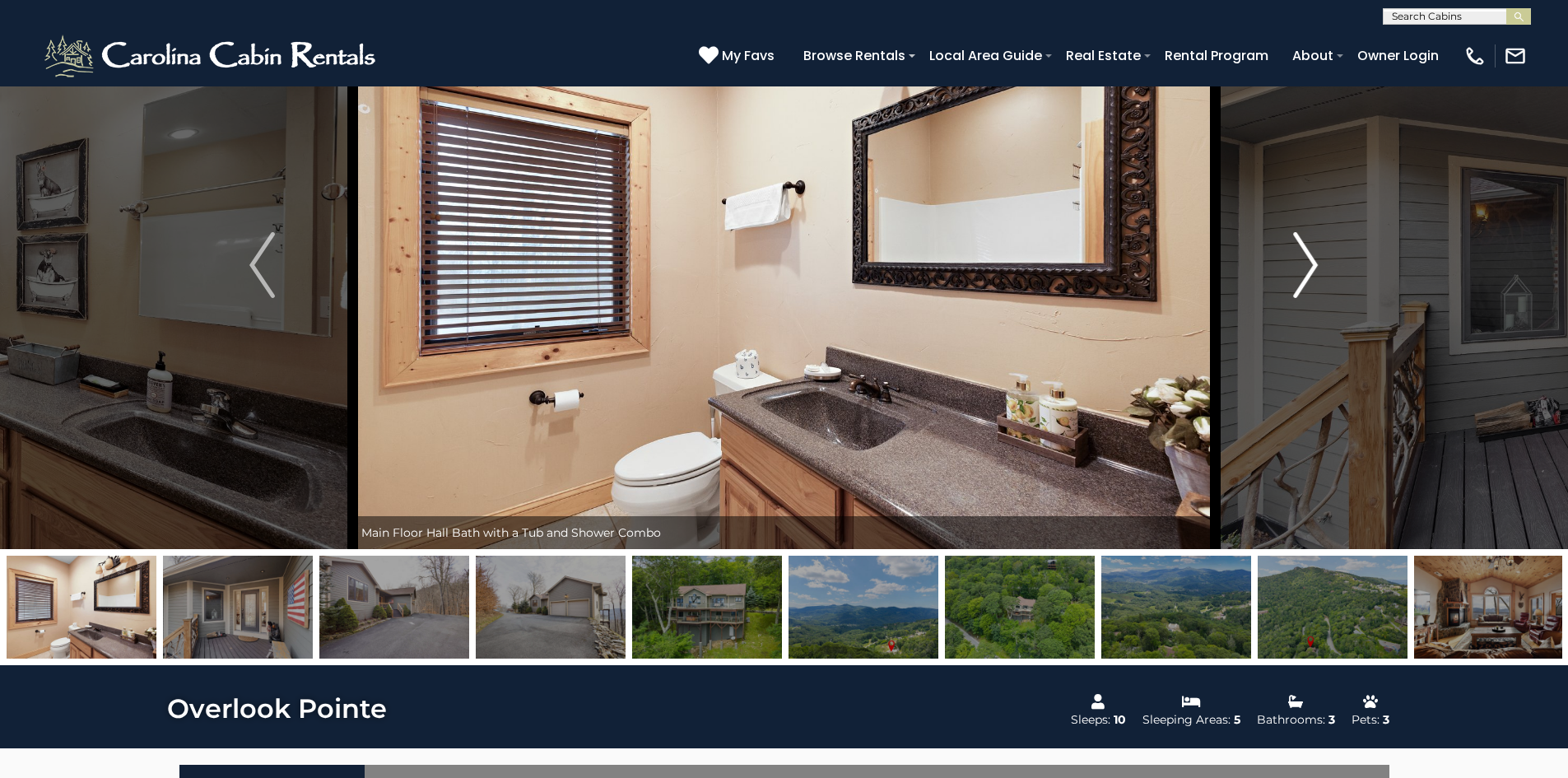
click at [1320, 274] on button "Next" at bounding box center [1305, 265] width 181 height 568
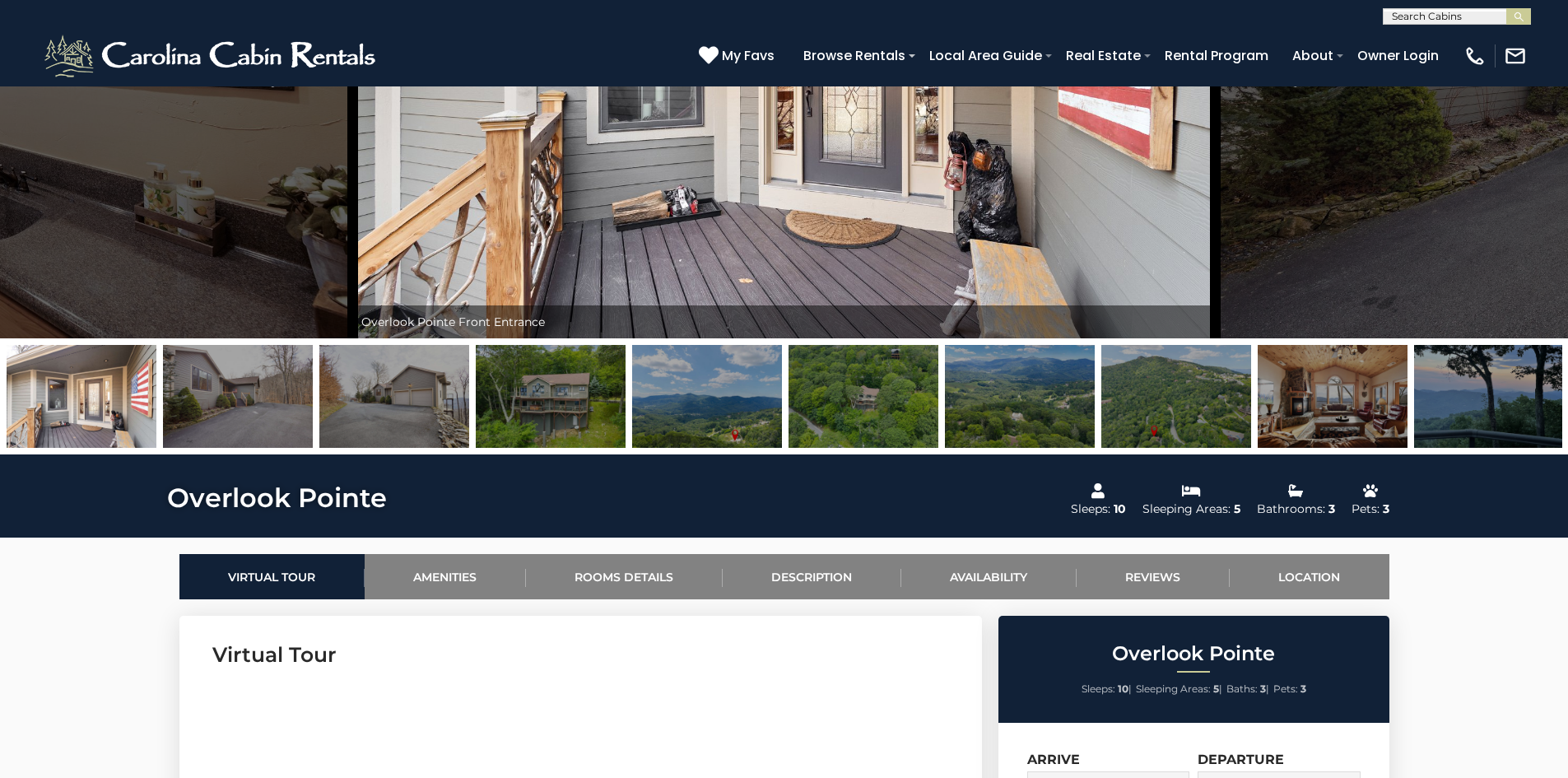
scroll to position [338, 0]
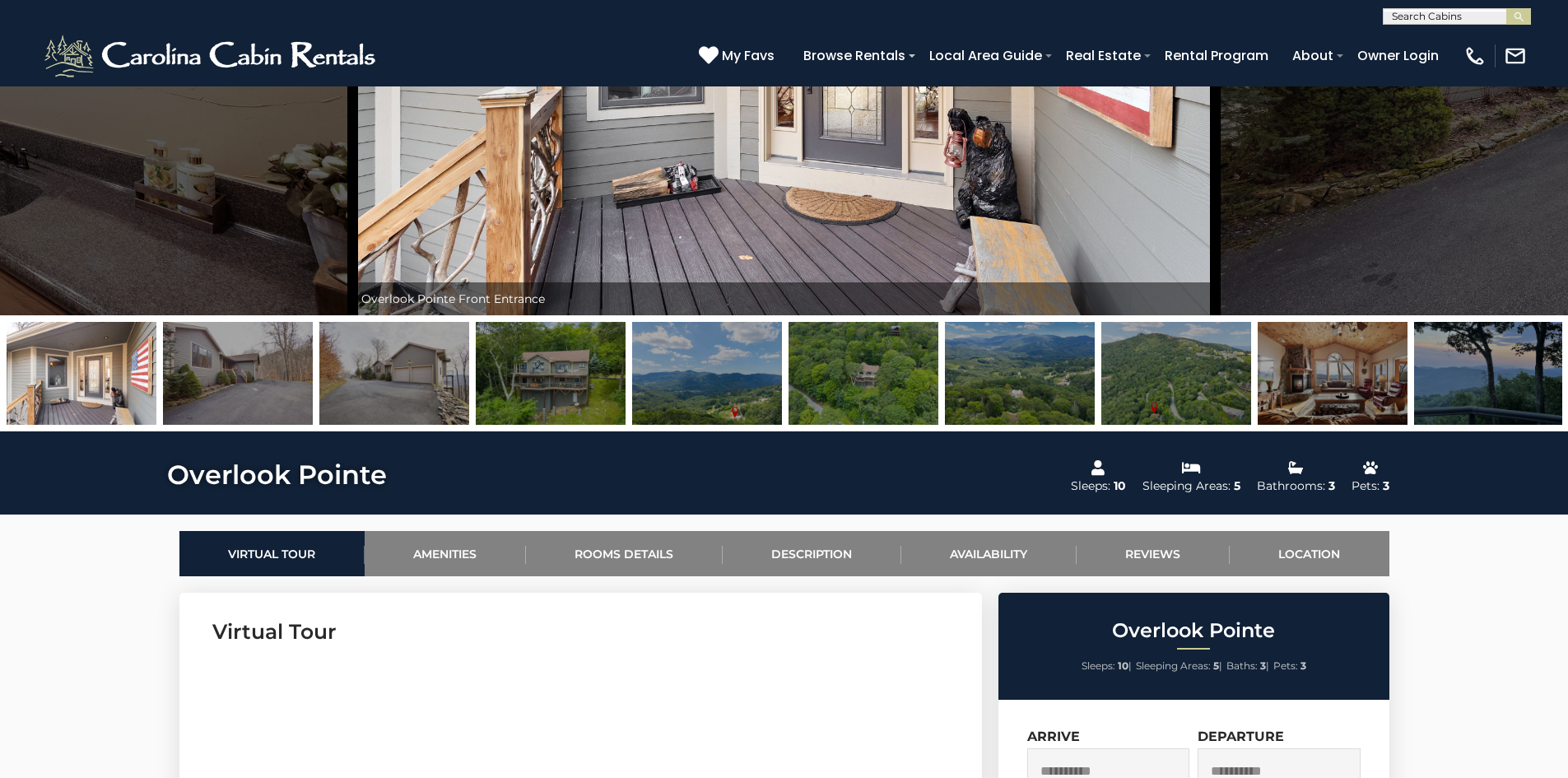
click at [542, 399] on img at bounding box center [551, 373] width 150 height 103
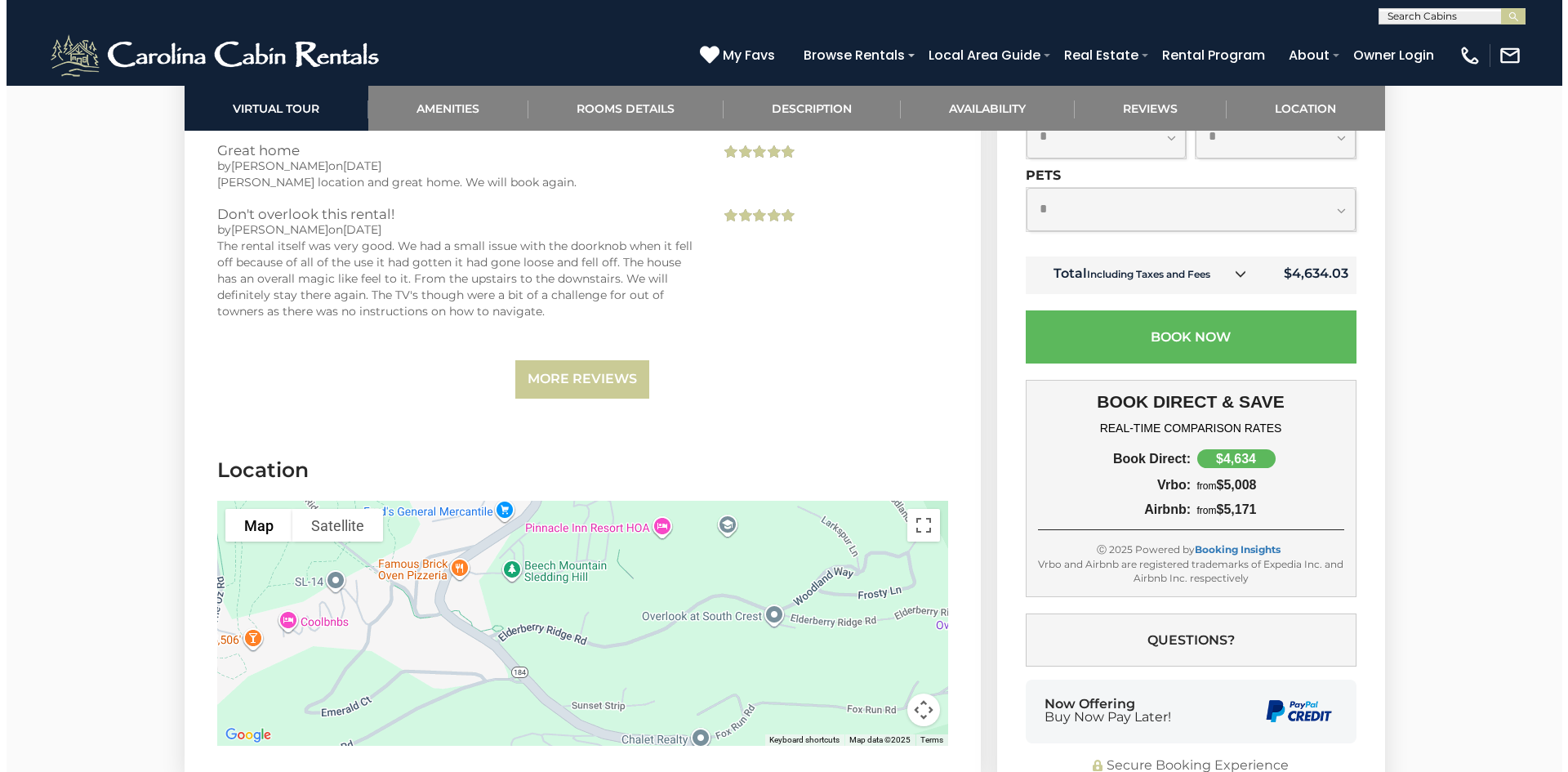
scroll to position [3928, 0]
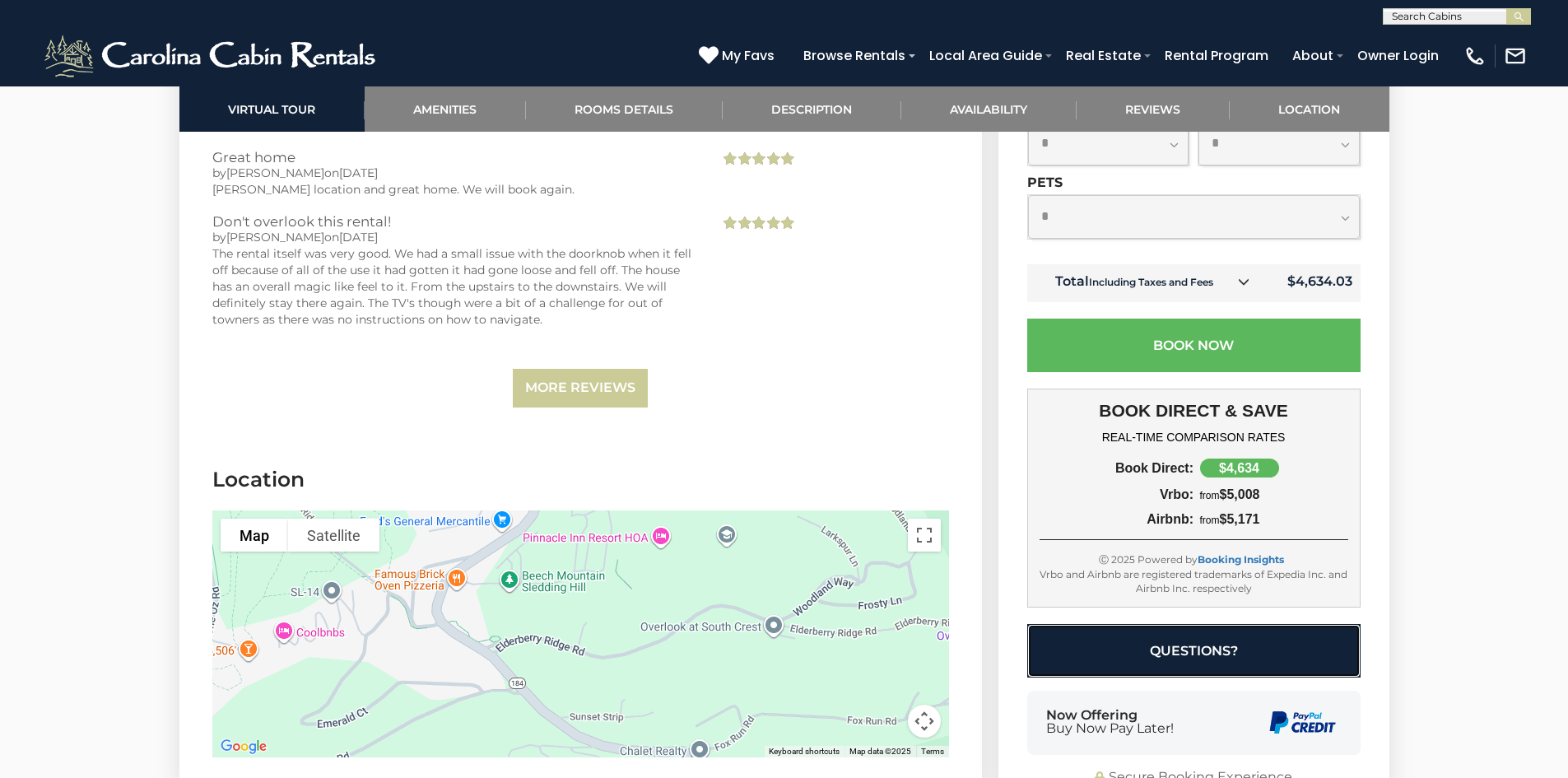
click at [1252, 630] on button "Questions?" at bounding box center [1193, 650] width 333 height 54
select select "*"
select select "**********"
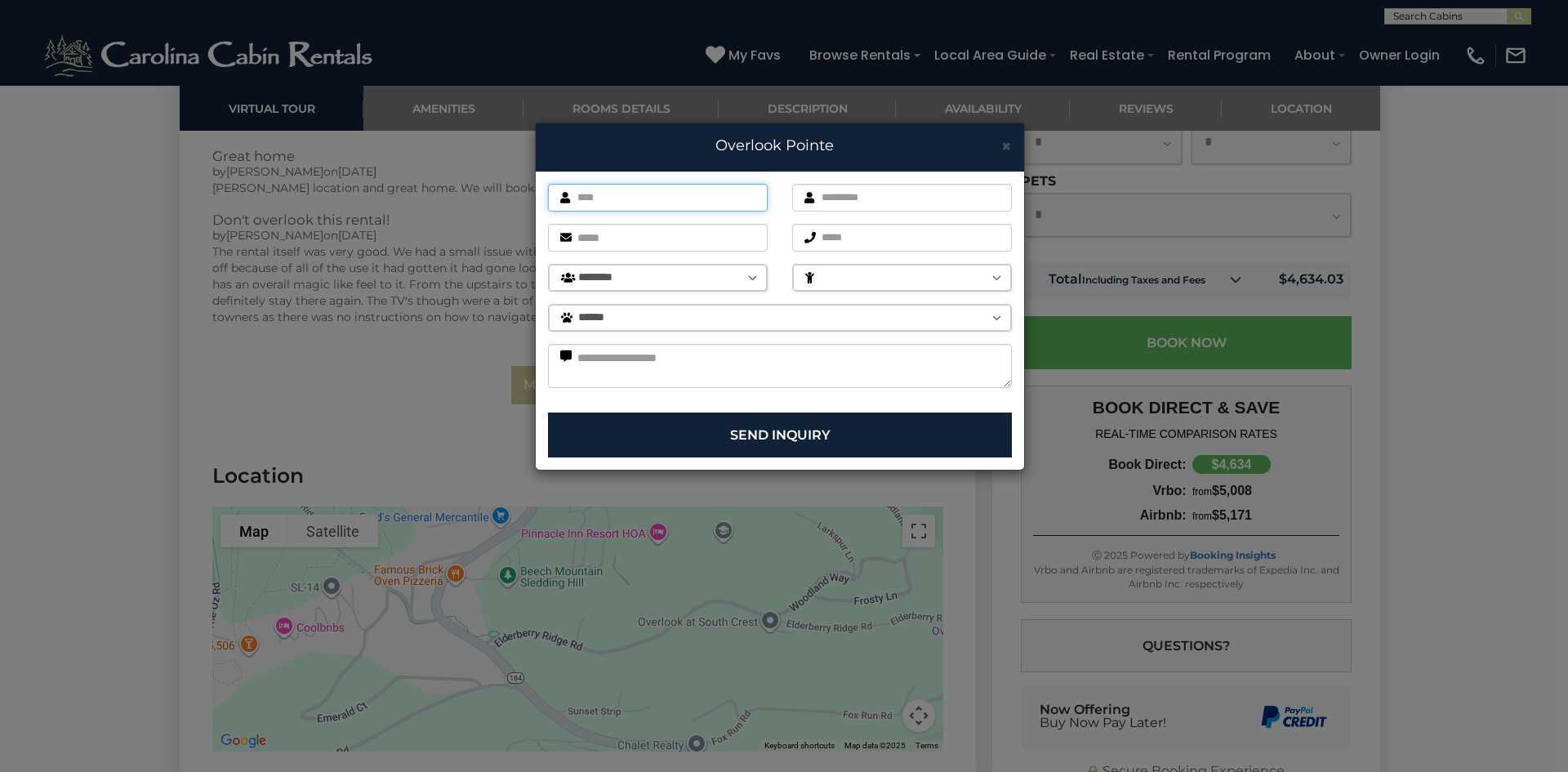
click at [698, 189] on input "text" at bounding box center [658, 197] width 220 height 28
type input "*******"
click at [860, 210] on input "text" at bounding box center [902, 197] width 220 height 28
type input "***"
click at [680, 244] on input "email" at bounding box center [658, 238] width 220 height 28
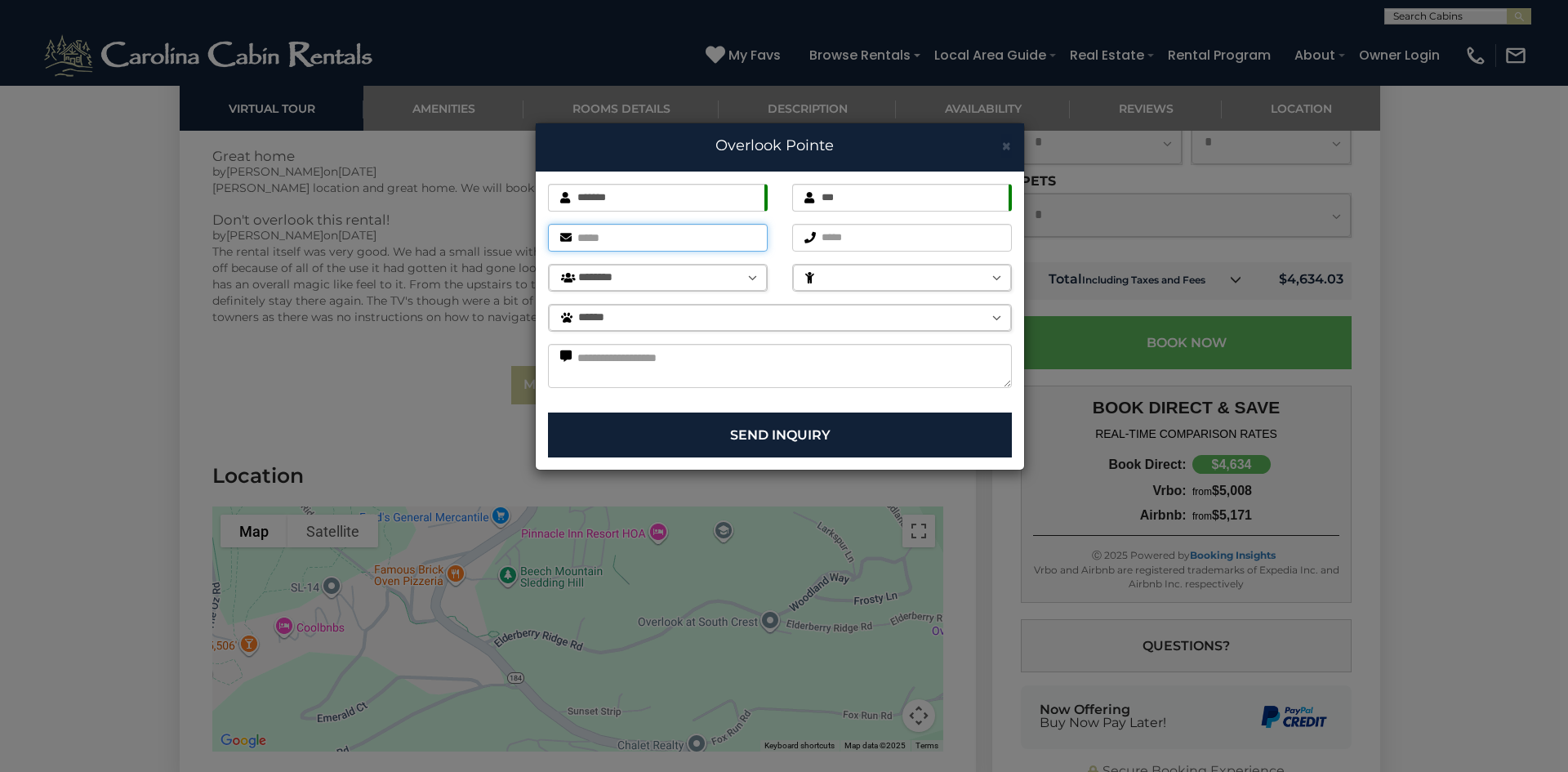
type input "**********"
click at [733, 279] on select "******* ******* ******** ******** ******** ******** ******** ******** ******** …" at bounding box center [658, 277] width 218 height 26
click at [549, 265] on select "******* ******* ******** ******** ******** ******** ******** ******** ******** …" at bounding box center [658, 277] width 218 height 26
click at [939, 291] on div "******** *" at bounding box center [902, 277] width 220 height 28
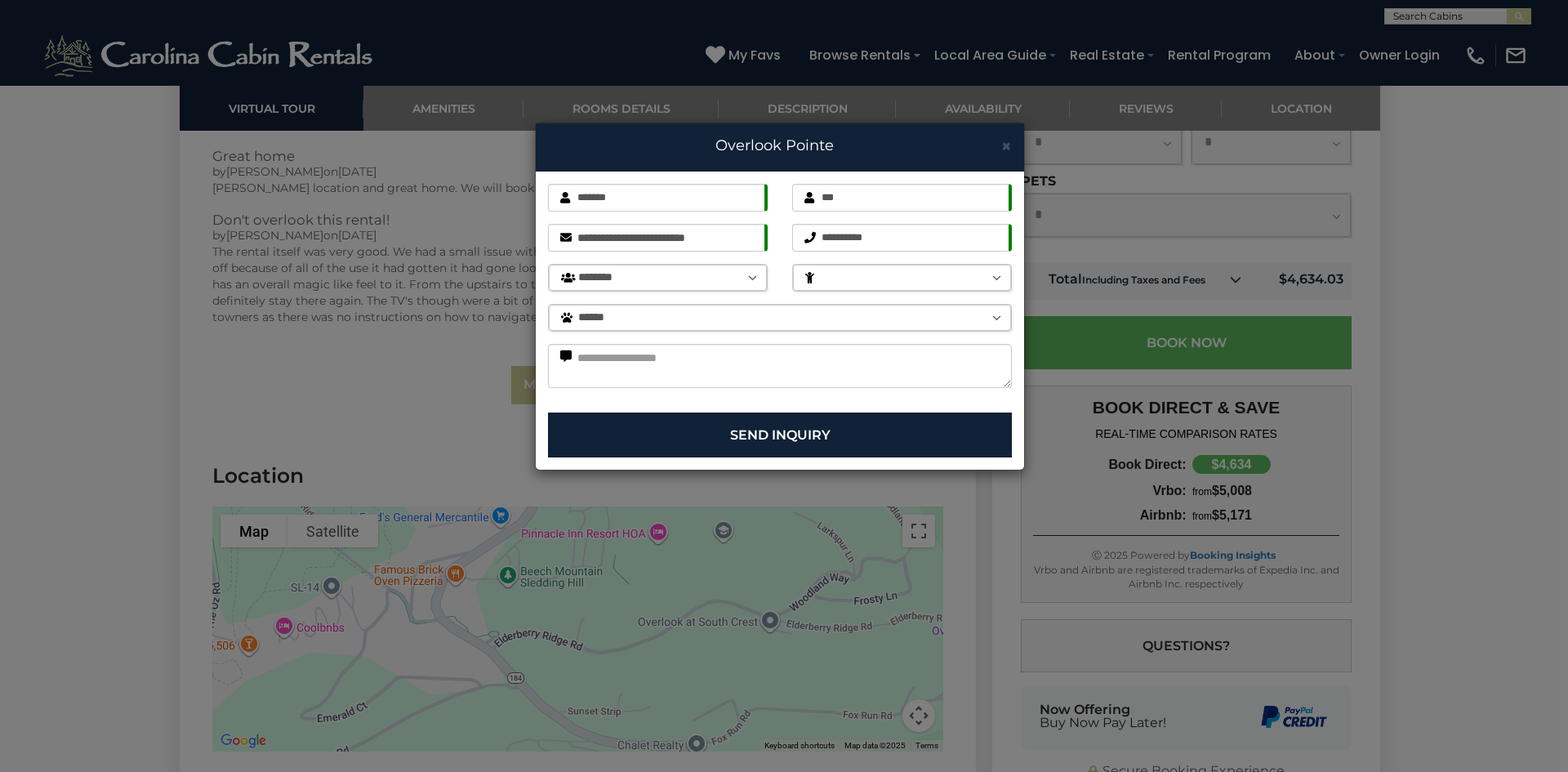
click at [950, 277] on select "******** *" at bounding box center [902, 277] width 218 height 26
select select "********"
click at [793, 265] on select "******** *" at bounding box center [902, 277] width 218 height 26
click at [757, 370] on textarea at bounding box center [779, 366] width 464 height 44
paste textarea "**********"
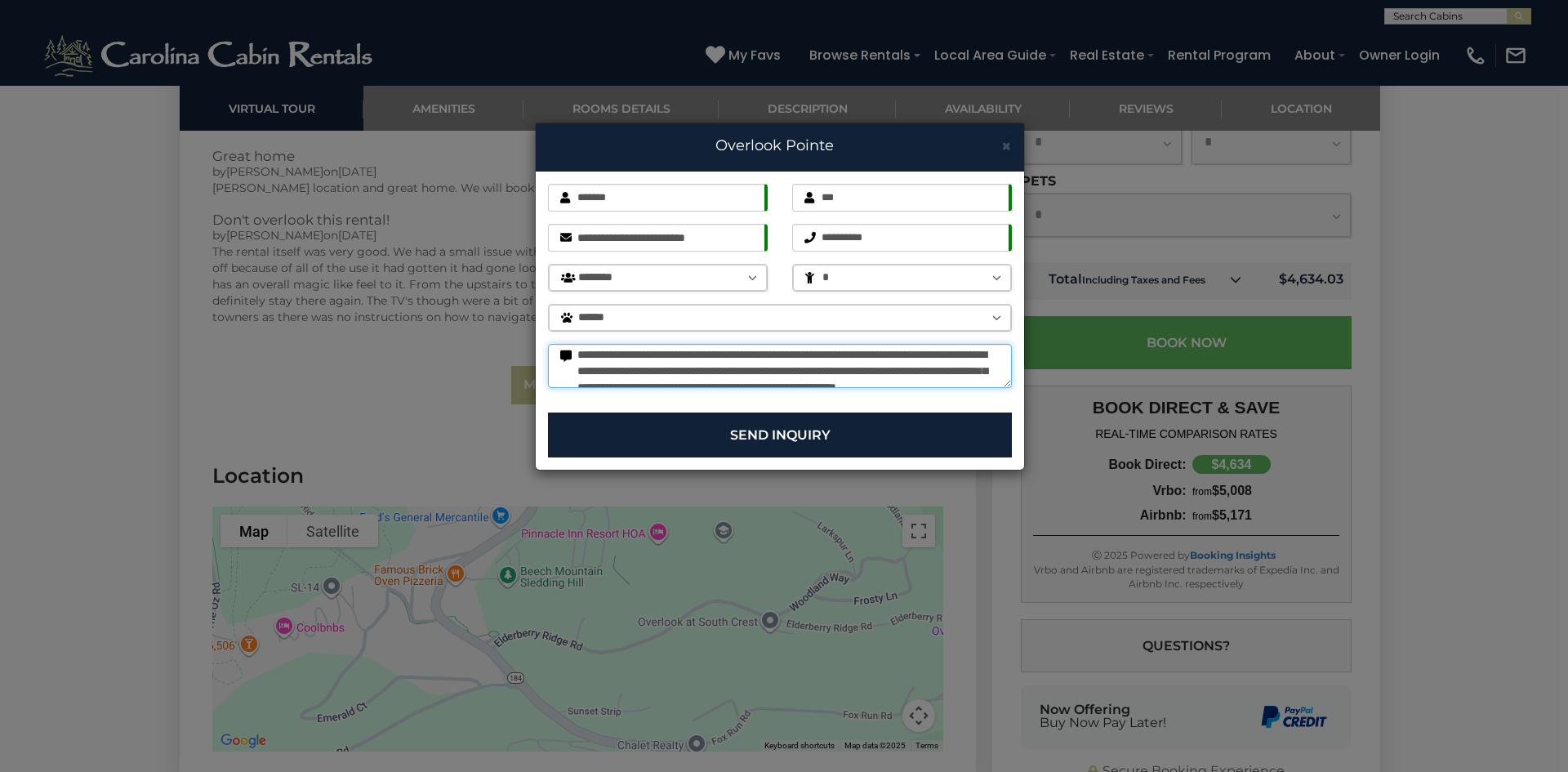
scroll to position [0, 0]
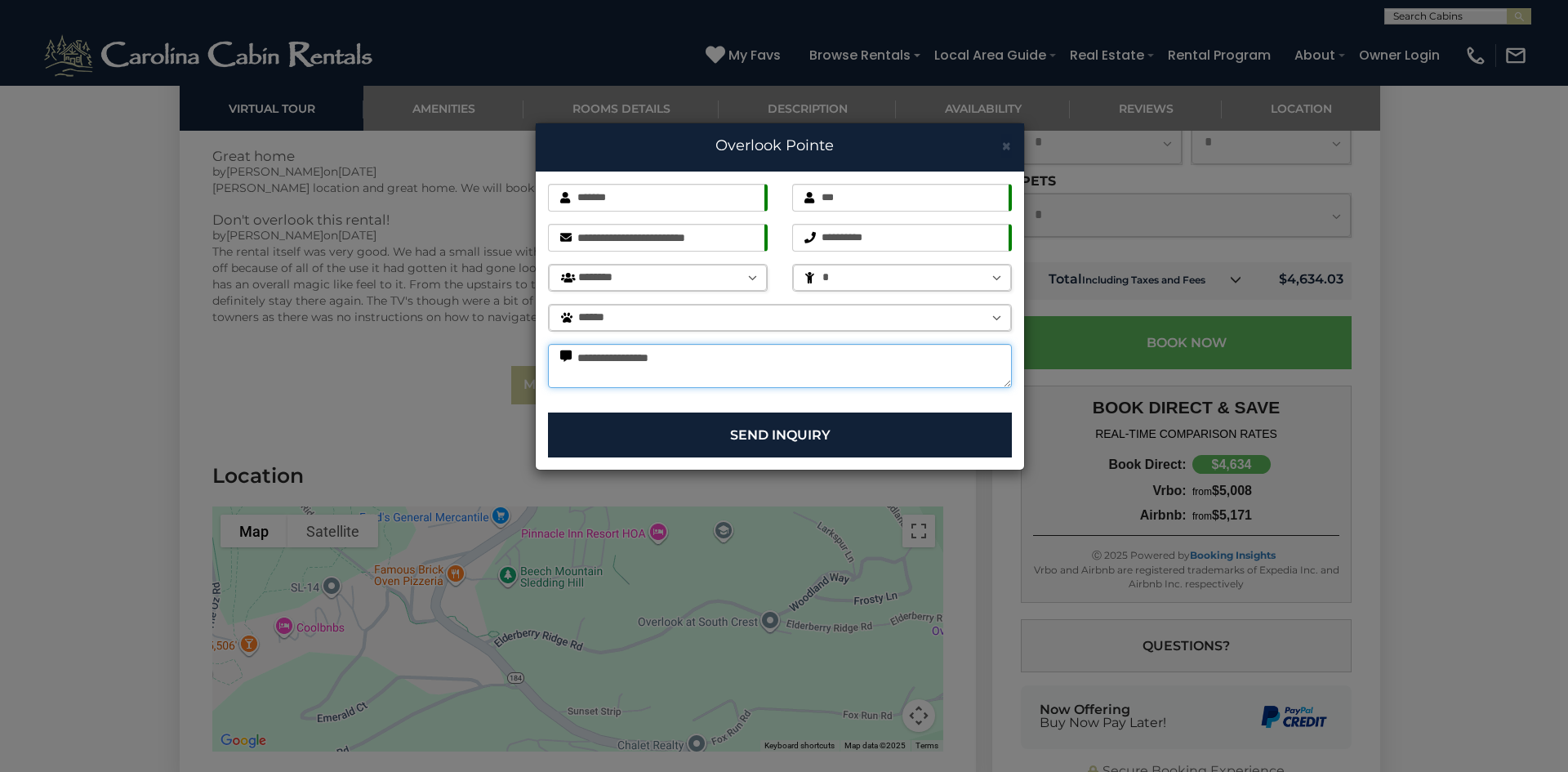
click at [671, 356] on textarea "**********" at bounding box center [779, 366] width 464 height 44
drag, startPoint x: 798, startPoint y: 376, endPoint x: 579, endPoint y: 305, distance: 230.2
click at [579, 305] on div "**********" at bounding box center [780, 292] width 489 height 241
paste textarea "**********"
click at [670, 359] on textarea "**********" at bounding box center [779, 366] width 464 height 44
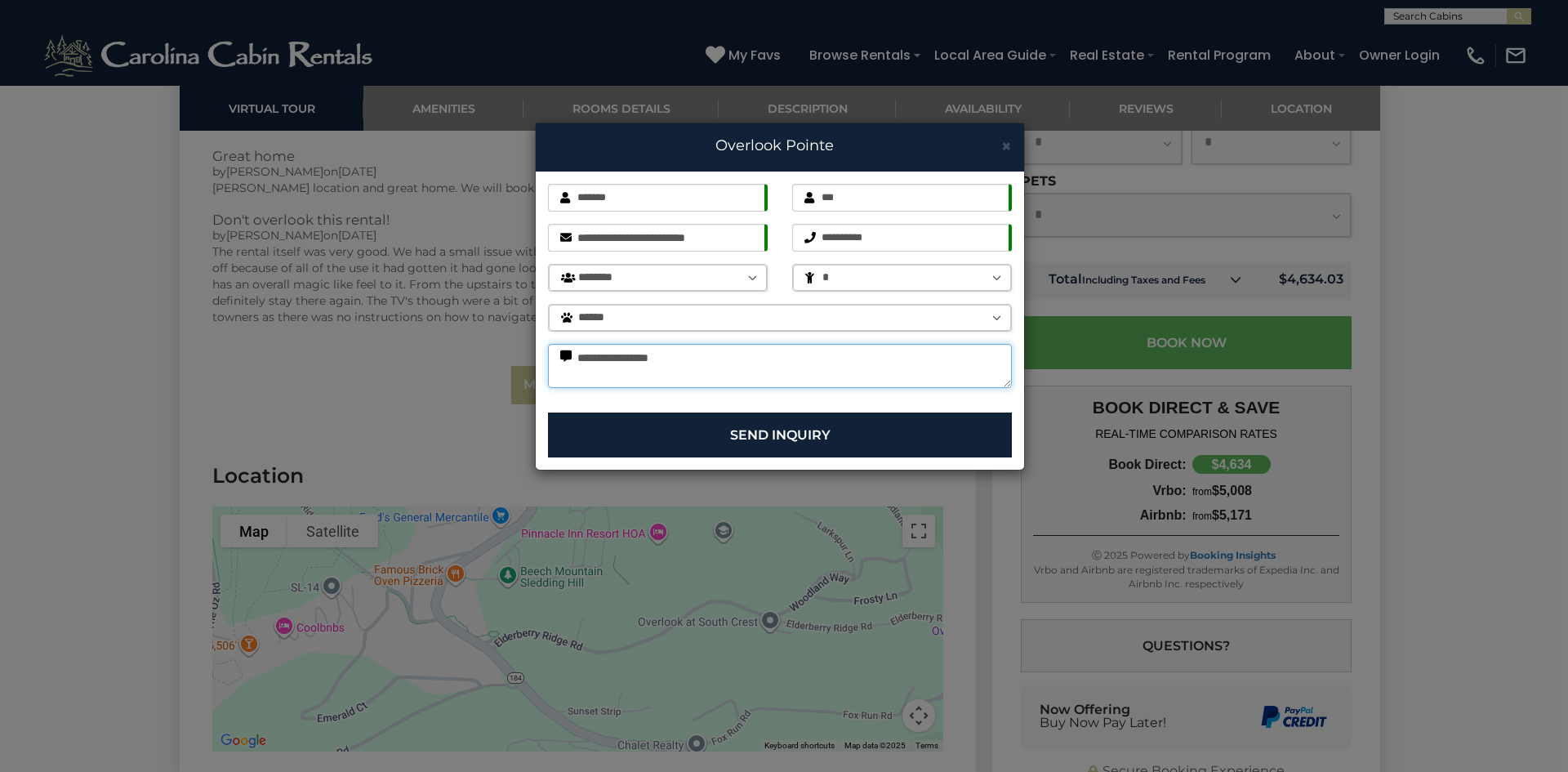
click at [672, 359] on textarea "**********" at bounding box center [779, 366] width 464 height 44
type textarea "**********"
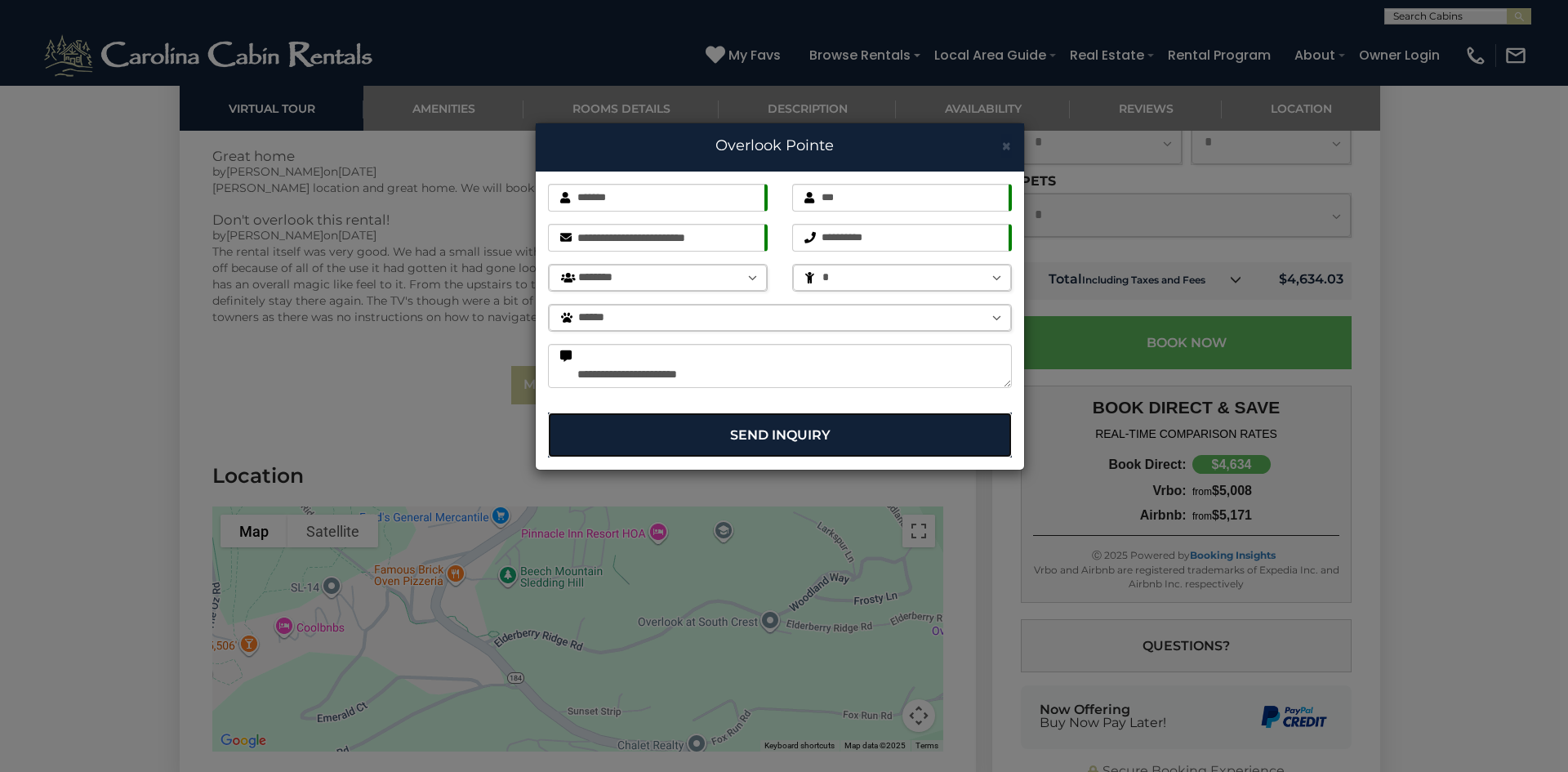
click at [937, 446] on button "Send Inquiry" at bounding box center [779, 435] width 464 height 45
click at [864, 439] on button "Send Inquiry" at bounding box center [779, 435] width 464 height 45
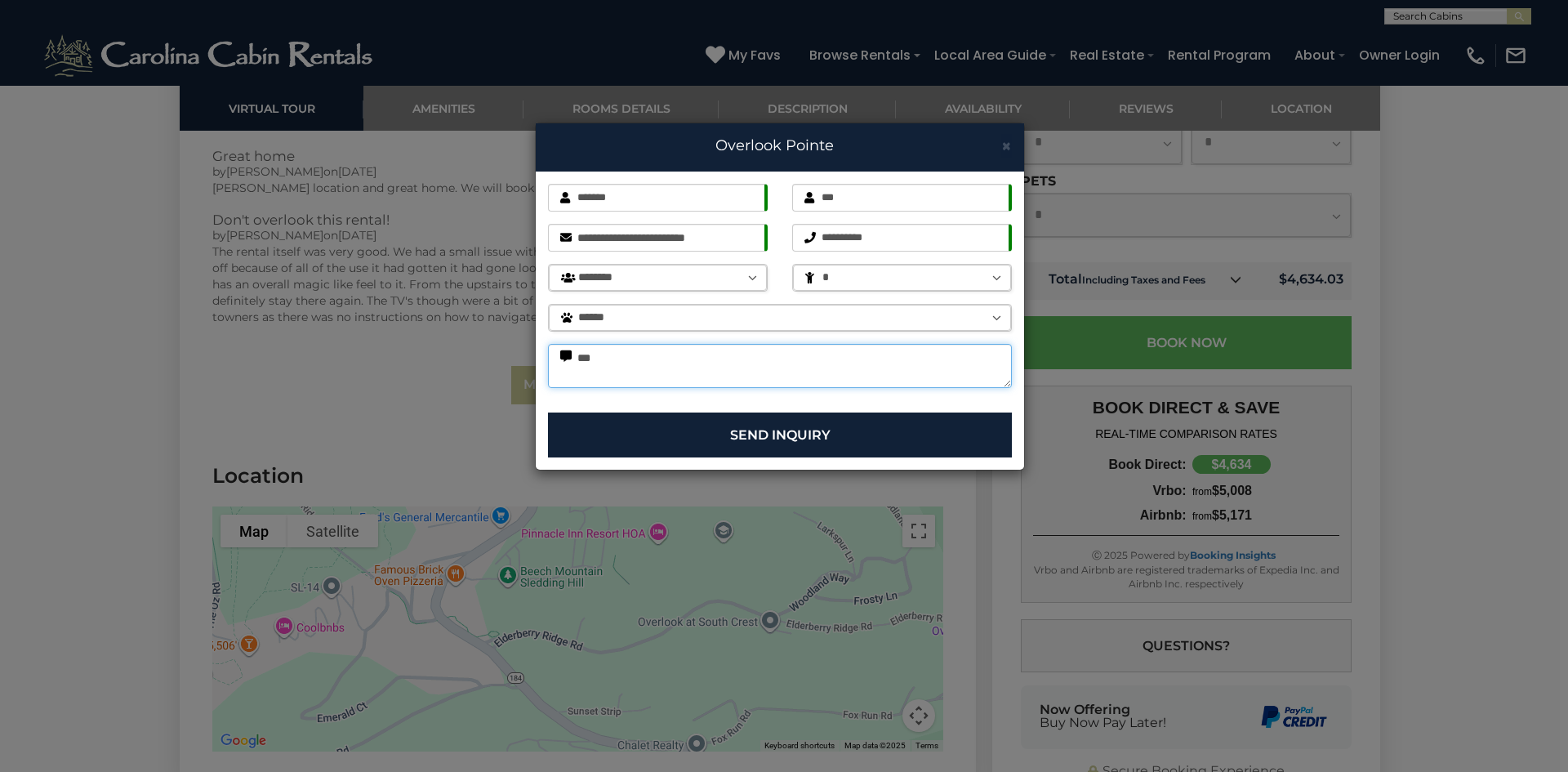
scroll to position [33, 0]
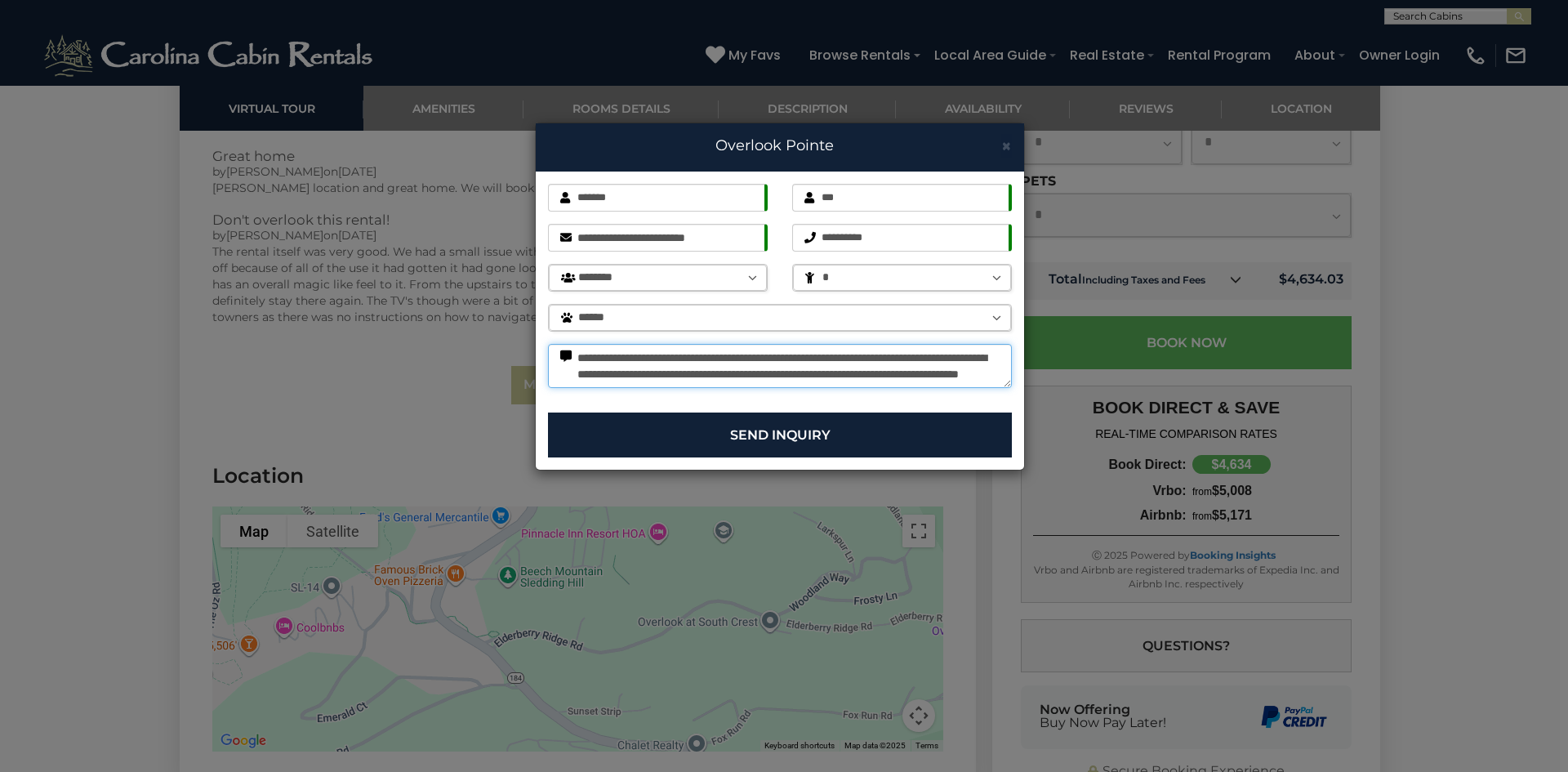
click at [1006, 383] on textarea "**********" at bounding box center [779, 366] width 464 height 44
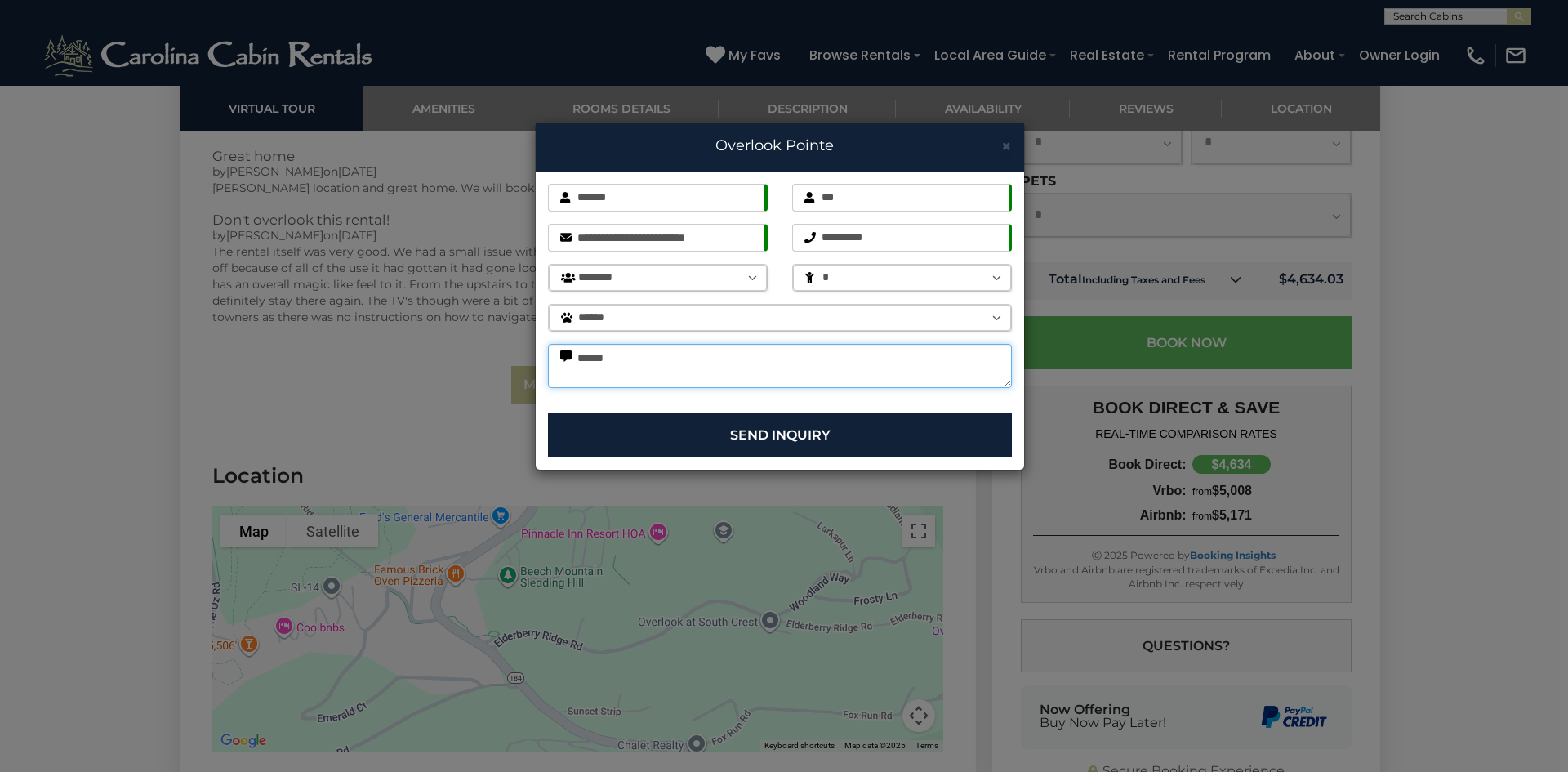
scroll to position [131, 0]
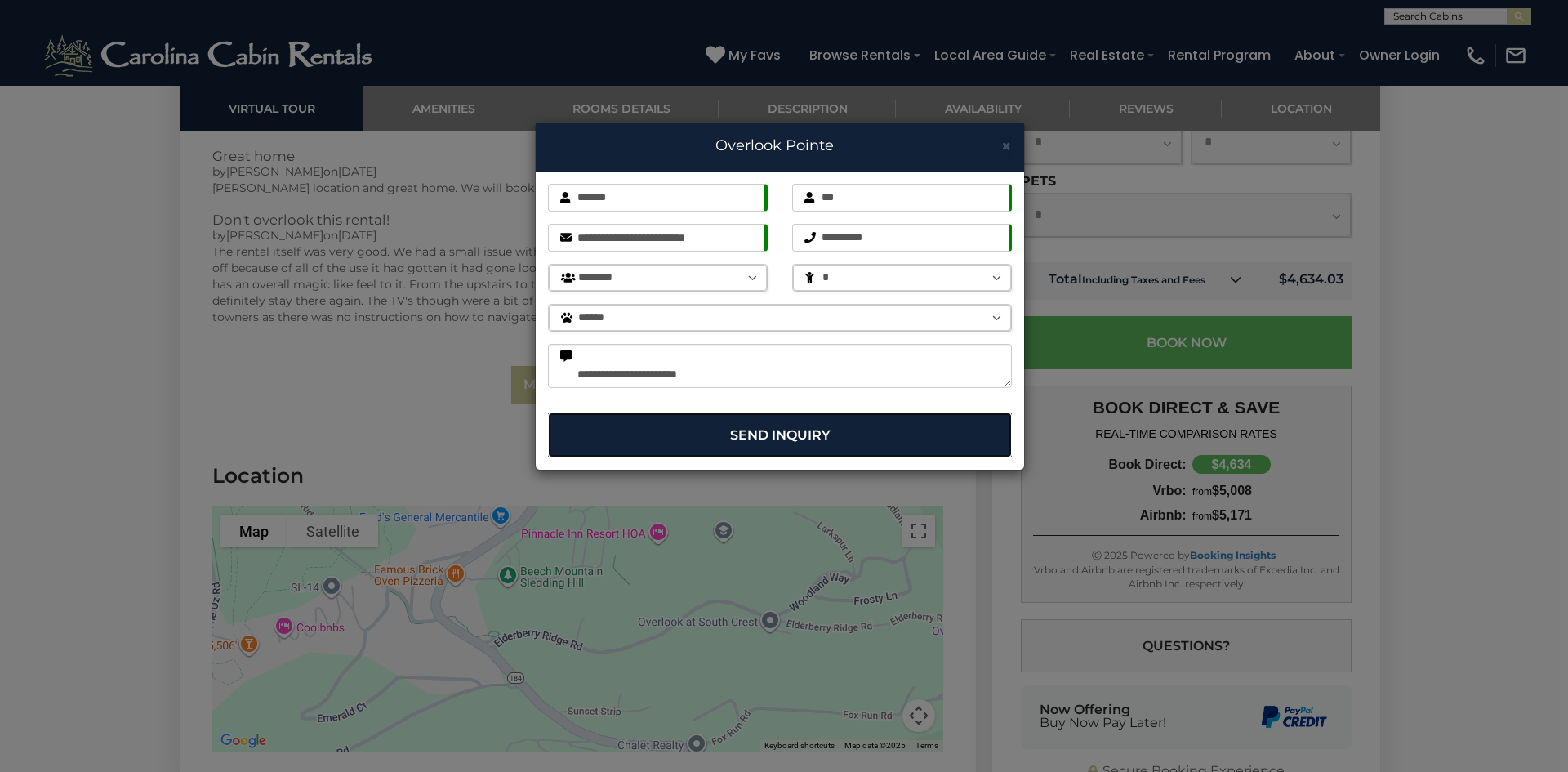
click at [869, 439] on button "Send Inquiry" at bounding box center [779, 435] width 464 height 45
click at [903, 246] on input "**********" at bounding box center [902, 238] width 220 height 28
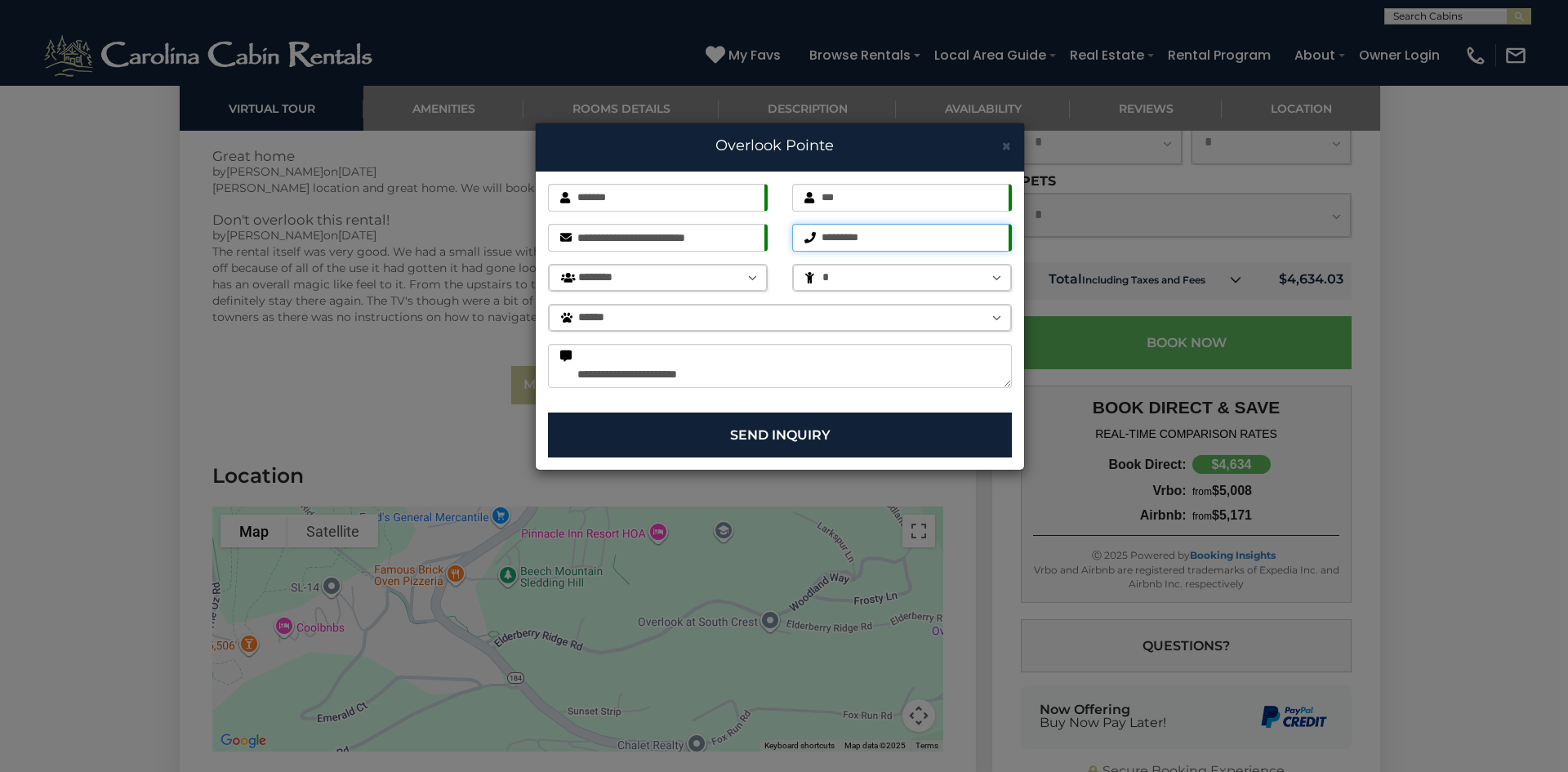
type input "**********"
click at [740, 246] on input "**********" at bounding box center [658, 238] width 220 height 28
drag, startPoint x: 750, startPoint y: 243, endPoint x: 583, endPoint y: 238, distance: 167.1
click at [583, 238] on input "**********" at bounding box center [658, 238] width 220 height 28
type input "*"
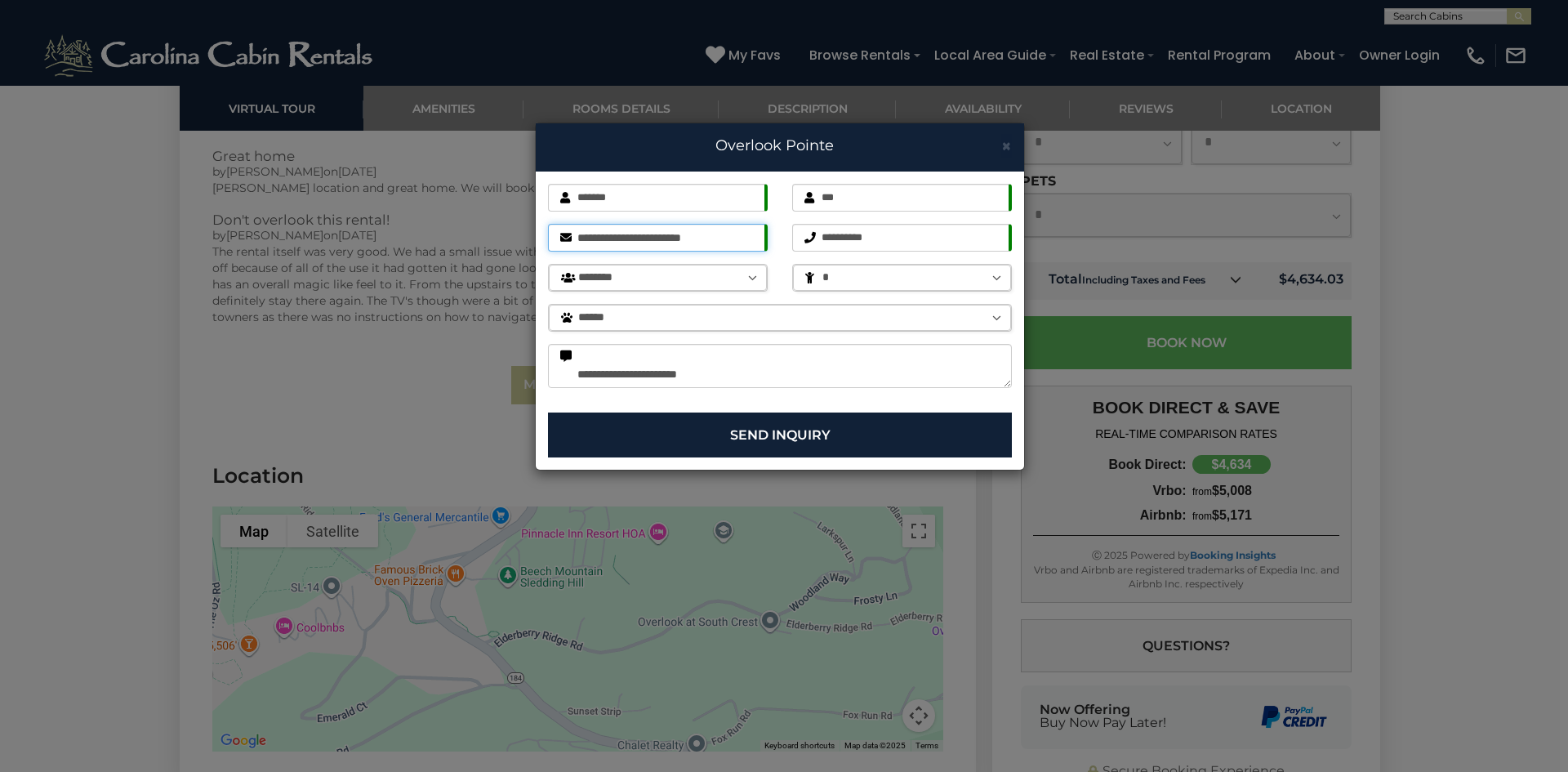
type input "**********"
click at [792, 440] on button "Send Inquiry" at bounding box center [779, 435] width 464 height 45
click at [803, 435] on button "Send Inquiry" at bounding box center [779, 435] width 464 height 45
click at [887, 421] on button "Send Inquiry" at bounding box center [779, 435] width 464 height 45
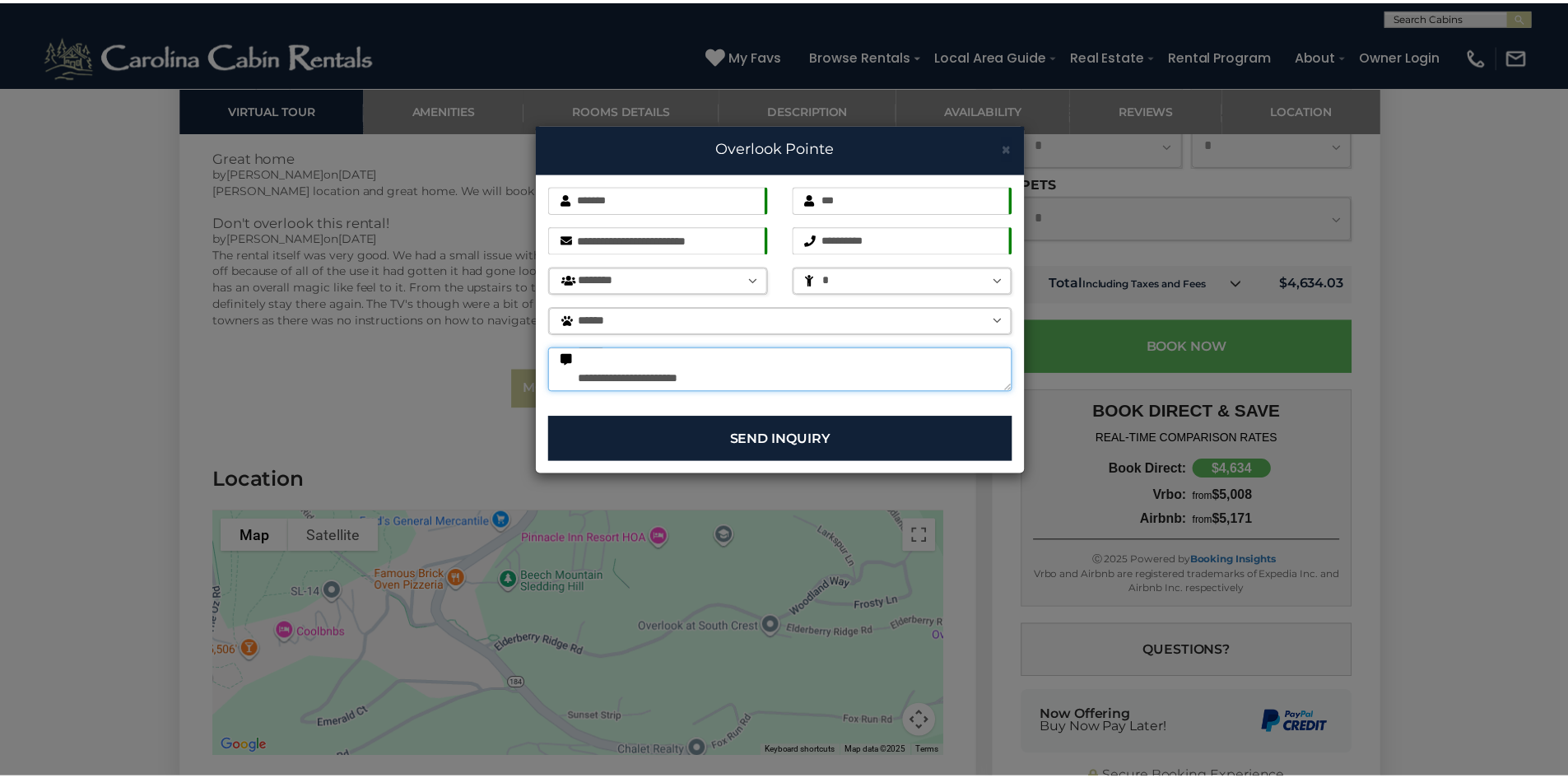
scroll to position [0, 0]
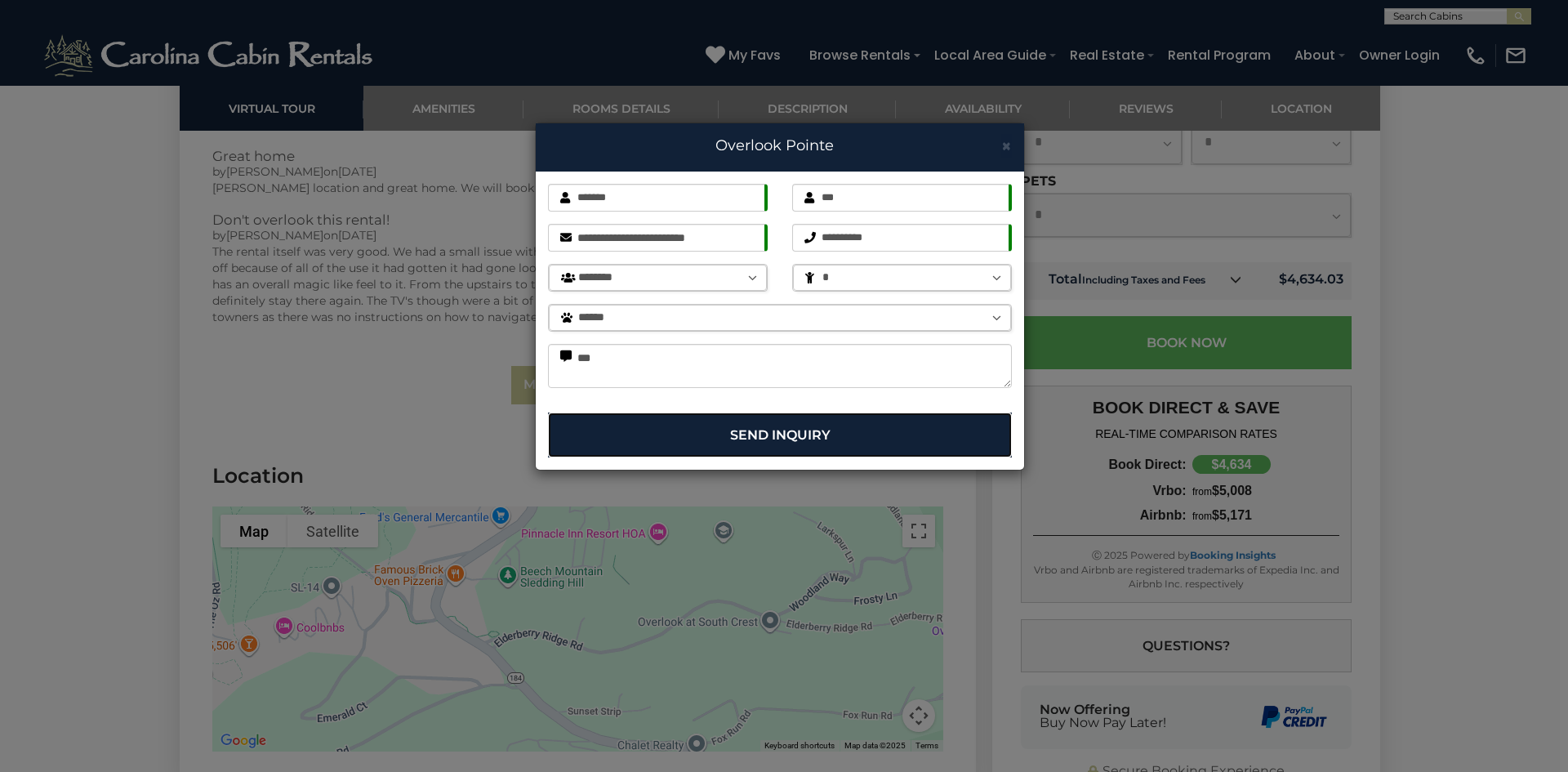
click at [893, 413] on button "Send Inquiry" at bounding box center [779, 435] width 464 height 45
click at [870, 431] on button "Send Inquiry" at bounding box center [779, 435] width 464 height 45
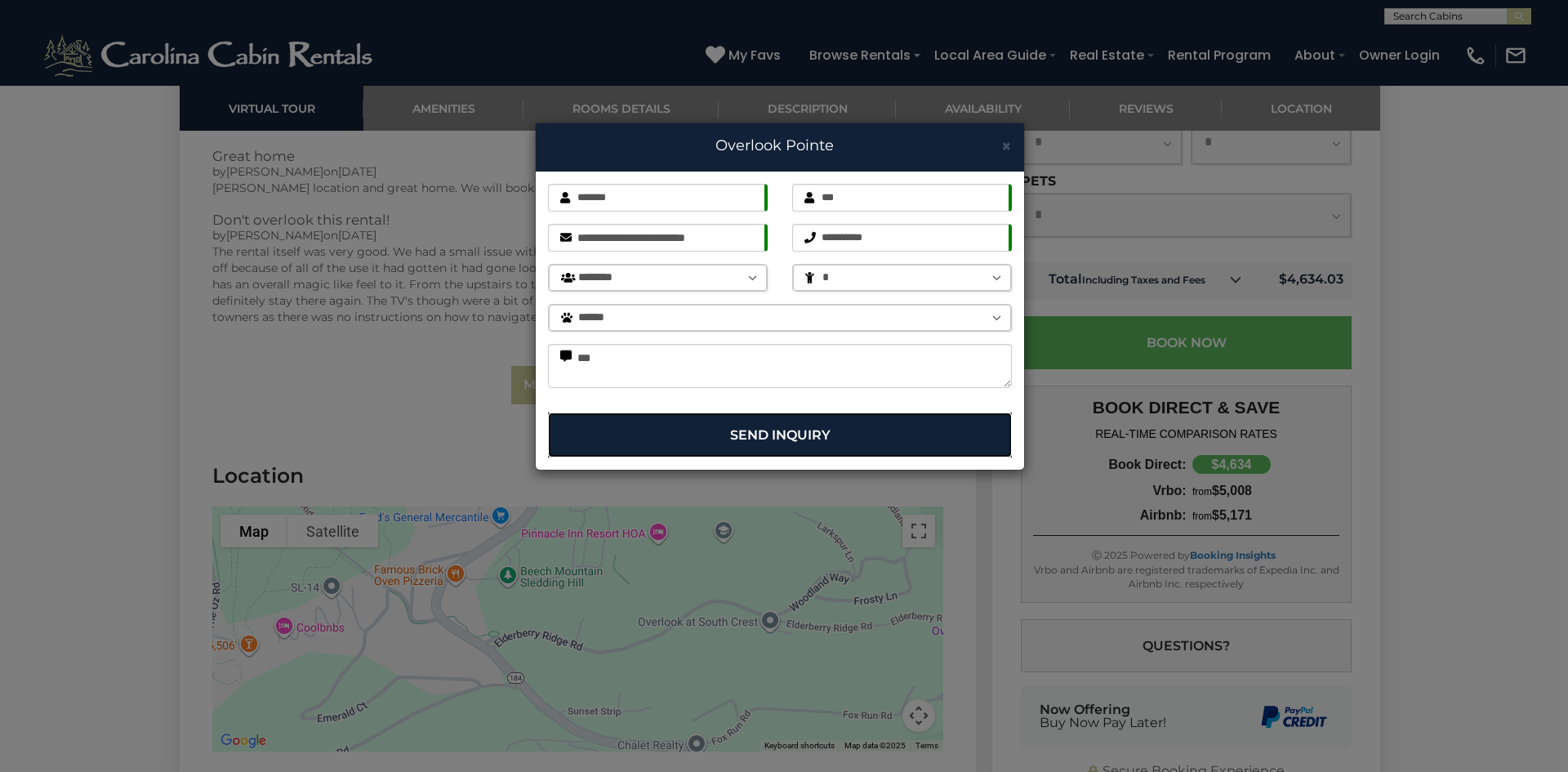
click at [870, 431] on button "Send Inquiry" at bounding box center [779, 435] width 464 height 45
click at [940, 431] on button "Send Inquiry" at bounding box center [779, 435] width 464 height 45
click at [741, 271] on select "******* ******* ******** ******** ******** ******** ******** ******** ******** …" at bounding box center [658, 277] width 218 height 26
click at [549, 265] on select "******* ******* ******** ******** ******** ******** ******** ******** ******** …" at bounding box center [658, 277] width 218 height 26
click at [870, 282] on select "******** *" at bounding box center [902, 277] width 218 height 26
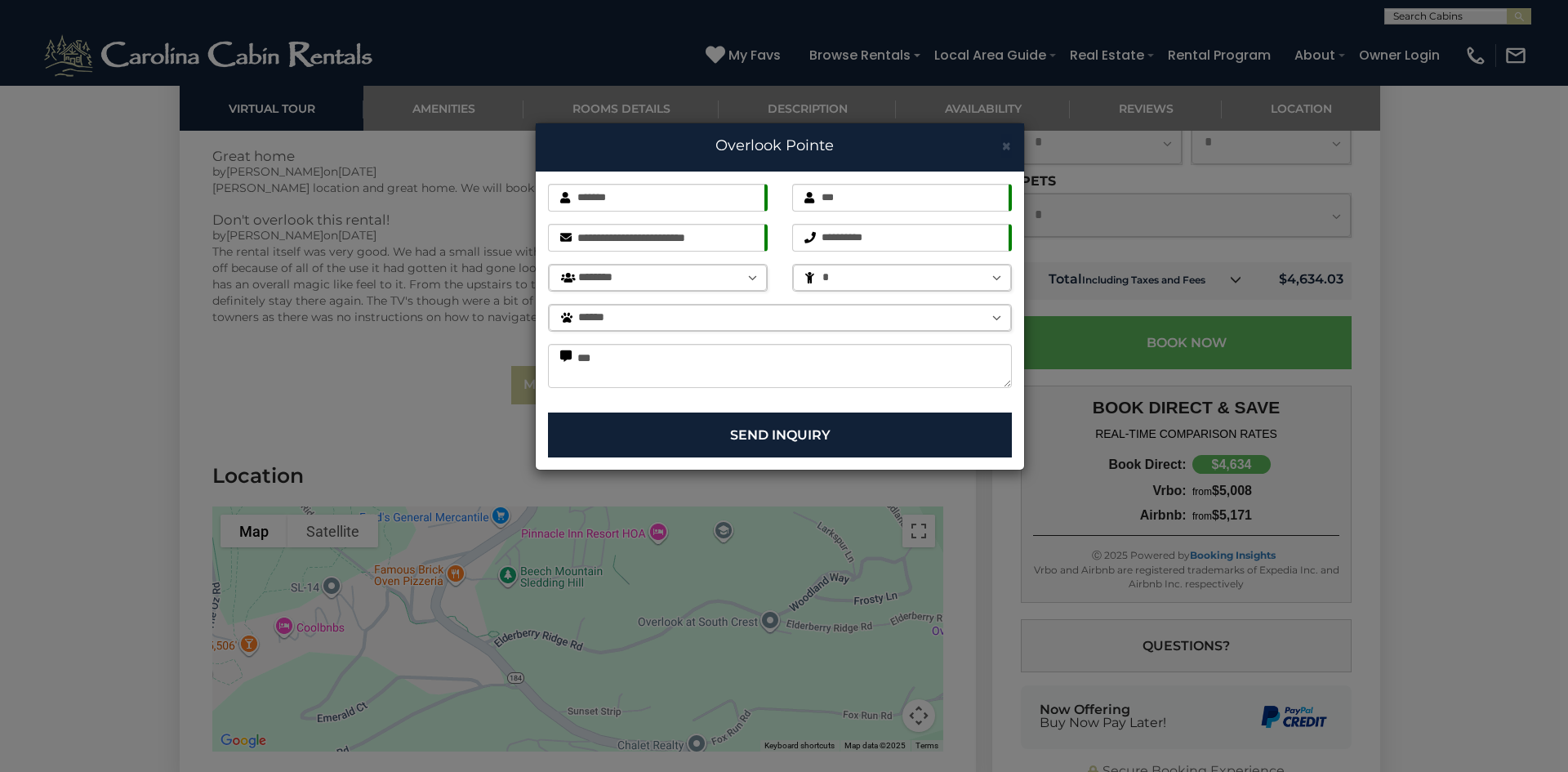
click at [793, 265] on select "******** *" at bounding box center [902, 277] width 218 height 26
click at [855, 285] on select "******** *" at bounding box center [902, 277] width 218 height 26
select select "*"
click at [793, 265] on select "******** *" at bounding box center [902, 277] width 218 height 26
click at [796, 443] on button "Send Inquiry" at bounding box center [779, 435] width 464 height 45
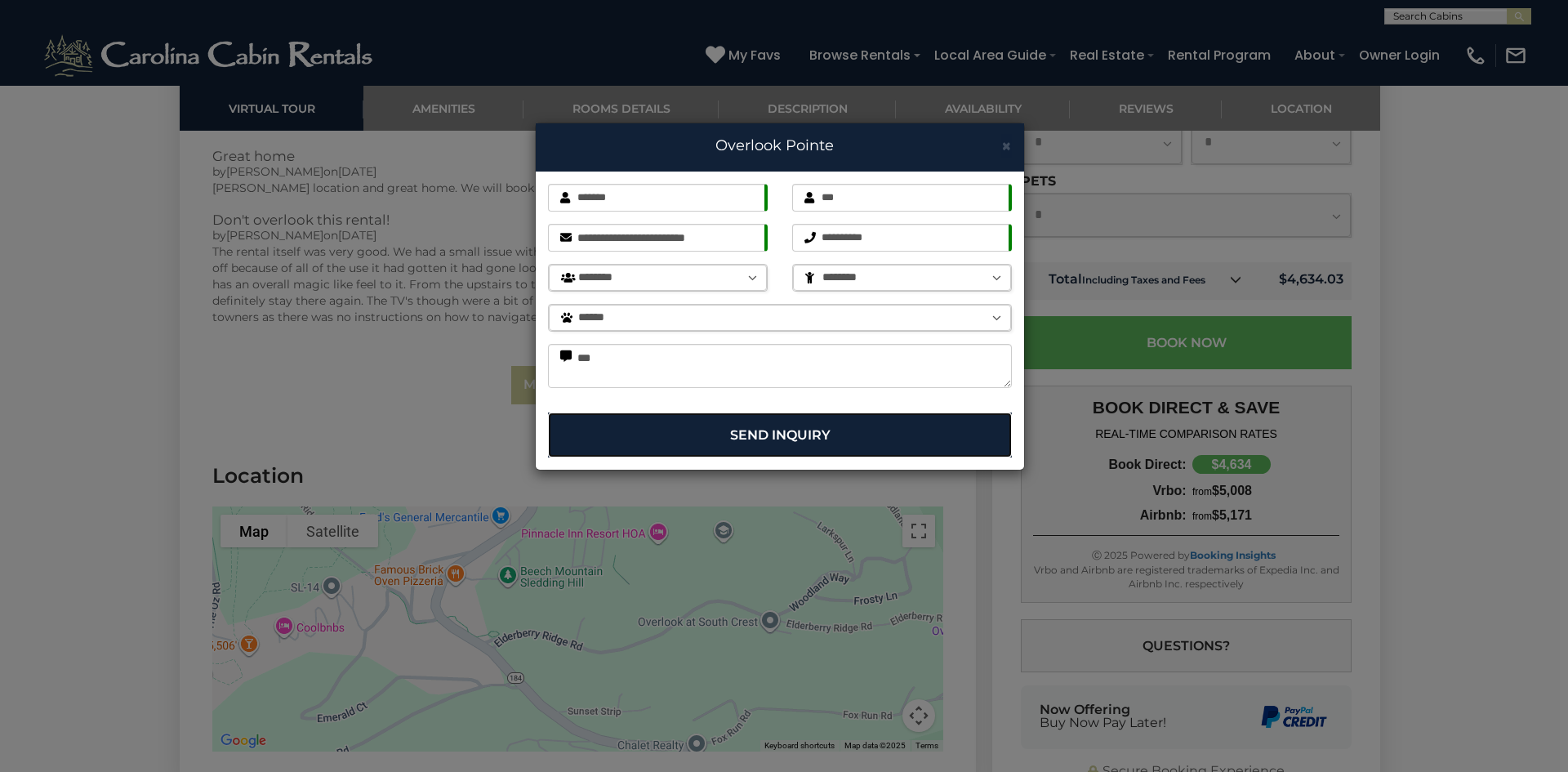
click at [796, 443] on button "Send Inquiry" at bounding box center [779, 435] width 464 height 45
click at [813, 438] on button "Send Inquiry" at bounding box center [779, 435] width 464 height 45
click at [823, 425] on button "Send Inquiry" at bounding box center [779, 435] width 464 height 45
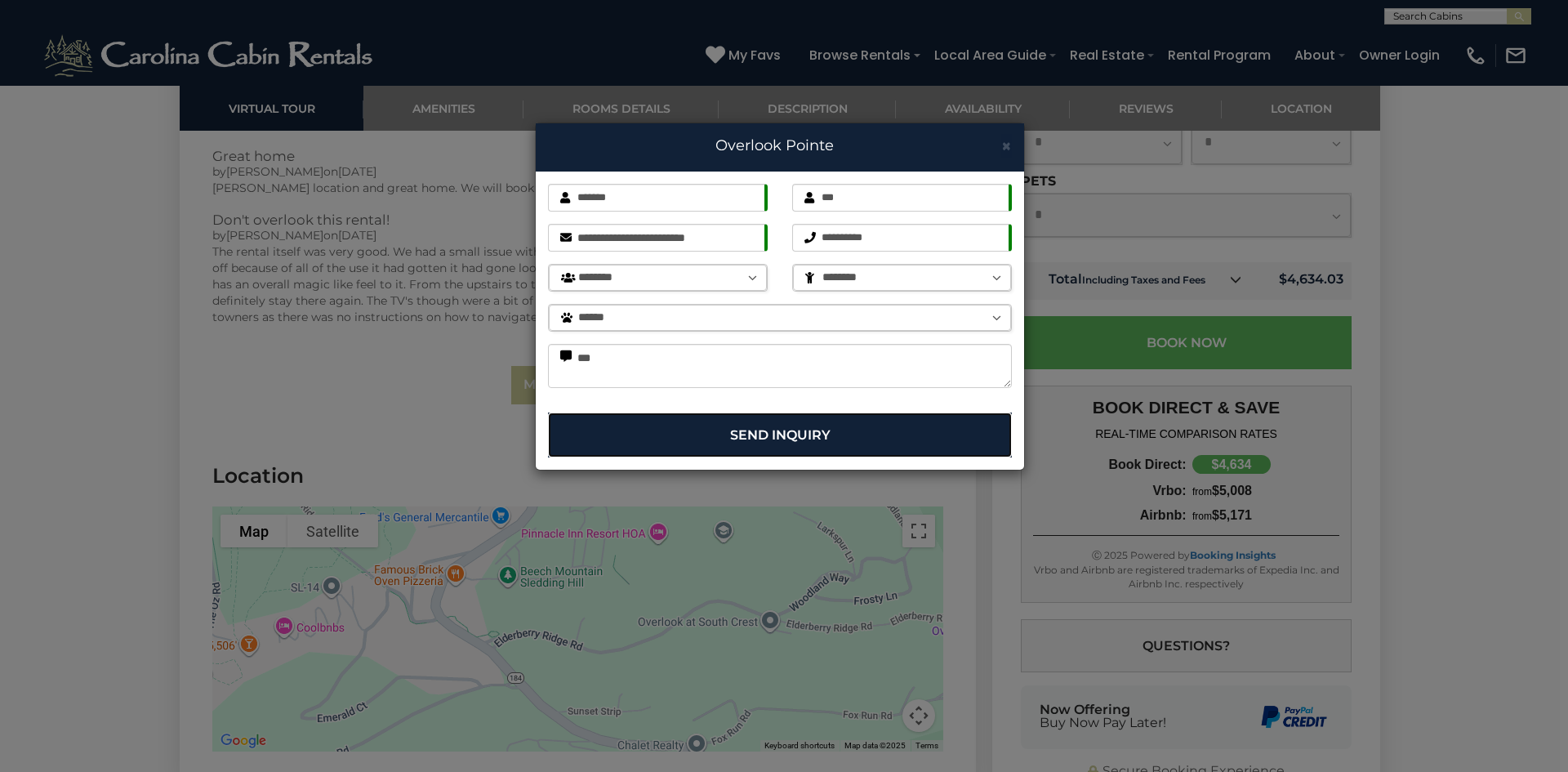
click at [823, 425] on button "Send Inquiry" at bounding box center [779, 435] width 464 height 45
click at [902, 316] on select "**** ***** ****** ******" at bounding box center [779, 317] width 462 height 26
click at [549, 304] on select "**** ***** ****** ******" at bounding box center [779, 317] width 462 height 26
click at [906, 439] on button "Send Inquiry" at bounding box center [779, 435] width 464 height 45
click at [1006, 144] on span "×" at bounding box center [1007, 145] width 11 height 20
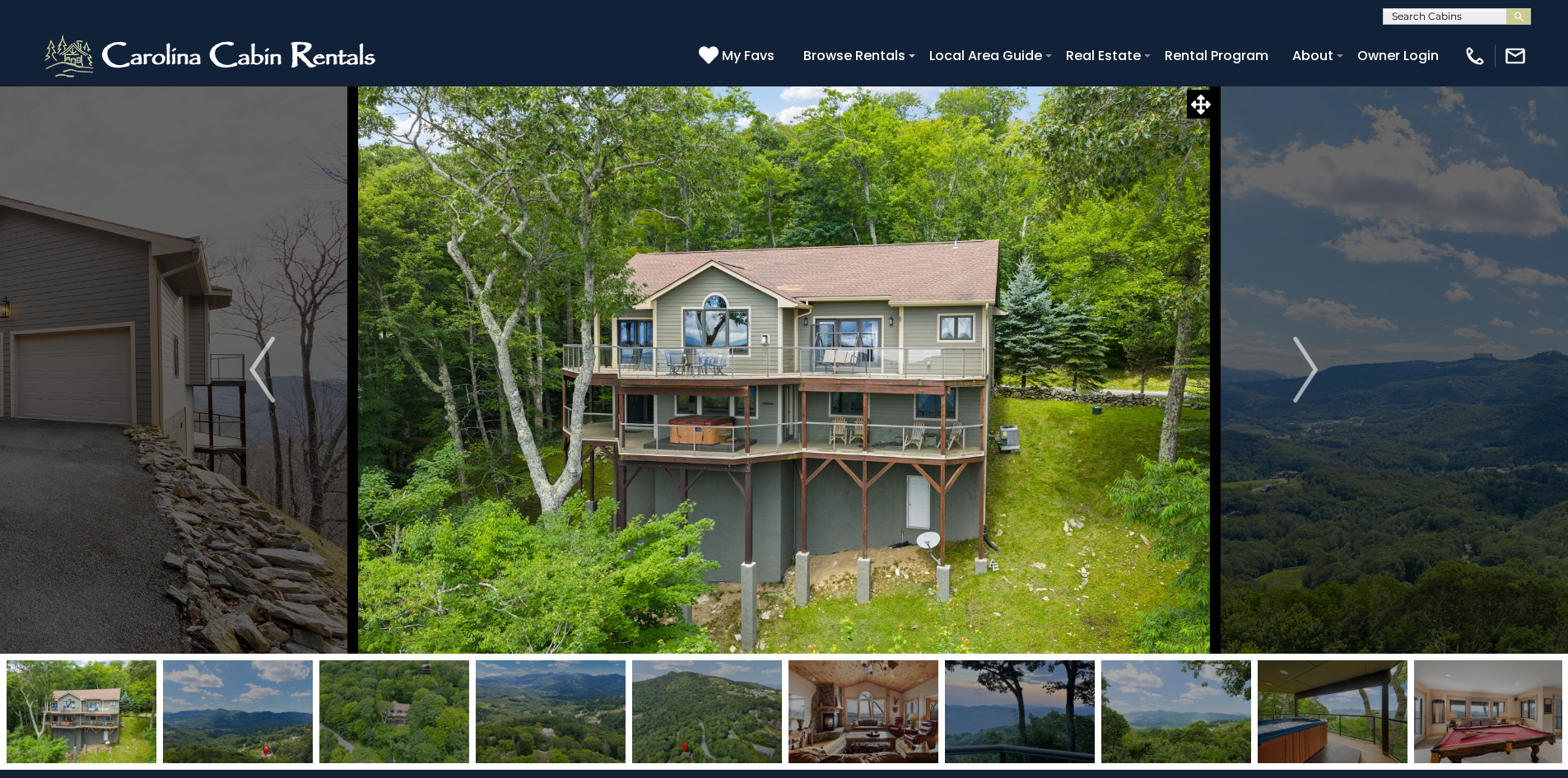
scroll to position [25, 0]
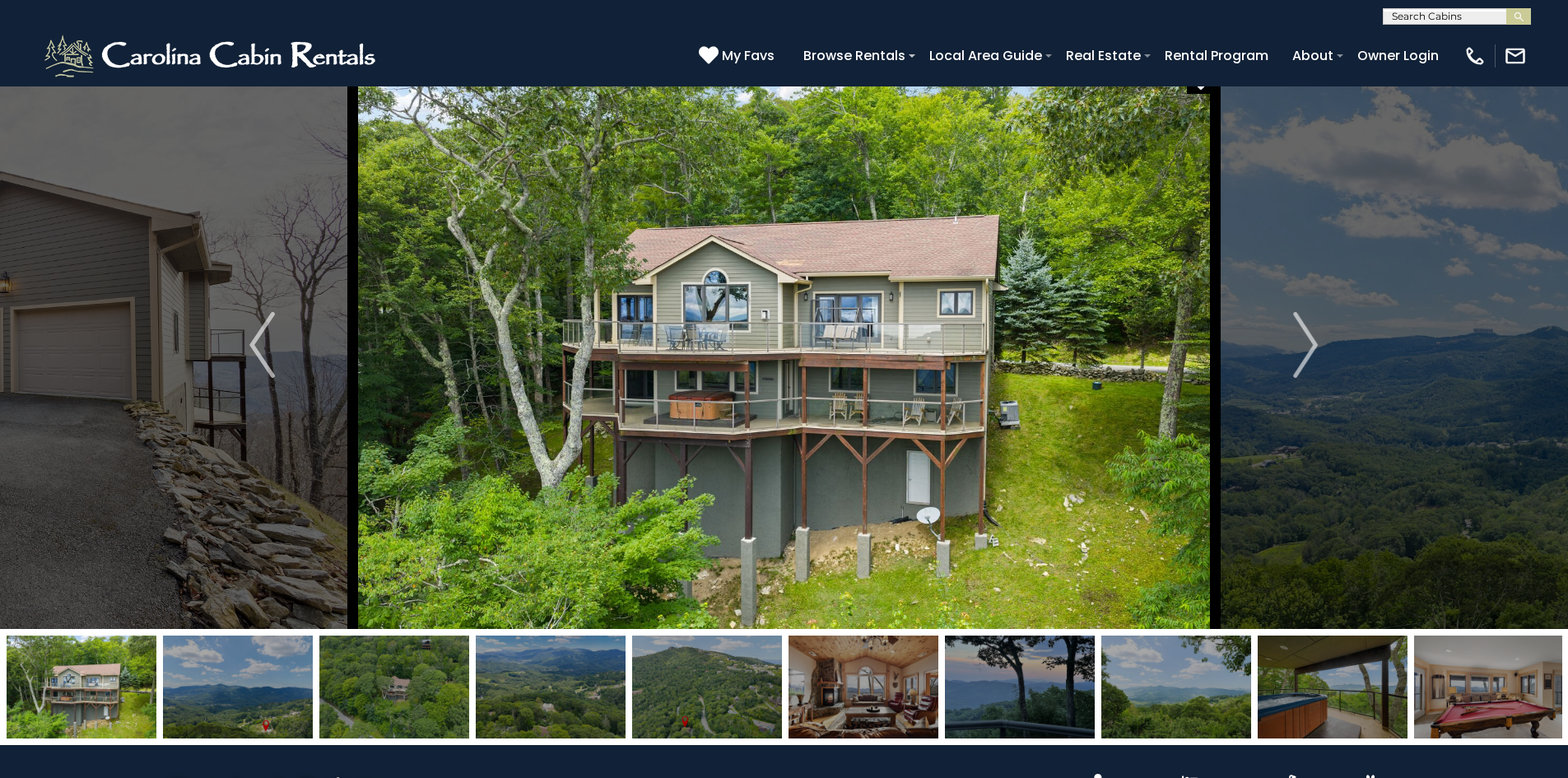
click at [1317, 349] on img "Next" at bounding box center [1305, 344] width 25 height 66
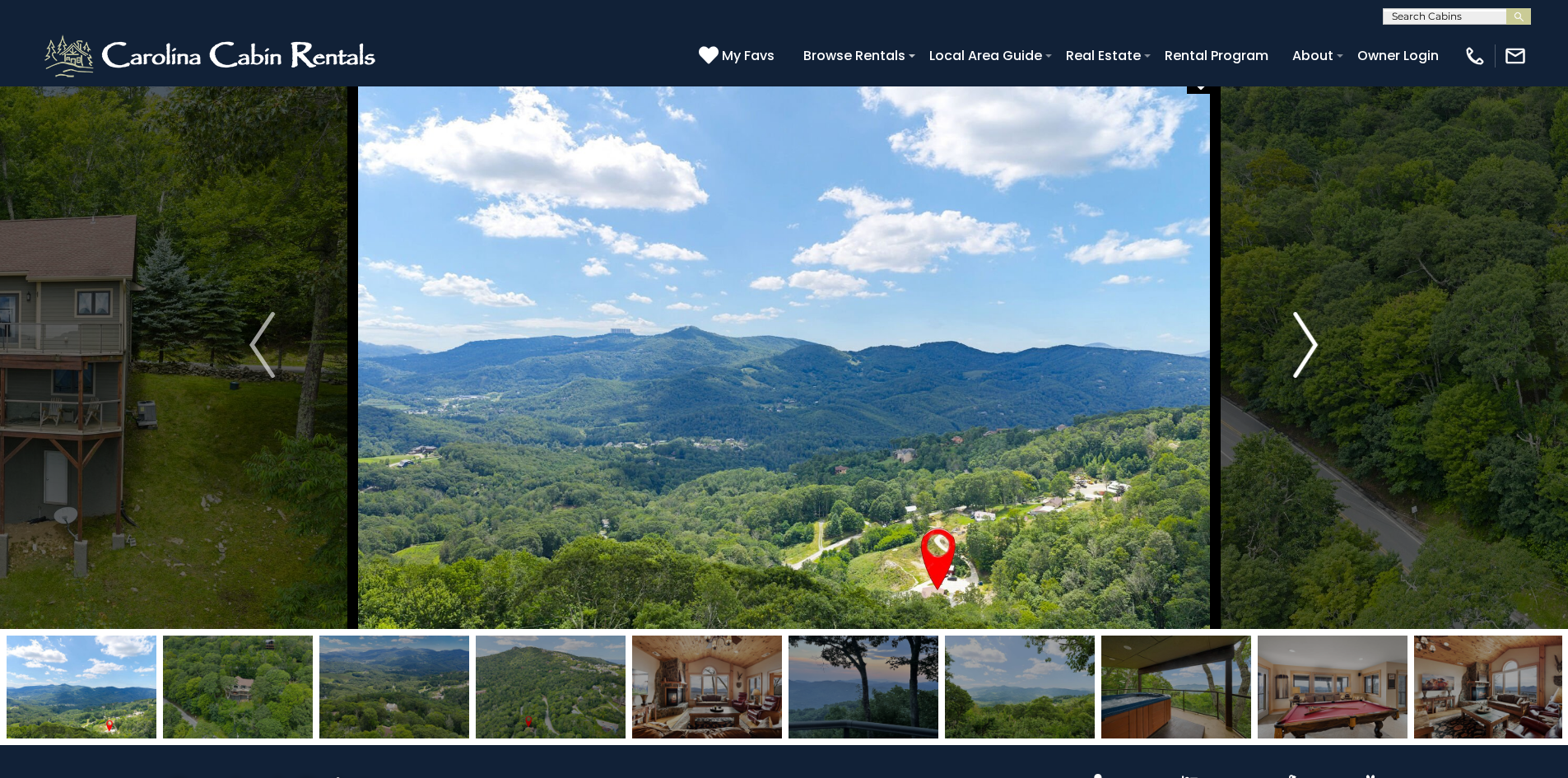
click at [1317, 349] on img "Next" at bounding box center [1305, 344] width 25 height 66
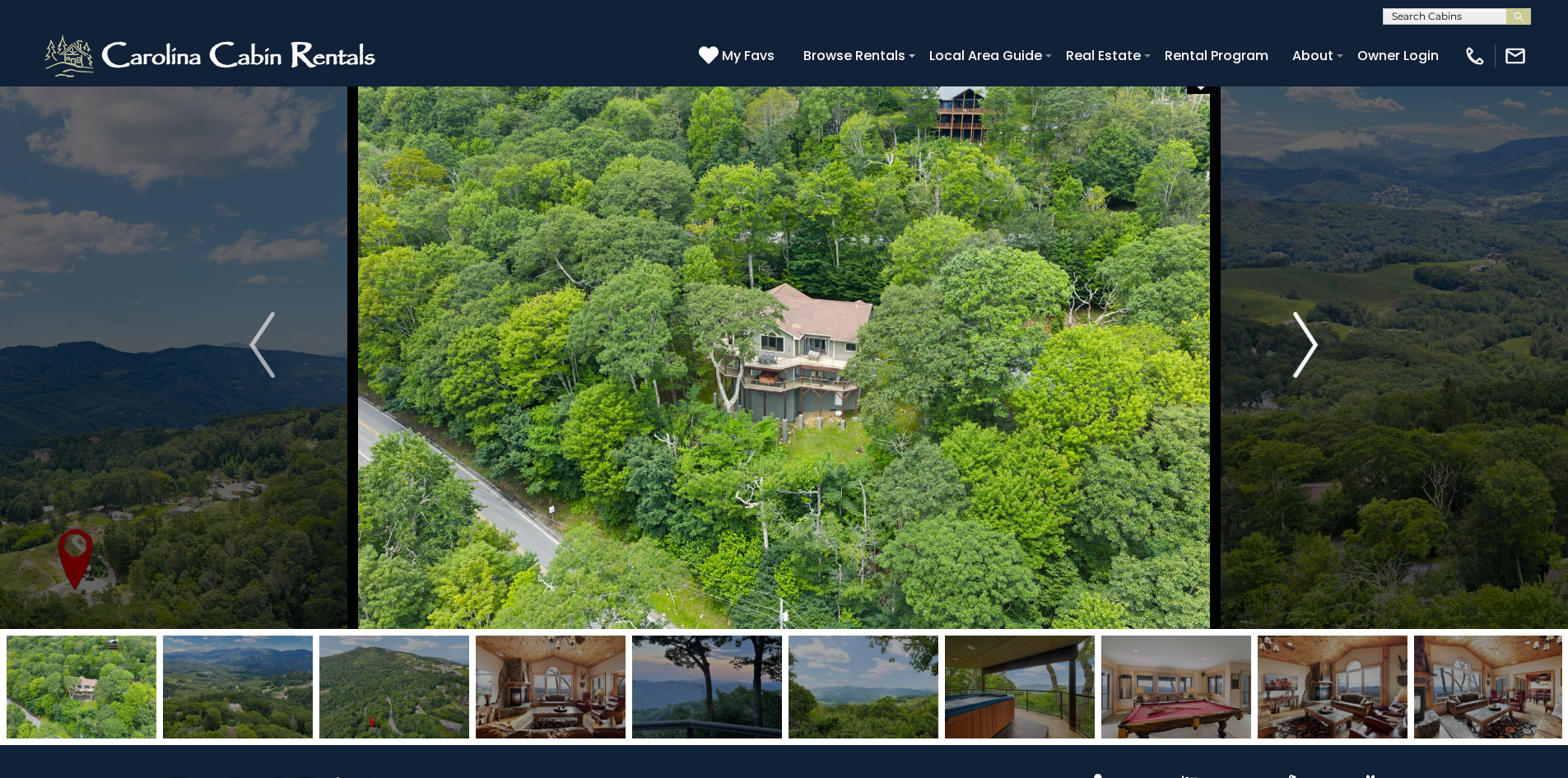
click at [1317, 349] on img "Next" at bounding box center [1305, 344] width 25 height 66
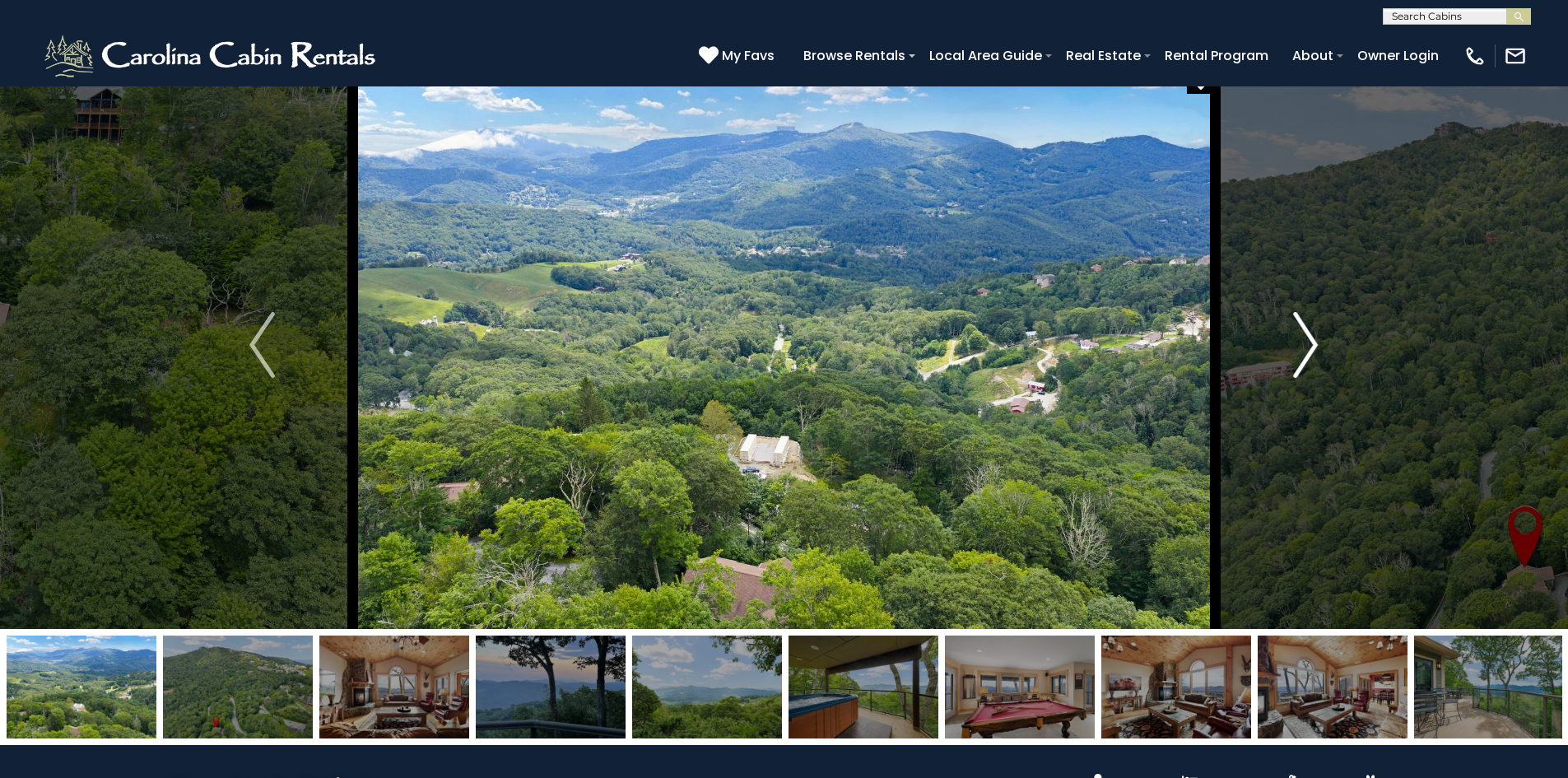
click at [1317, 349] on img "Next" at bounding box center [1305, 344] width 25 height 66
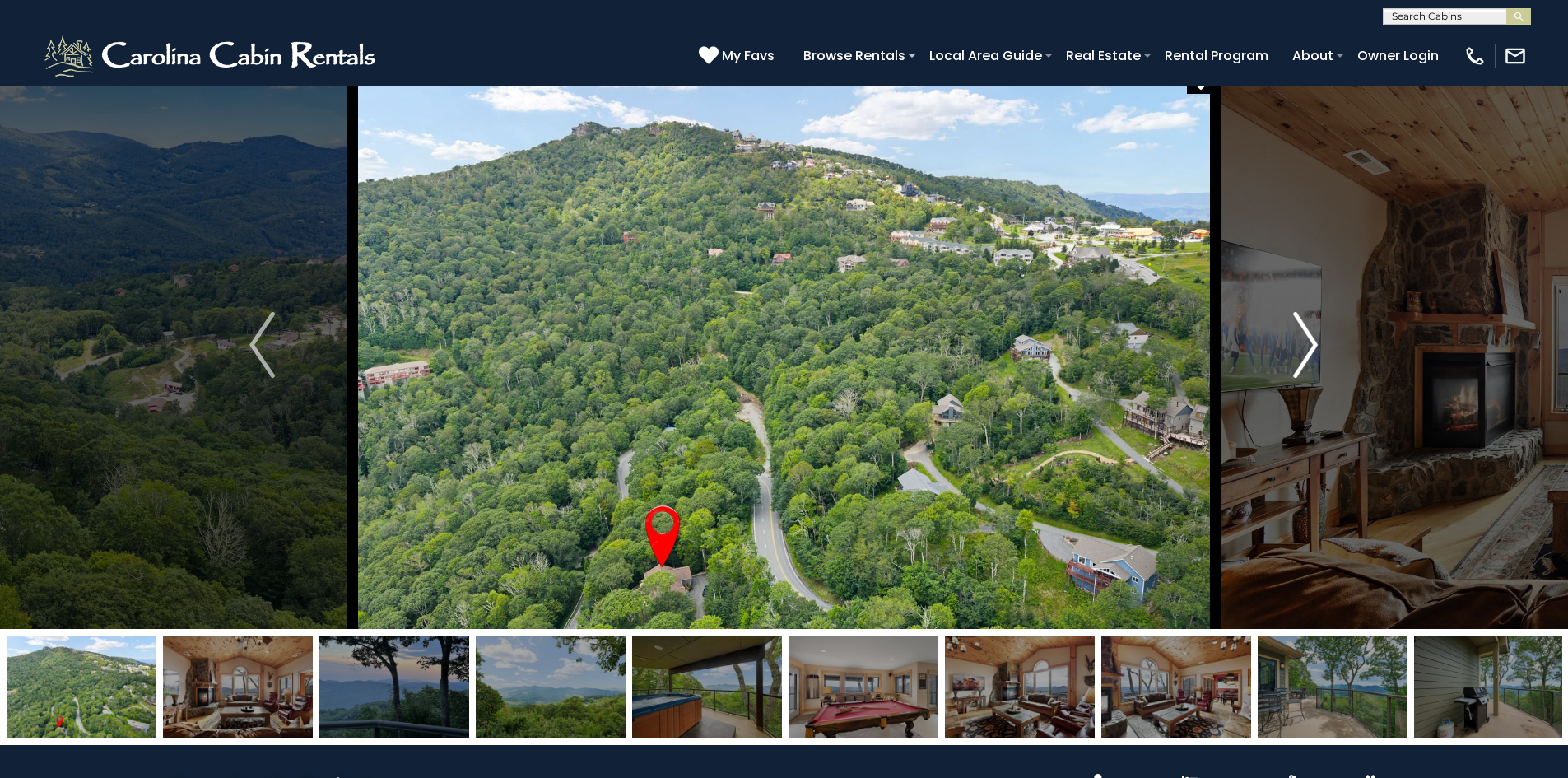
click at [1317, 349] on img "Next" at bounding box center [1305, 344] width 25 height 66
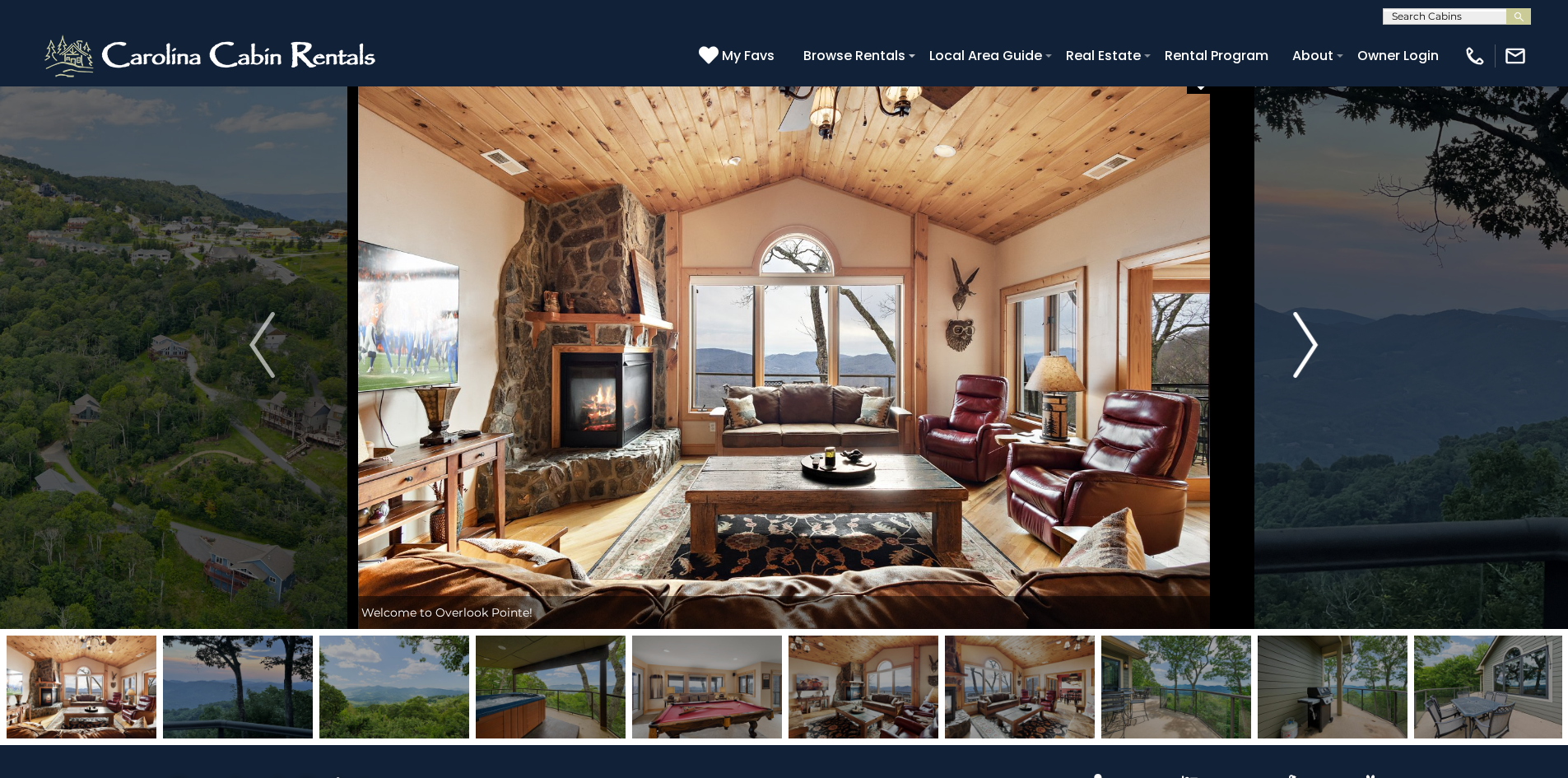
click at [1317, 349] on img "Next" at bounding box center [1305, 344] width 25 height 66
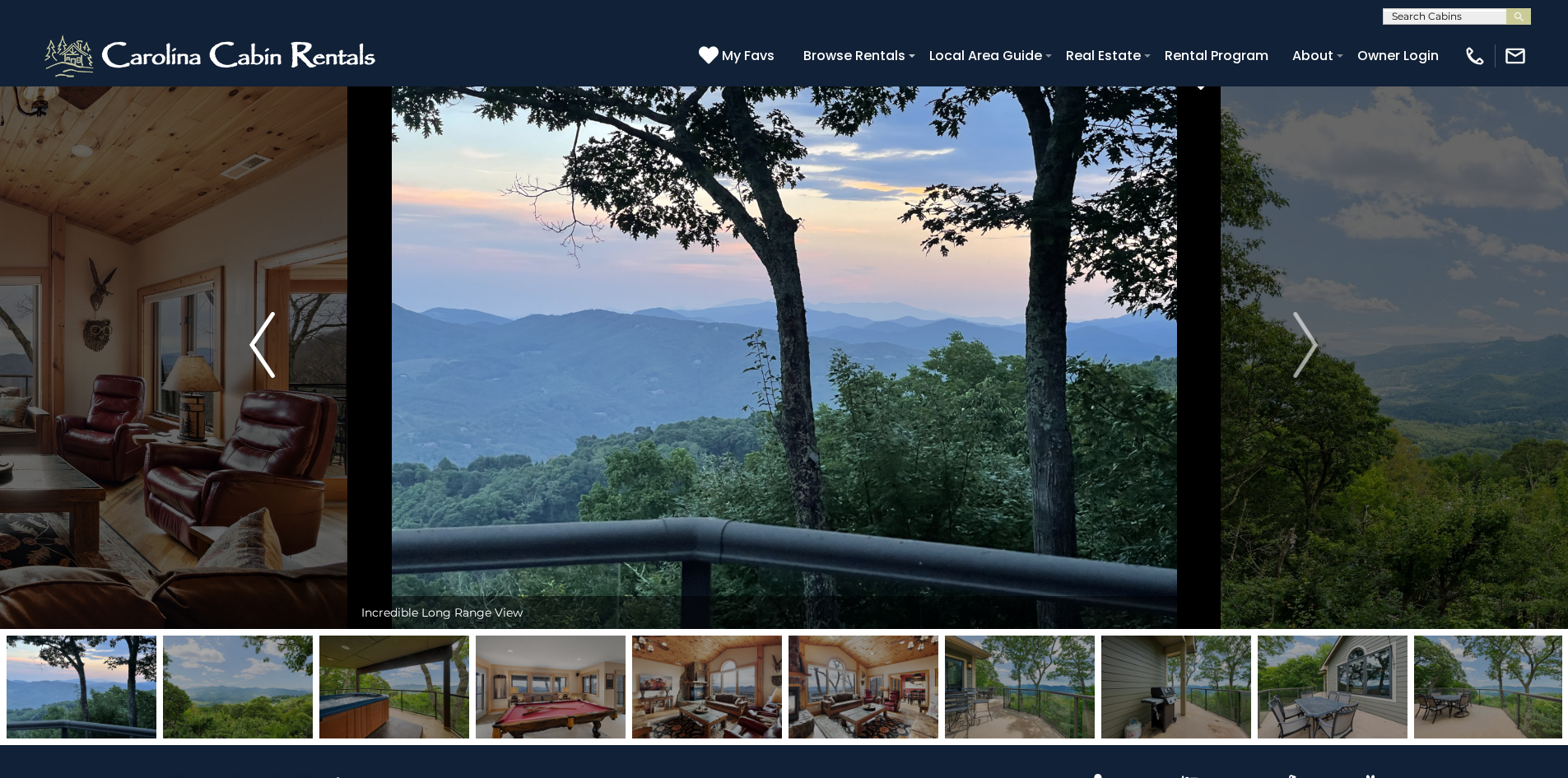
click at [273, 328] on img "Previous" at bounding box center [261, 344] width 25 height 66
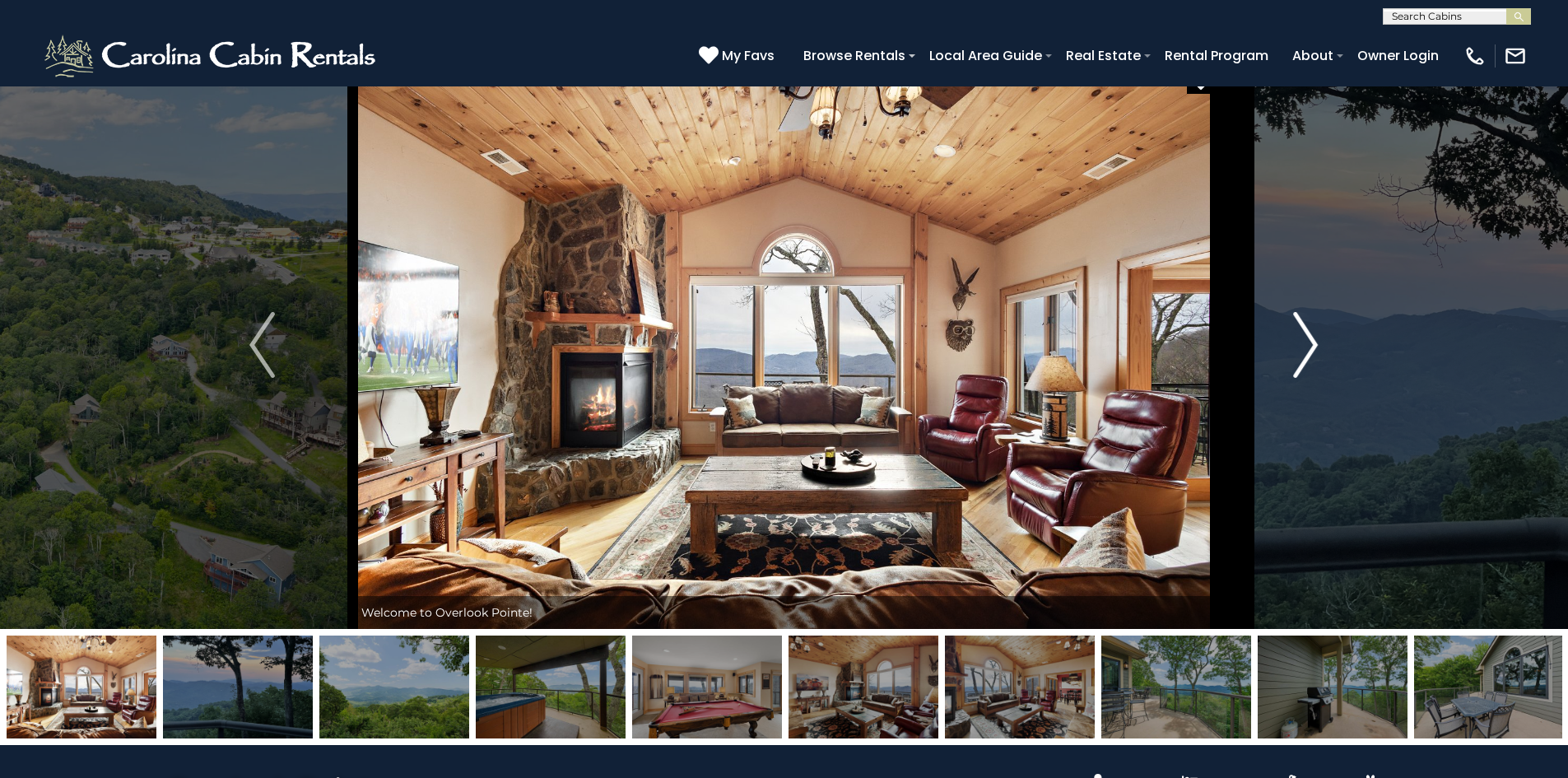
click at [1318, 346] on button "Next" at bounding box center [1305, 345] width 181 height 568
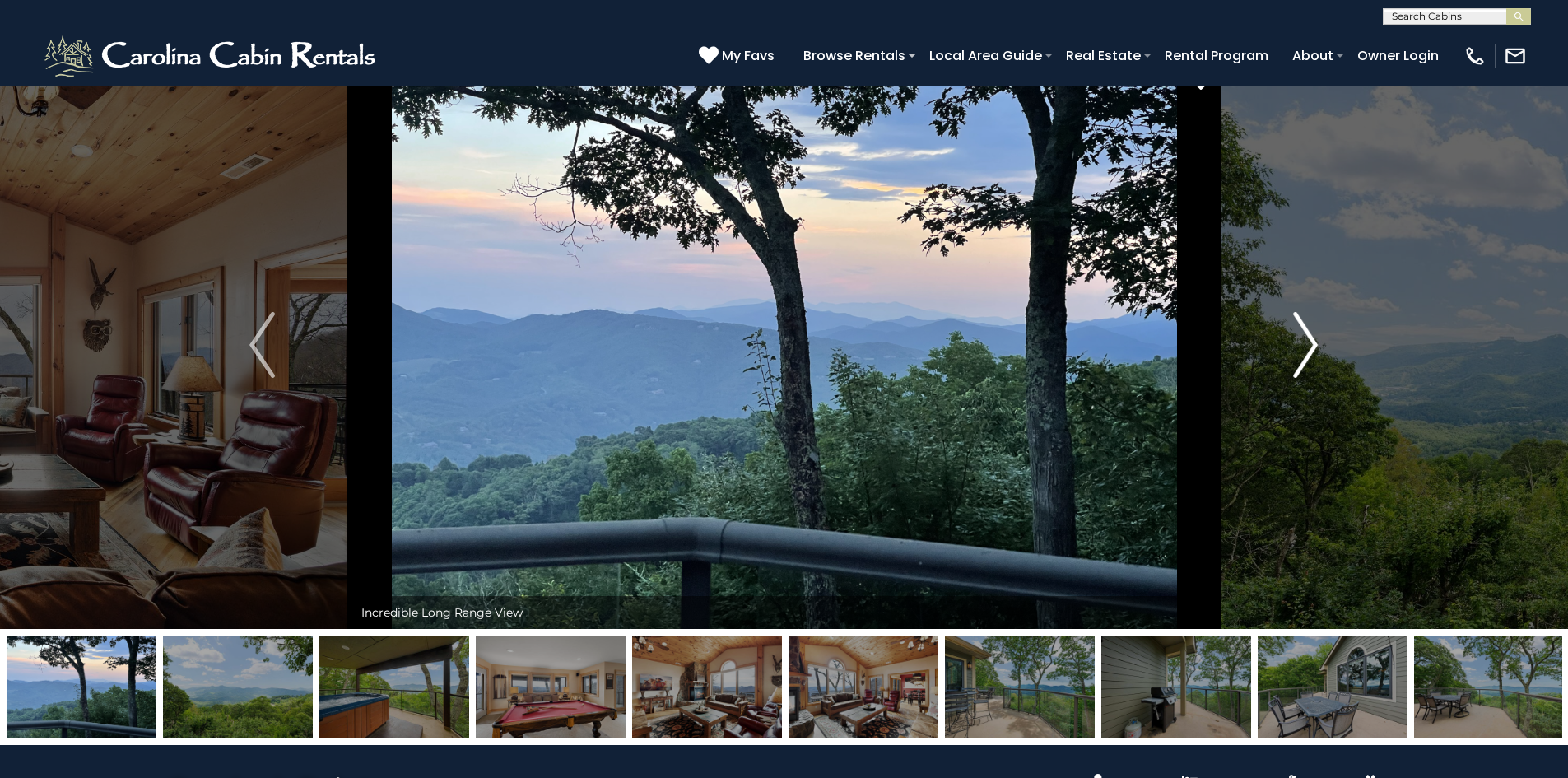
click at [1318, 346] on button "Next" at bounding box center [1305, 345] width 181 height 568
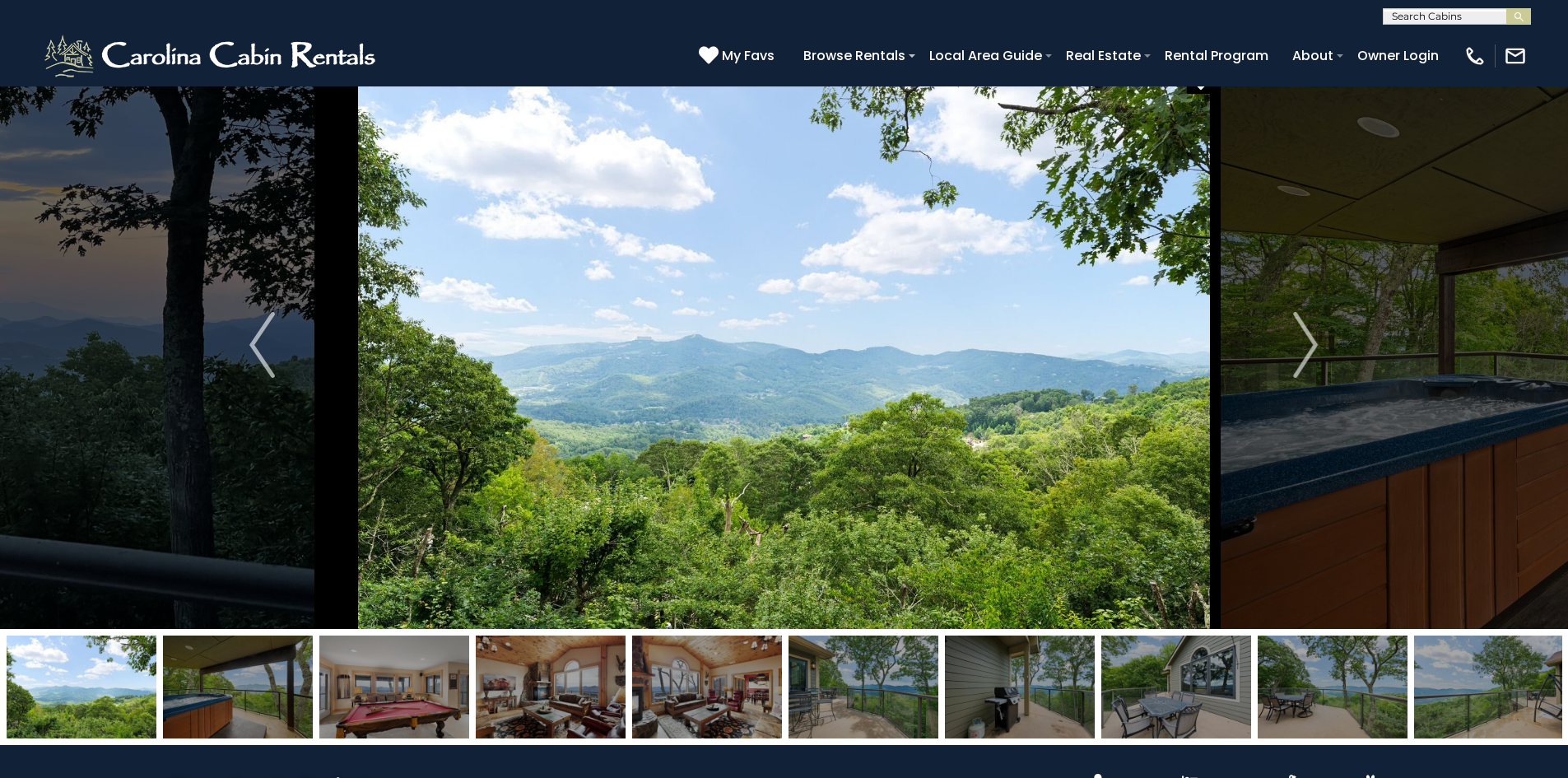
click at [610, 588] on img at bounding box center [784, 345] width 863 height 568
